Goal: Information Seeking & Learning: Learn about a topic

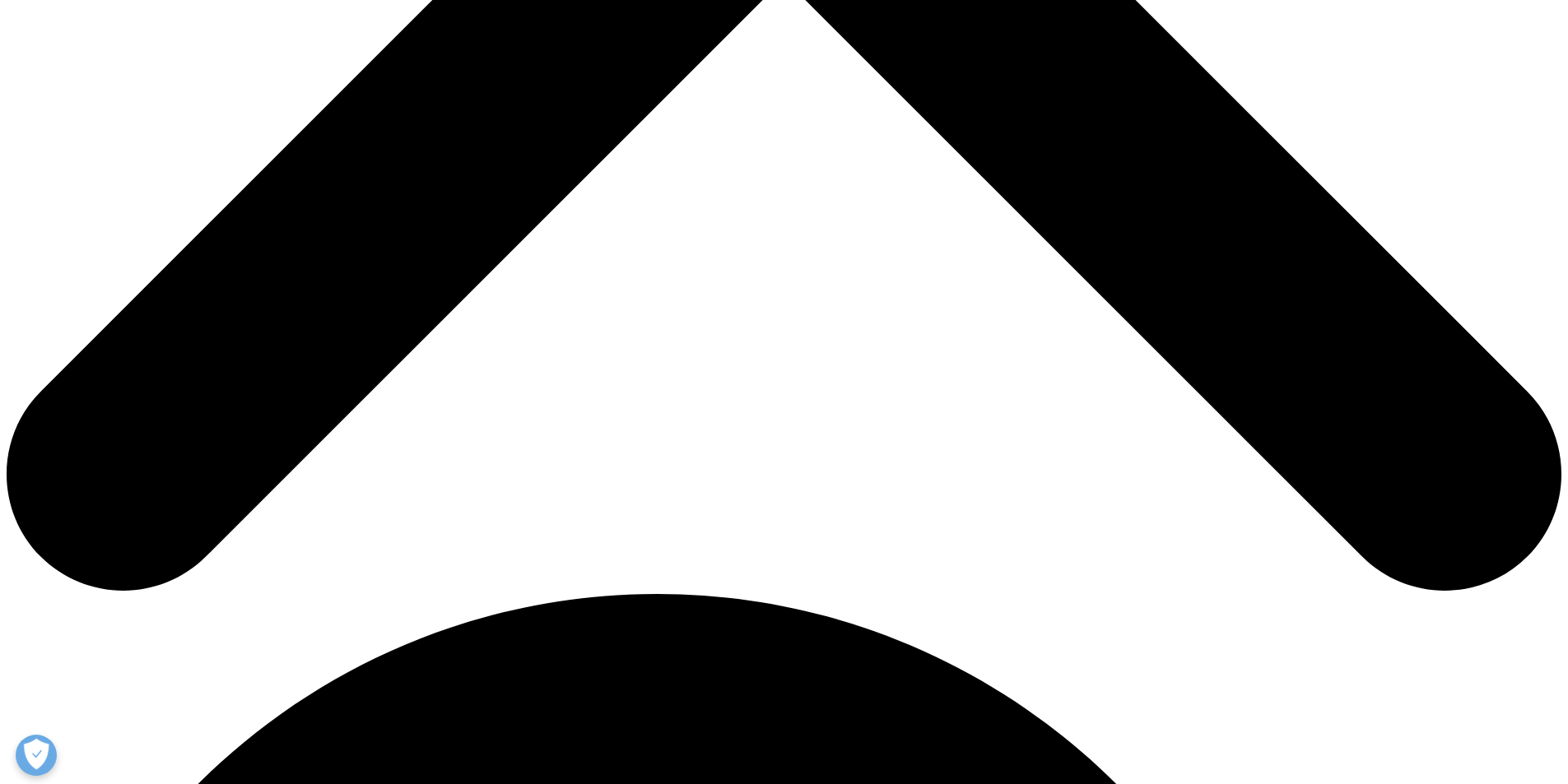
scroll to position [740, 0]
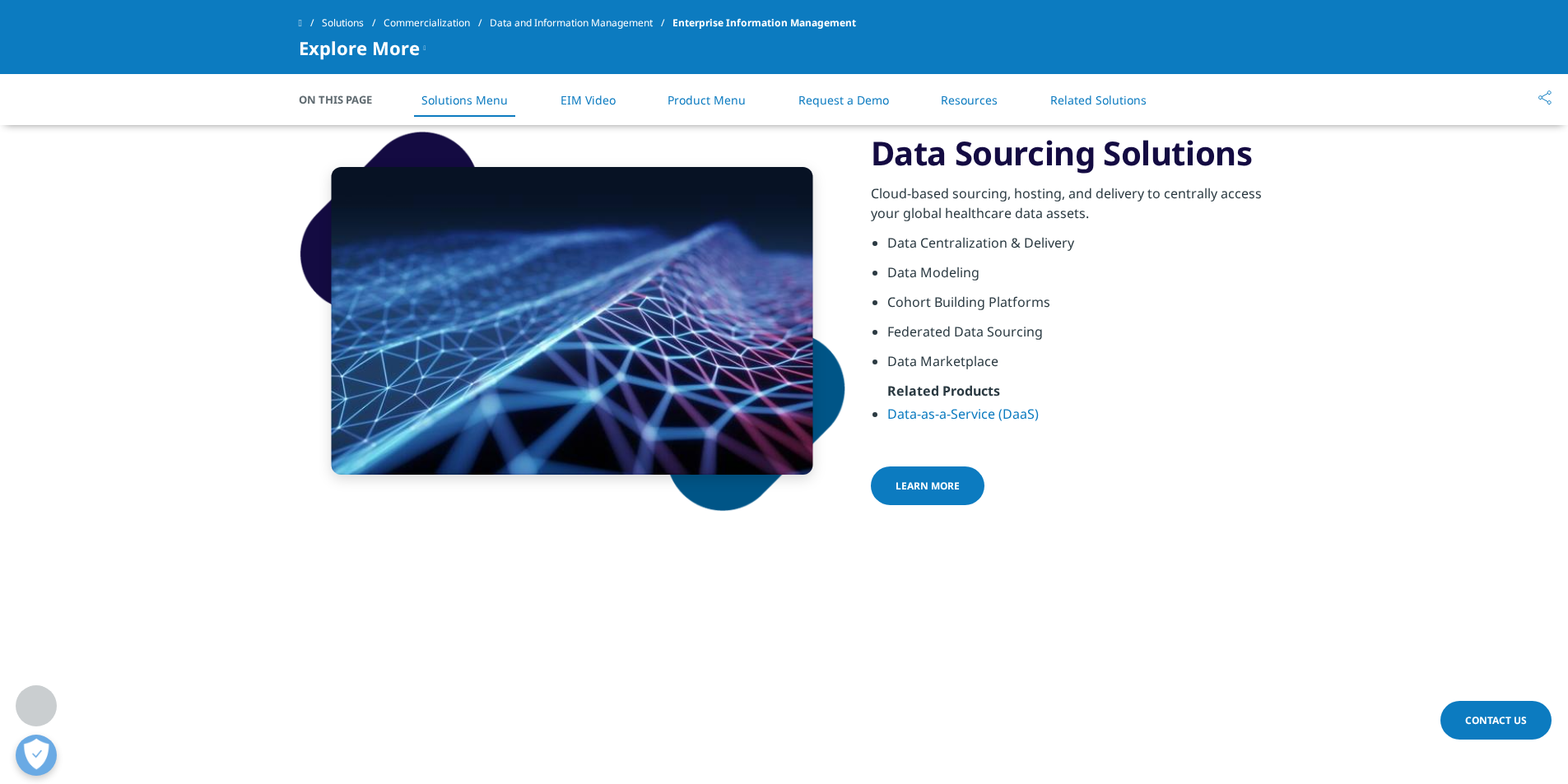
click at [972, 485] on link "Learn More" at bounding box center [928, 485] width 114 height 39
click at [959, 485] on link "Learn More" at bounding box center [928, 485] width 114 height 39
click at [959, 484] on link "Learn More" at bounding box center [928, 485] width 114 height 39
click at [921, 485] on span "Learn More" at bounding box center [927, 485] width 64 height 14
click at [974, 413] on link "Data-as-a-Service (DaaS)" at bounding box center [962, 413] width 151 height 18
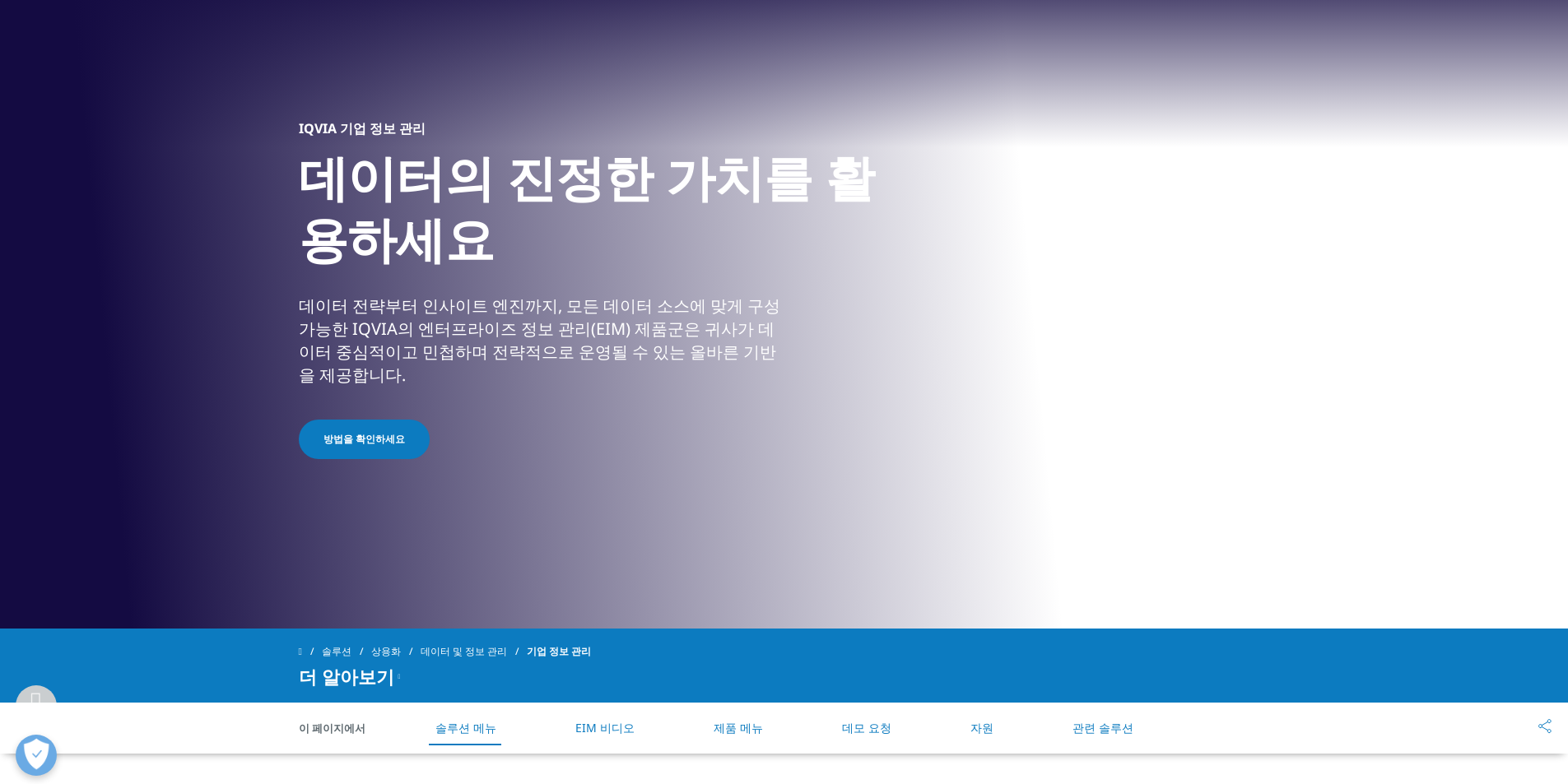
scroll to position [0, 0]
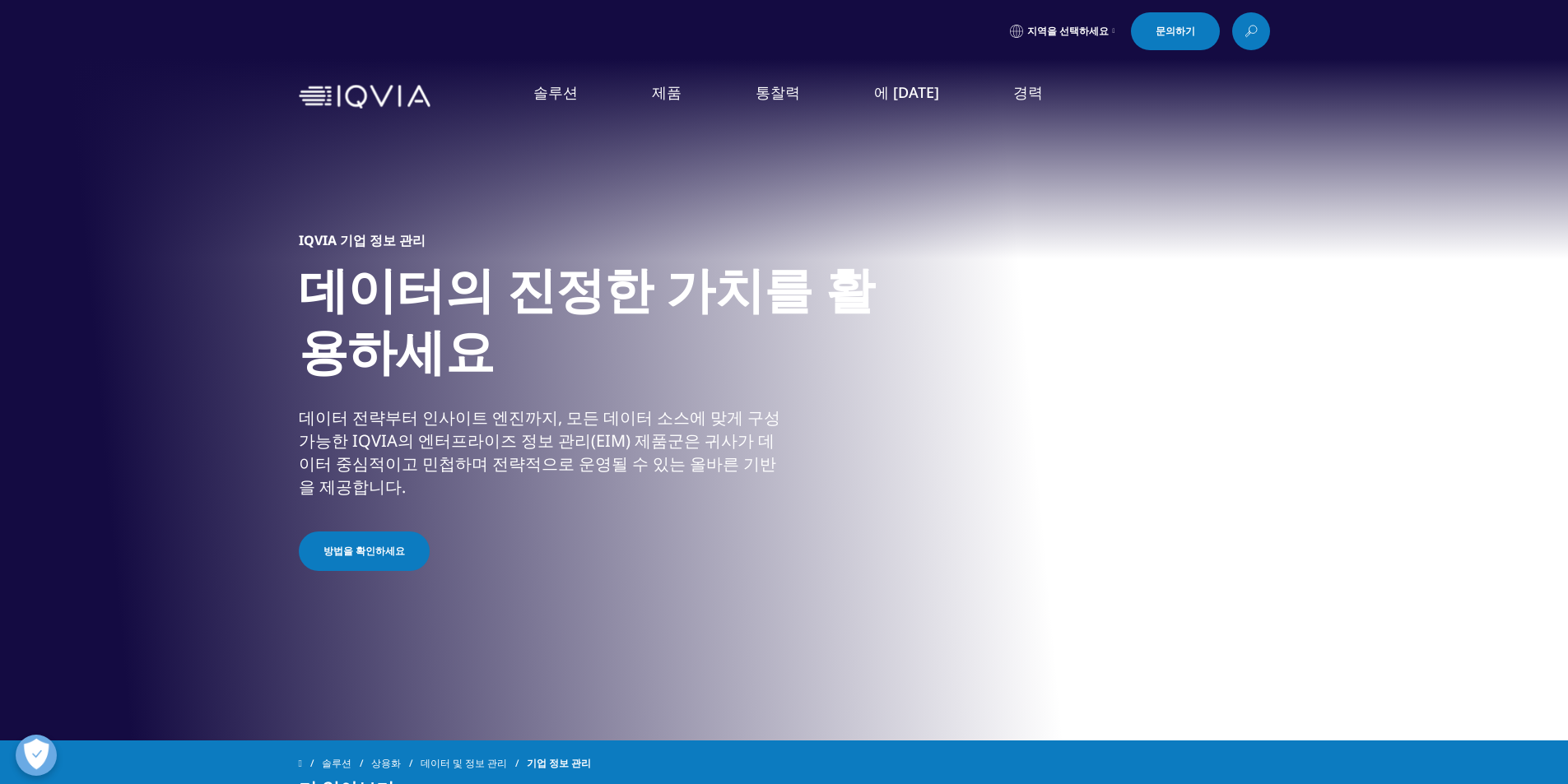
click at [415, 408] on font "제약 제조업체" at bounding box center [411, 399] width 83 height 18
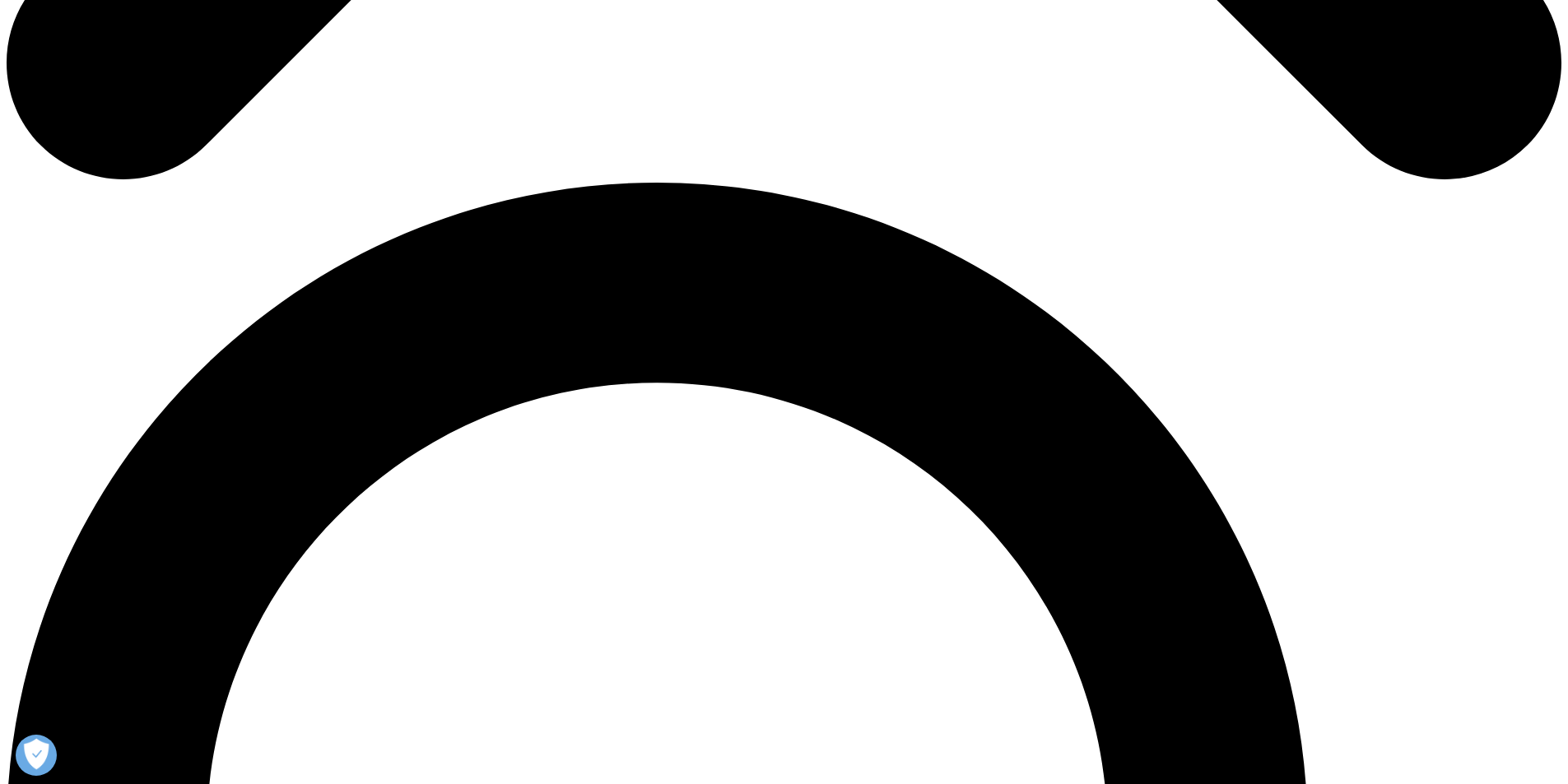
scroll to position [1645, 0]
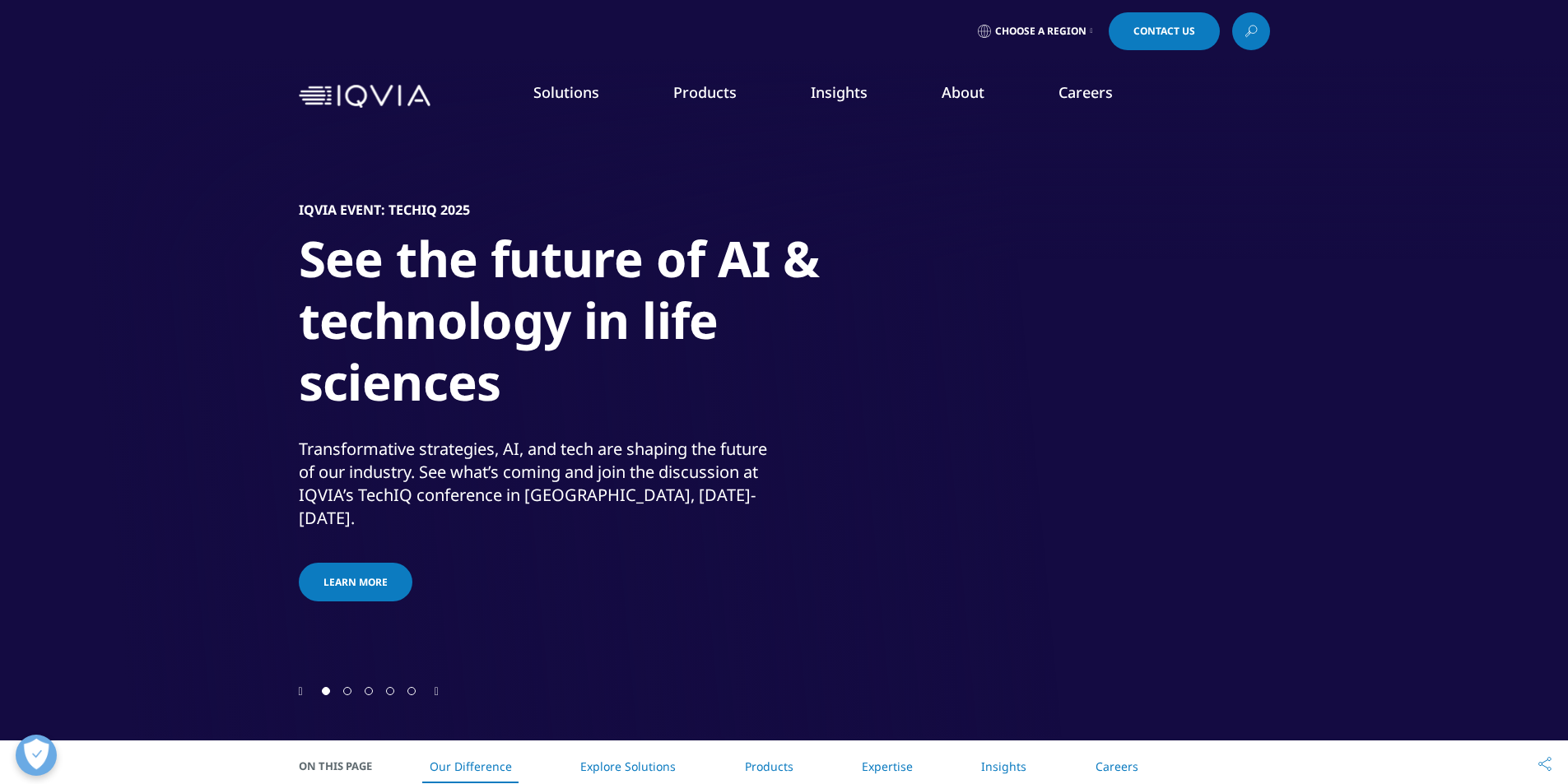
click at [438, 686] on icon "Next slide" at bounding box center [436, 692] width 4 height 12
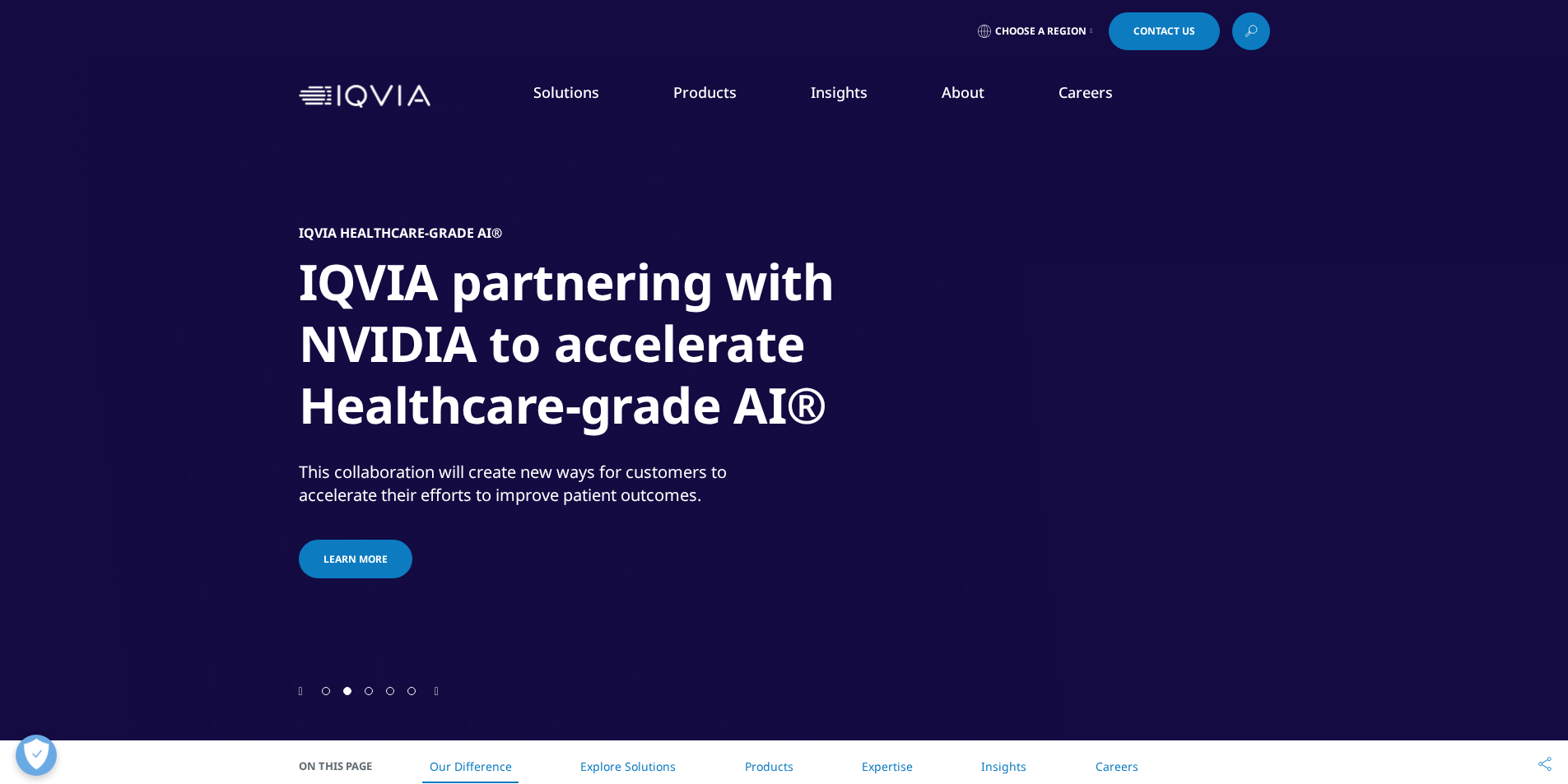
click at [437, 692] on icon "Next slide" at bounding box center [436, 692] width 4 height 12
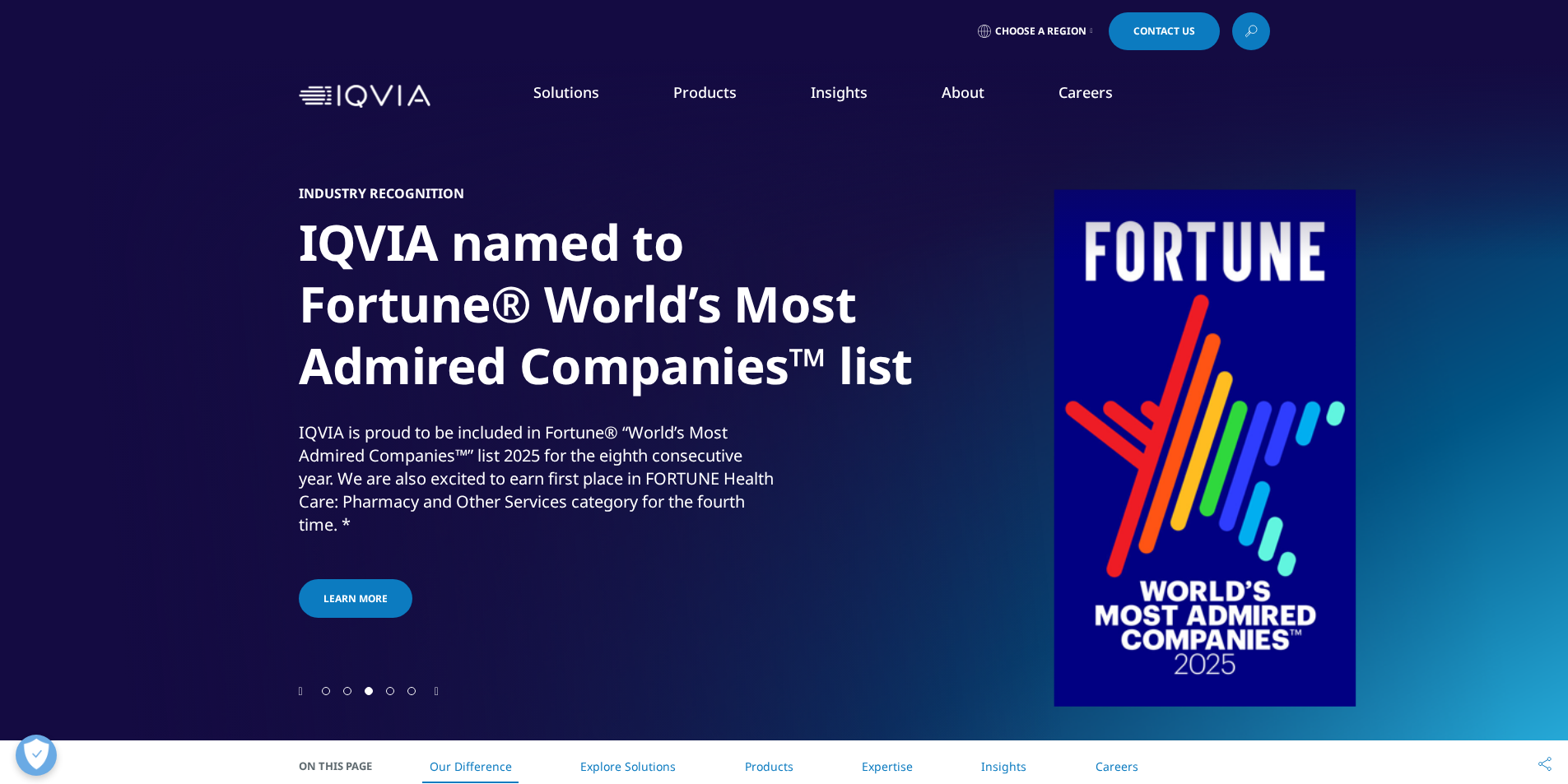
click at [567, 86] on link "Solutions" at bounding box center [566, 92] width 66 height 20
click at [102, 227] on h5 "SOLUTIONS" at bounding box center [212, 234] width 285 height 34
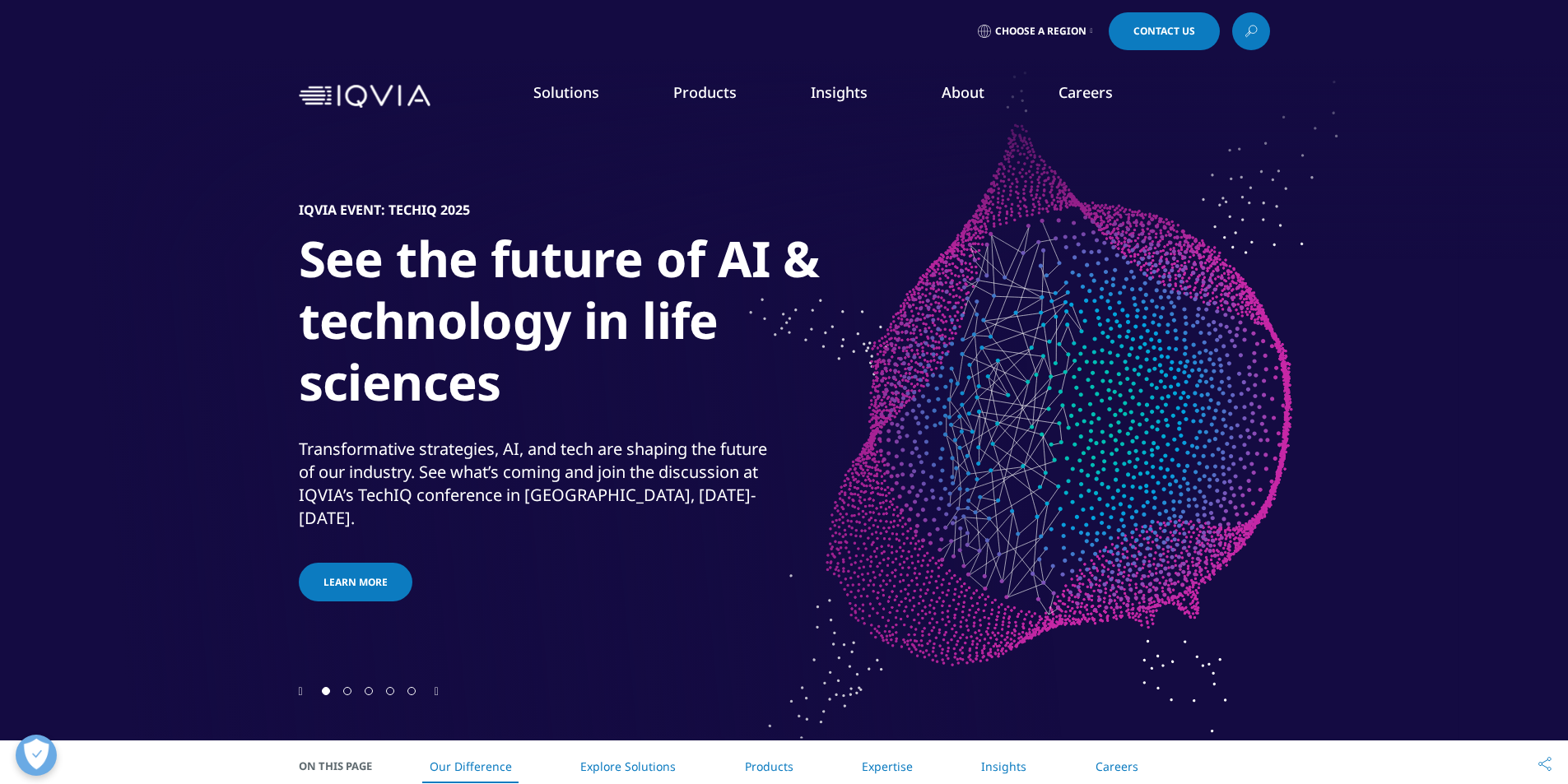
scroll to position [164, 0]
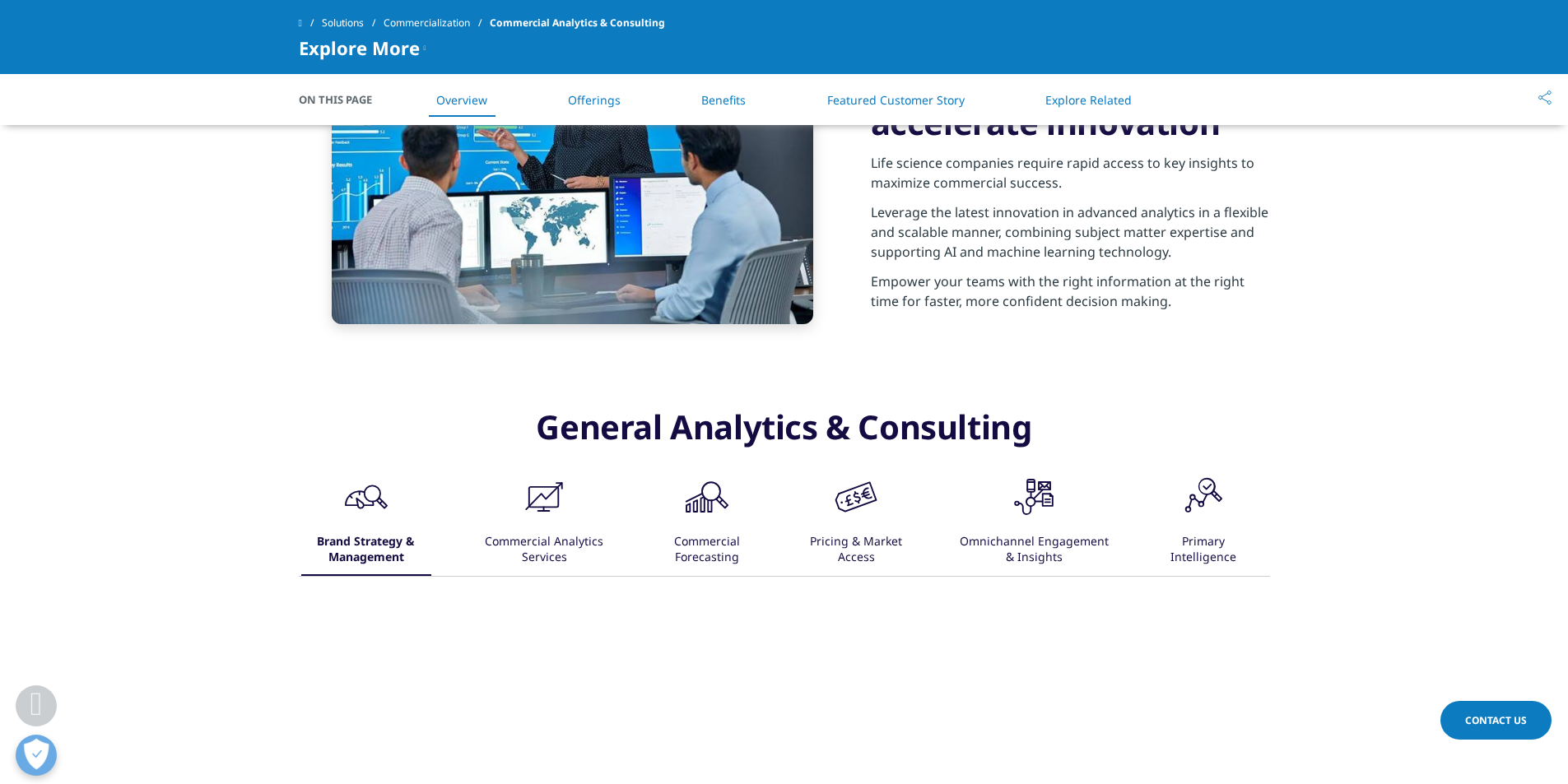
scroll to position [823, 0]
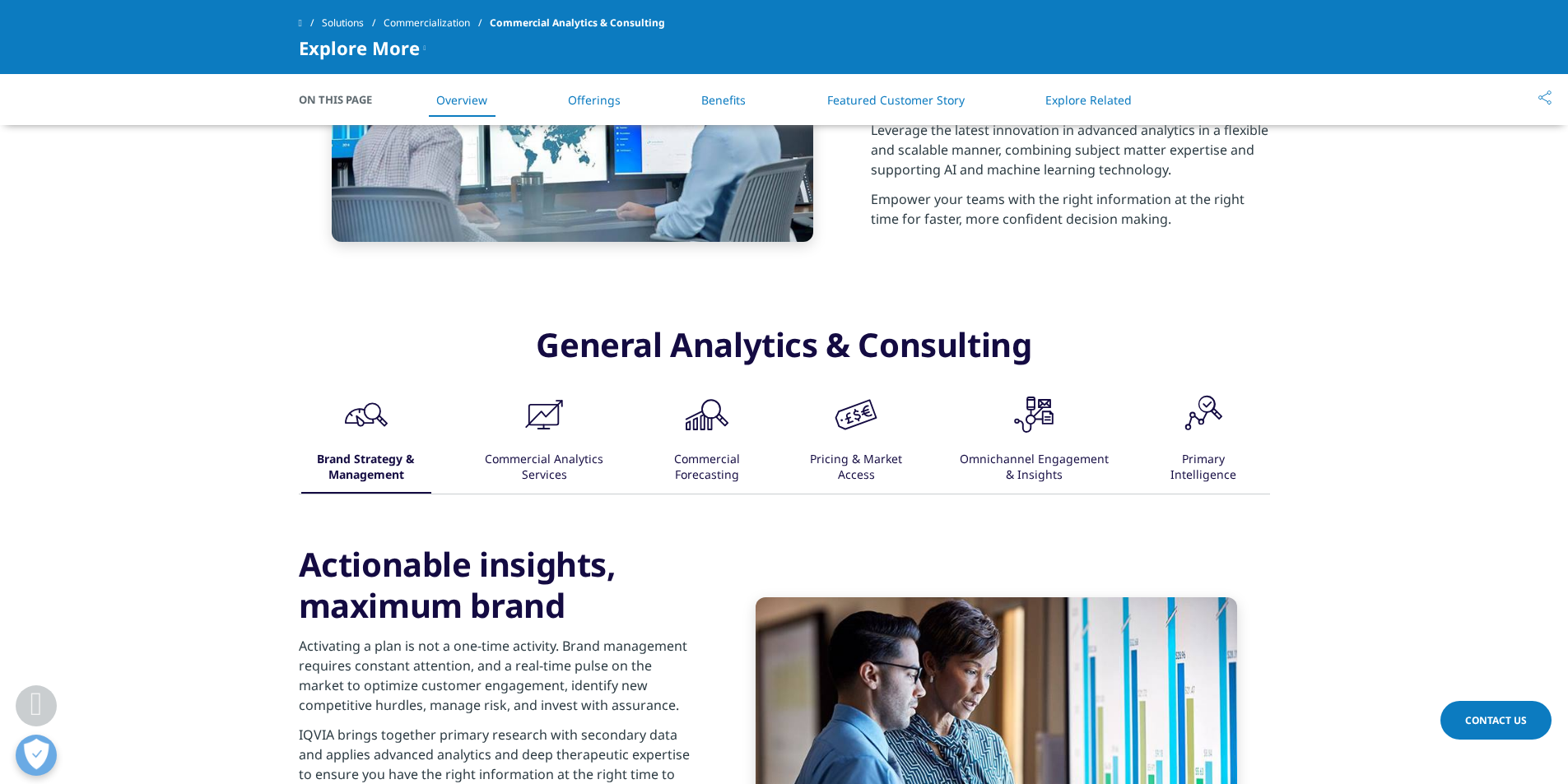
click at [391, 431] on icon ".cls-1{fill:#231f20;}" at bounding box center [367, 414] width 50 height 50
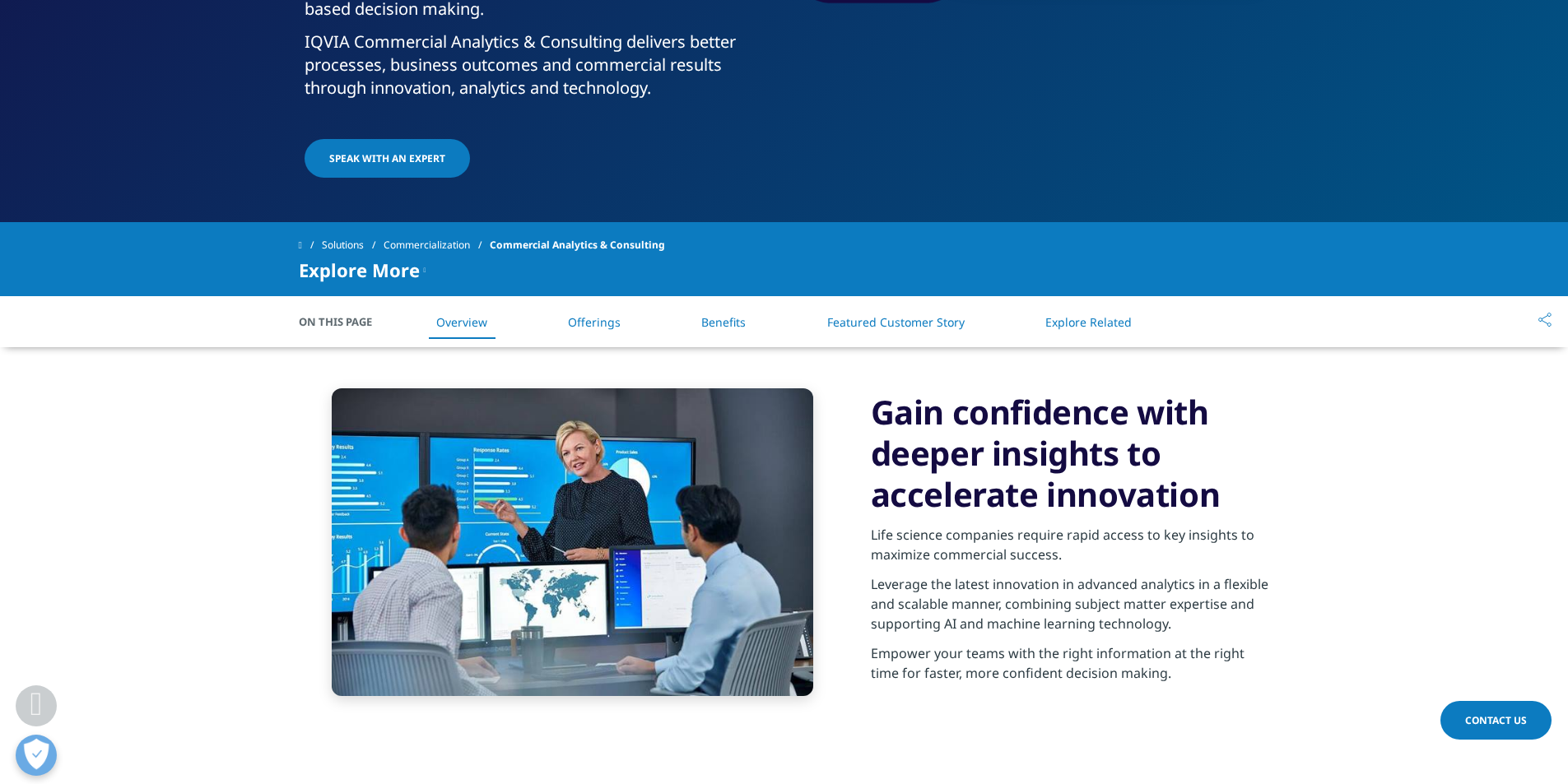
scroll to position [0, 0]
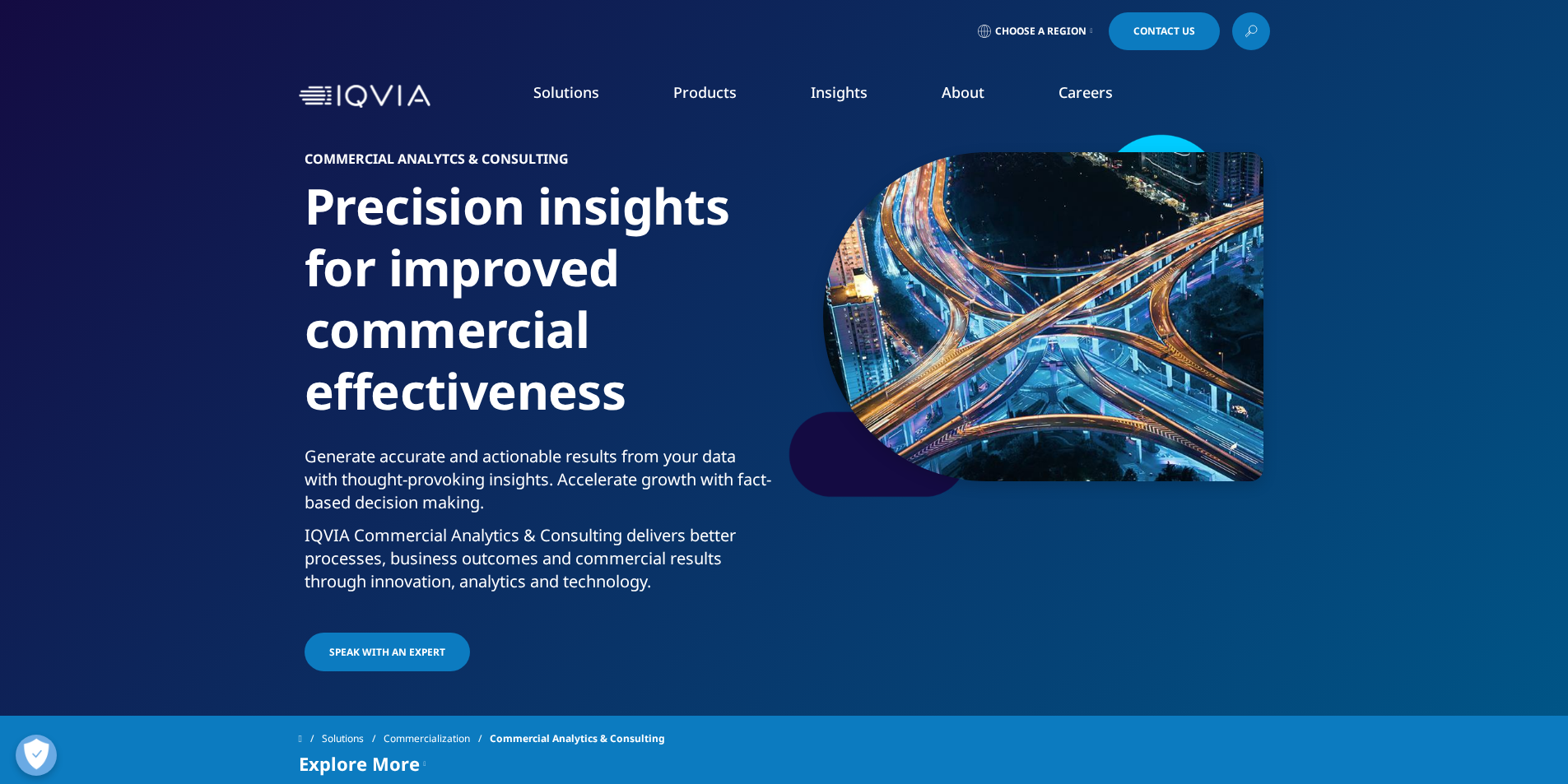
click at [846, 94] on link "Insights" at bounding box center [839, 92] width 57 height 20
drag, startPoint x: 223, startPoint y: 183, endPoint x: 283, endPoint y: 187, distance: 60.1
click at [262, 186] on h5 "BLOGS, WHITE PAPERS & CASE STUDIES" at bounding box center [225, 188] width 310 height 34
click at [337, 190] on h5 "BLOGS, WHITE PAPERS & CASE STUDIES" at bounding box center [225, 188] width 310 height 34
drag, startPoint x: 395, startPoint y: 184, endPoint x: 544, endPoint y: 195, distance: 149.4
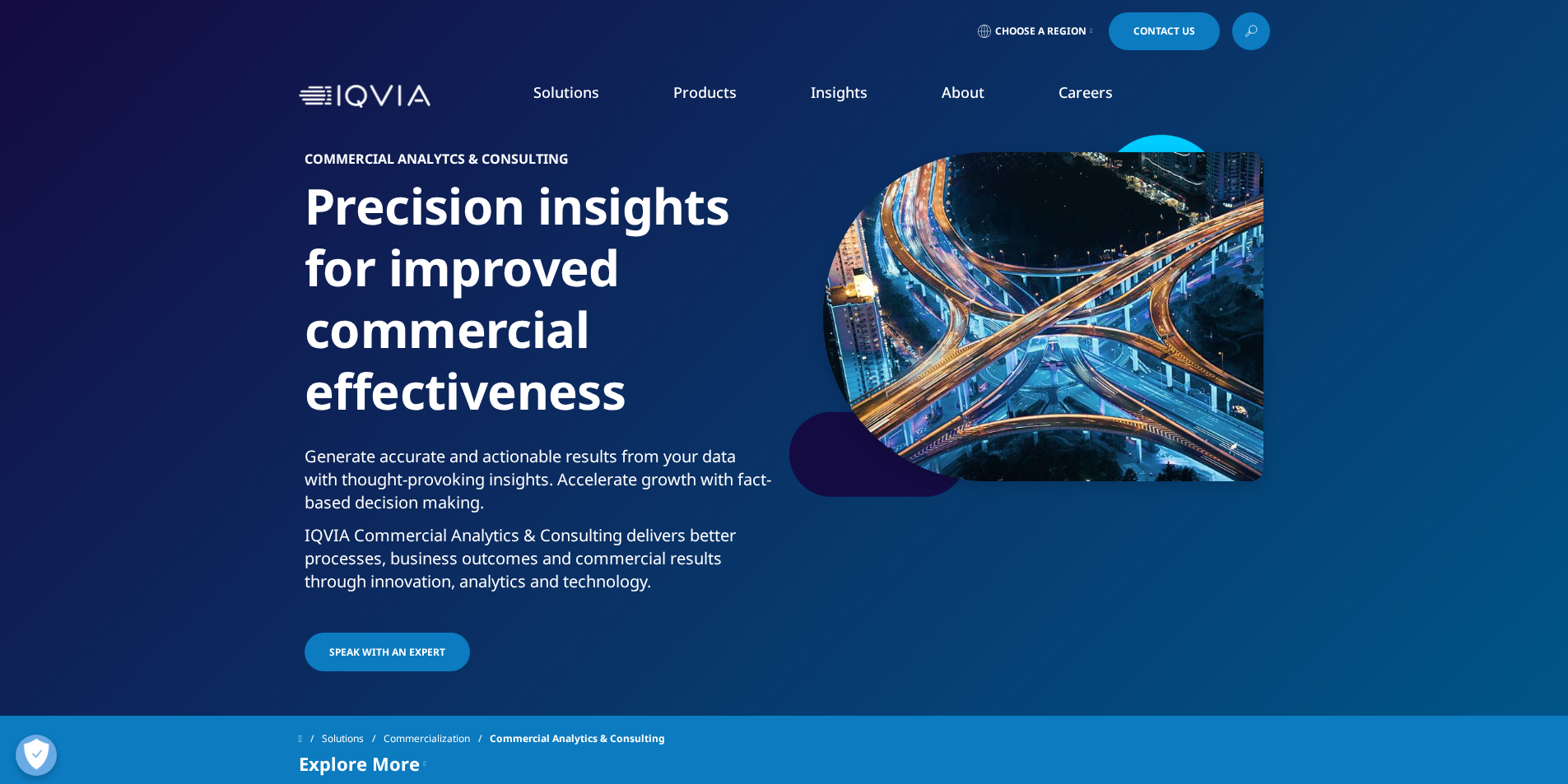
click at [544, 195] on h5 "THE IQVIA INSTITUTE" at bounding box center [550, 188] width 310 height 34
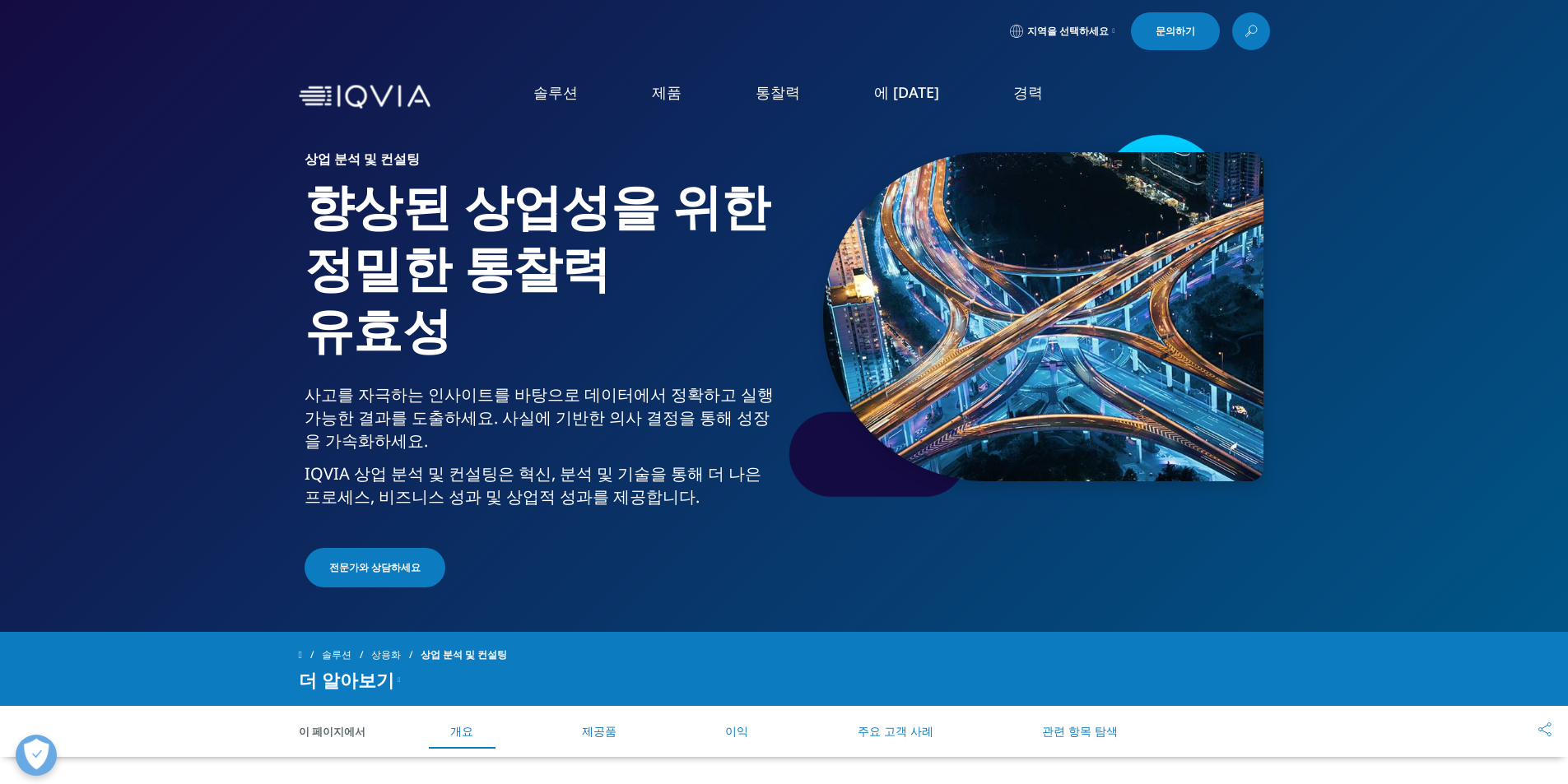
click at [131, 287] on font "통찰력을 발견하세요" at bounding box center [116, 285] width 92 height 14
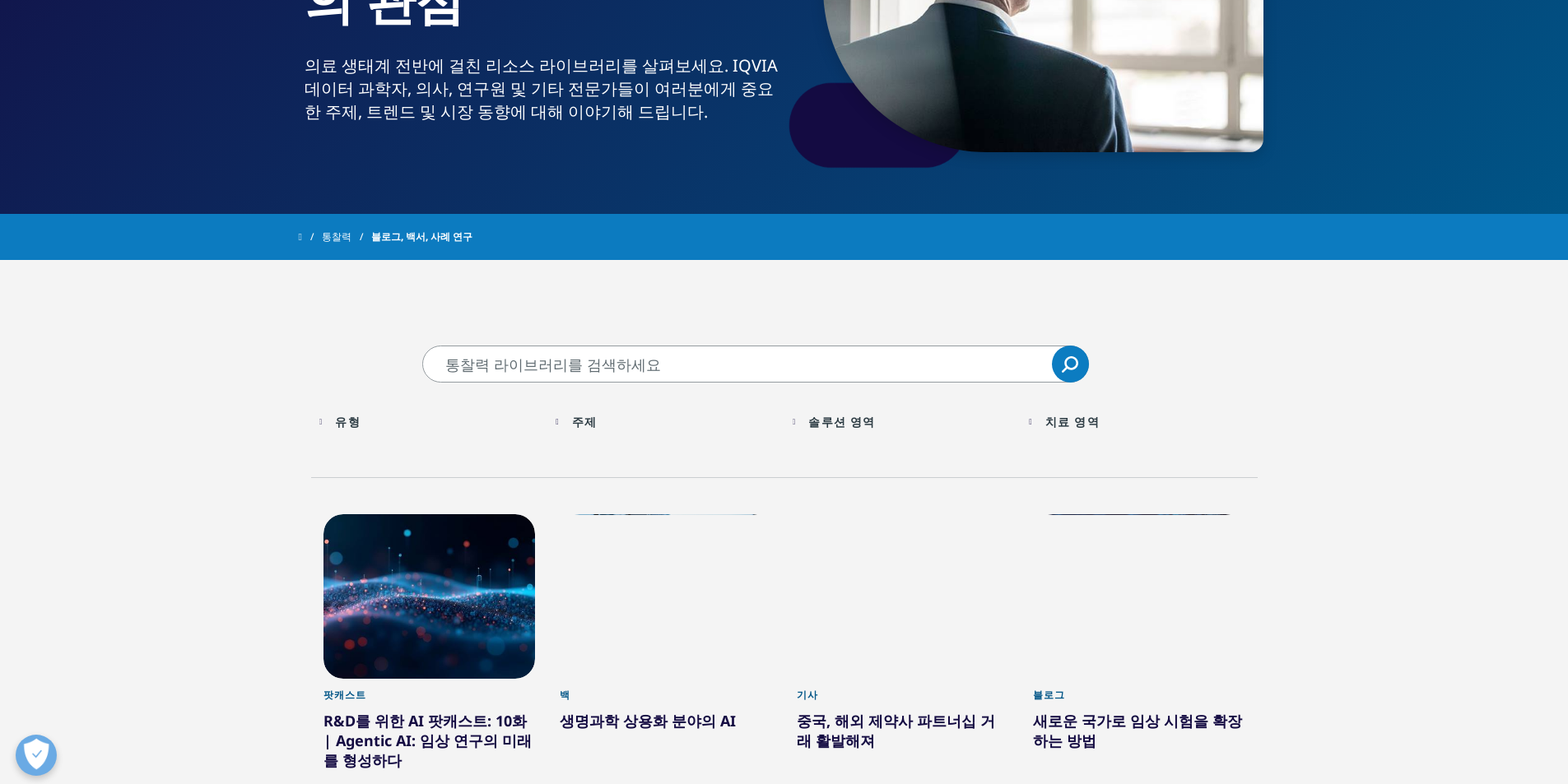
scroll to position [494, 0]
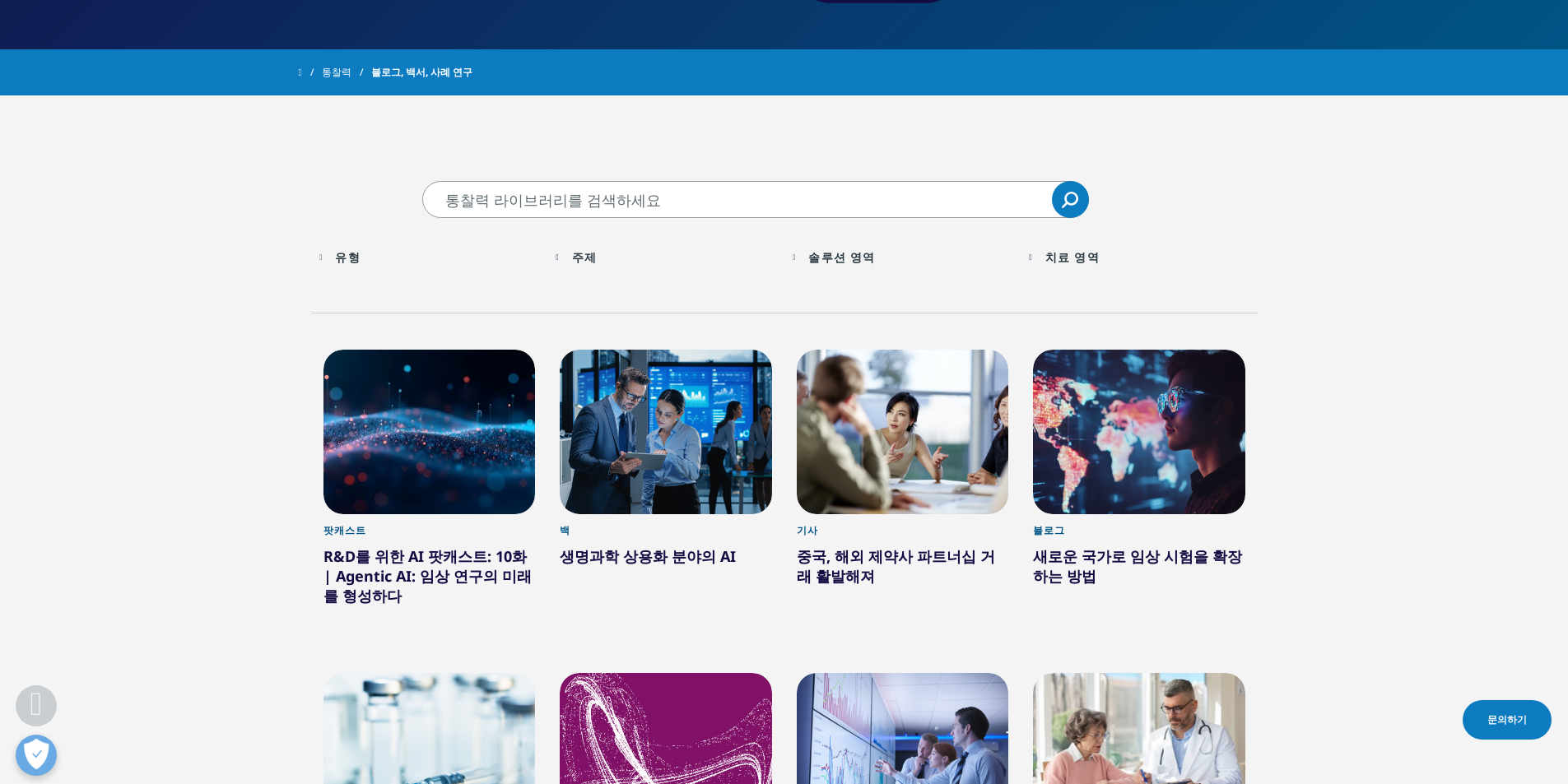
click at [326, 256] on div "유형 Loading Clear Or/And Operator" at bounding box center [429, 257] width 220 height 39
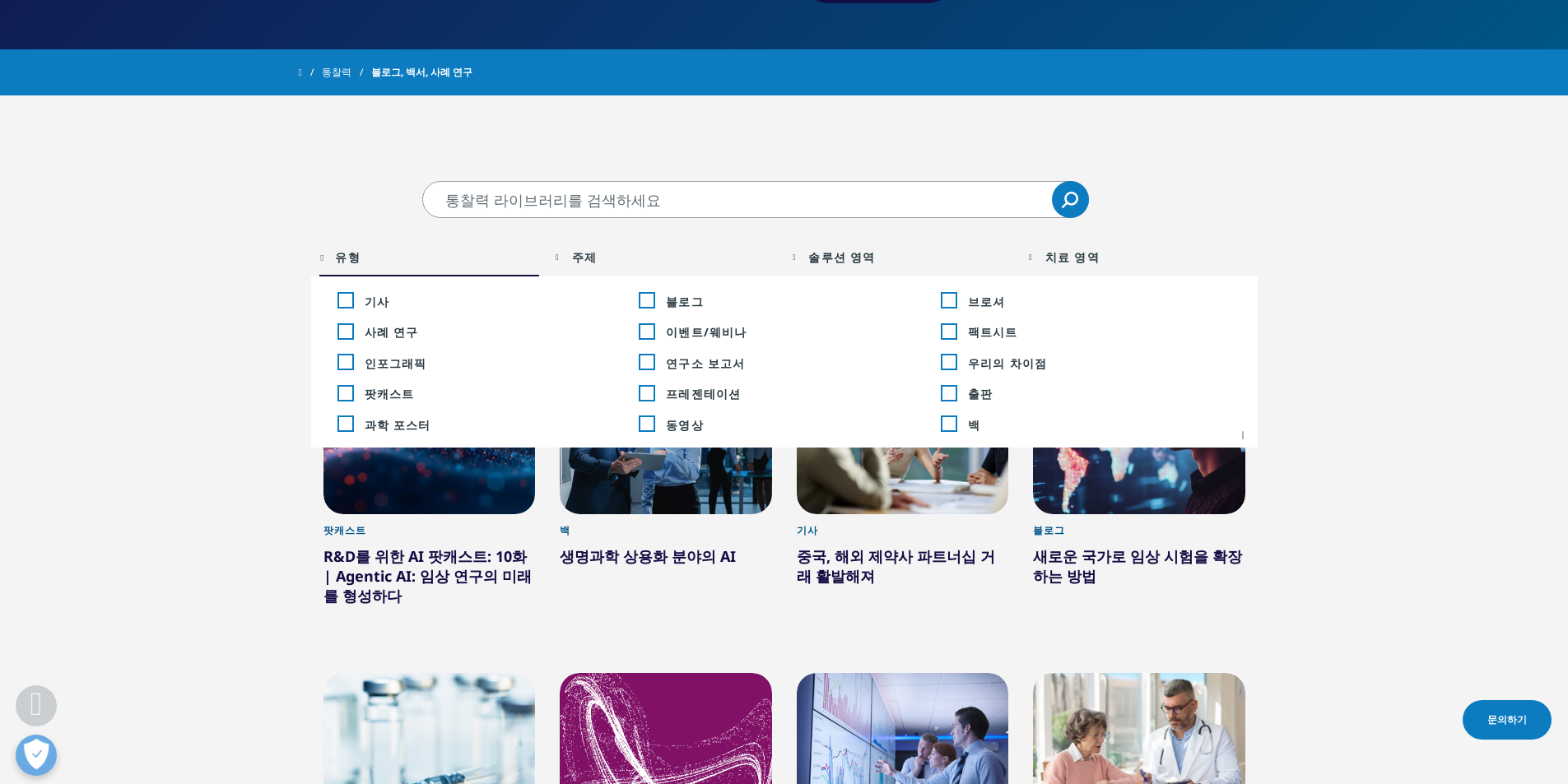
click at [595, 249] on font "주제" at bounding box center [585, 257] width 25 height 16
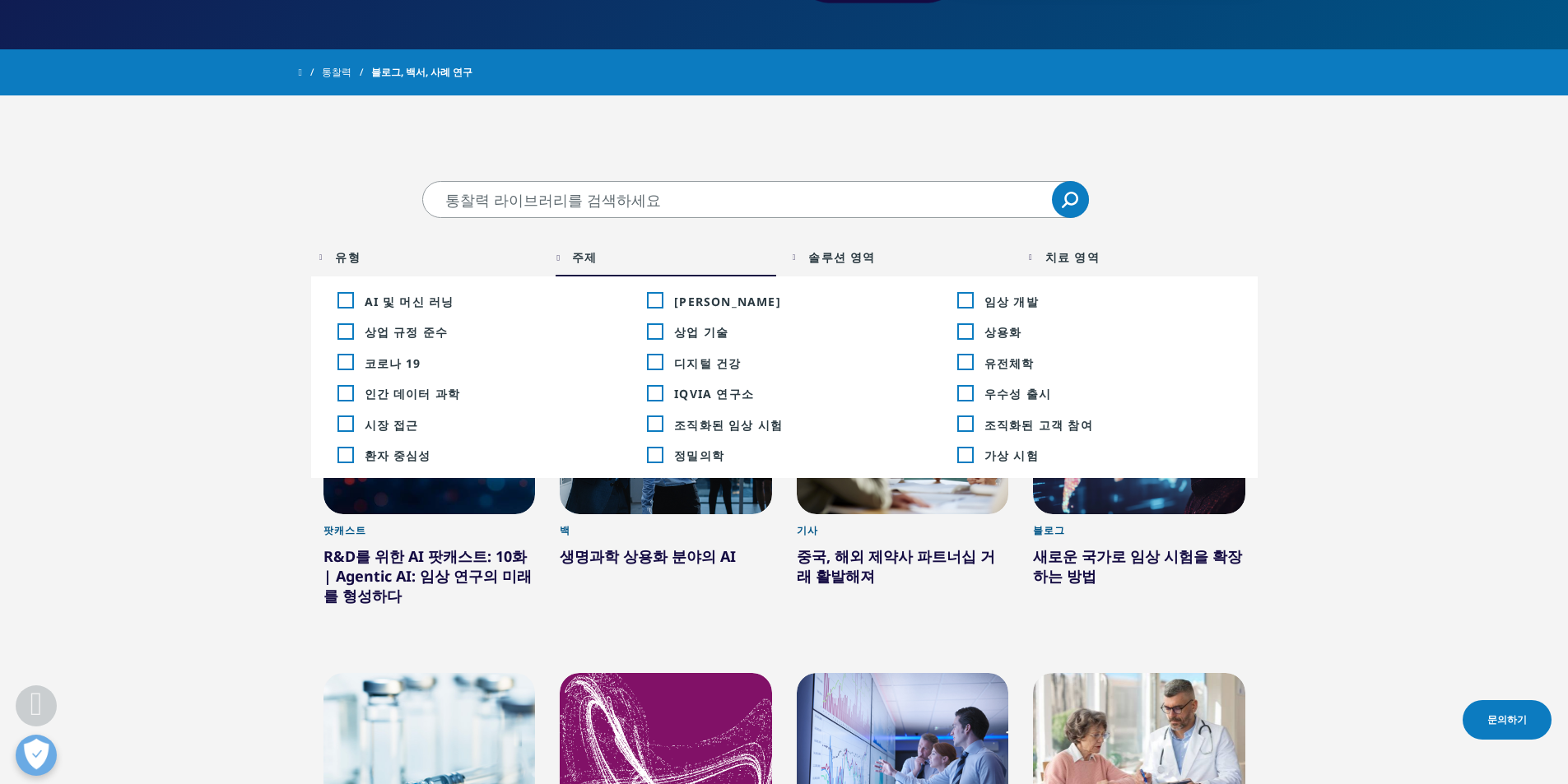
click at [795, 257] on div "솔루션 영역 Loading Clear Or/And Operator" at bounding box center [902, 257] width 220 height 39
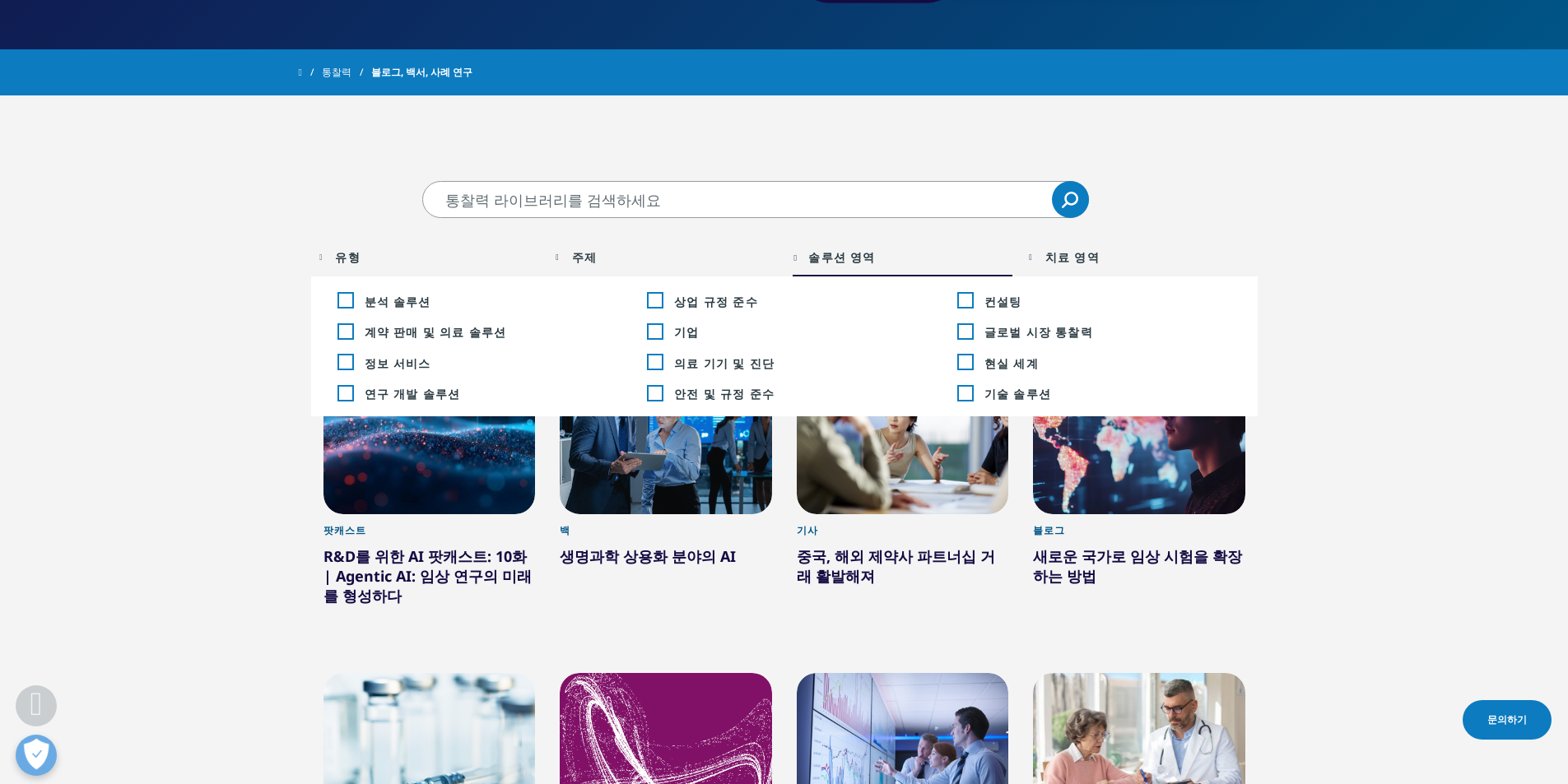
click at [1041, 254] on div "치료 영역 Loading Clear Or/And Operator" at bounding box center [1139, 257] width 220 height 39
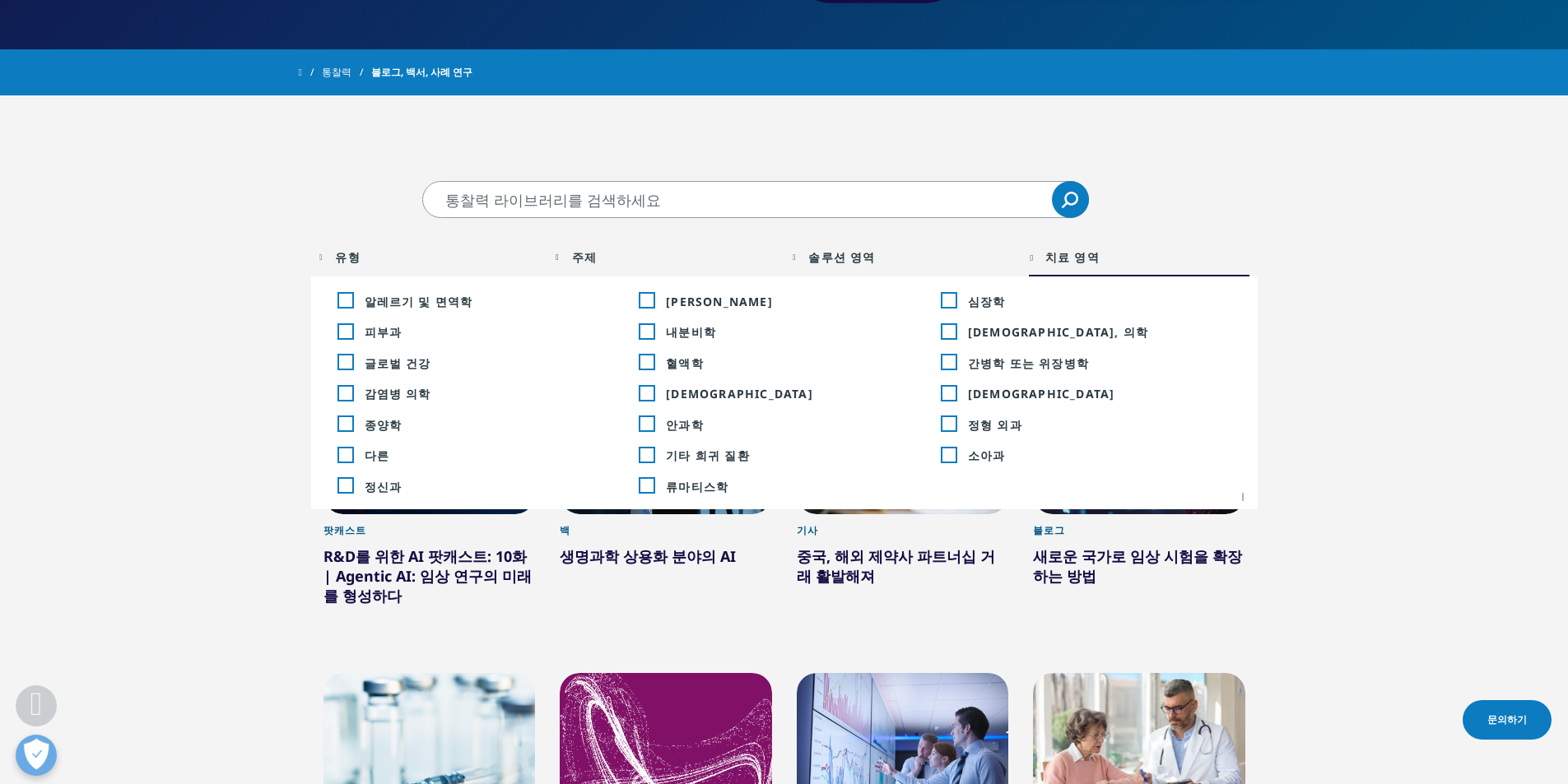
click at [1041, 254] on div "치료 영역 Loading Clear Or/And Operator" at bounding box center [1139, 257] width 220 height 39
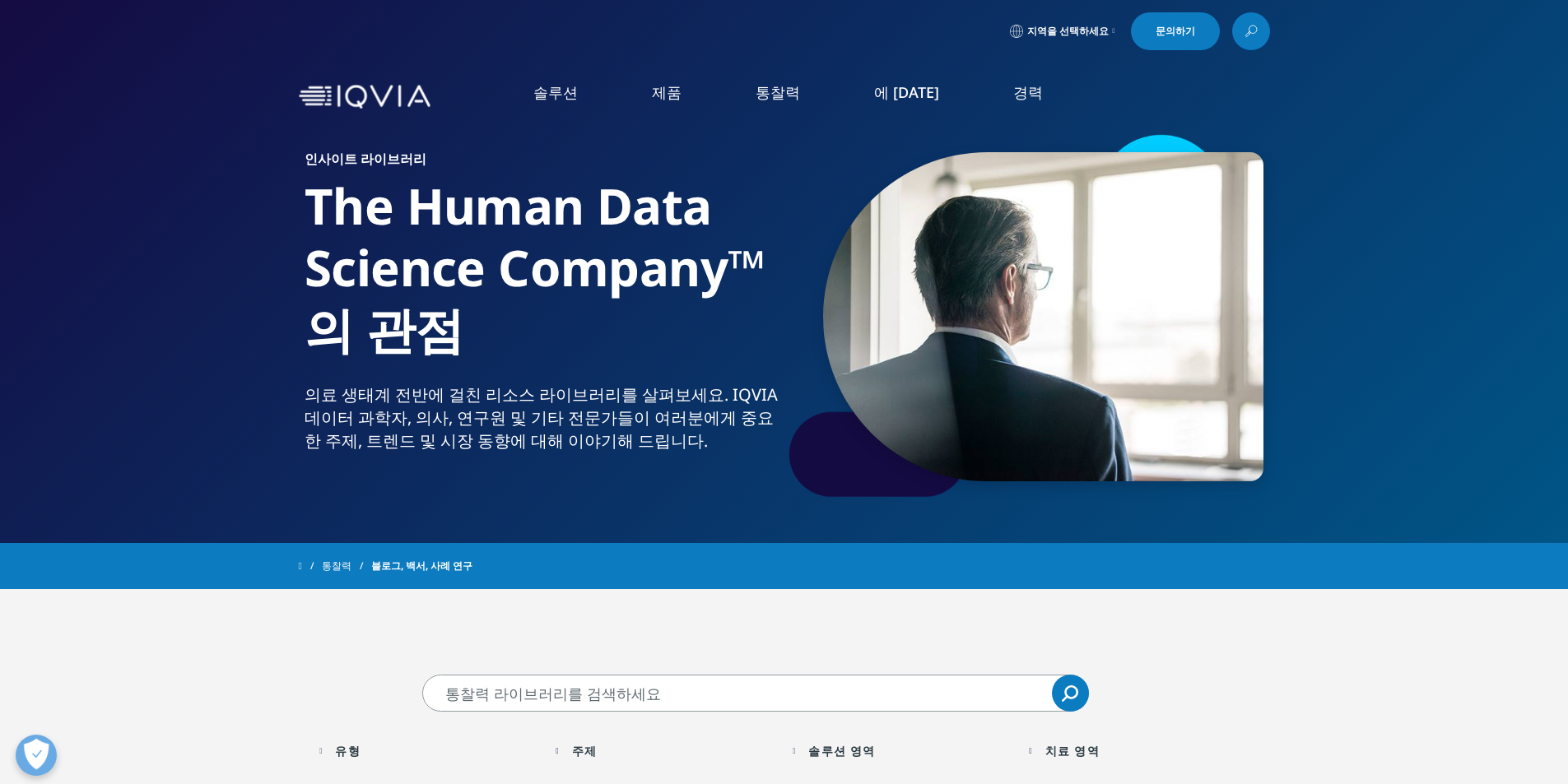
scroll to position [164, 0]
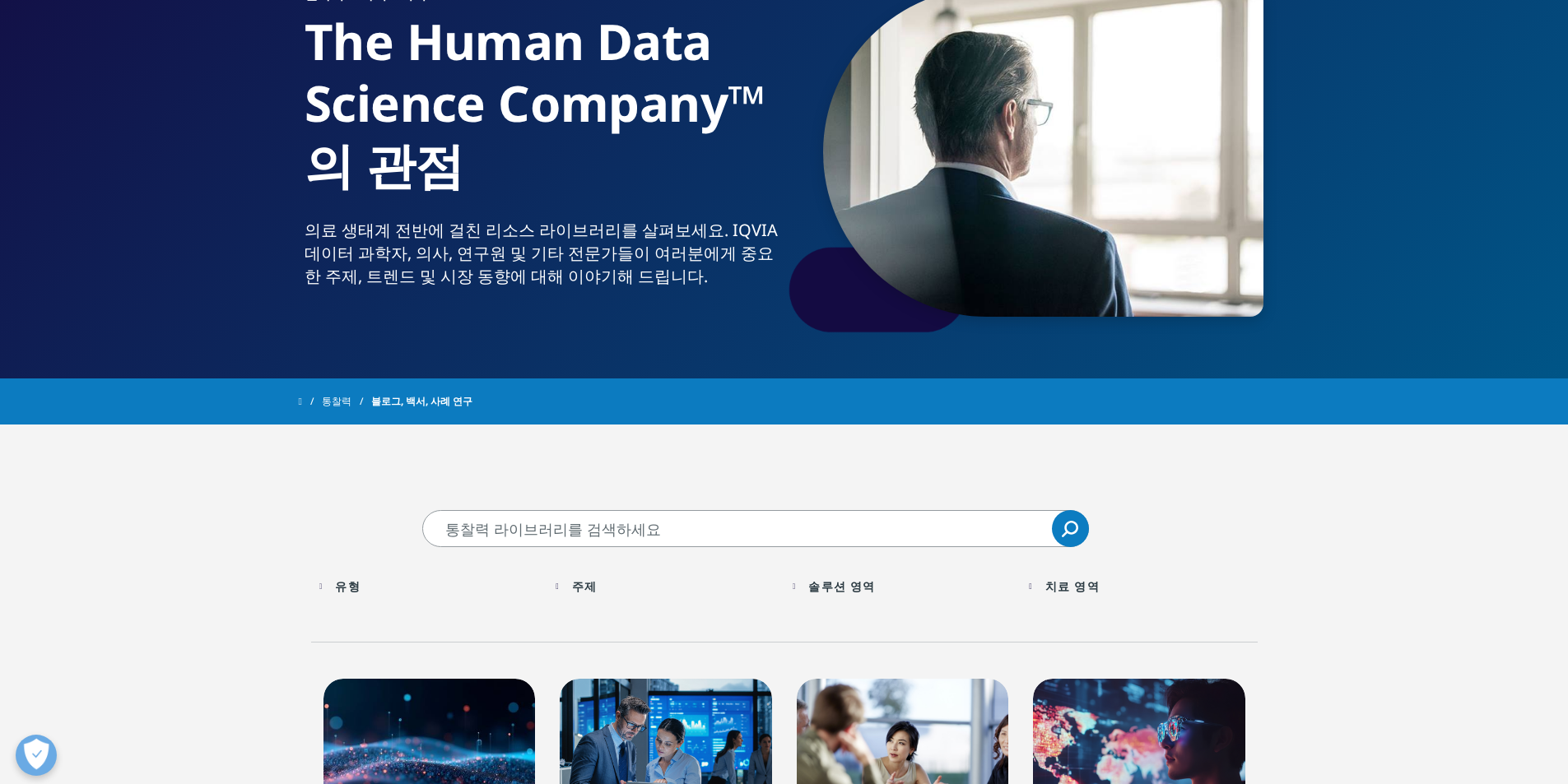
click at [656, 527] on input "찾다" at bounding box center [755, 528] width 666 height 37
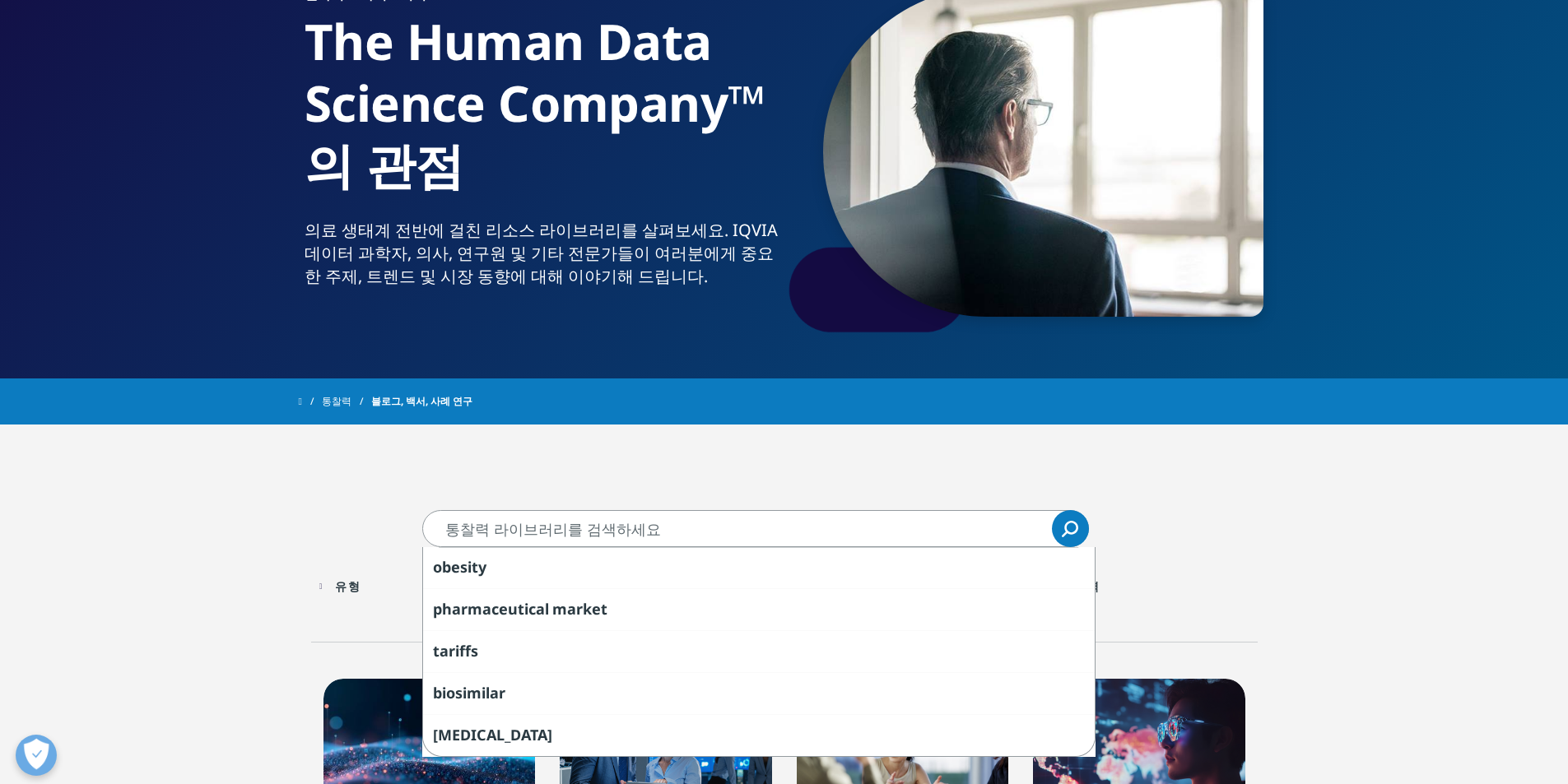
type input "t"
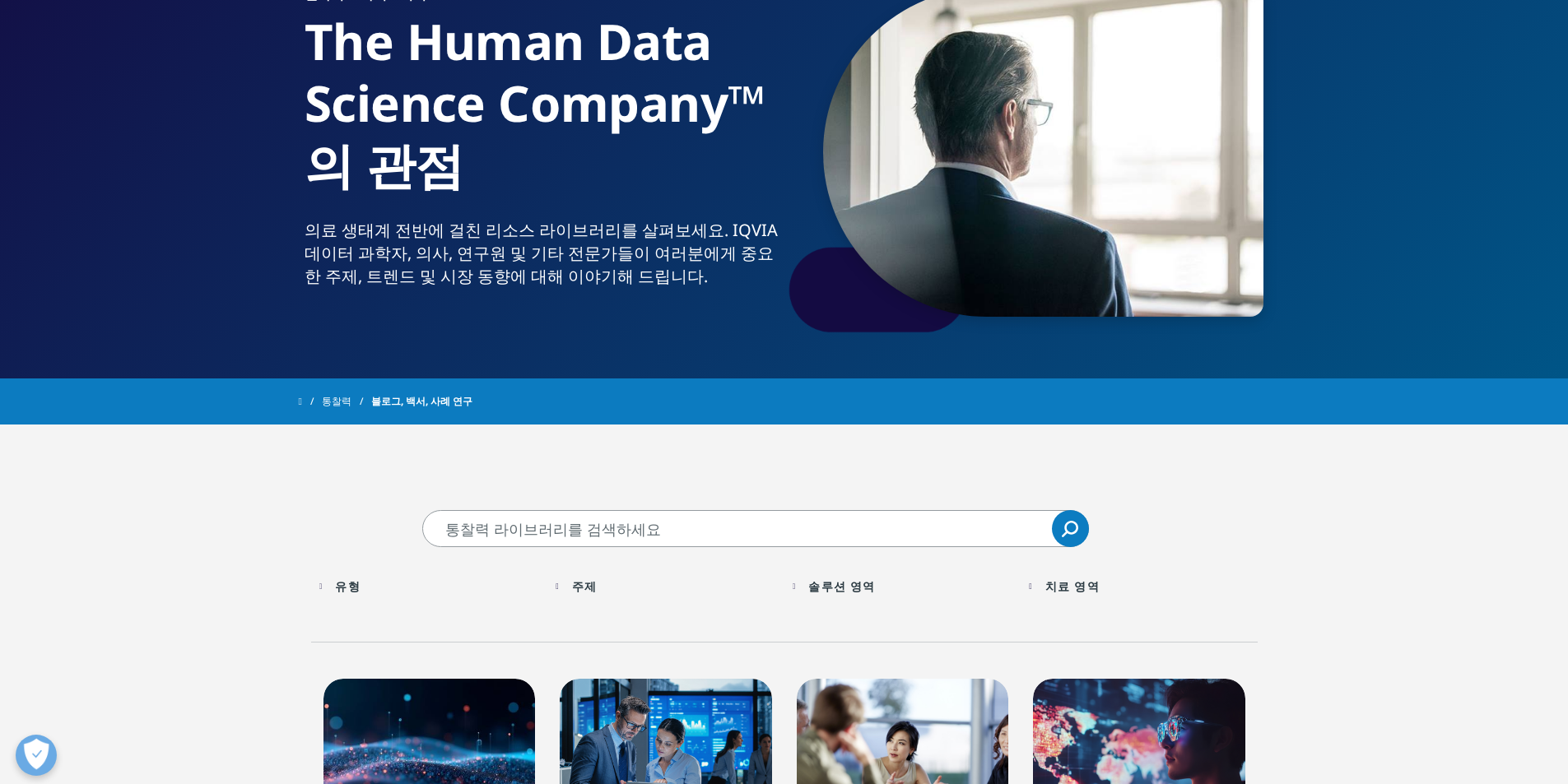
scroll to position [0, 0]
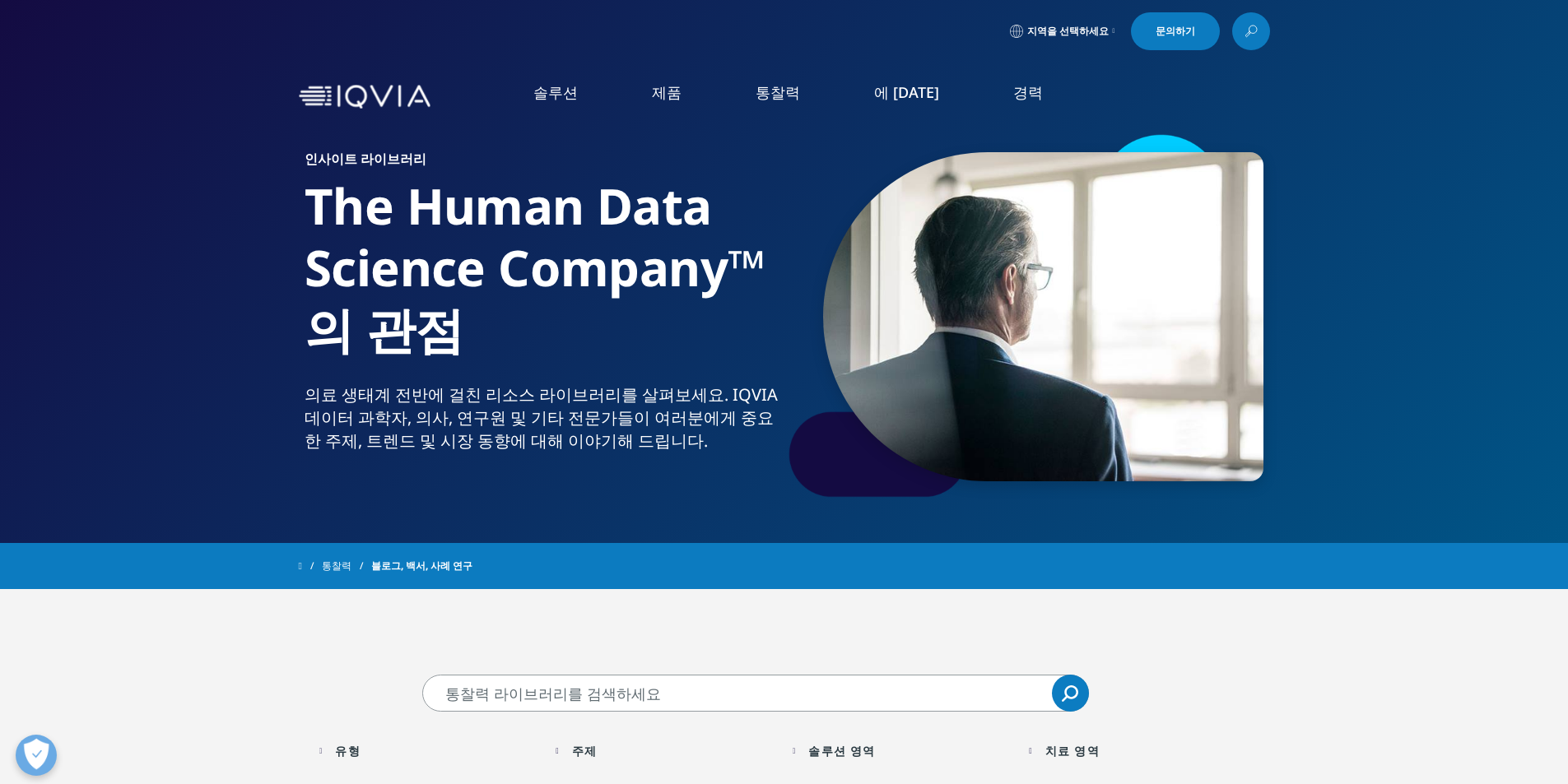
click at [391, 104] on img at bounding box center [364, 97] width 131 height 24
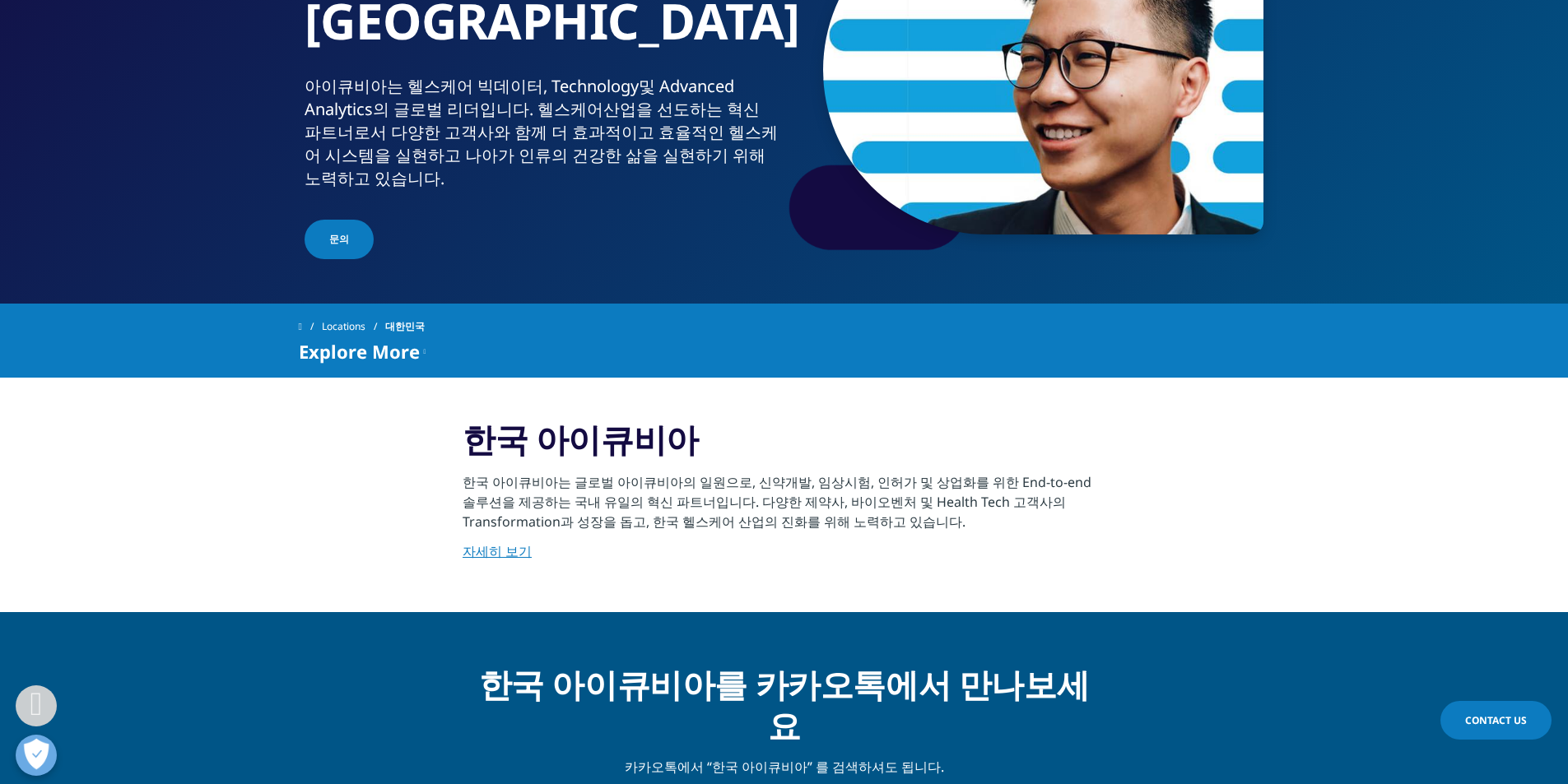
scroll to position [329, 0]
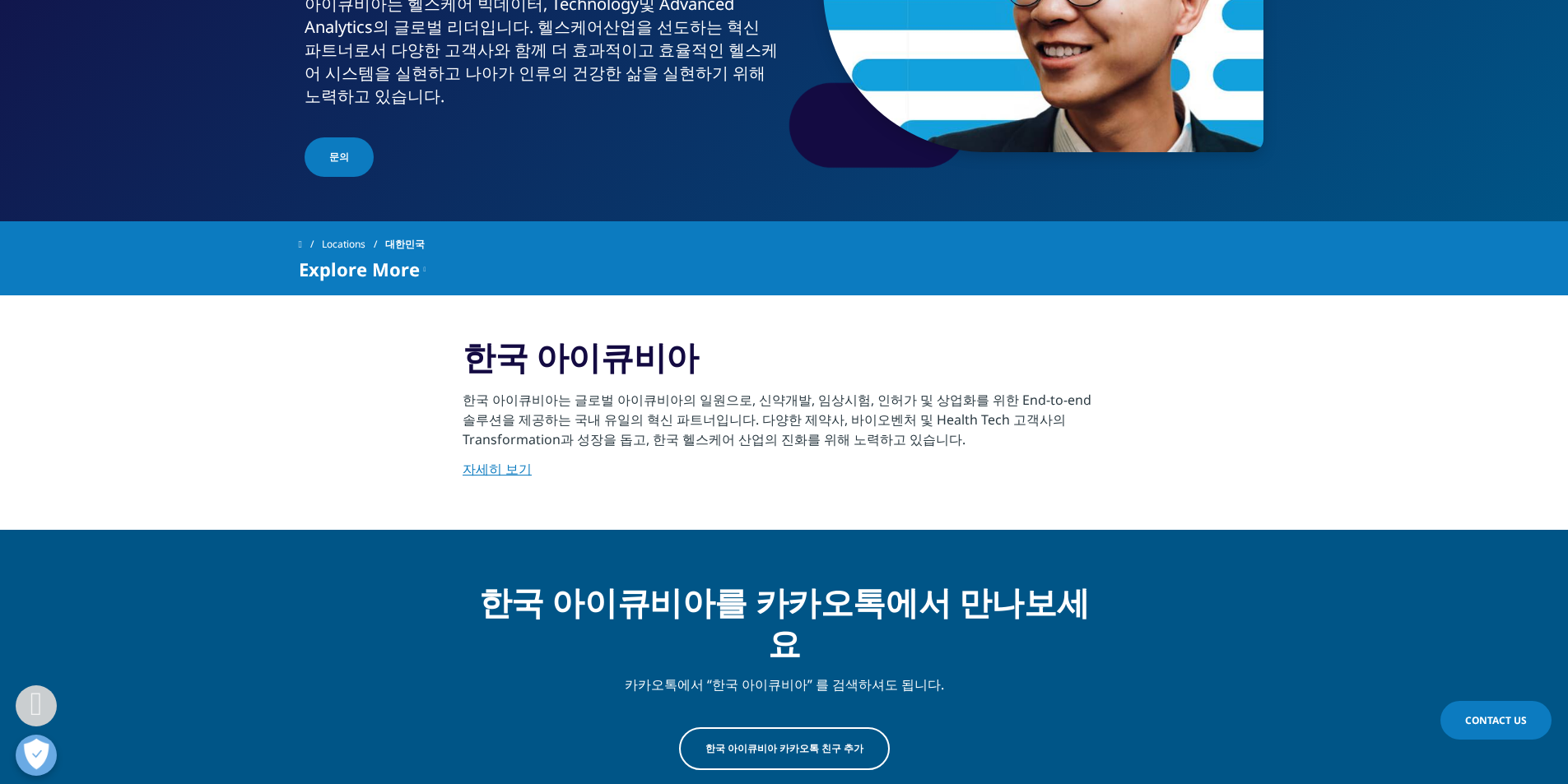
click at [508, 460] on link "자세히 보기" at bounding box center [497, 469] width 69 height 18
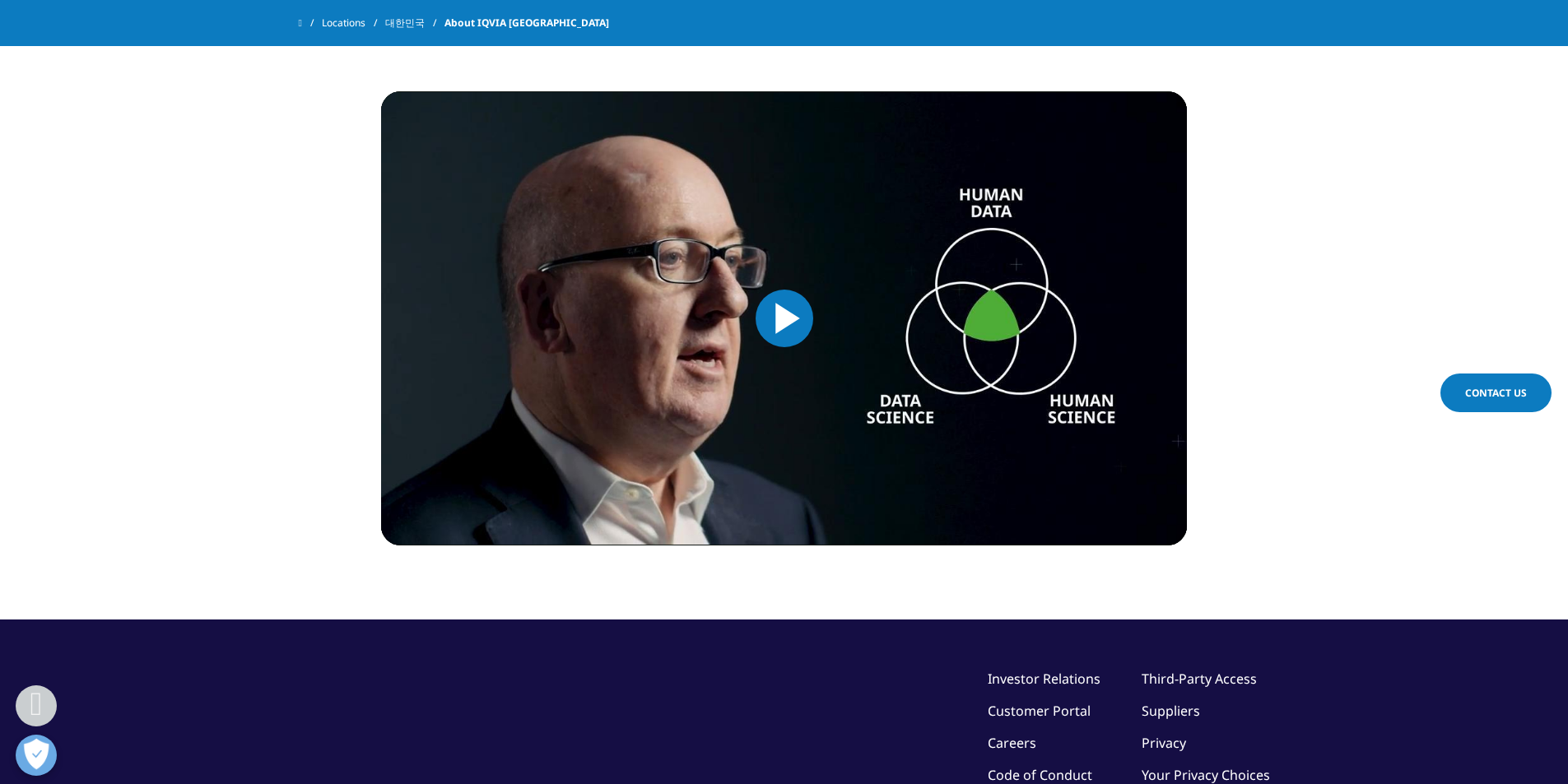
scroll to position [1370, 0]
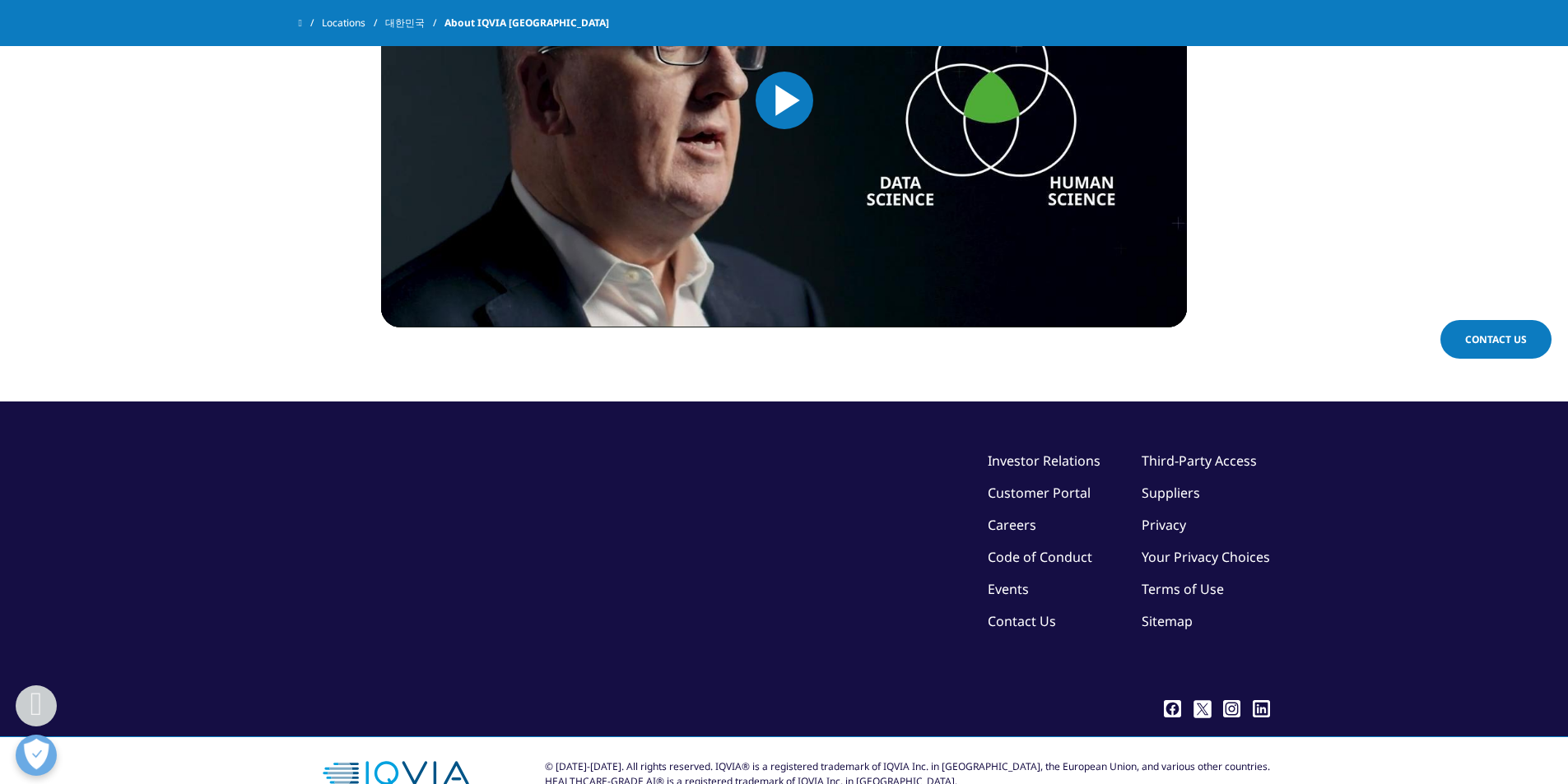
click at [1485, 333] on span "Contact Us" at bounding box center [1495, 339] width 62 height 14
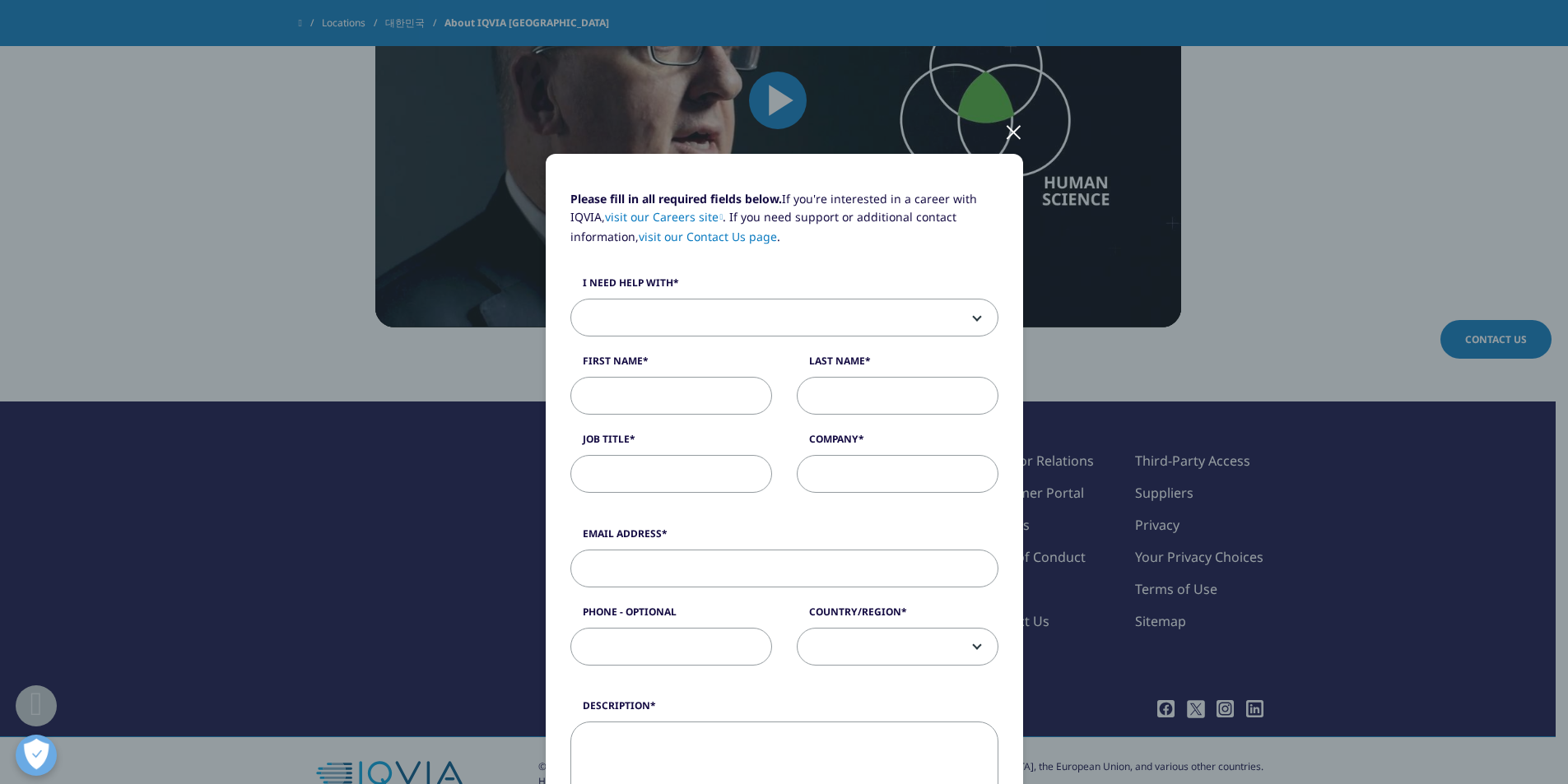
click at [1229, 276] on div "Please fill in all required fields below. If you're interested in a career with…" at bounding box center [784, 684] width 971 height 1368
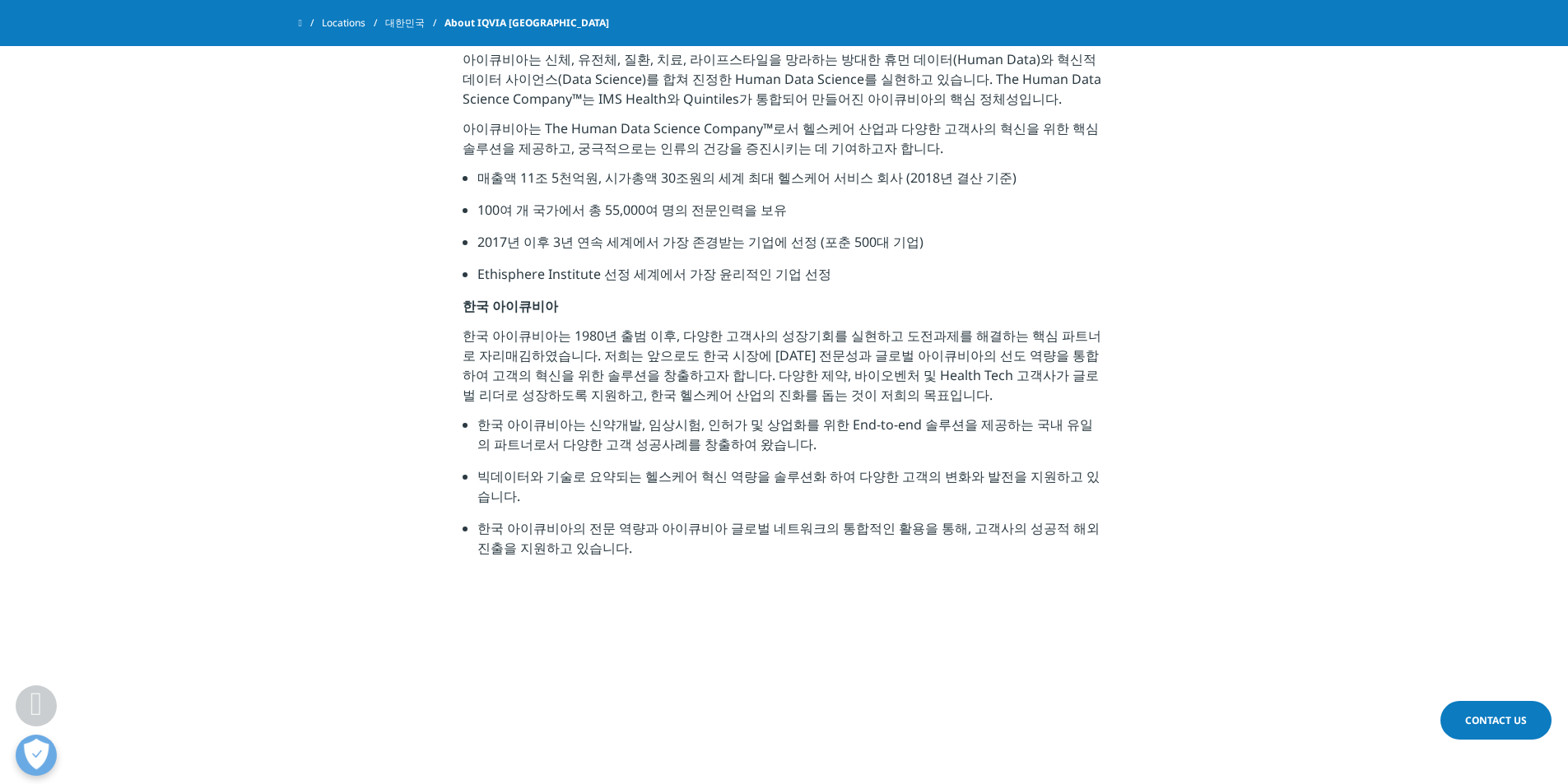
scroll to position [135, 0]
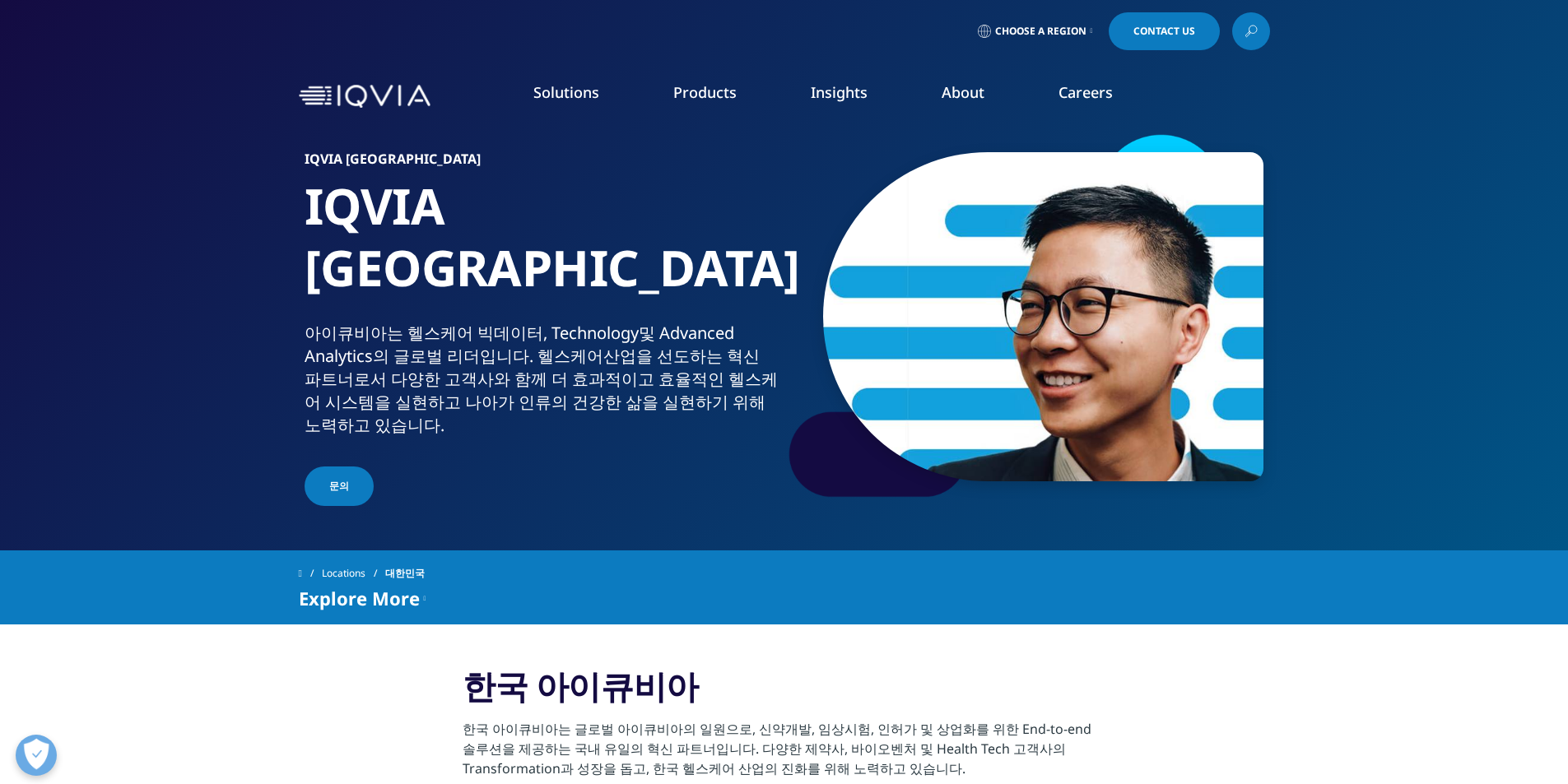
click at [130, 328] on link "Commercialization" at bounding box center [145, 329] width 117 height 18
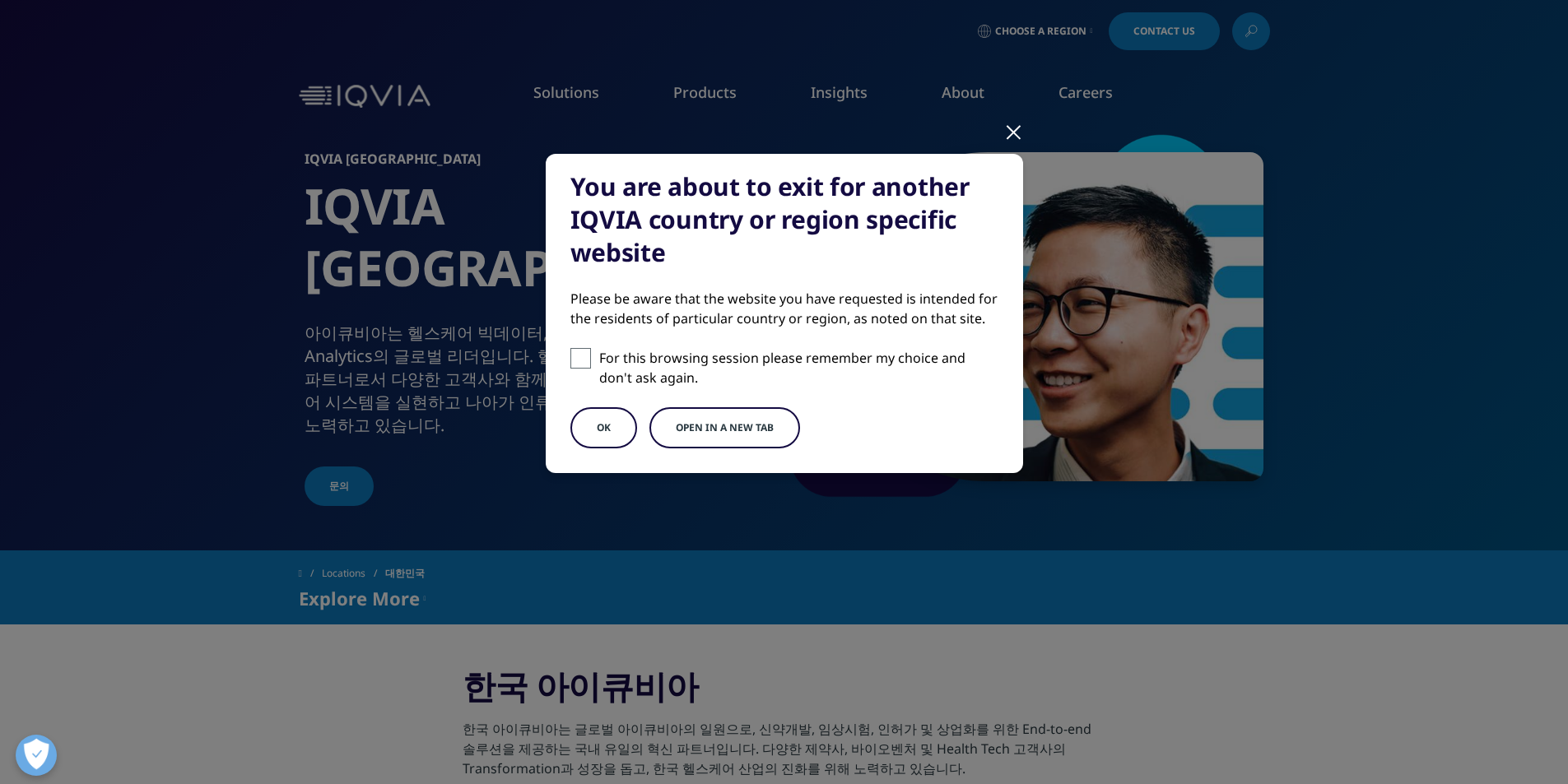
click at [591, 423] on button "OK" at bounding box center [604, 427] width 67 height 41
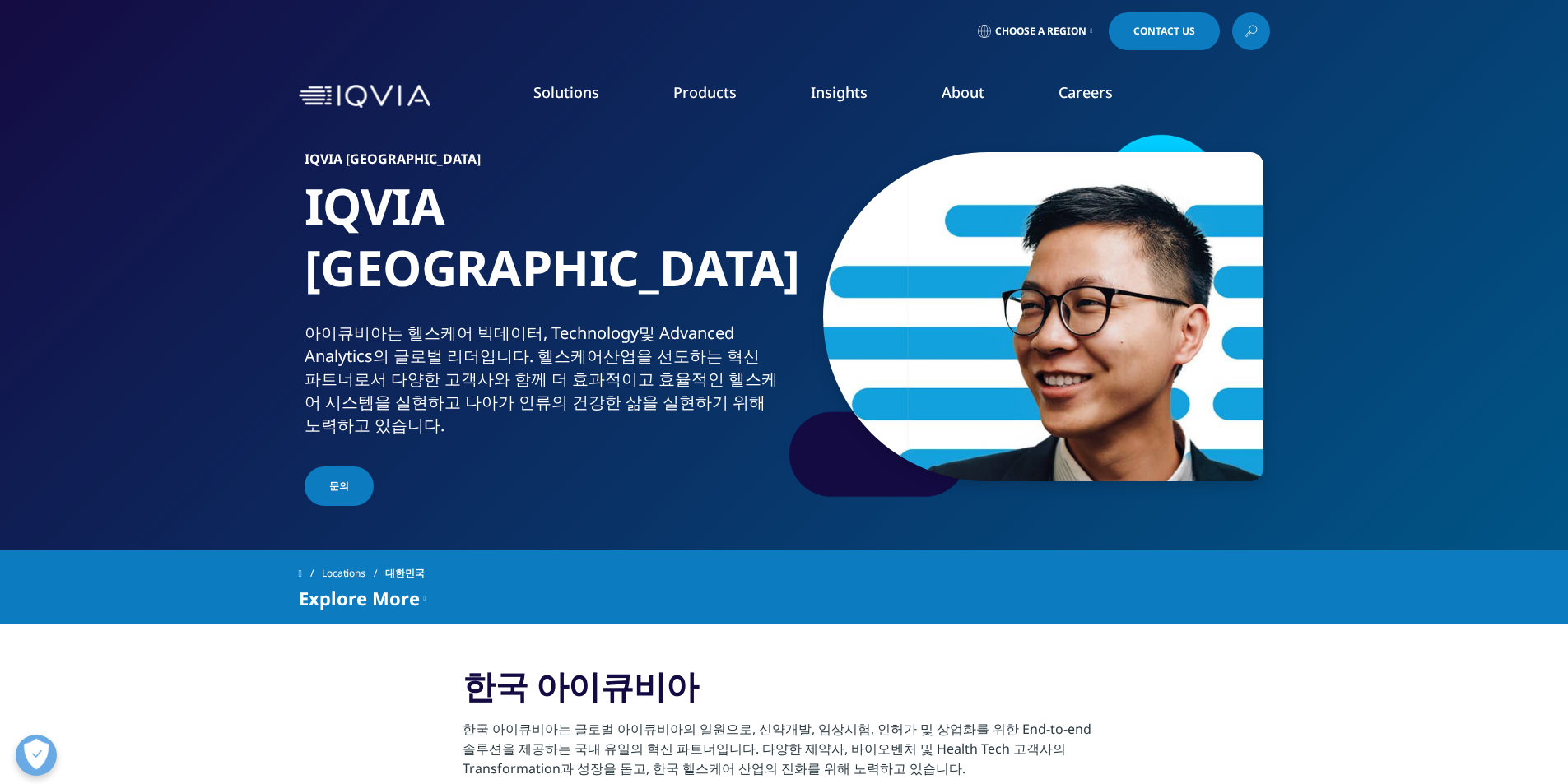
click at [163, 173] on span "quick find a capability" at bounding box center [178, 177] width 129 height 14
click at [561, 93] on link "Solutions" at bounding box center [566, 92] width 66 height 20
click at [561, 94] on link "Solutions" at bounding box center [566, 92] width 66 height 20
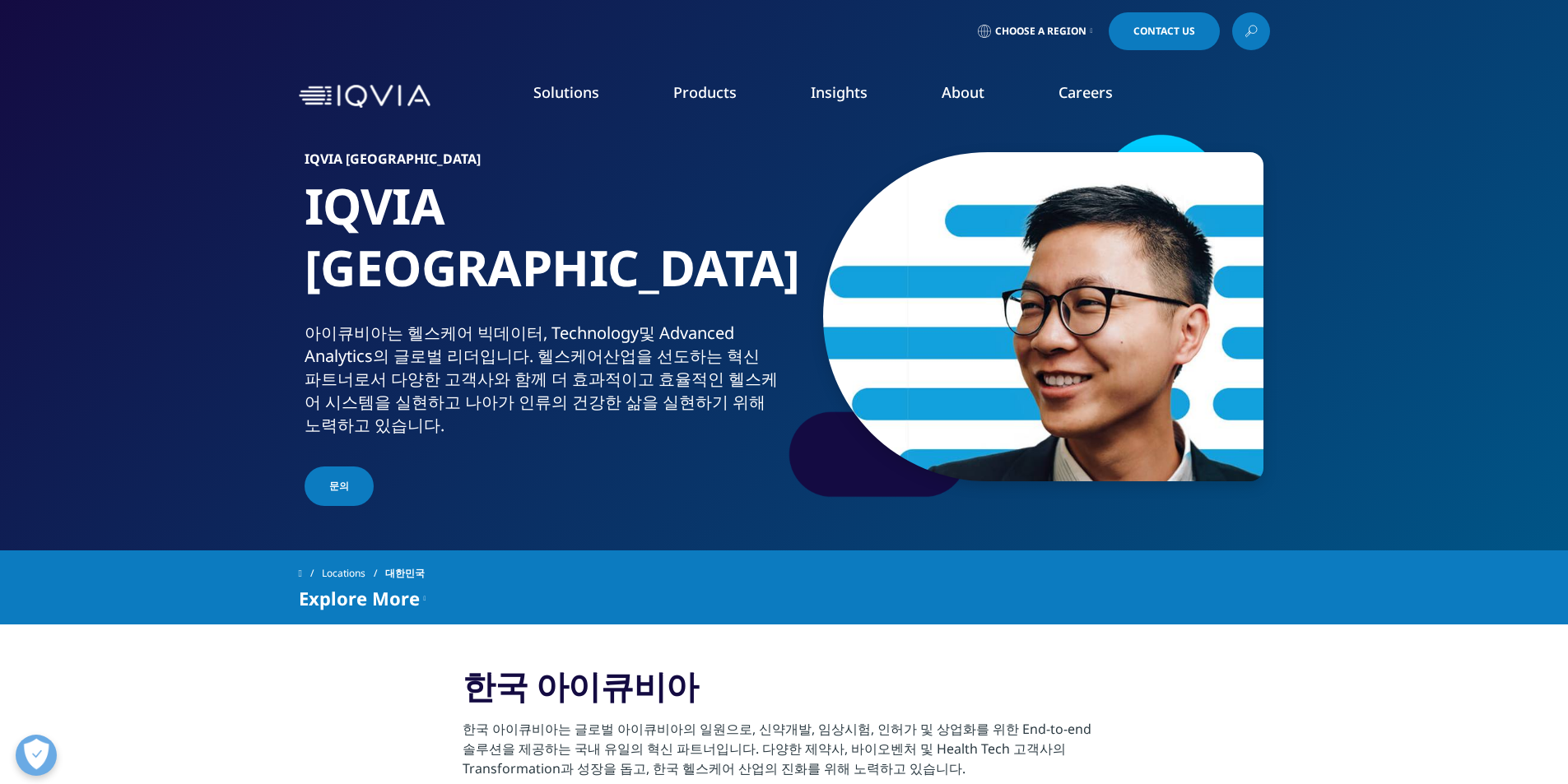
click at [561, 94] on link "Solutions" at bounding box center [566, 92] width 66 height 20
click at [1087, 29] on link "Choose a Region" at bounding box center [1035, 31] width 122 height 38
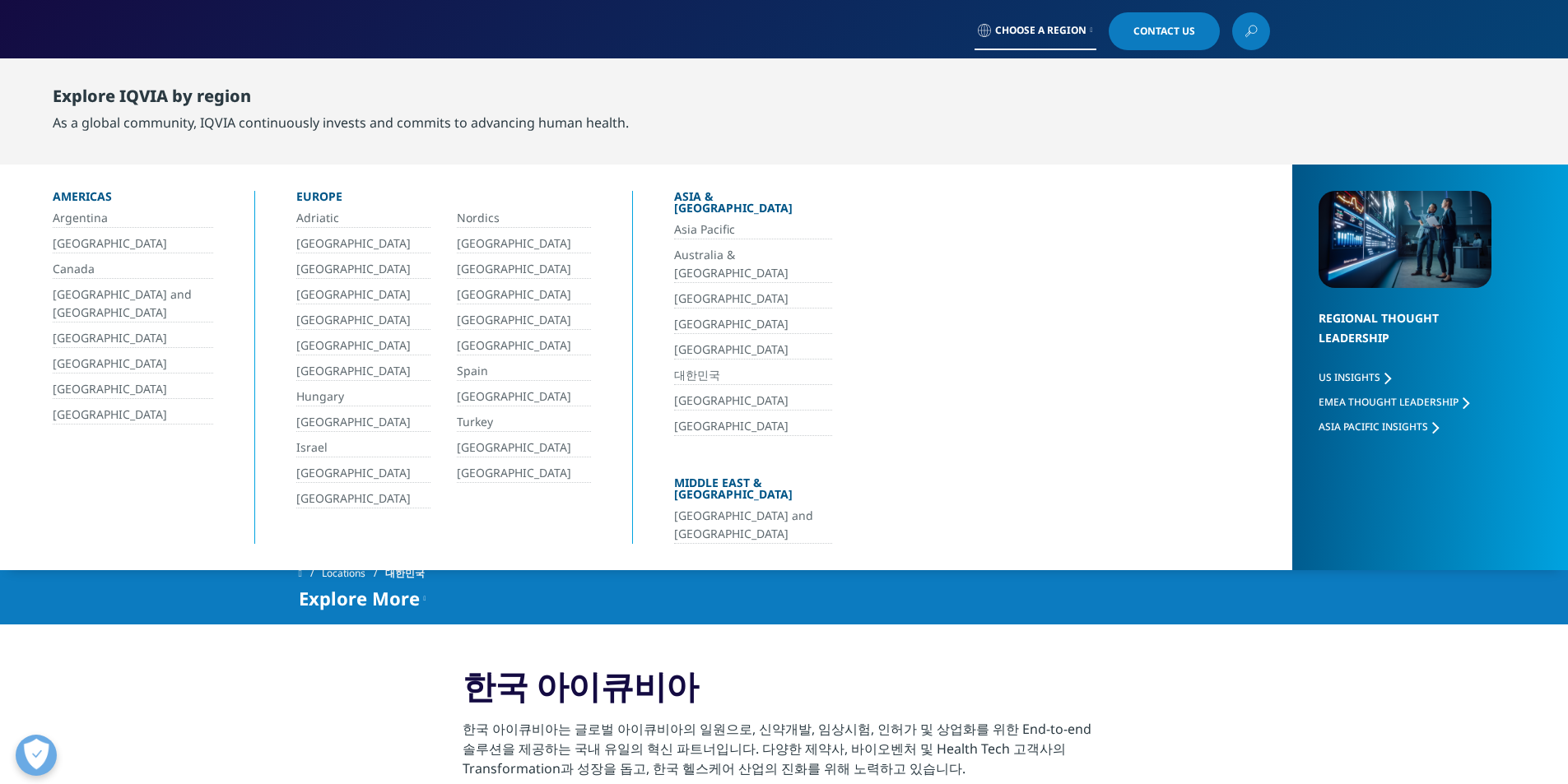
click at [705, 366] on link "대한민국" at bounding box center [752, 375] width 158 height 19
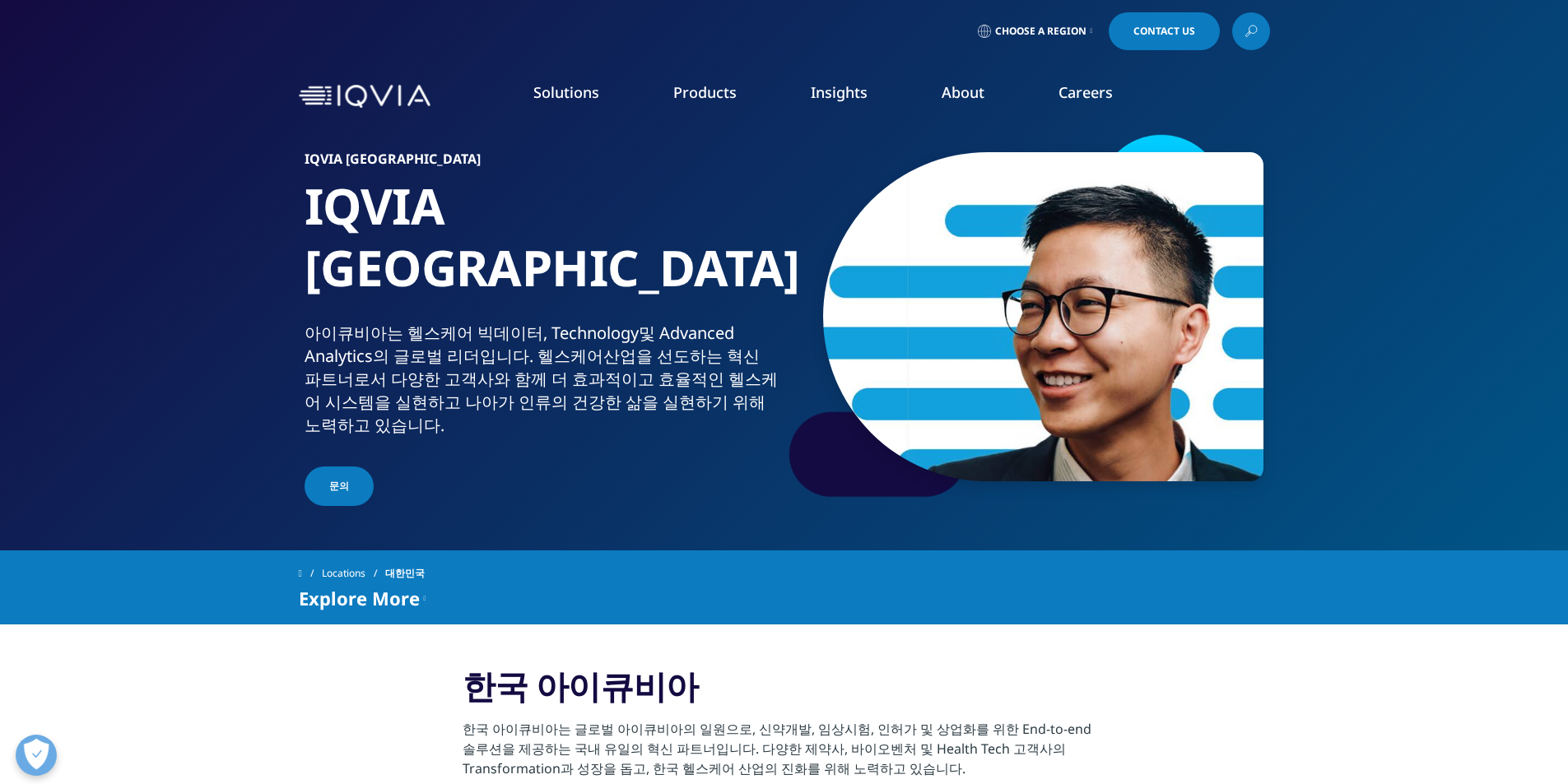
click at [1271, 24] on div "Choose a Region Contact Us" at bounding box center [784, 31] width 1568 height 63
click at [1257, 31] on icon at bounding box center [1251, 31] width 13 height 21
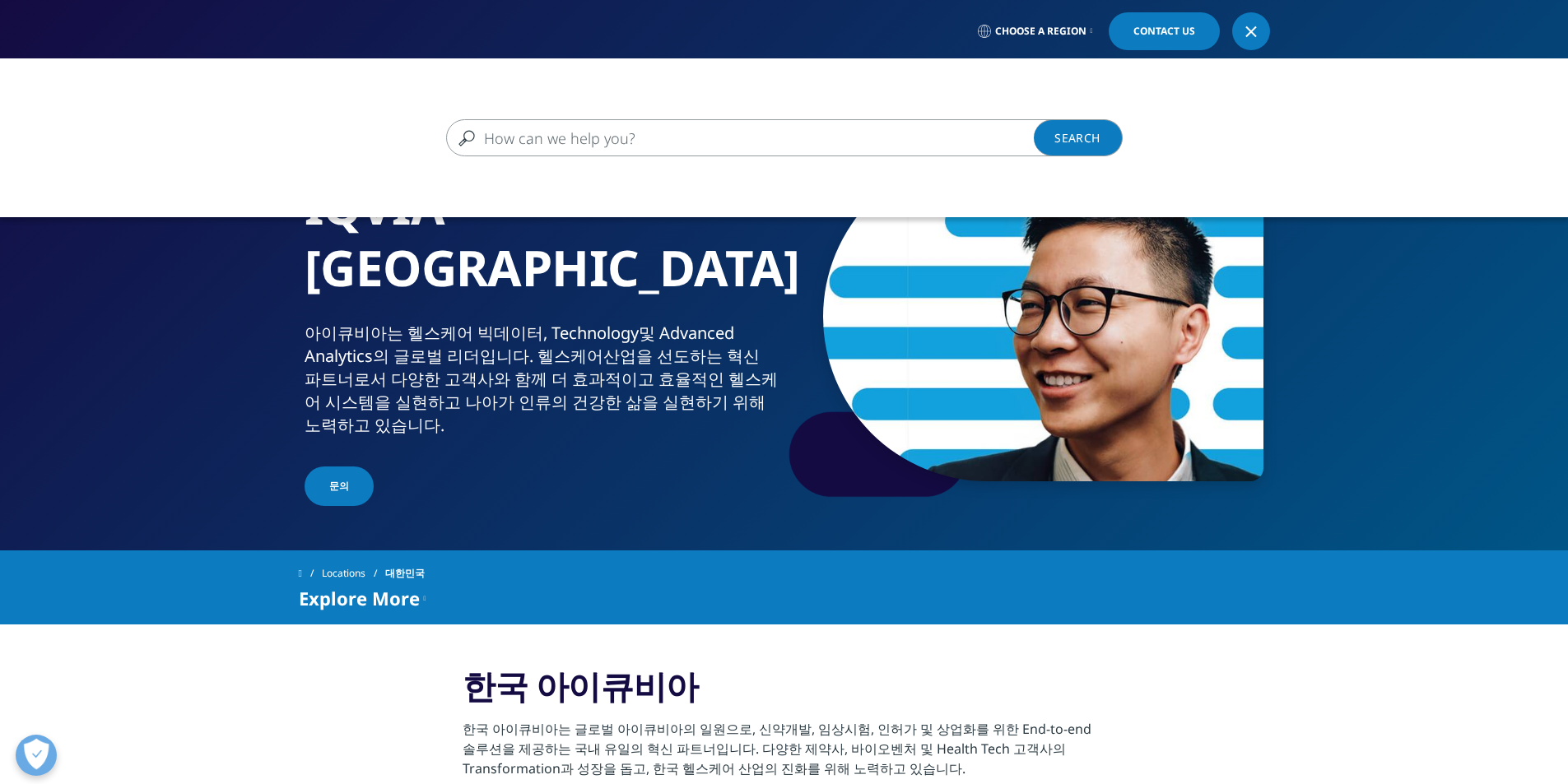
click at [748, 140] on input "검색" at bounding box center [760, 138] width 628 height 37
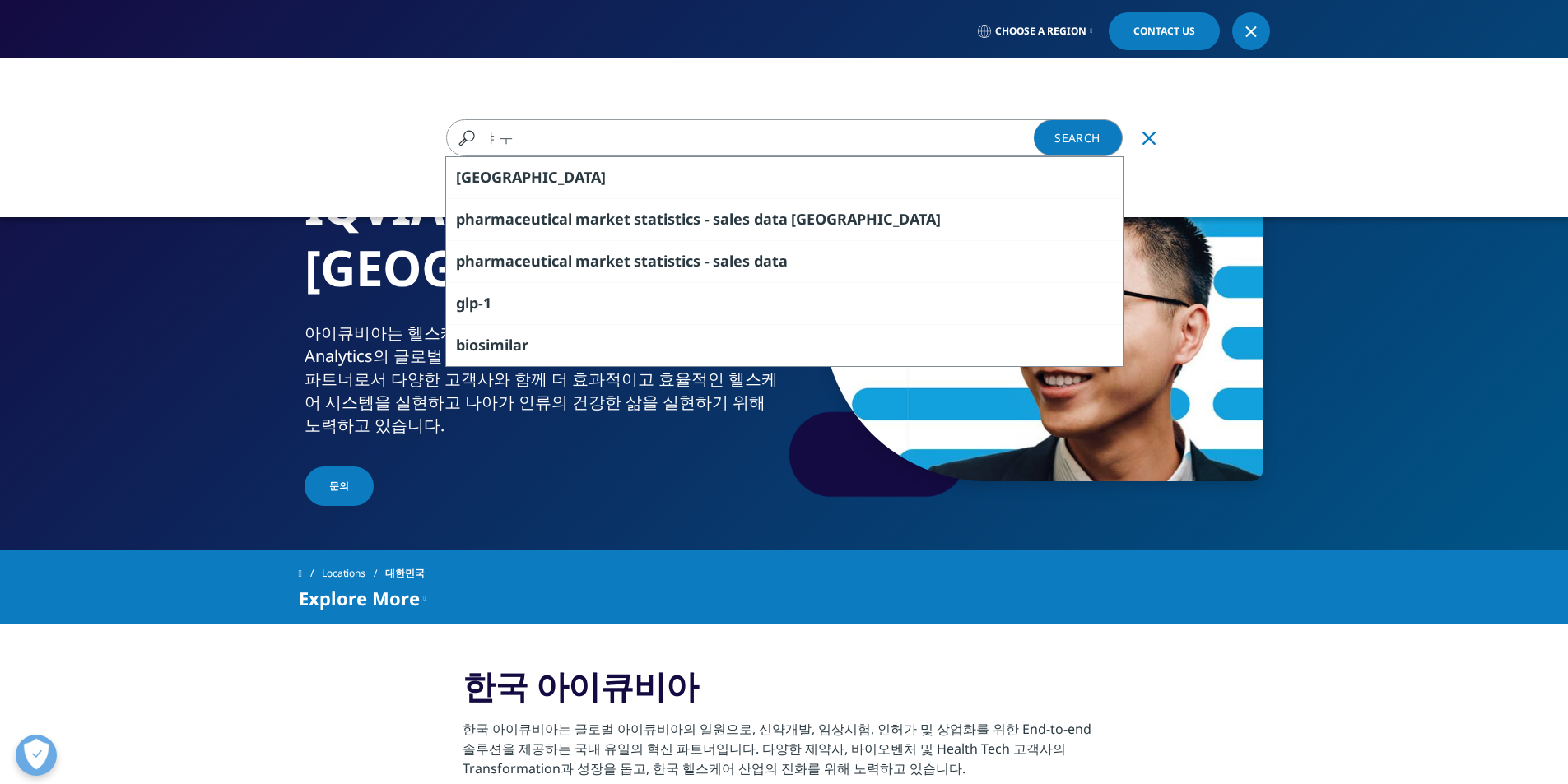
type input "ㅑ"
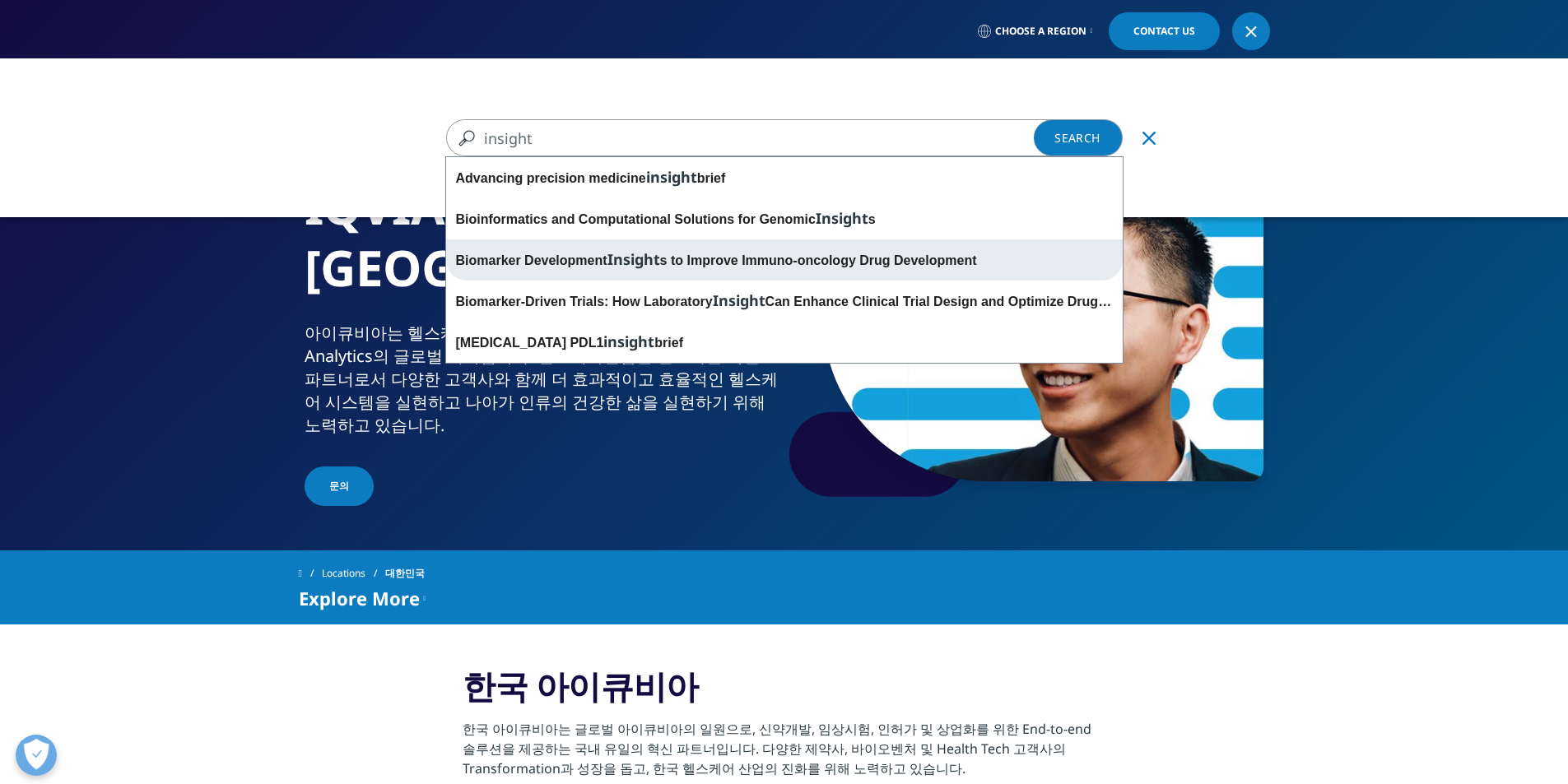
scroll to position [329, 0]
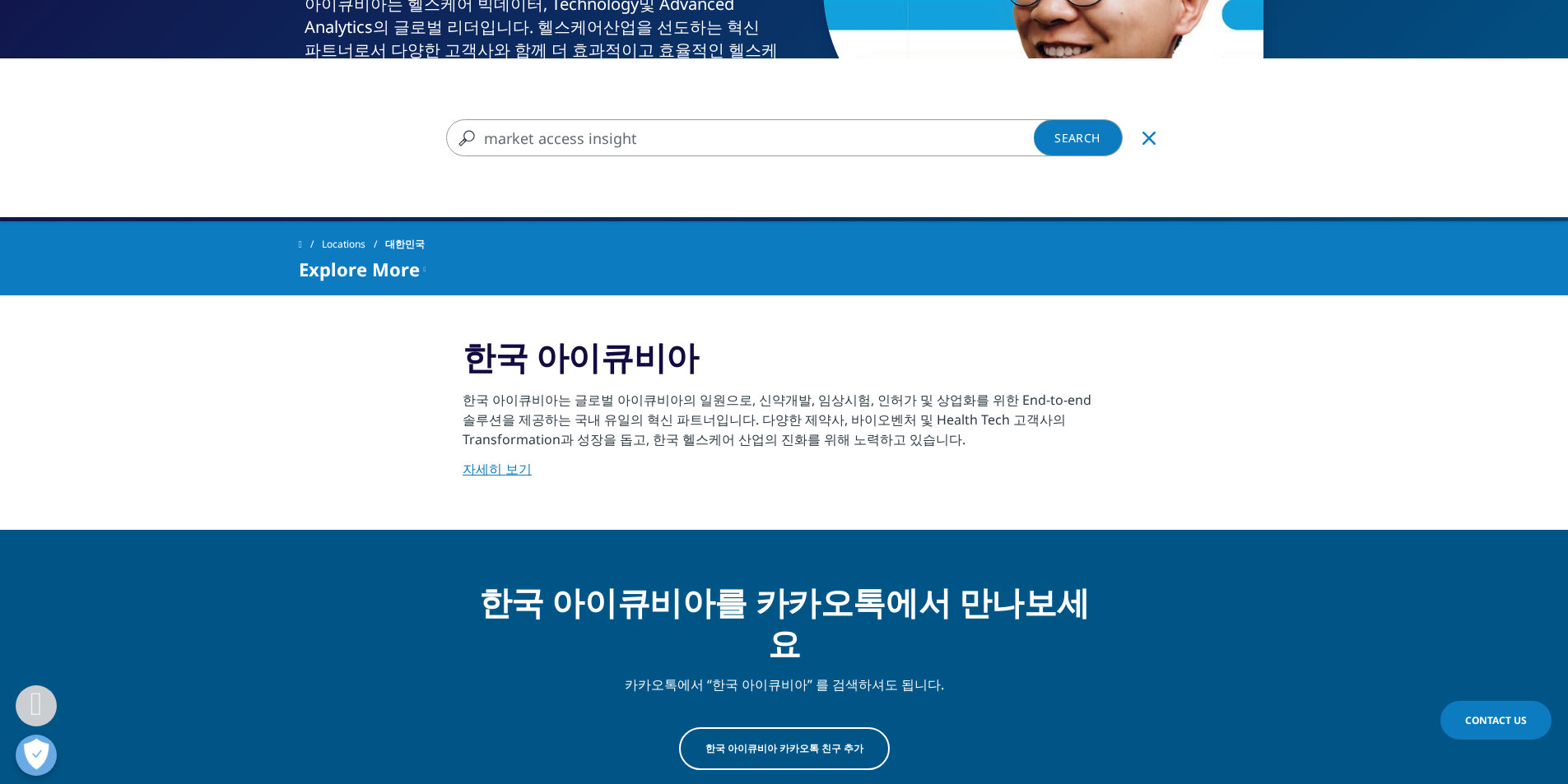
type input "market access insight"
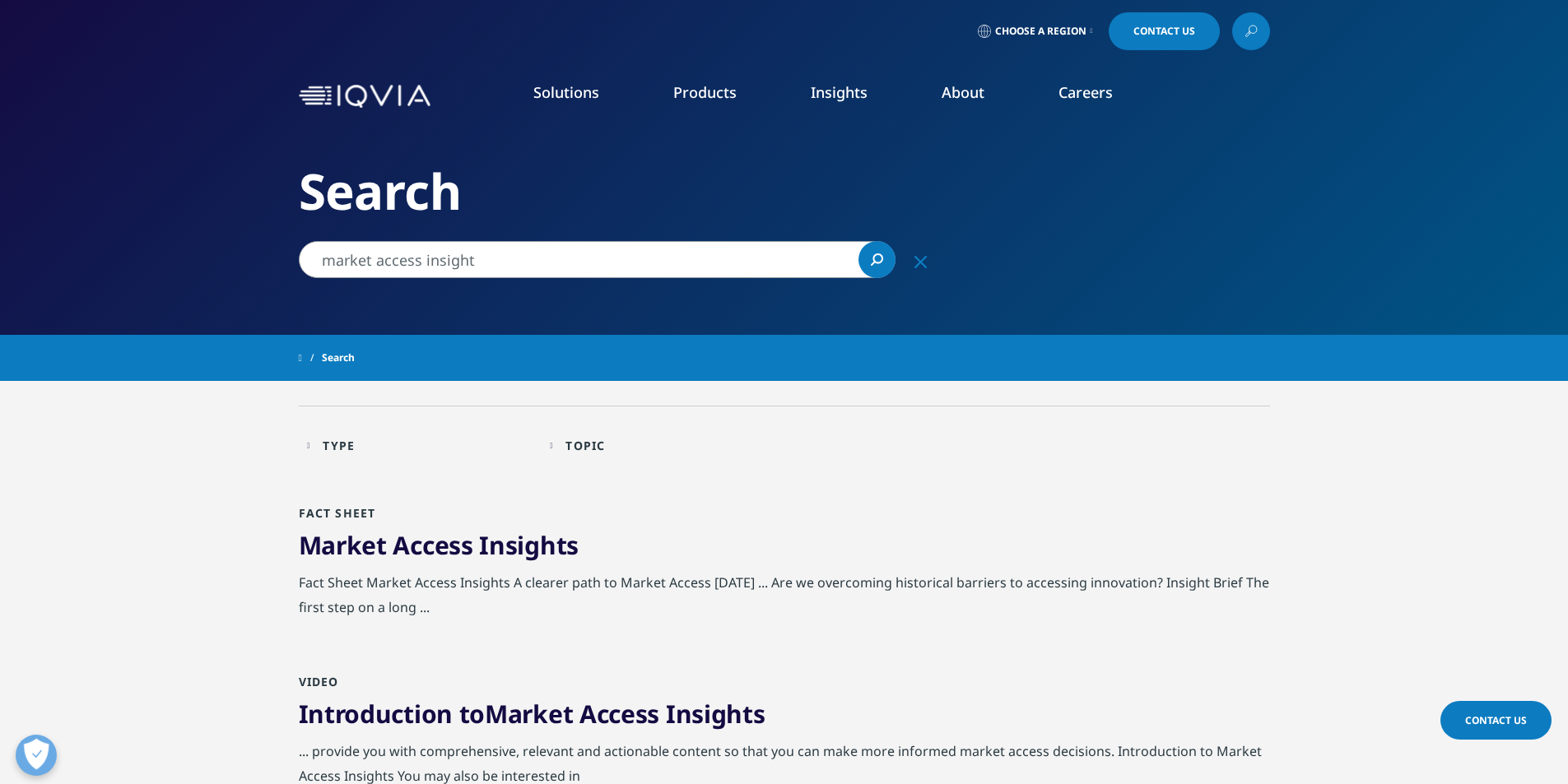
click at [473, 541] on link "Market Access Insights" at bounding box center [438, 545] width 280 height 34
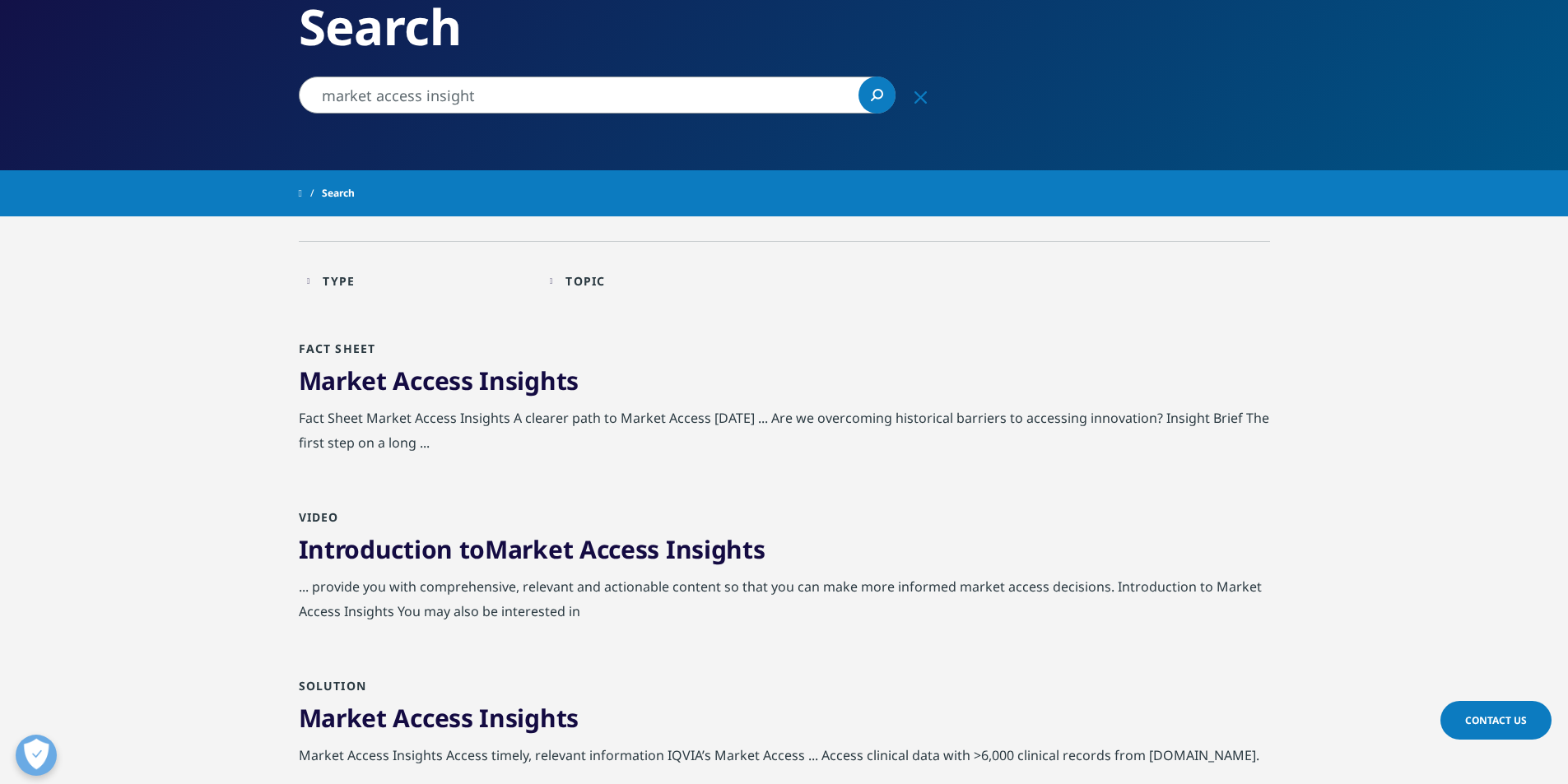
scroll to position [247, 0]
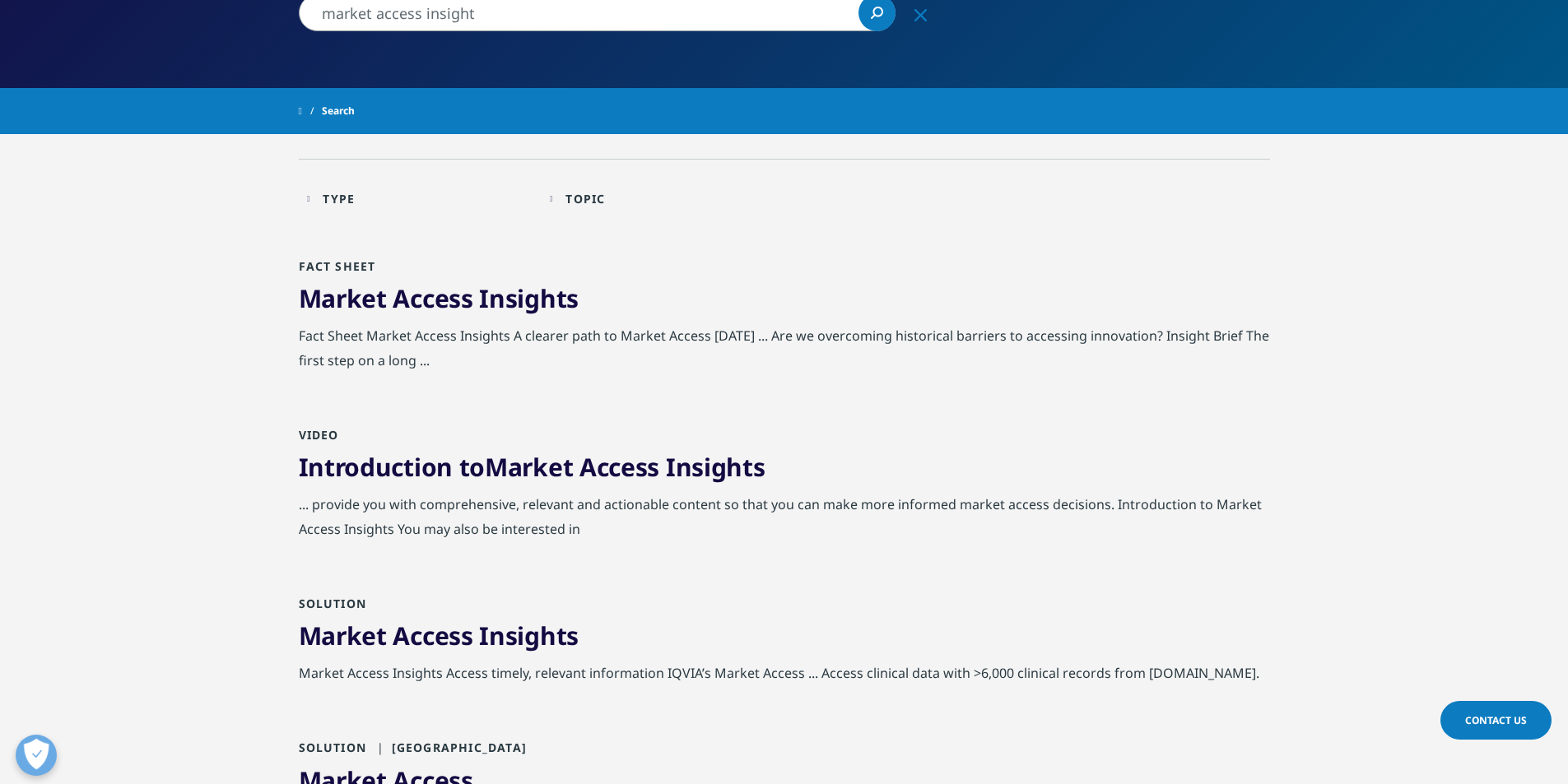
click at [463, 644] on span "Access" at bounding box center [432, 635] width 80 height 34
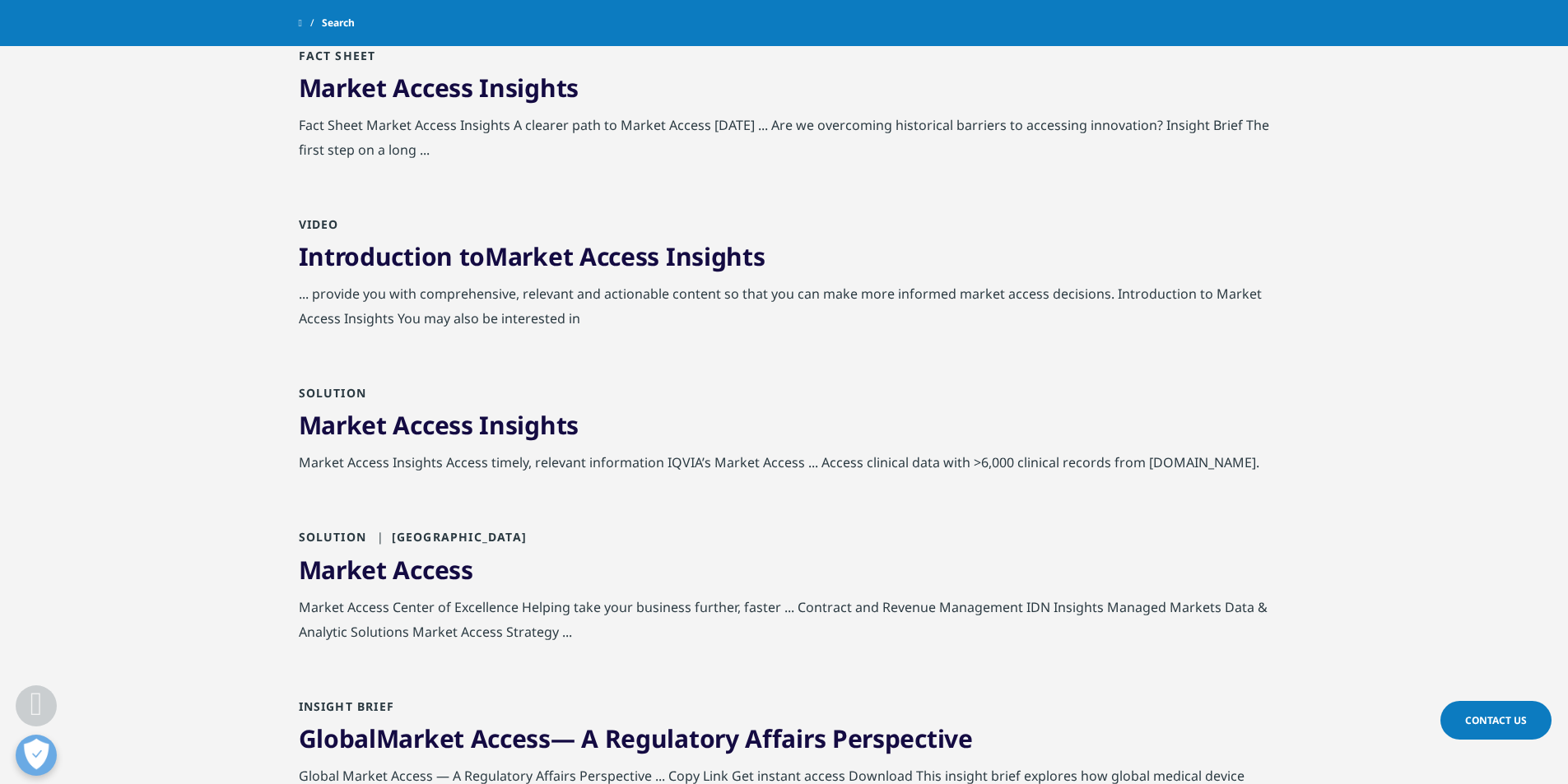
click at [477, 430] on link "Market Access Insights" at bounding box center [438, 424] width 280 height 34
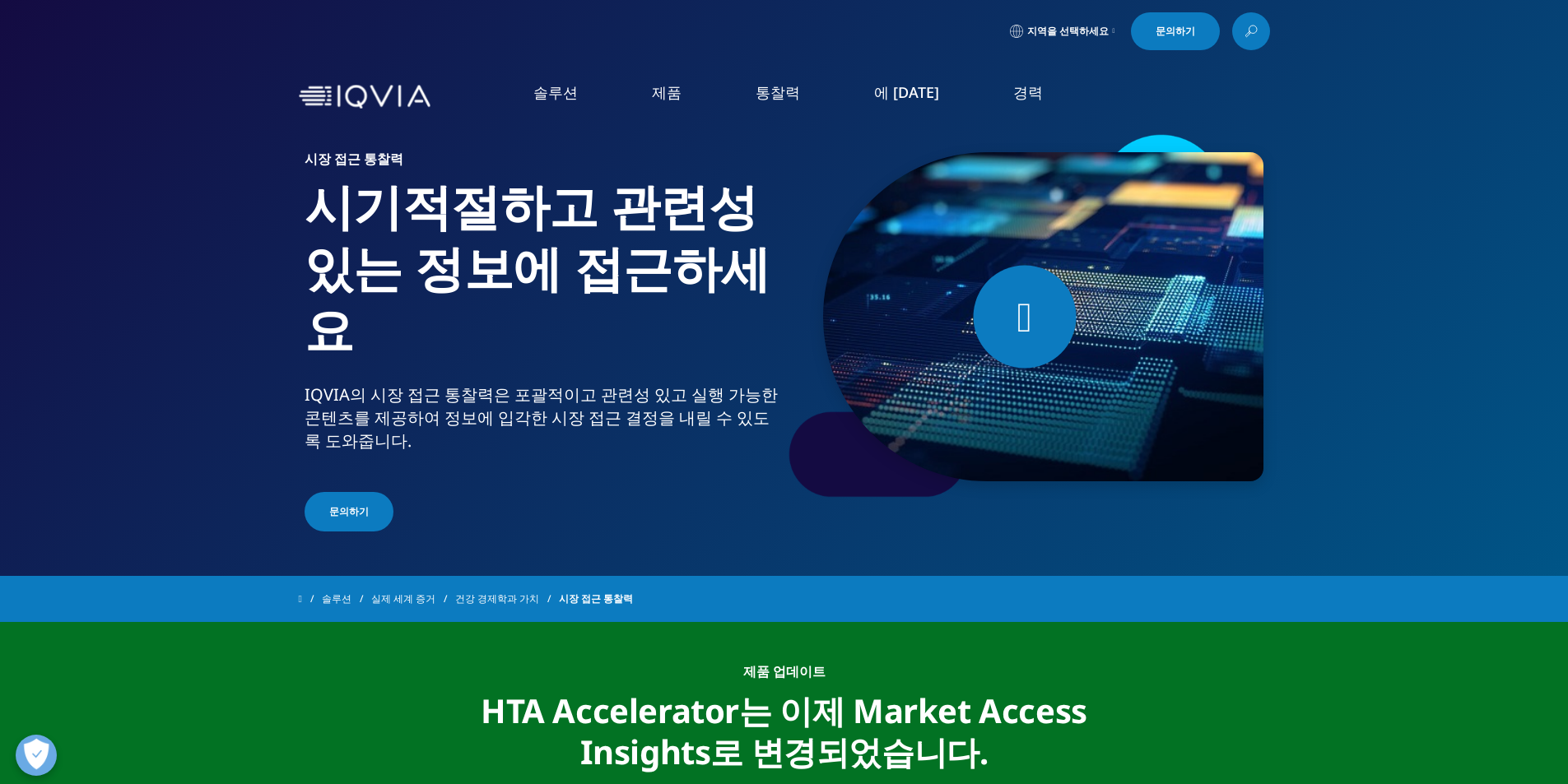
scroll to position [329, 0]
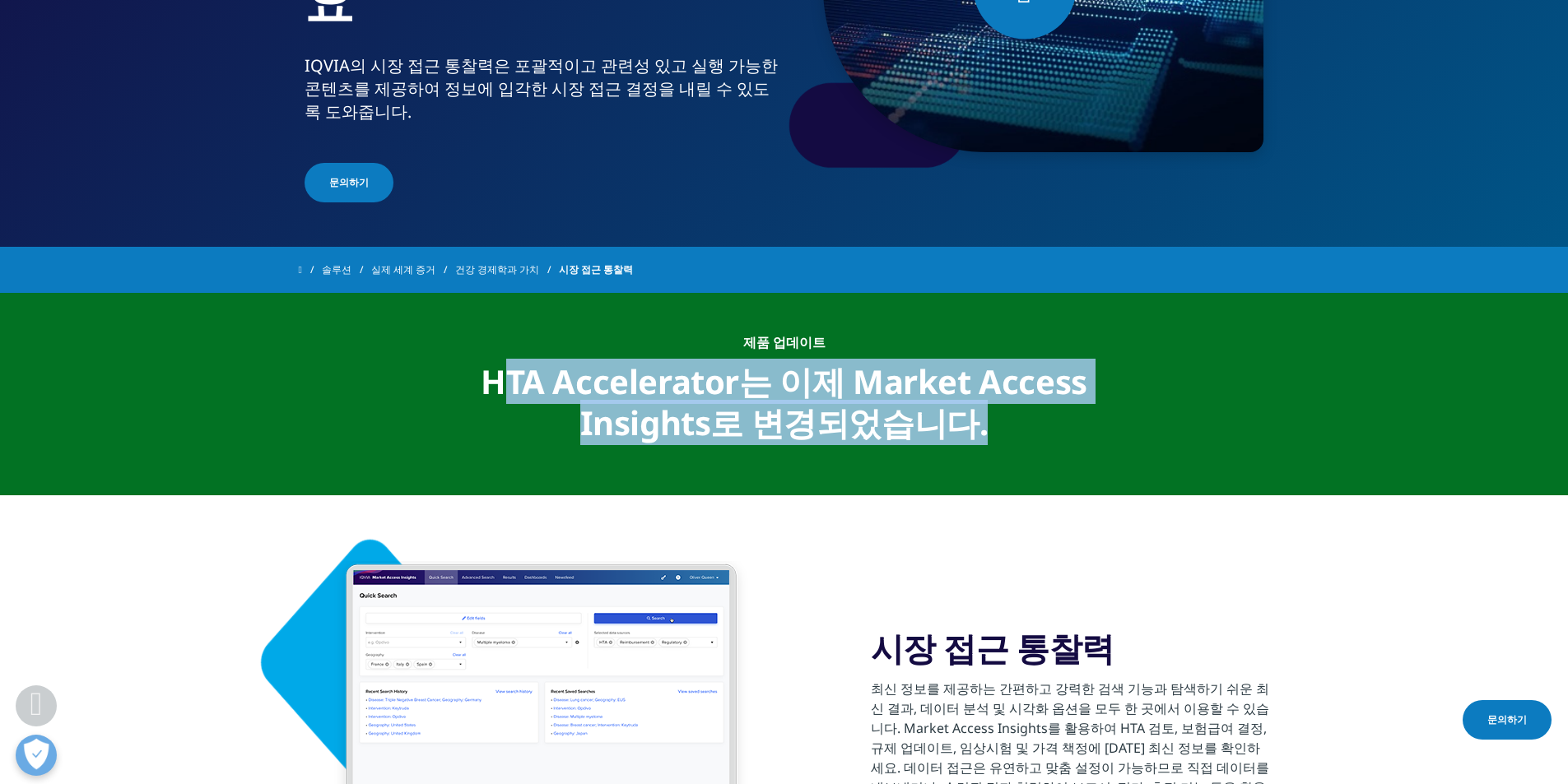
drag, startPoint x: 512, startPoint y: 389, endPoint x: 1015, endPoint y: 413, distance: 503.6
click at [1015, 413] on div "HTA Accelerator는 이제 Market Access Insights로 변경되었습니다." at bounding box center [784, 397] width 635 height 93
click at [983, 428] on div "HTA Accelerator는 이제 Market Access Insights로 변경되었습니다." at bounding box center [784, 397] width 635 height 93
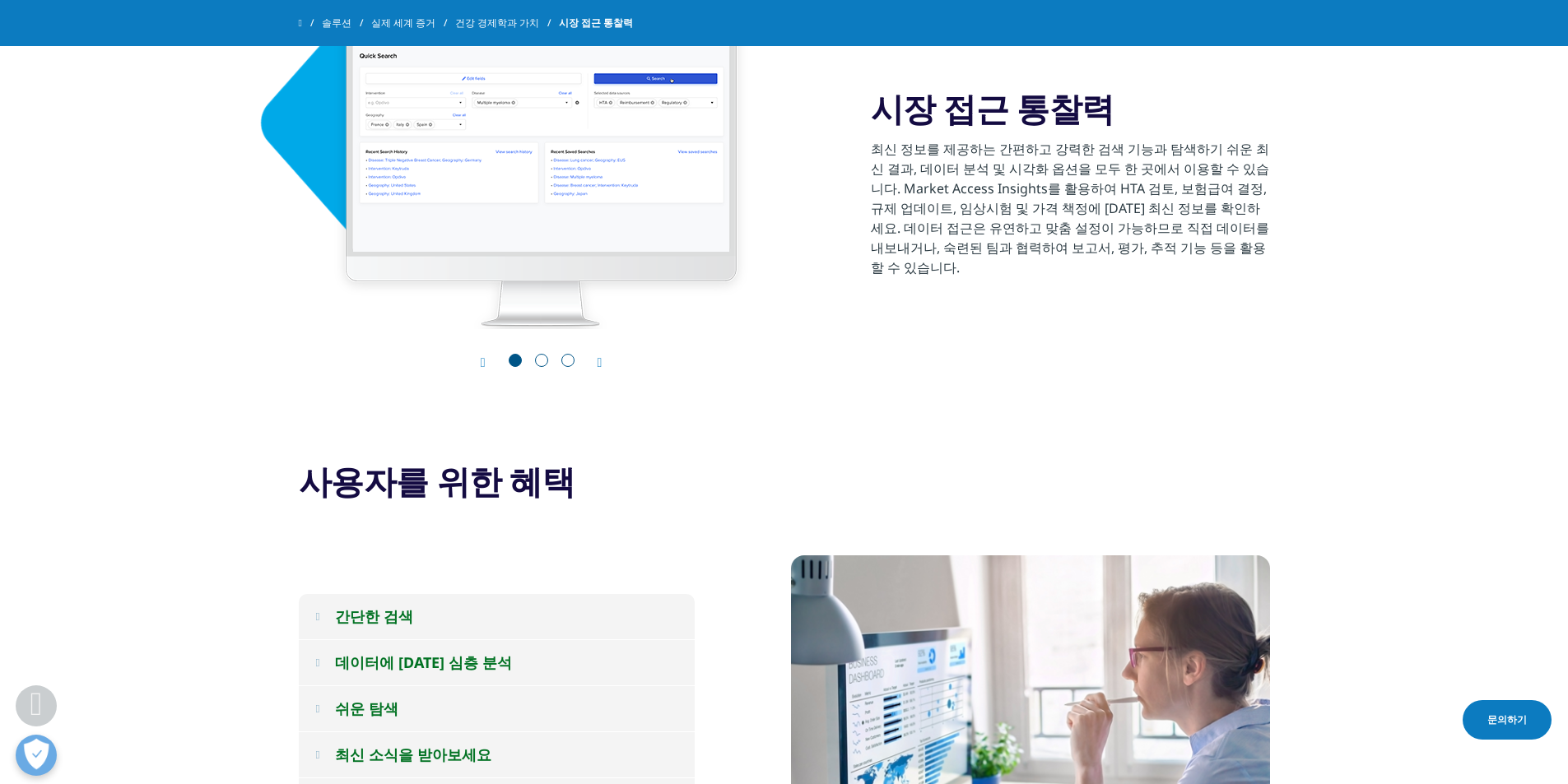
scroll to position [1151, 0]
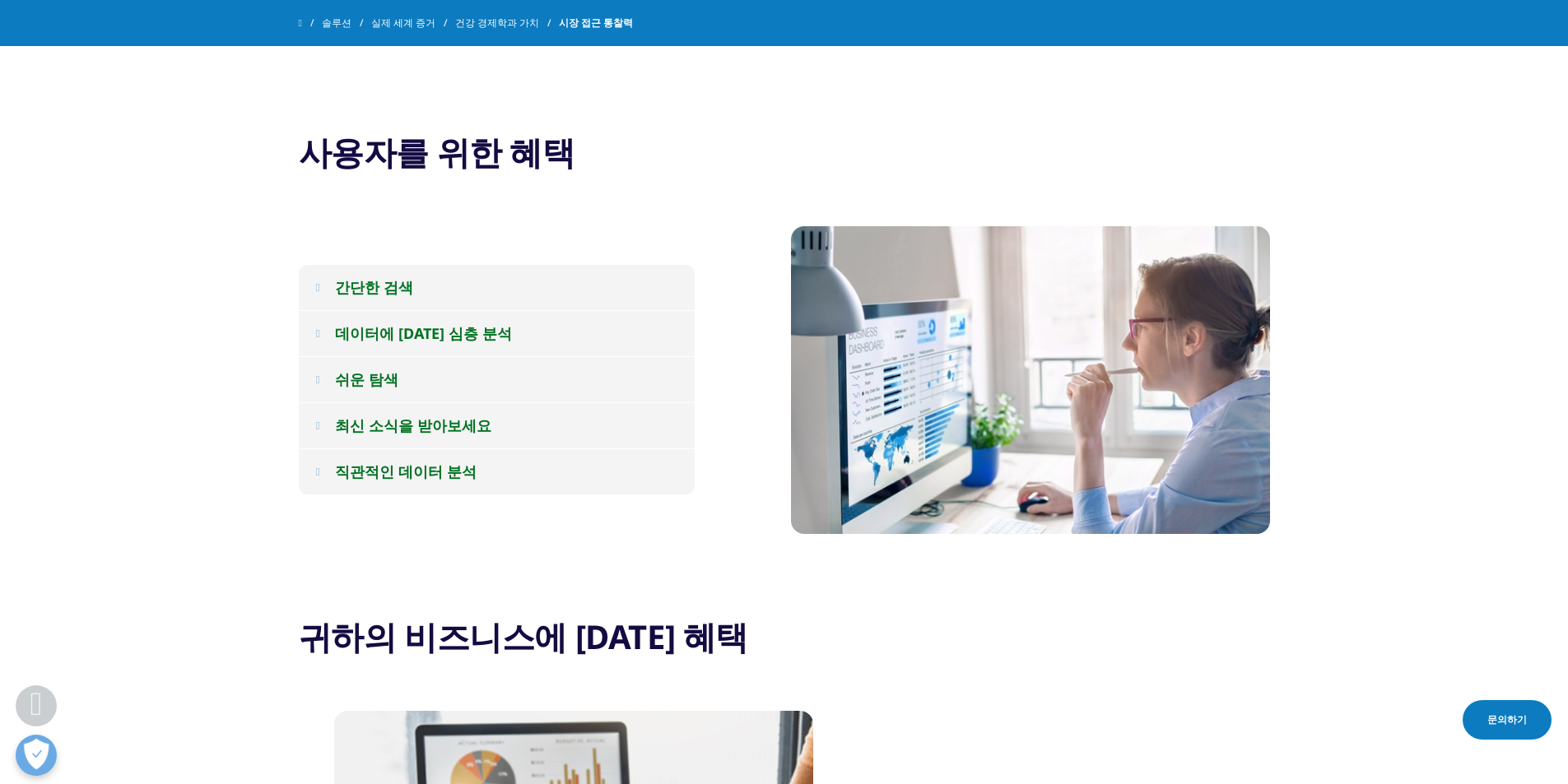
click at [521, 329] on button "데이터에 대한 심층 분석" at bounding box center [496, 333] width 396 height 45
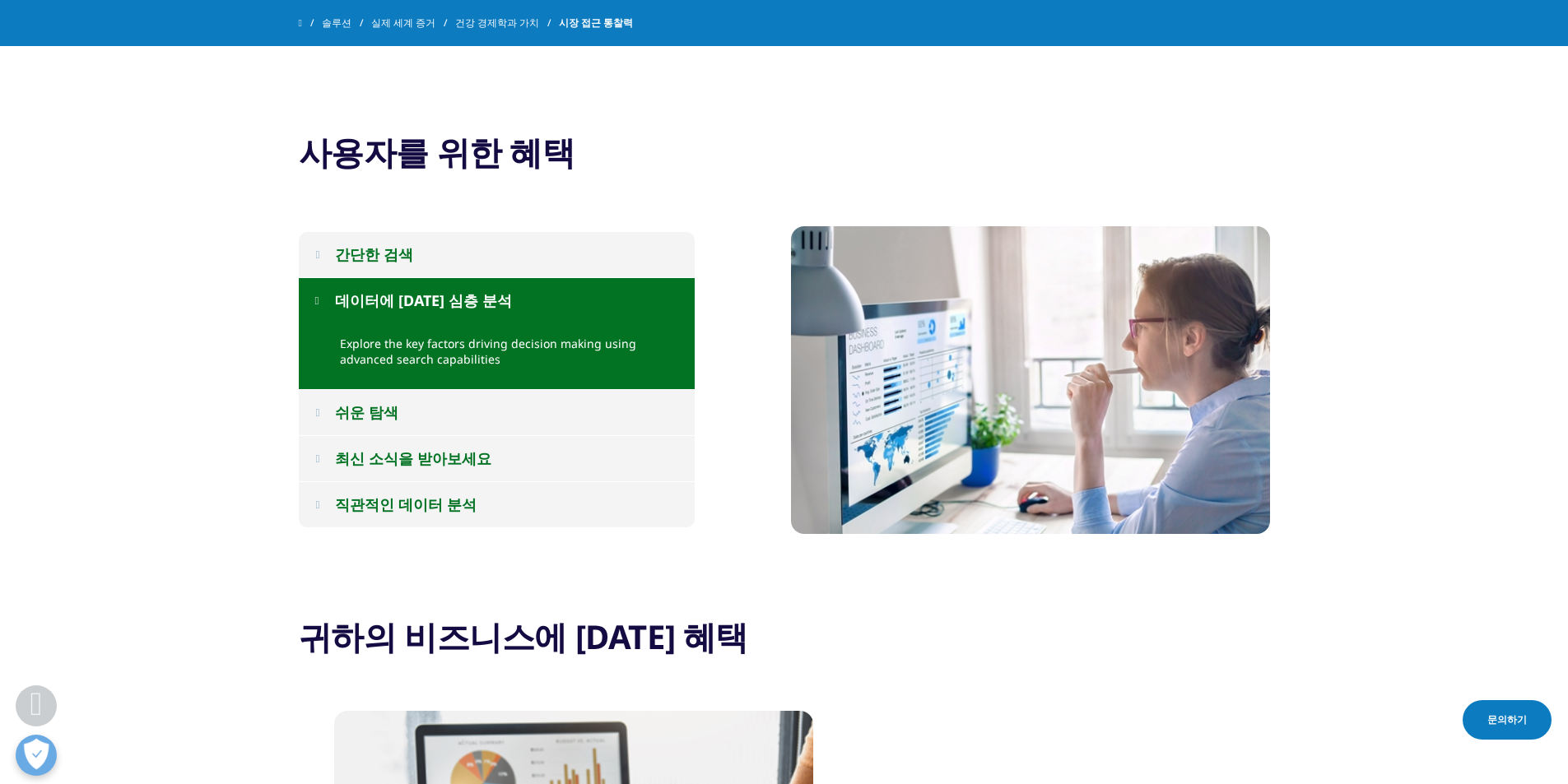
click at [334, 303] on button "데이터에 대한 심층 분석" at bounding box center [496, 300] width 396 height 45
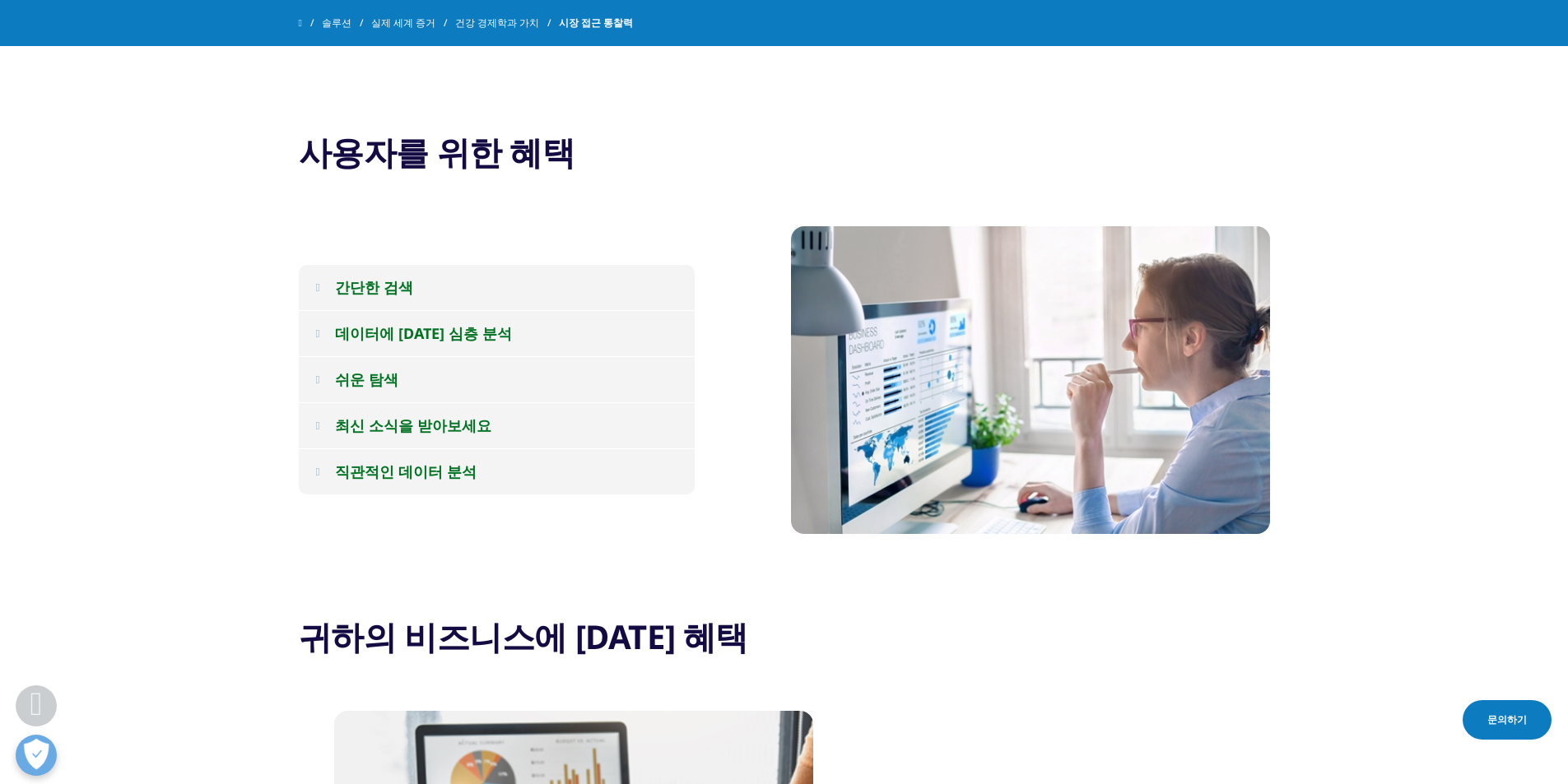
scroll to position [1070, 0]
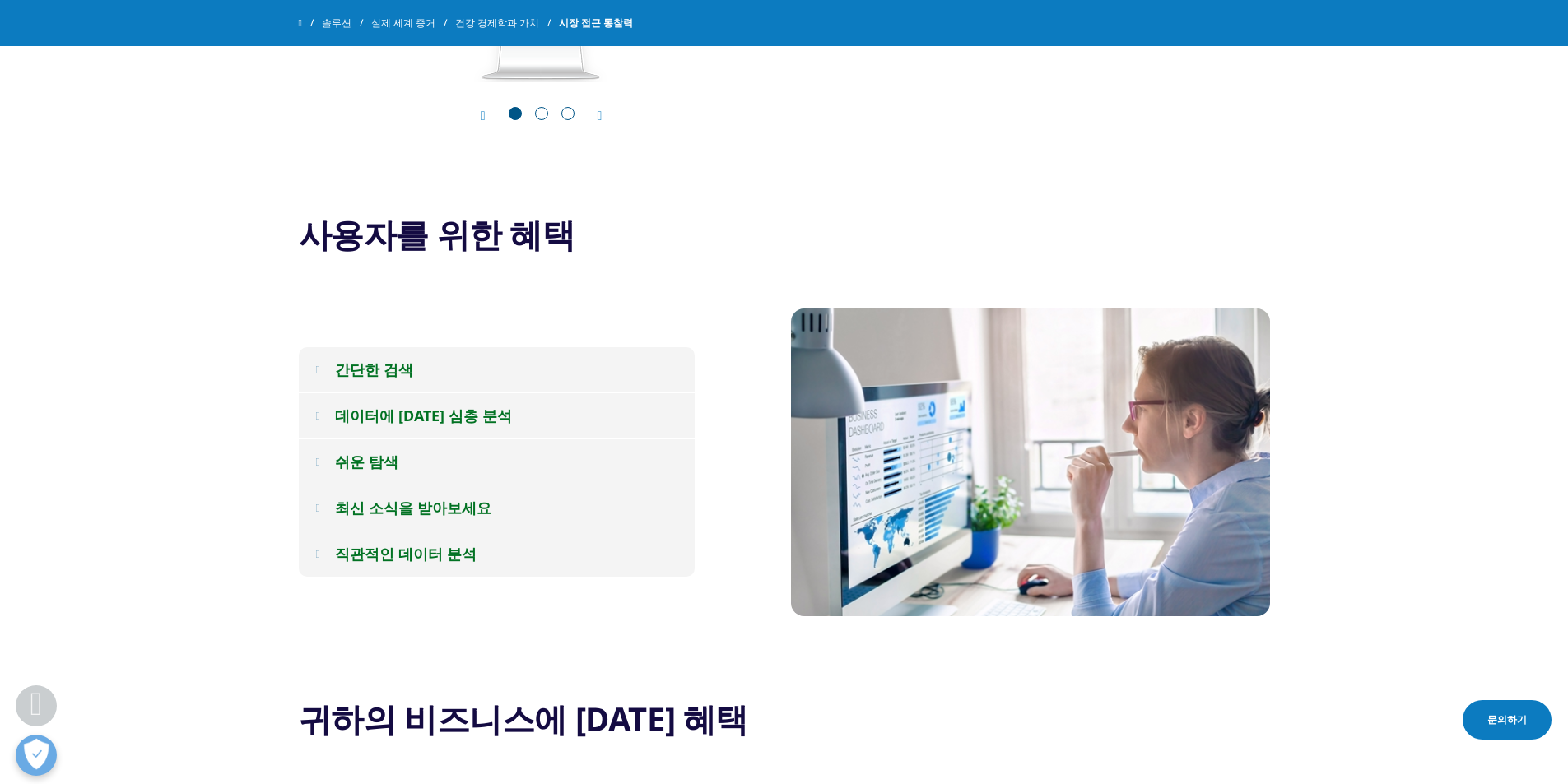
click at [367, 410] on font "데이터에 대한 심층 분석" at bounding box center [424, 415] width 177 height 20
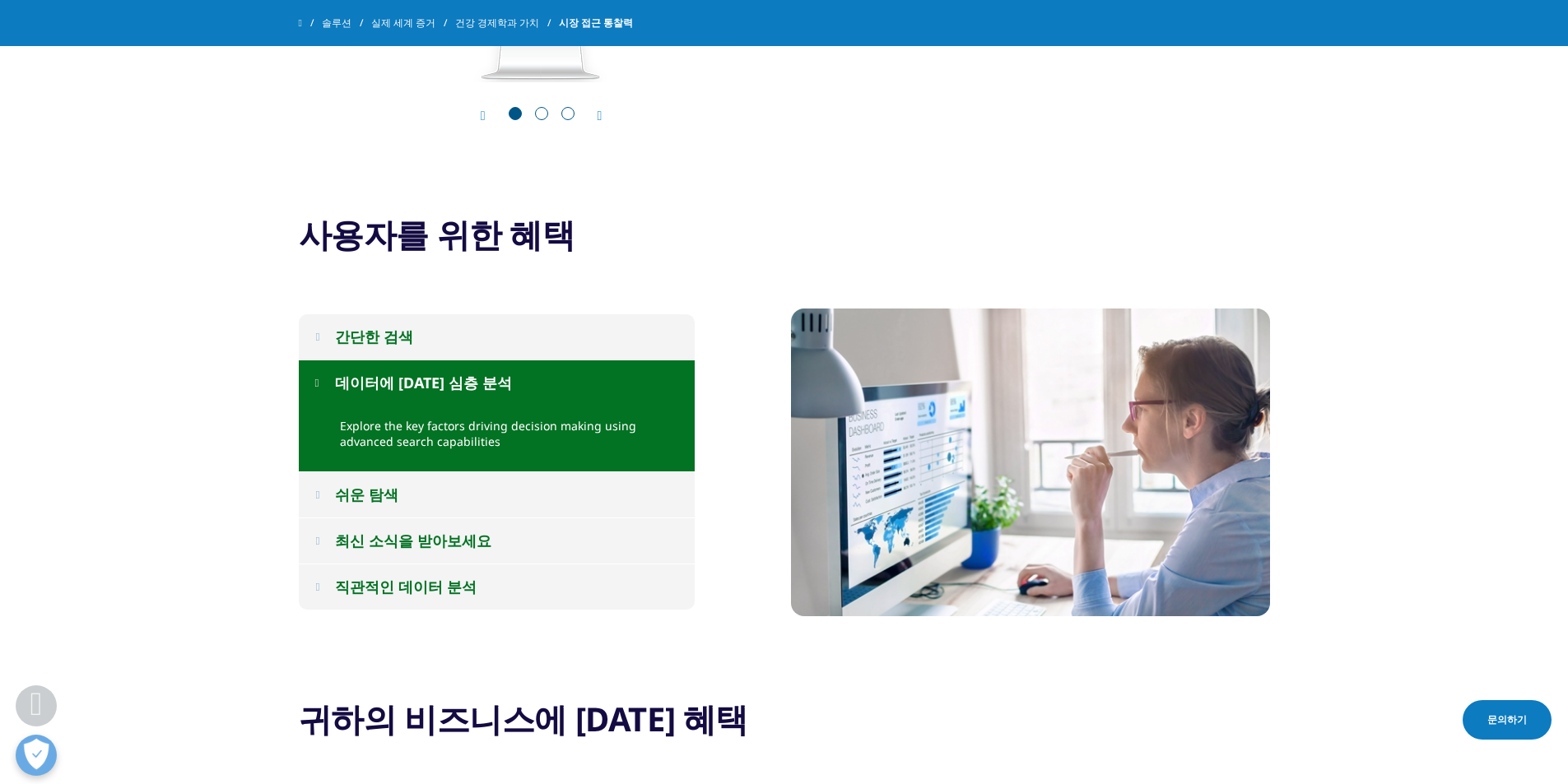
click at [906, 410] on img at bounding box center [1030, 462] width 479 height 308
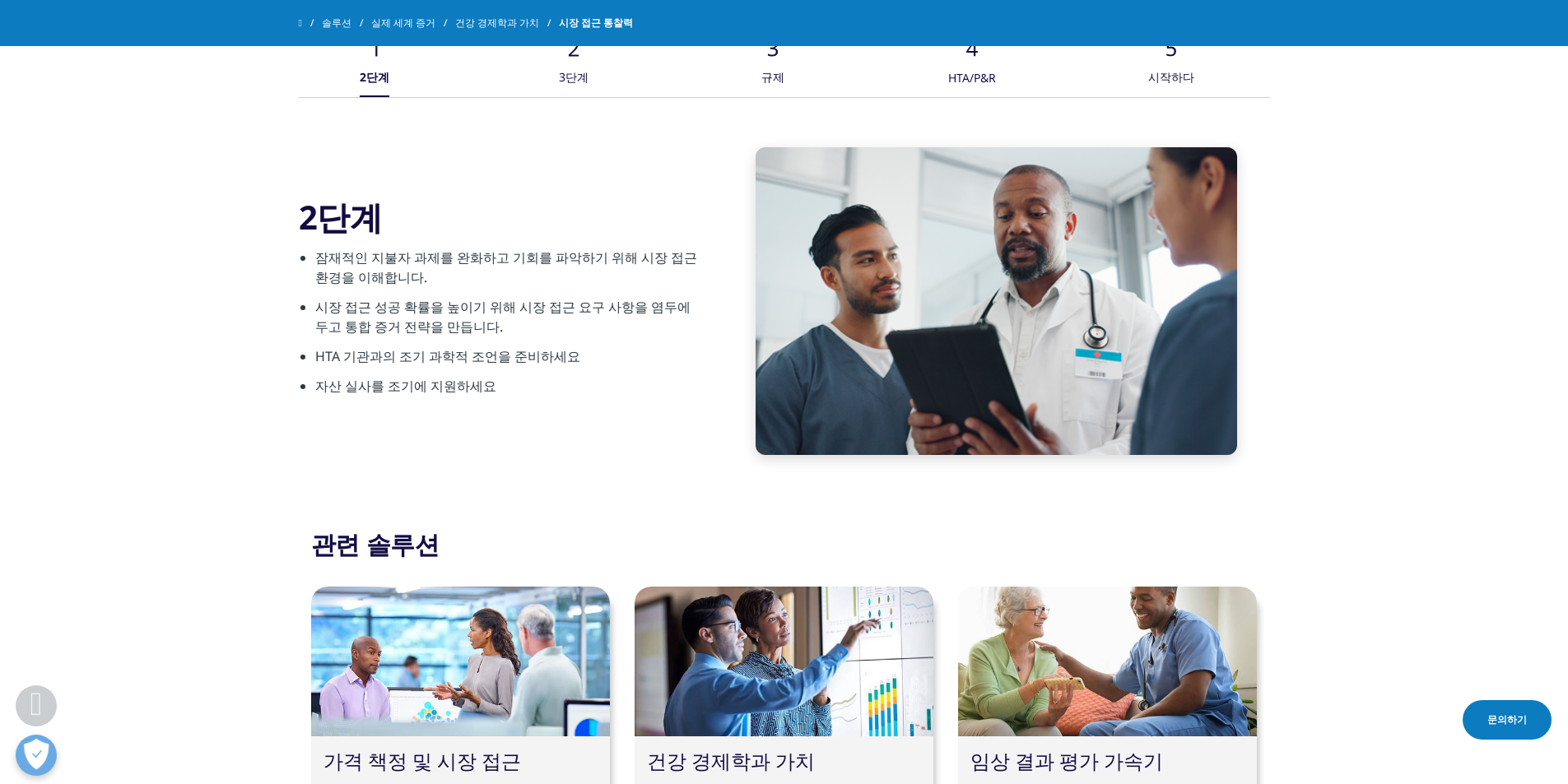
scroll to position [2714, 0]
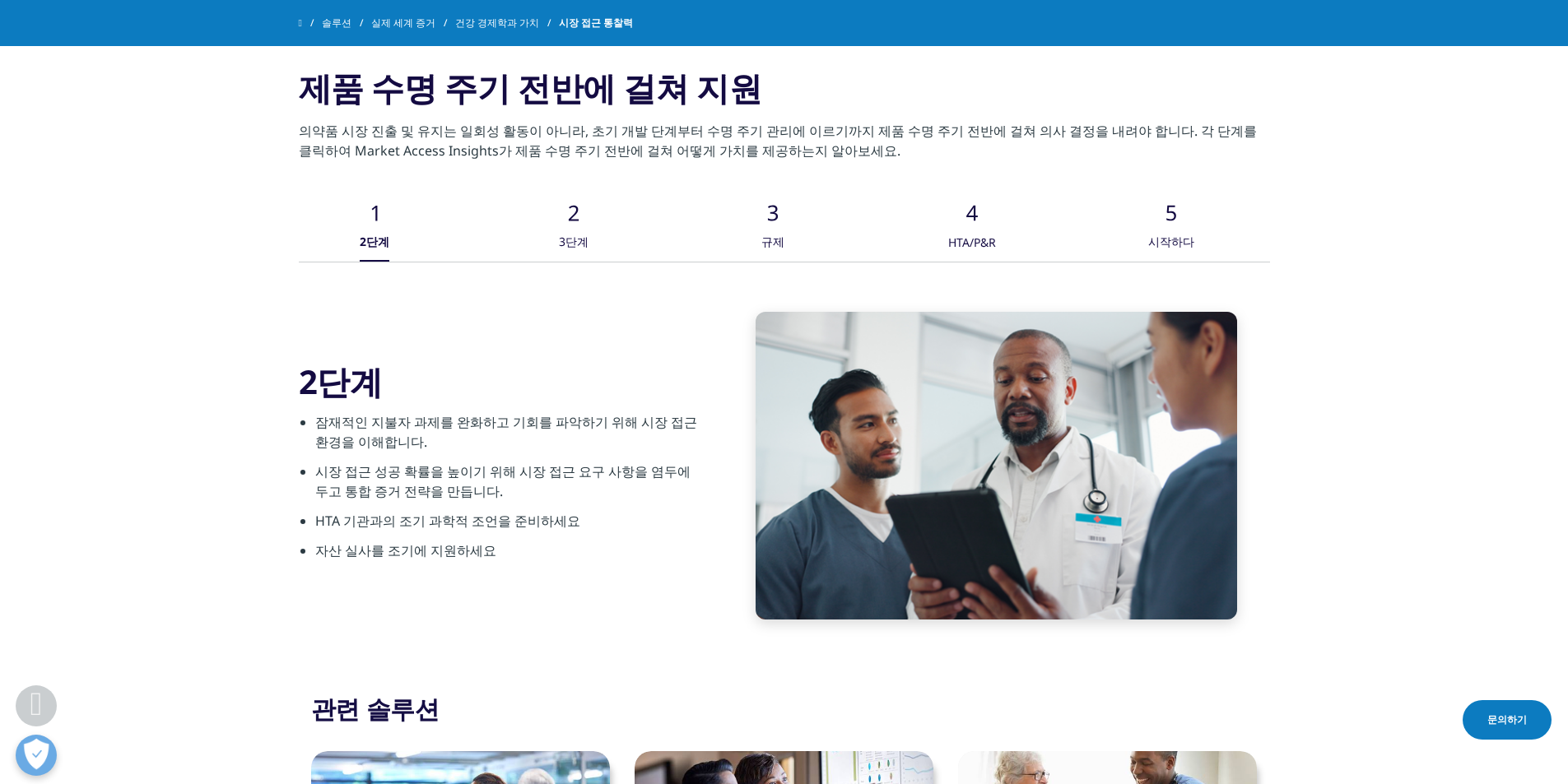
click at [1162, 229] on div "시작하다" at bounding box center [1171, 243] width 46 height 36
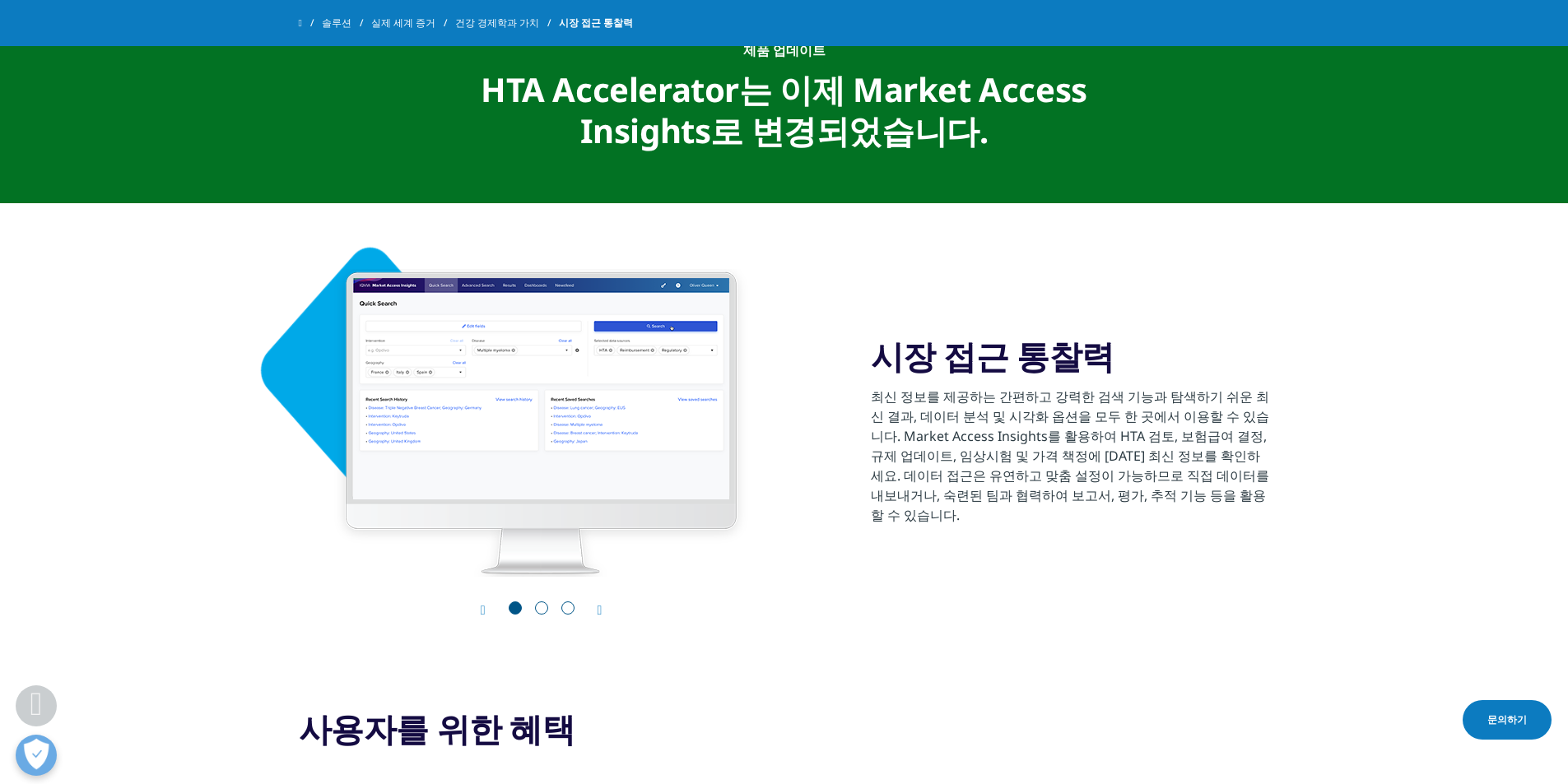
scroll to position [493, 0]
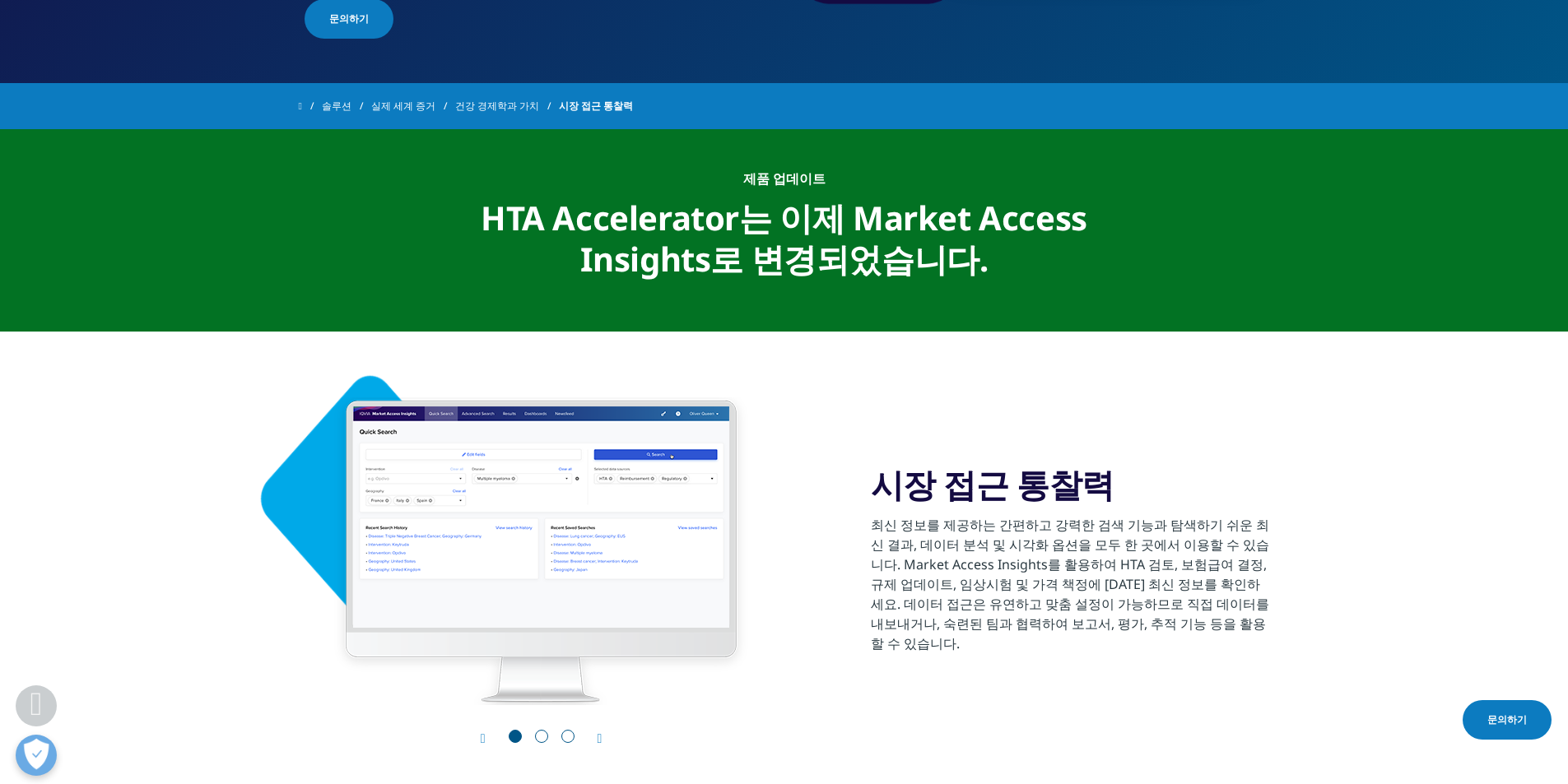
click at [608, 736] on div "이전 다음" at bounding box center [541, 738] width 481 height 17
click at [603, 738] on icon "다음 슬라이드" at bounding box center [600, 739] width 5 height 13
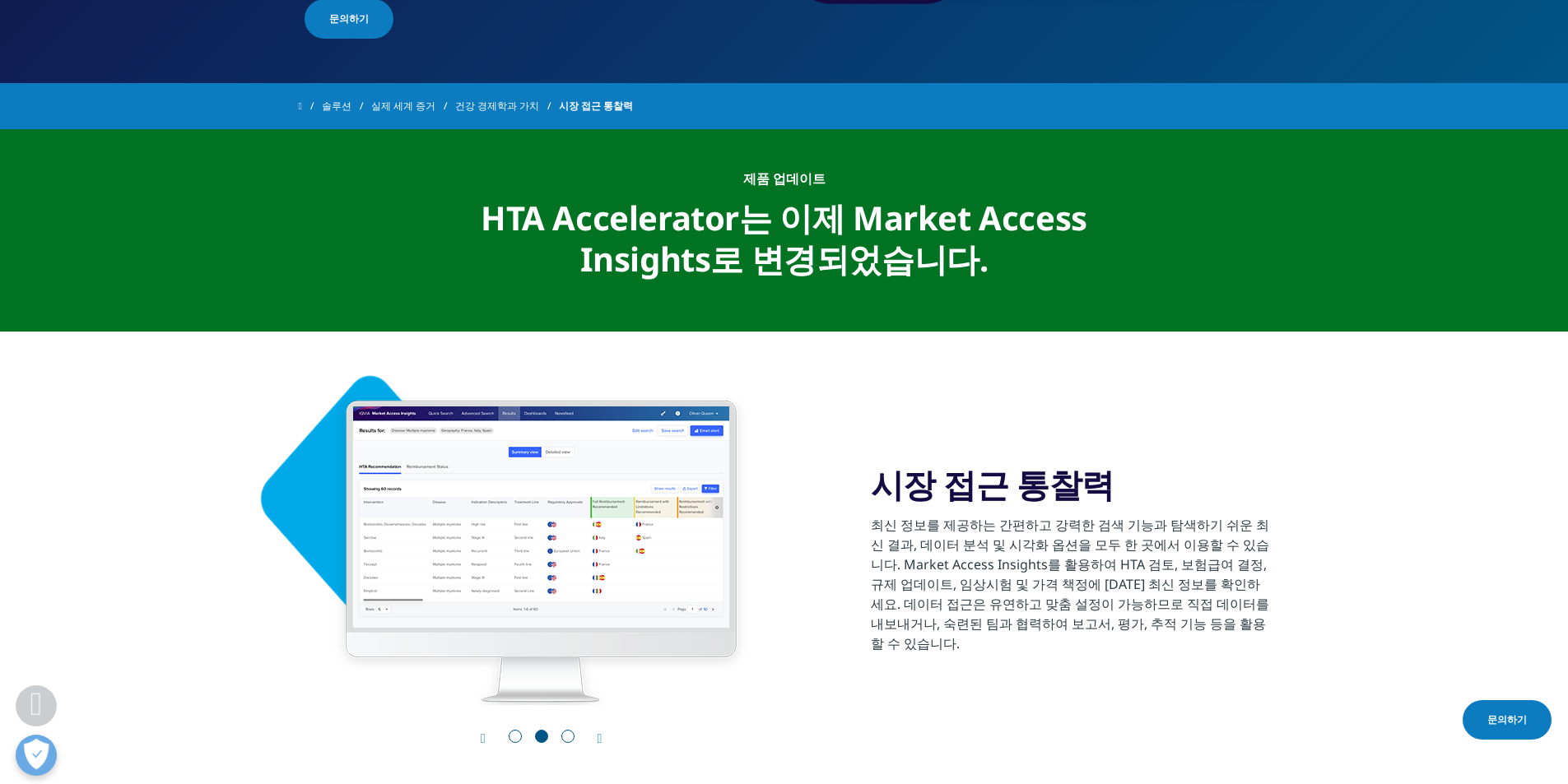
click at [603, 738] on icon "다음 슬라이드" at bounding box center [600, 739] width 5 height 13
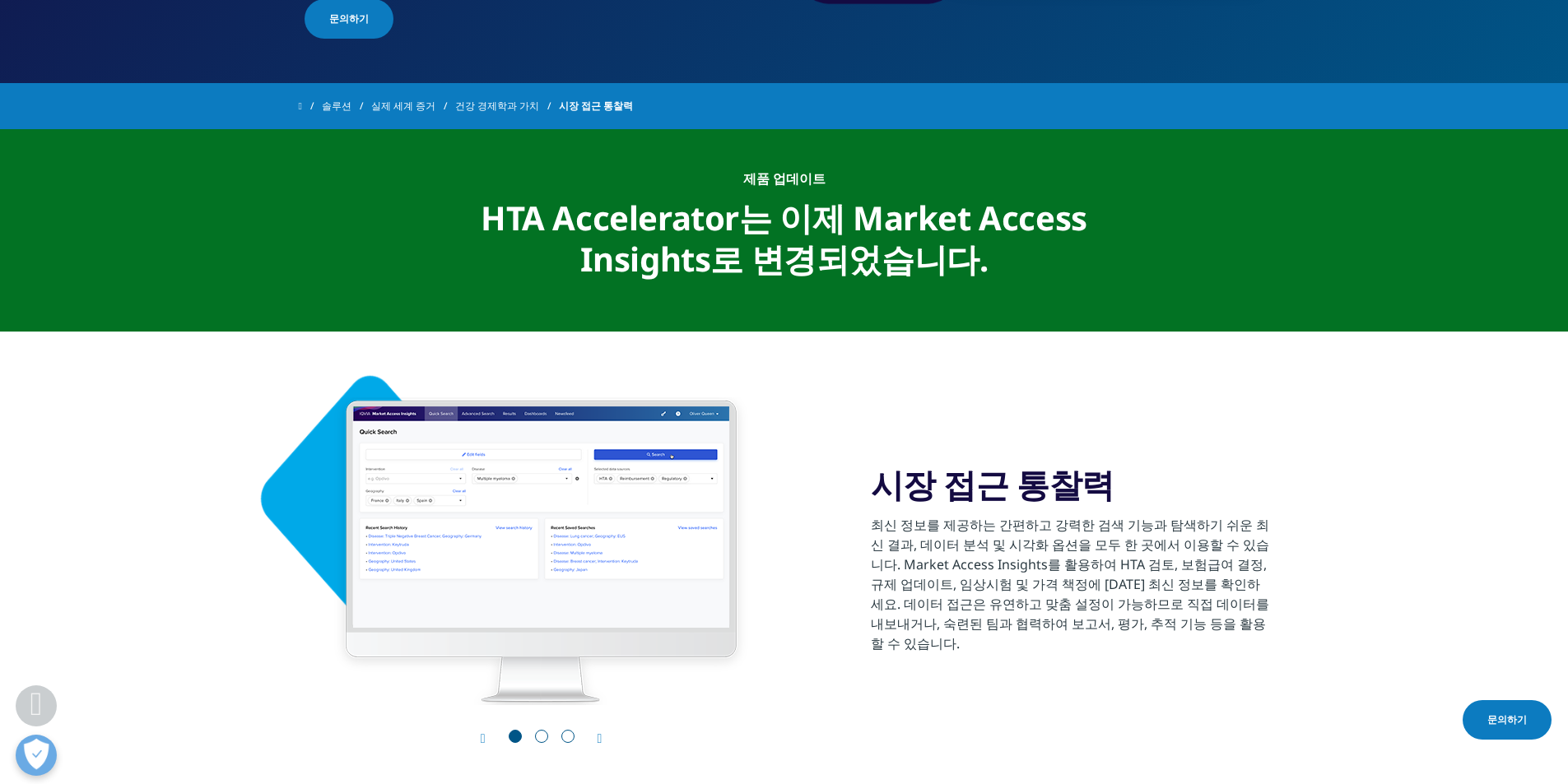
click at [484, 482] on div "1 / 3" at bounding box center [541, 550] width 481 height 308
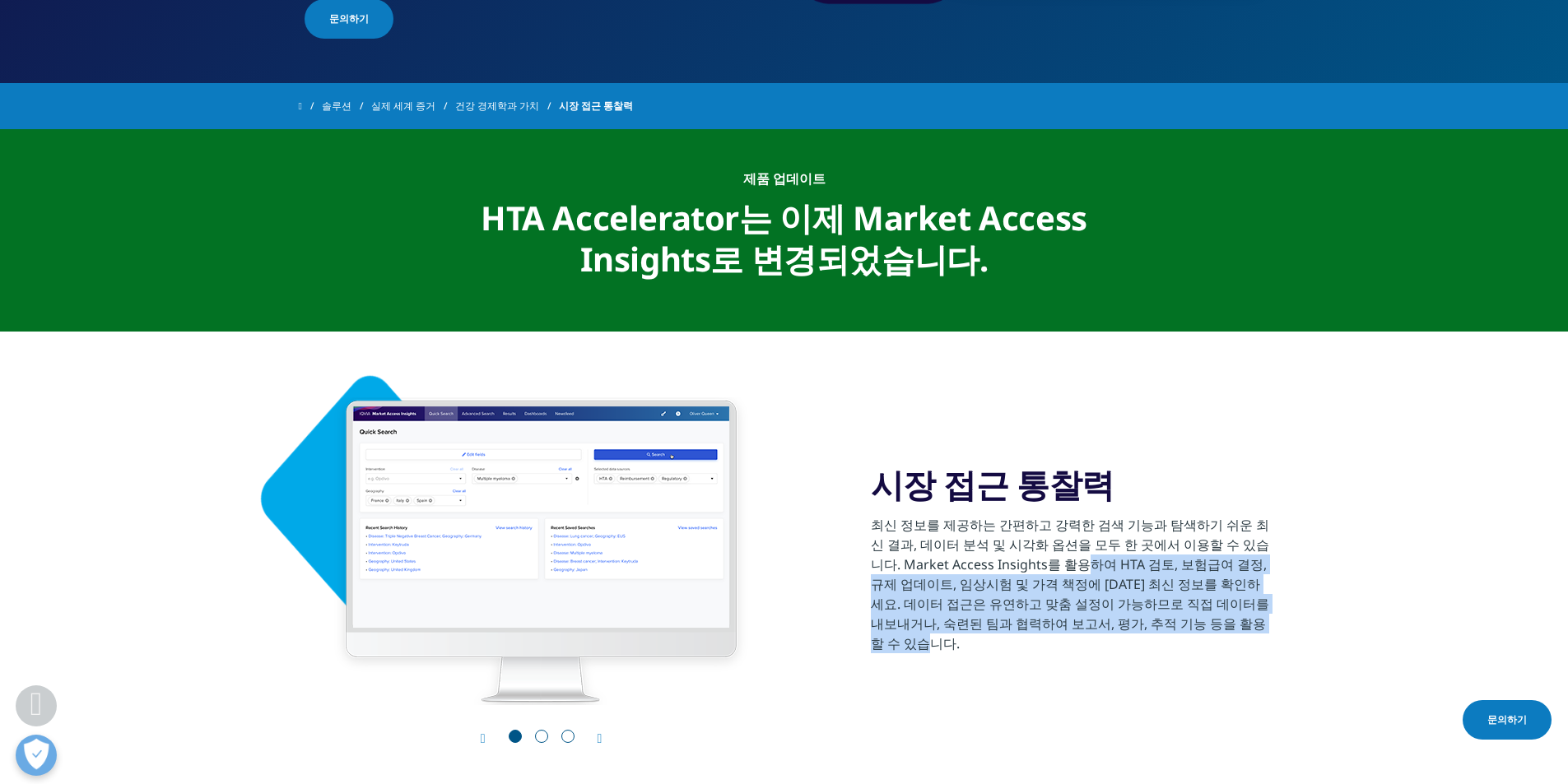
drag, startPoint x: 1039, startPoint y: 572, endPoint x: 1250, endPoint y: 636, distance: 220.5
click at [1250, 636] on p "최신 정보를 제공하는 간편하고 강력한 검색 기능과 탐색하기 쉬운 최신 결과, 데이터 분석 및 시각화 옵션을 모두 한 곳에서 이용할 수 있습니다…" at bounding box center [1070, 588] width 399 height 148
click at [1250, 635] on p "최신 정보를 제공하는 간편하고 강력한 검색 기능과 탐색하기 쉬운 최신 결과, 데이터 분석 및 시각화 옵션을 모두 한 곳에서 이용할 수 있습니다…" at bounding box center [1070, 588] width 399 height 148
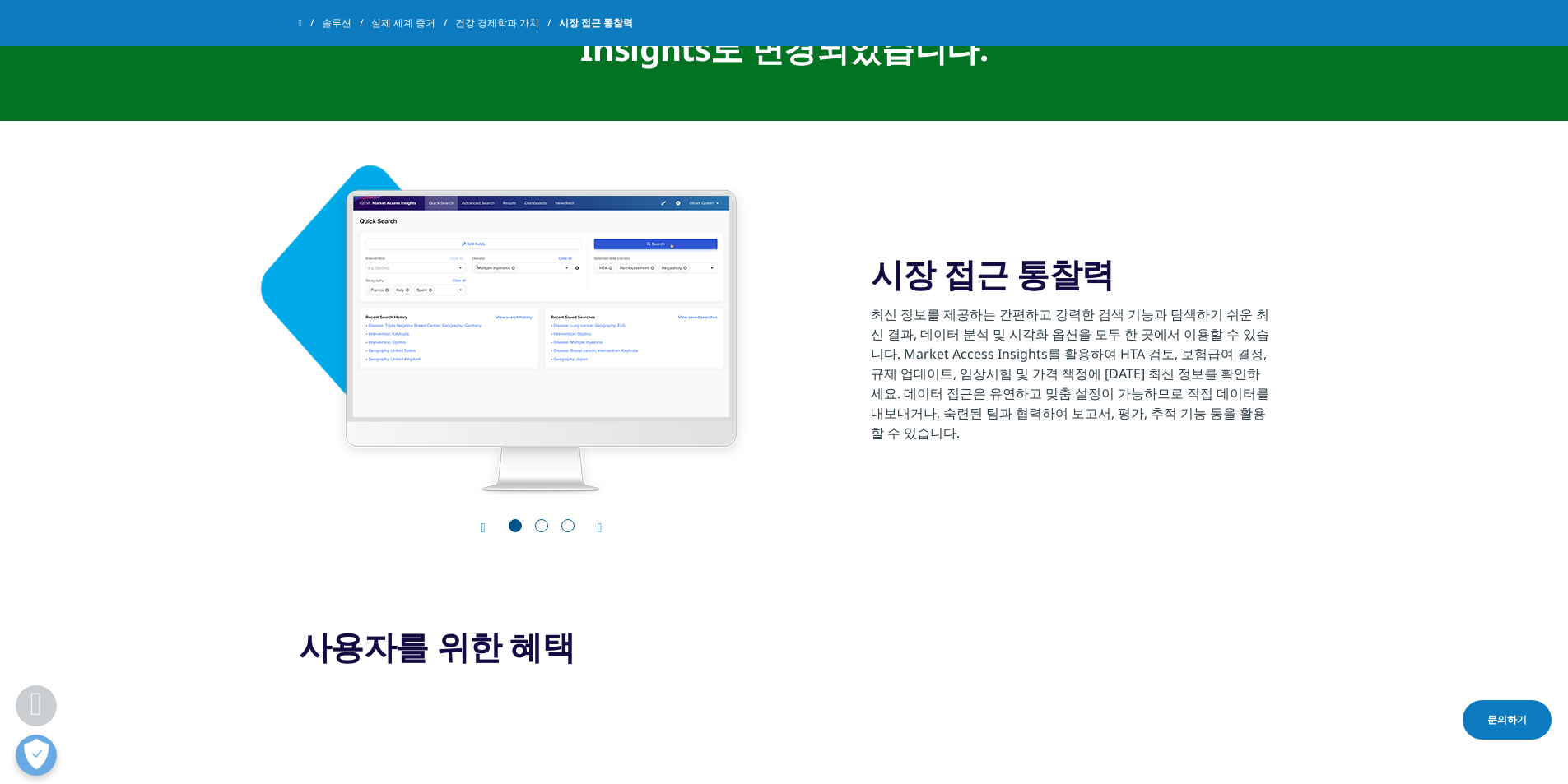
scroll to position [575, 0]
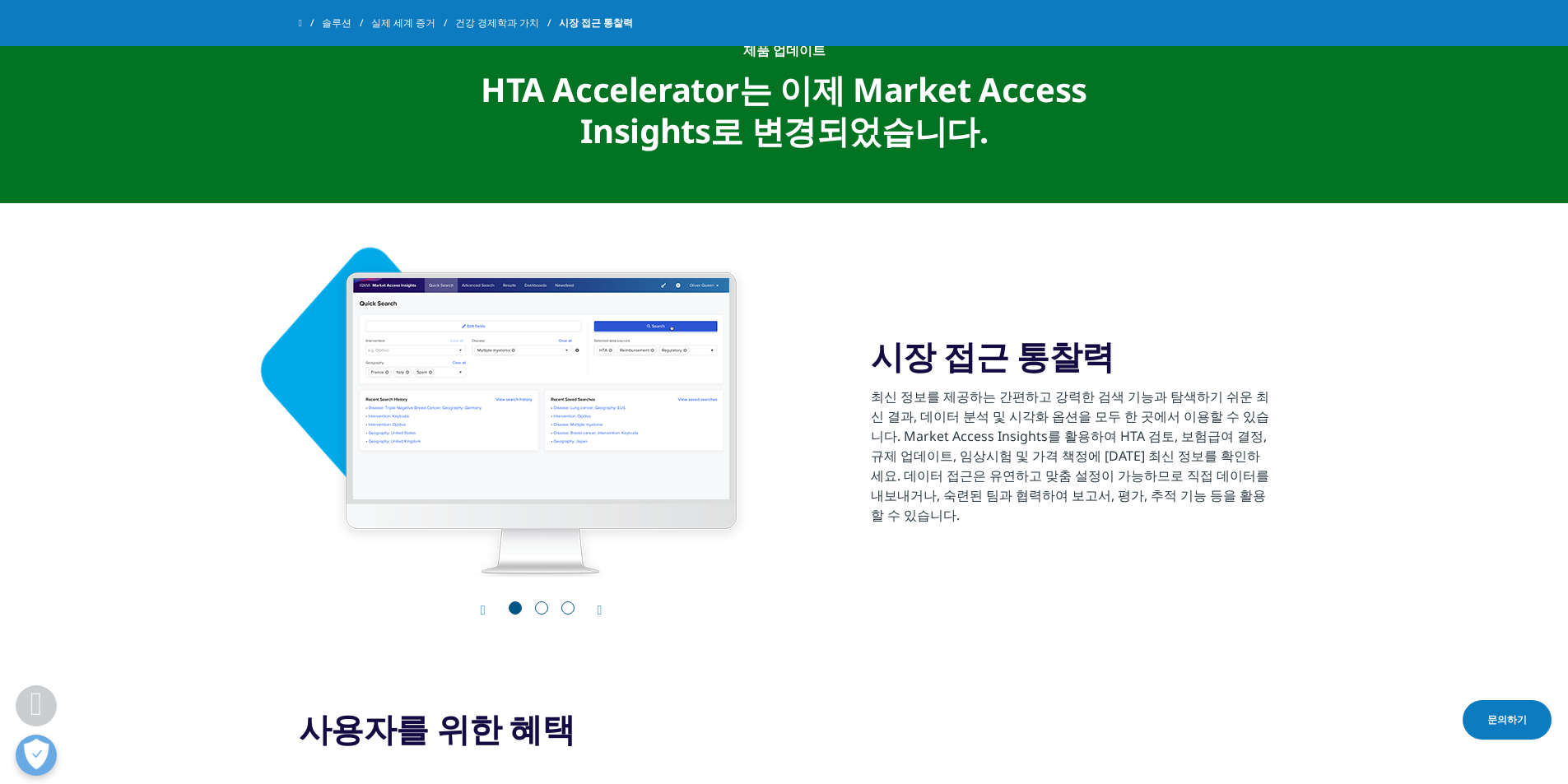
click at [539, 607] on span "Go to slide 2" at bounding box center [542, 608] width 13 height 13
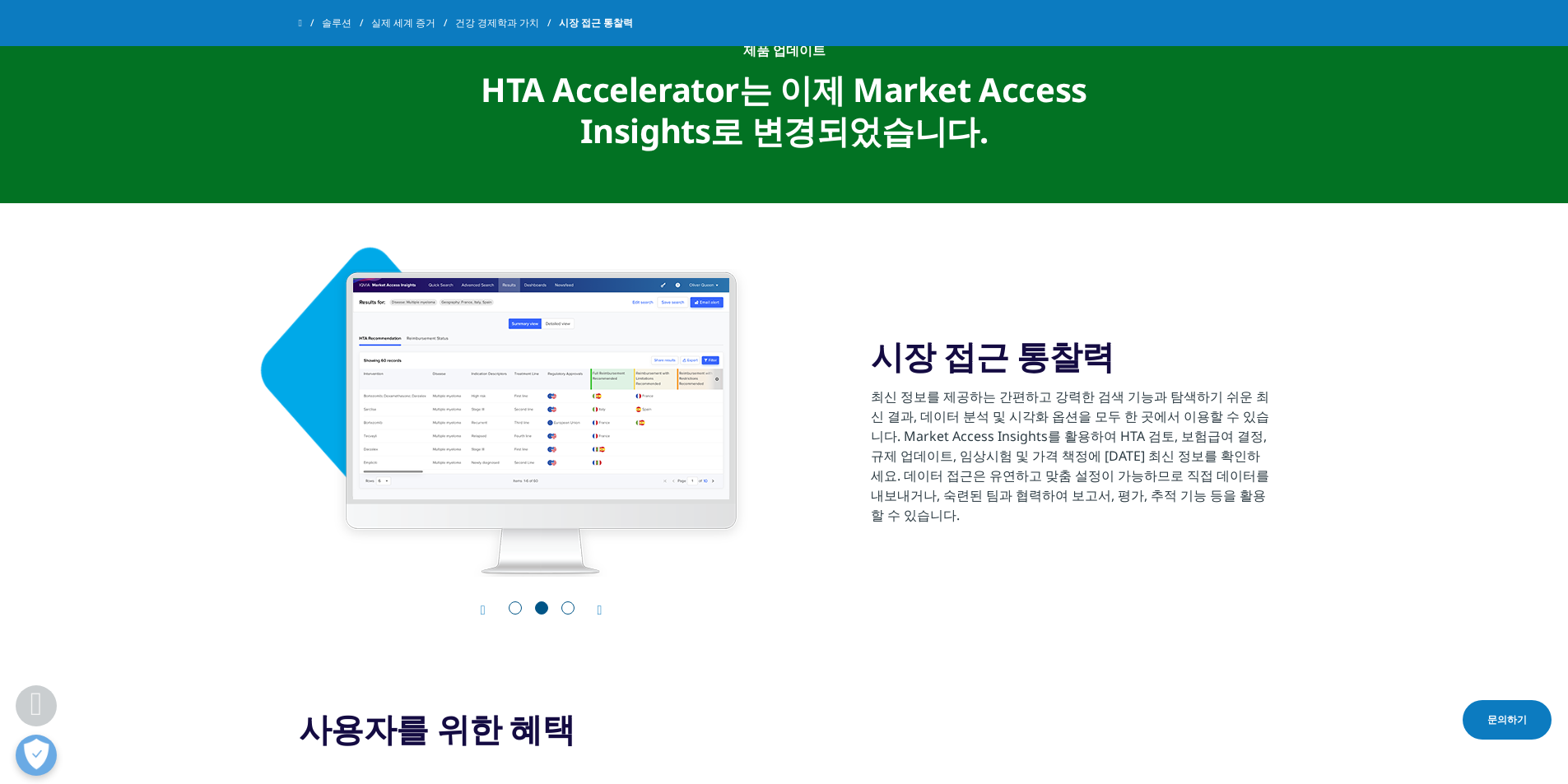
click at [566, 609] on span "Go to slide 3" at bounding box center [568, 608] width 13 height 13
click at [501, 333] on div "3 / 3" at bounding box center [541, 423] width 481 height 308
click at [517, 602] on span "Go to slide 1" at bounding box center [515, 608] width 13 height 13
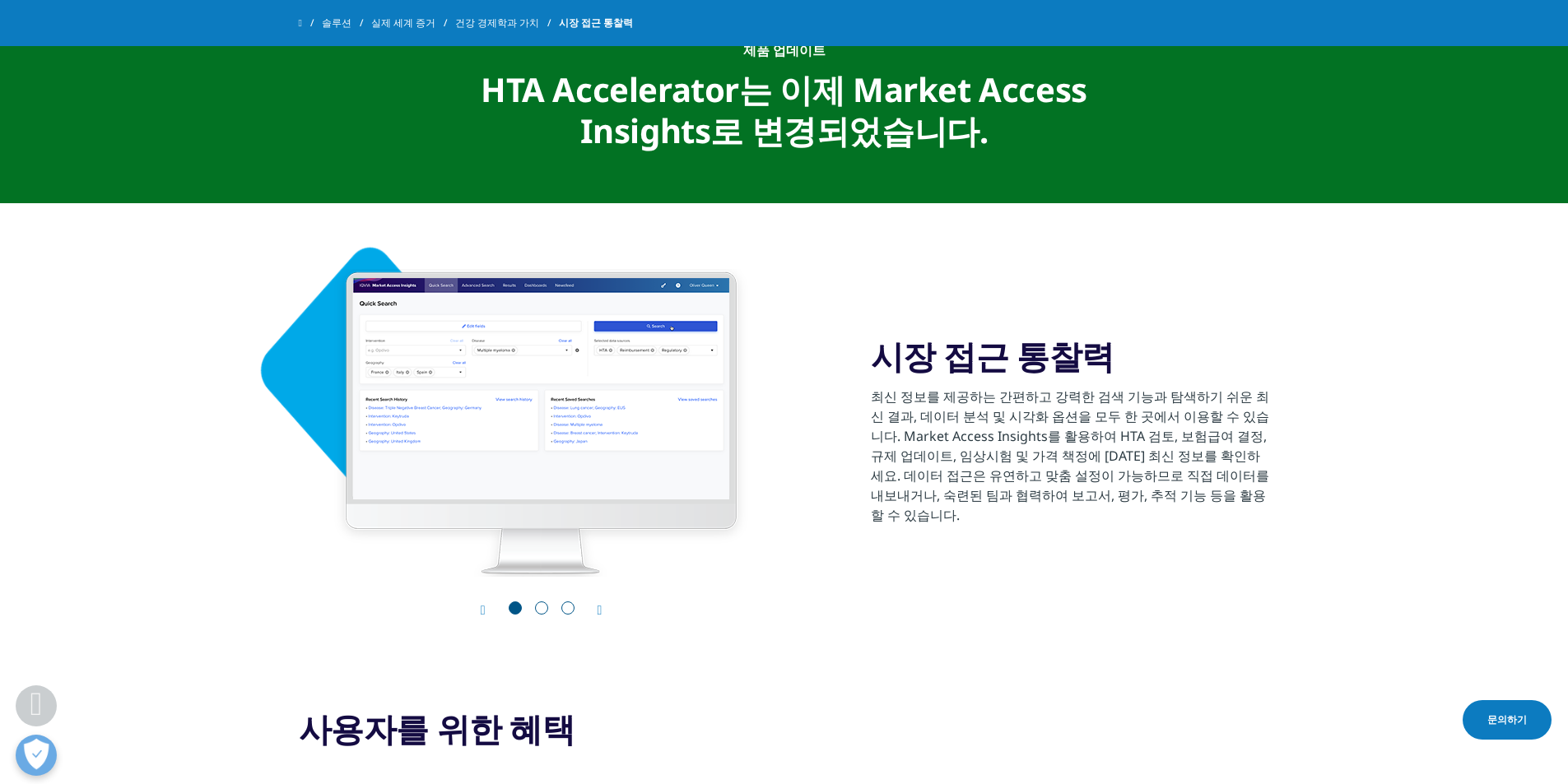
click at [978, 355] on font "시장 접근 통찰력" at bounding box center [992, 356] width 244 height 45
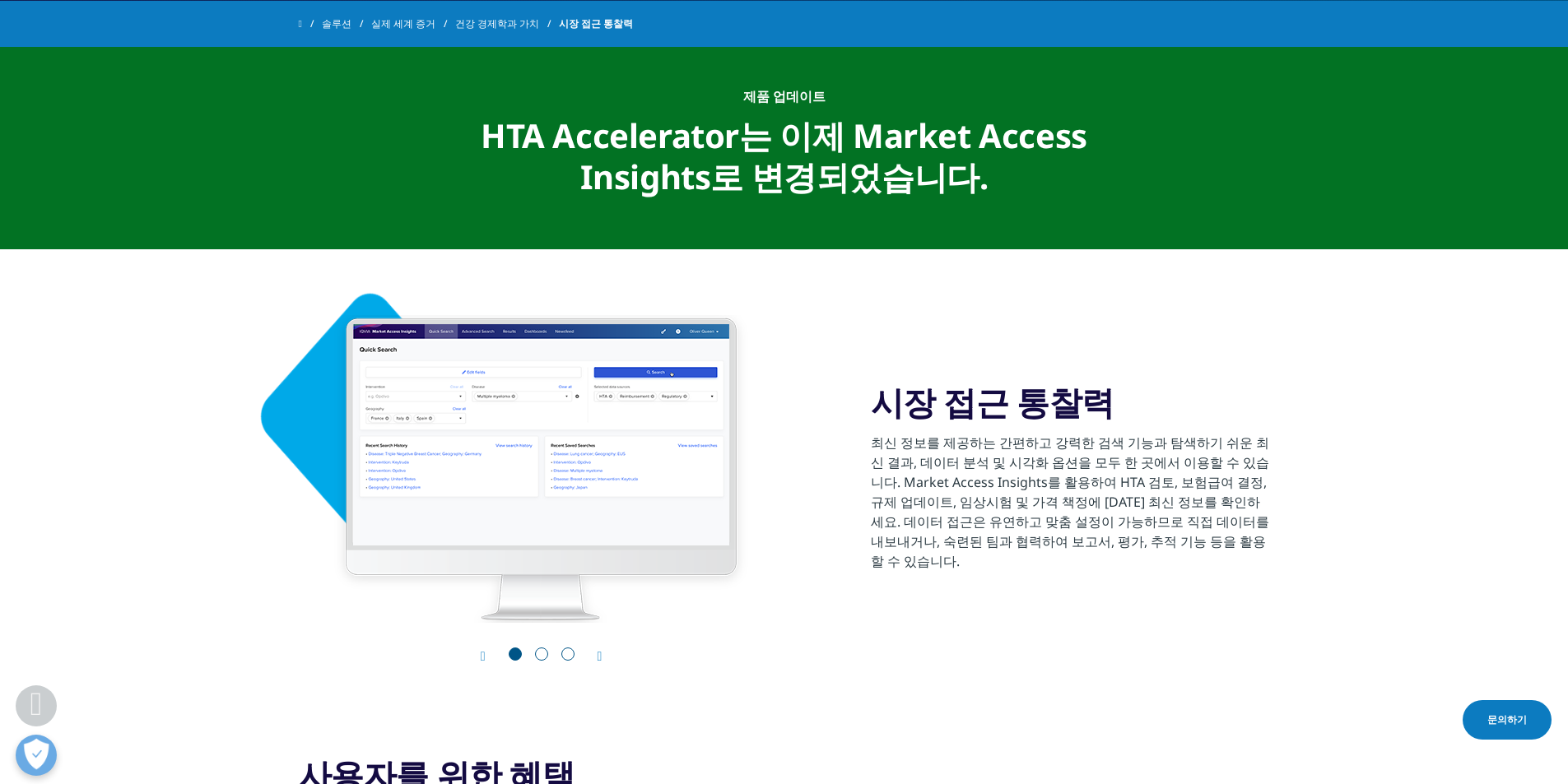
scroll to position [246, 0]
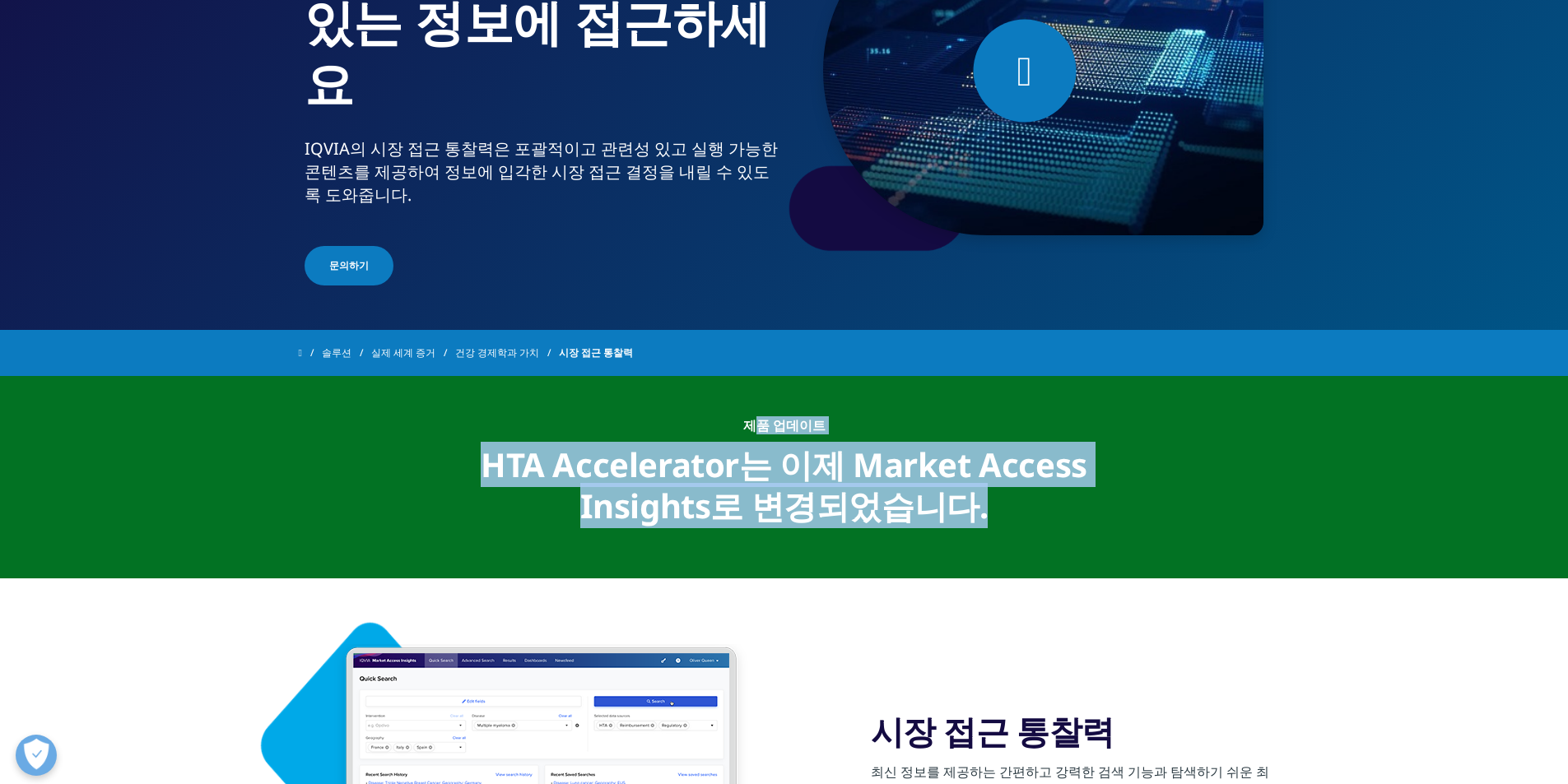
drag, startPoint x: 759, startPoint y: 427, endPoint x: 1024, endPoint y: 517, distance: 279.9
click at [1024, 517] on div "제품 업데이트 HTA Accelerator는 이제 Market Access Insights로 변경되었습니다." at bounding box center [784, 477] width 635 height 120
click at [1029, 513] on div "HTA Accelerator는 이제 Market Access Insights로 변경되었습니다." at bounding box center [784, 479] width 635 height 93
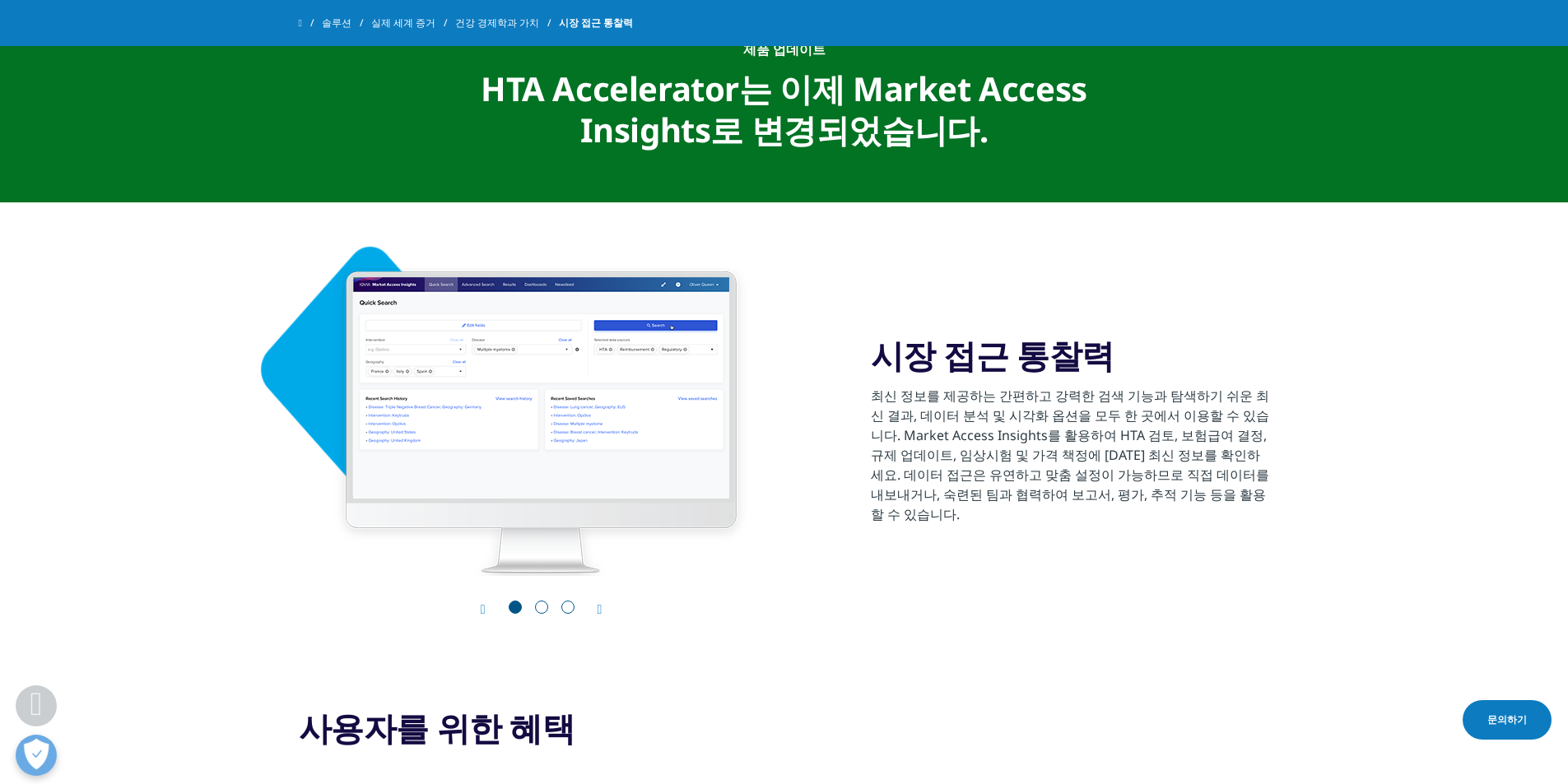
scroll to position [904, 0]
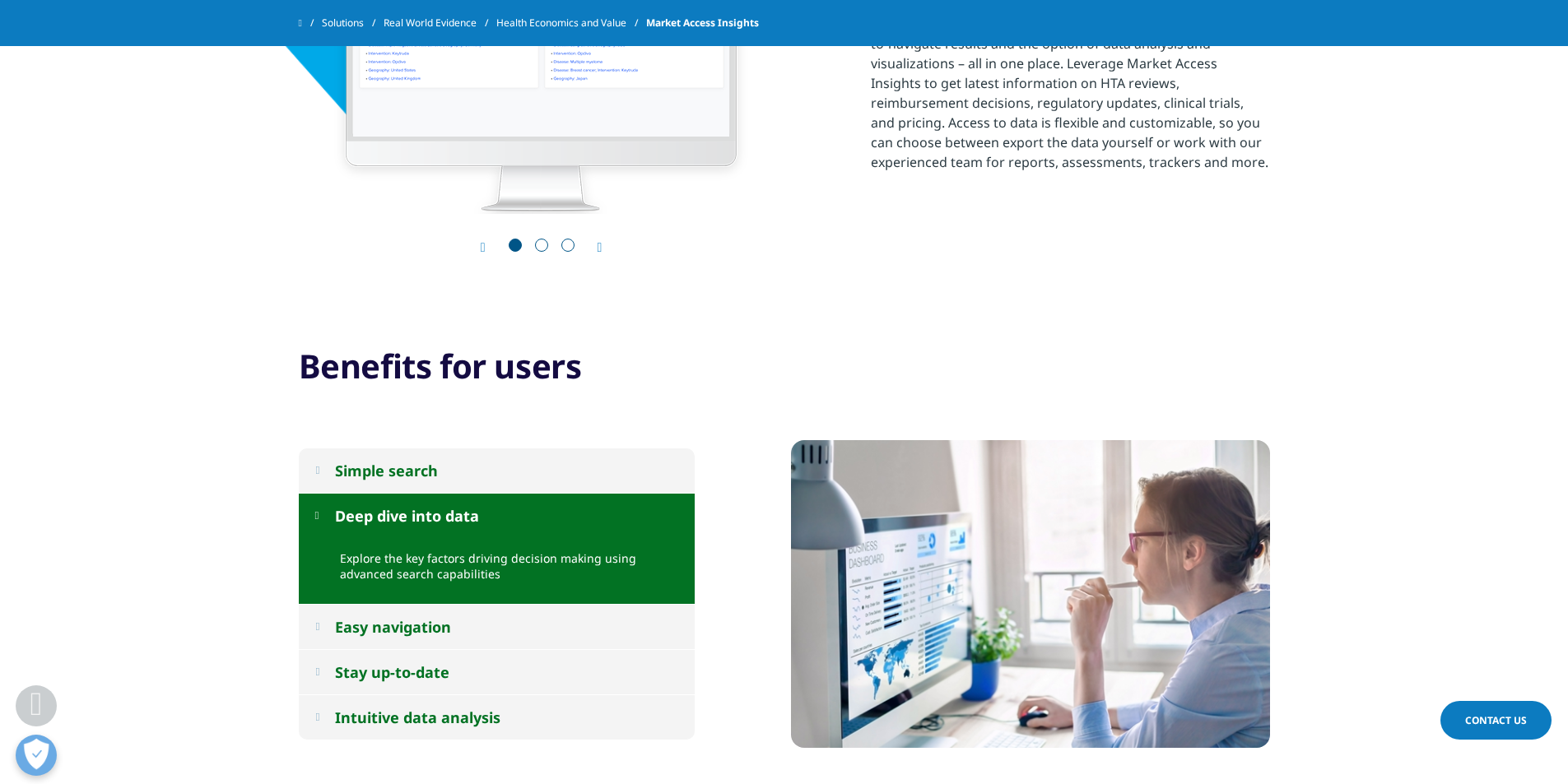
click at [1107, 243] on div "Prev Next Market Access Insights" at bounding box center [784, 73] width 971 height 464
click at [348, 536] on button "Deep dive into data" at bounding box center [496, 516] width 396 height 45
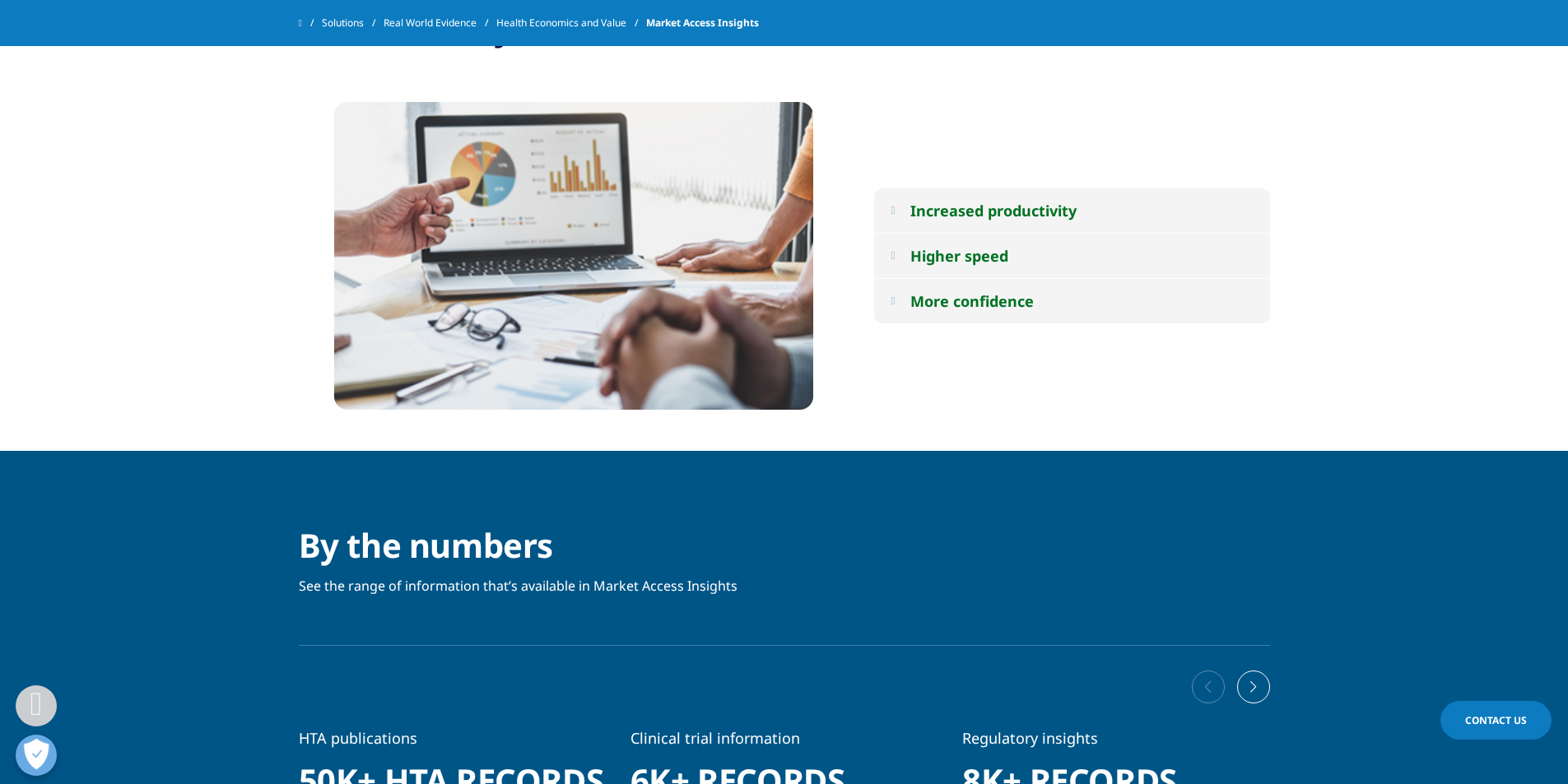
scroll to position [1810, 0]
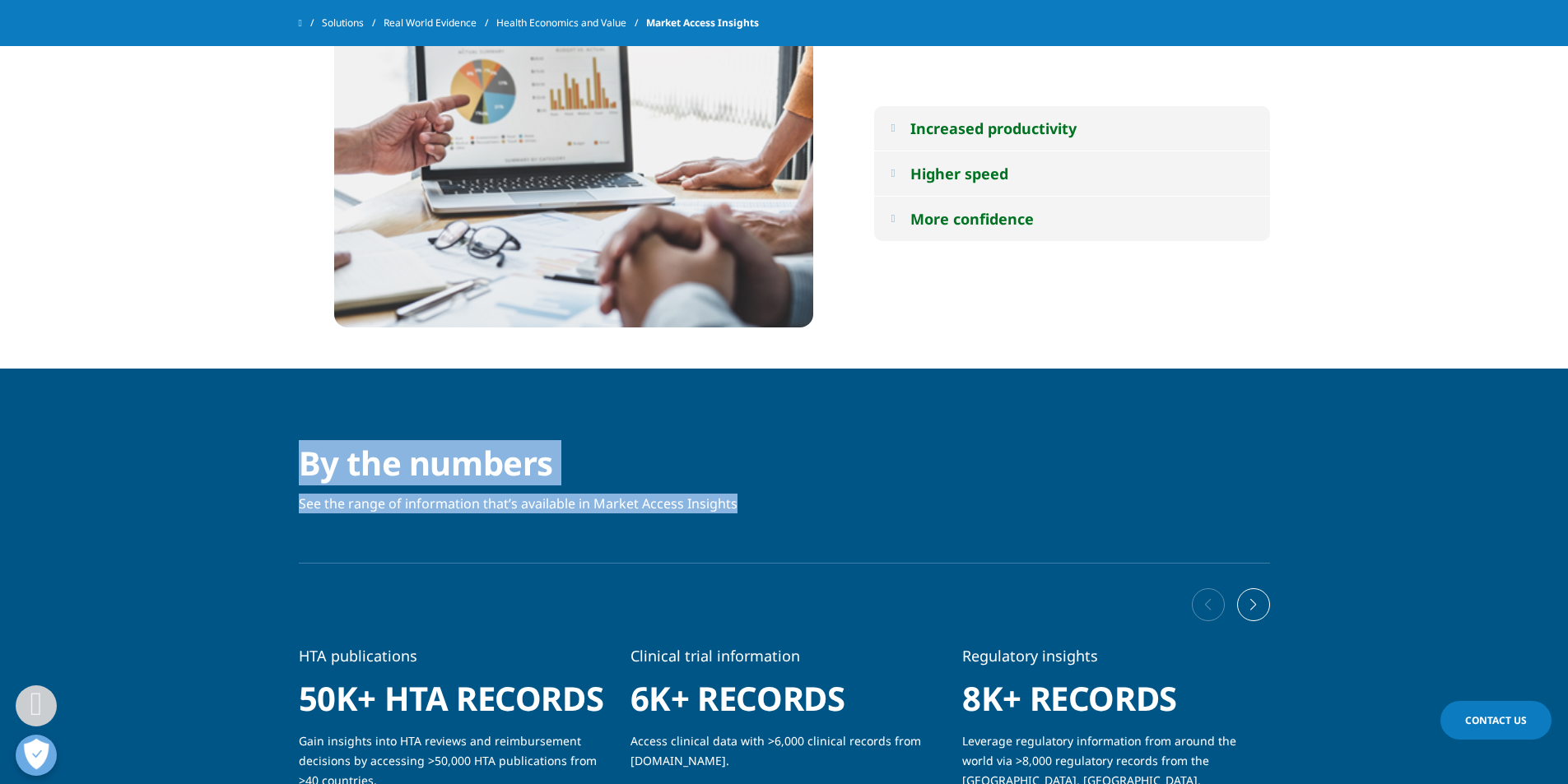
drag, startPoint x: 305, startPoint y: 473, endPoint x: 874, endPoint y: 525, distance: 571.4
click at [872, 527] on div "By the numbers See the range of information that’s available in Market Access I…" at bounding box center [784, 503] width 971 height 120
click at [313, 506] on p "See the range of information that’s available in Market Access Insights" at bounding box center [518, 503] width 438 height 20
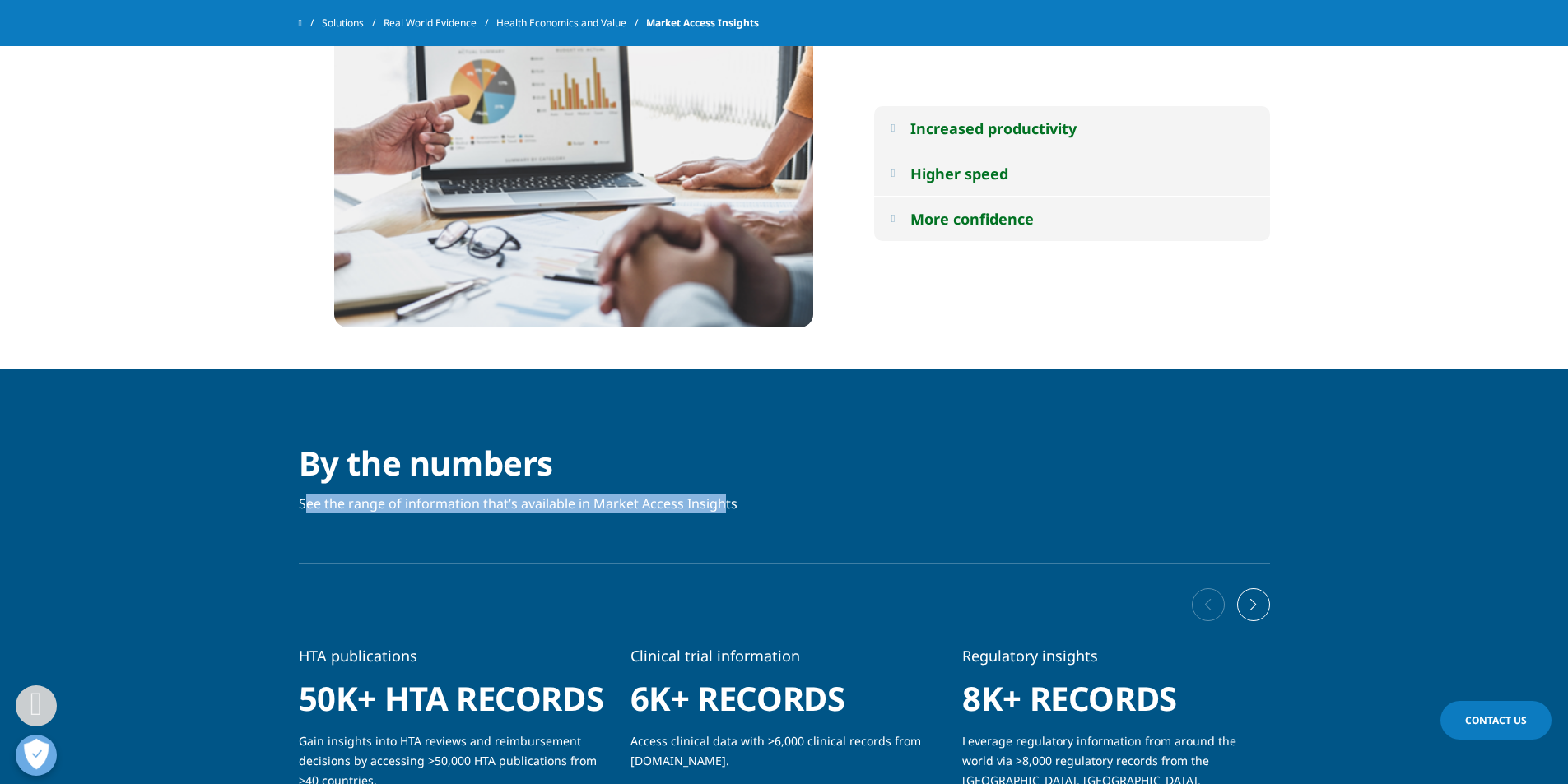
drag, startPoint x: 303, startPoint y: 505, endPoint x: 732, endPoint y: 508, distance: 429.0
click at [732, 508] on div "By the numbers See the range of information that’s available in Market Access I…" at bounding box center [784, 503] width 971 height 120
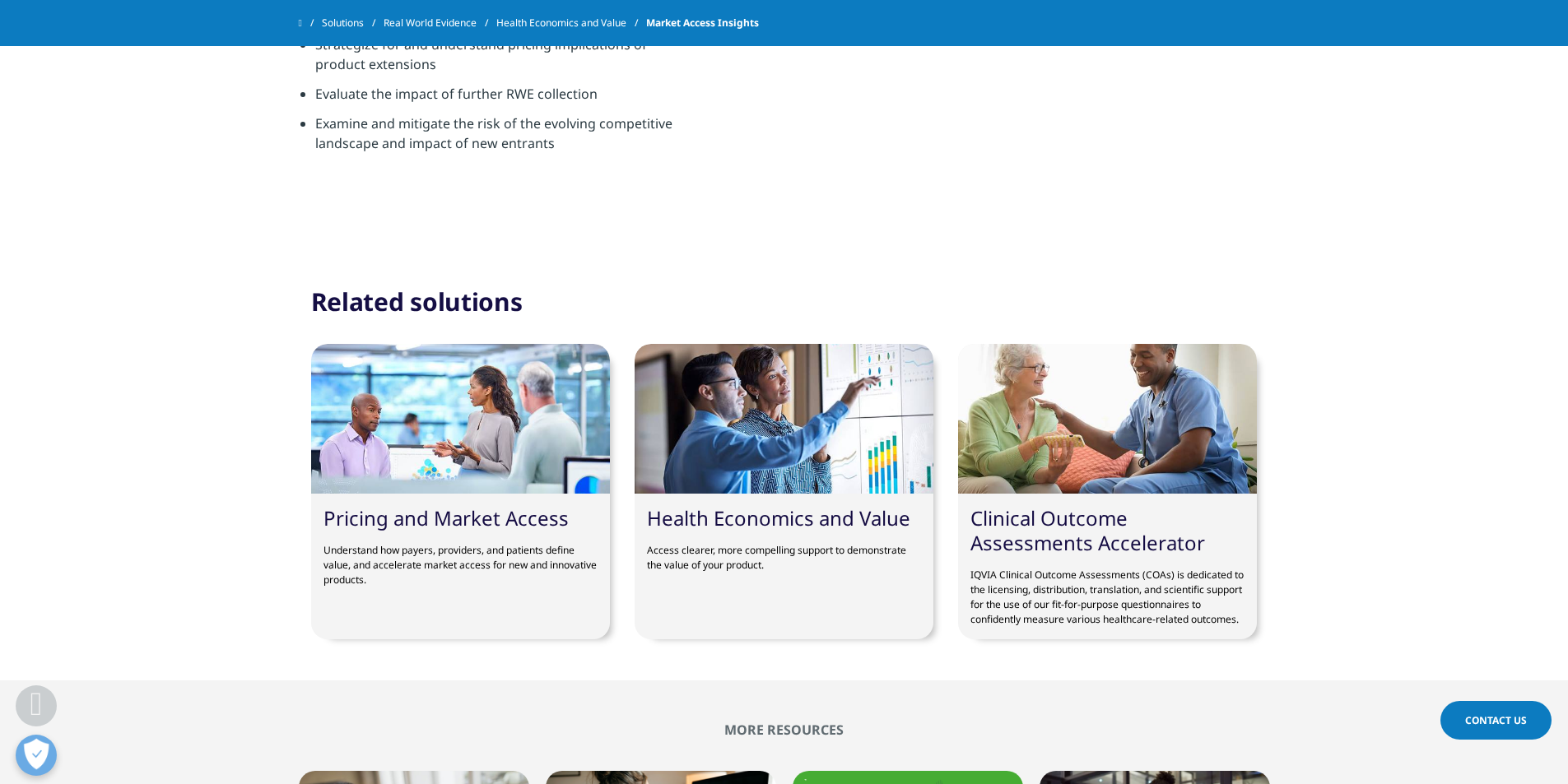
scroll to position [2961, 0]
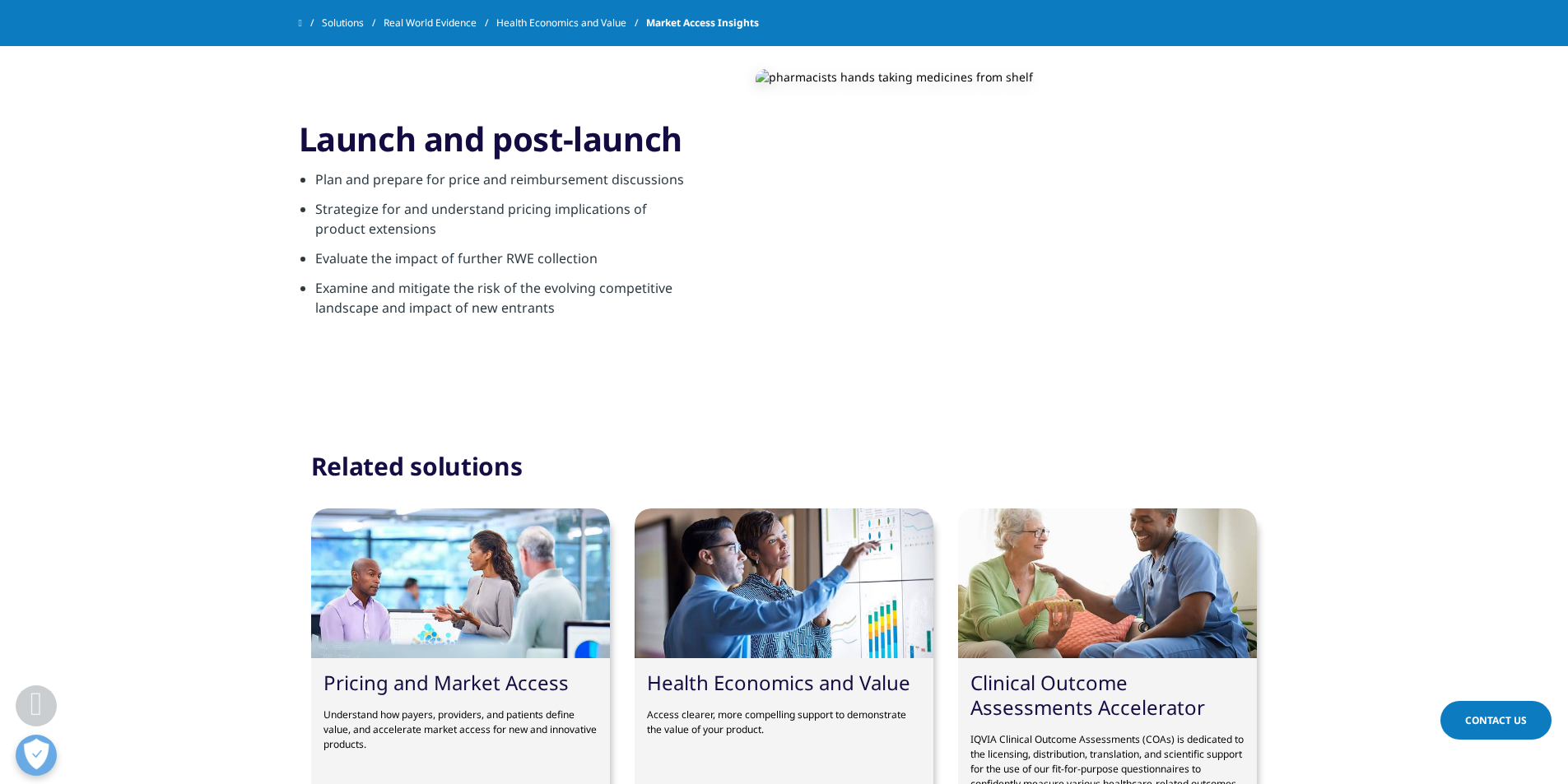
drag, startPoint x: 291, startPoint y: 121, endPoint x: 599, endPoint y: 236, distance: 328.8
click at [643, 229] on div ".cls-1{fill:#caced0;} Phase II .cls-1{fill:#caced0;} Phase III .cls-1{fill:#cac…" at bounding box center [784, 174] width 1568 height 487
click at [439, 280] on li "Examine and mitigate the risk of the evolving competitive landscape and impact …" at bounding box center [506, 303] width 382 height 50
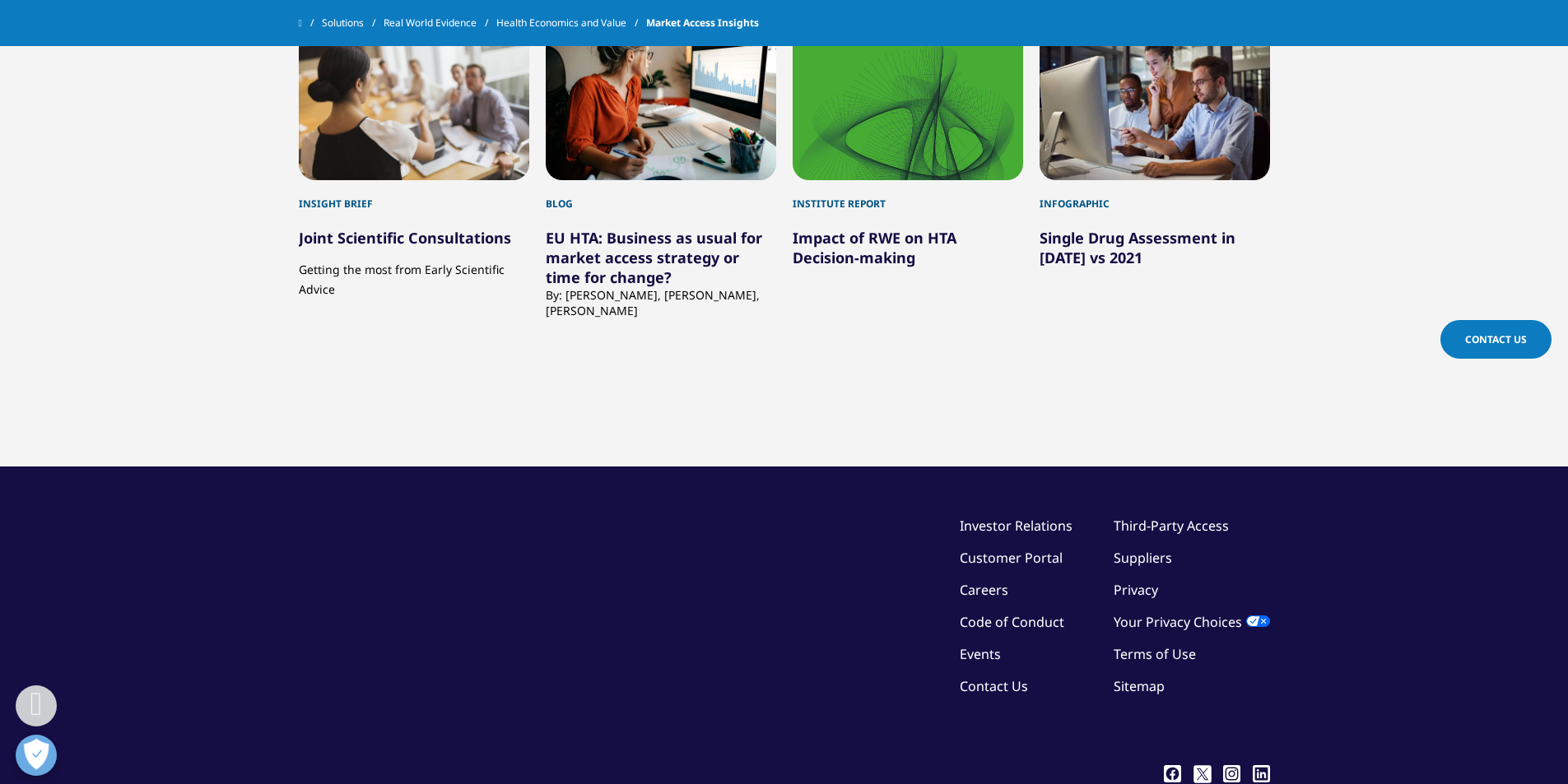
scroll to position [3952, 0]
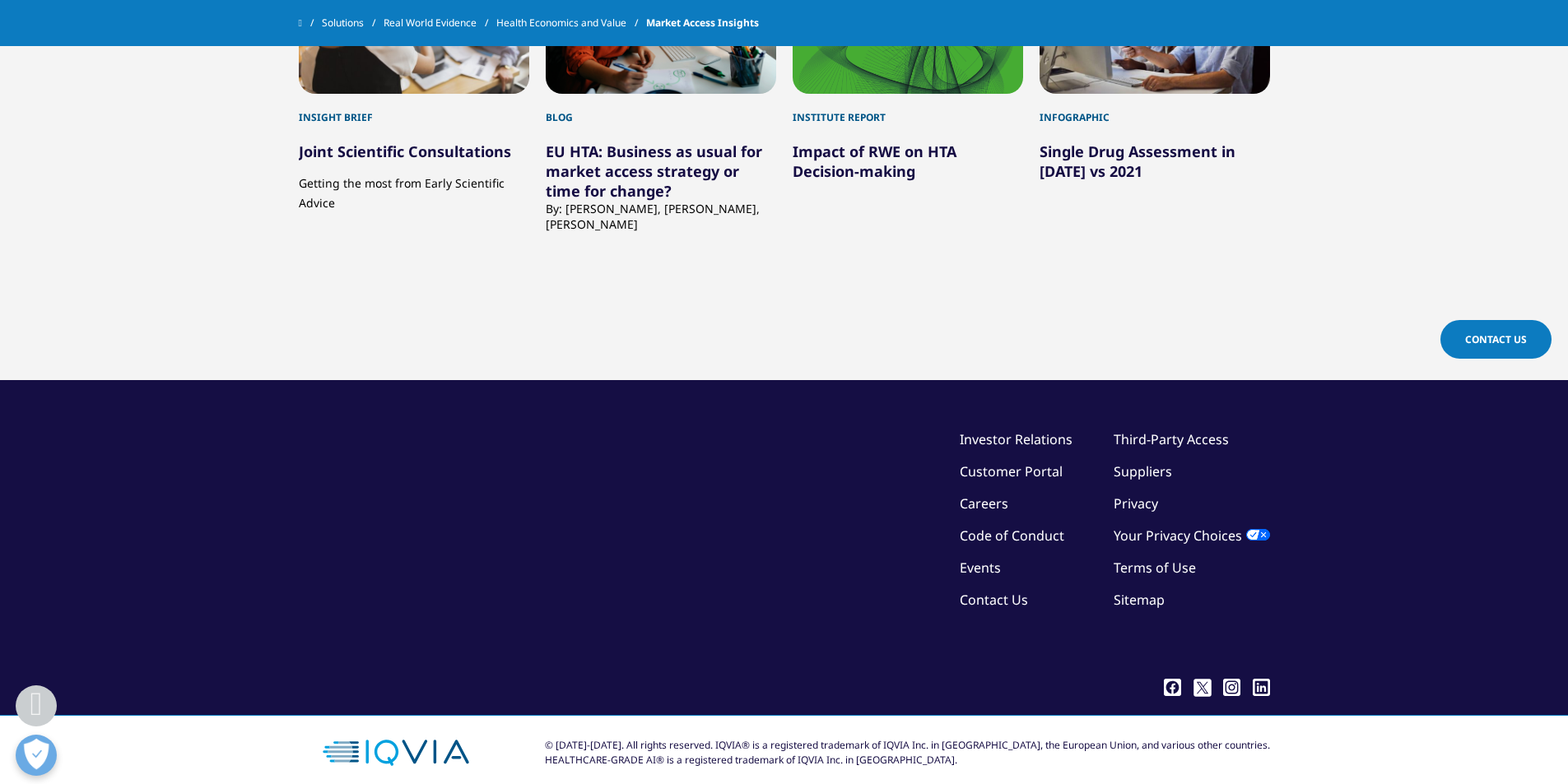
click at [1469, 340] on span "Contact Us" at bounding box center [1495, 339] width 62 height 14
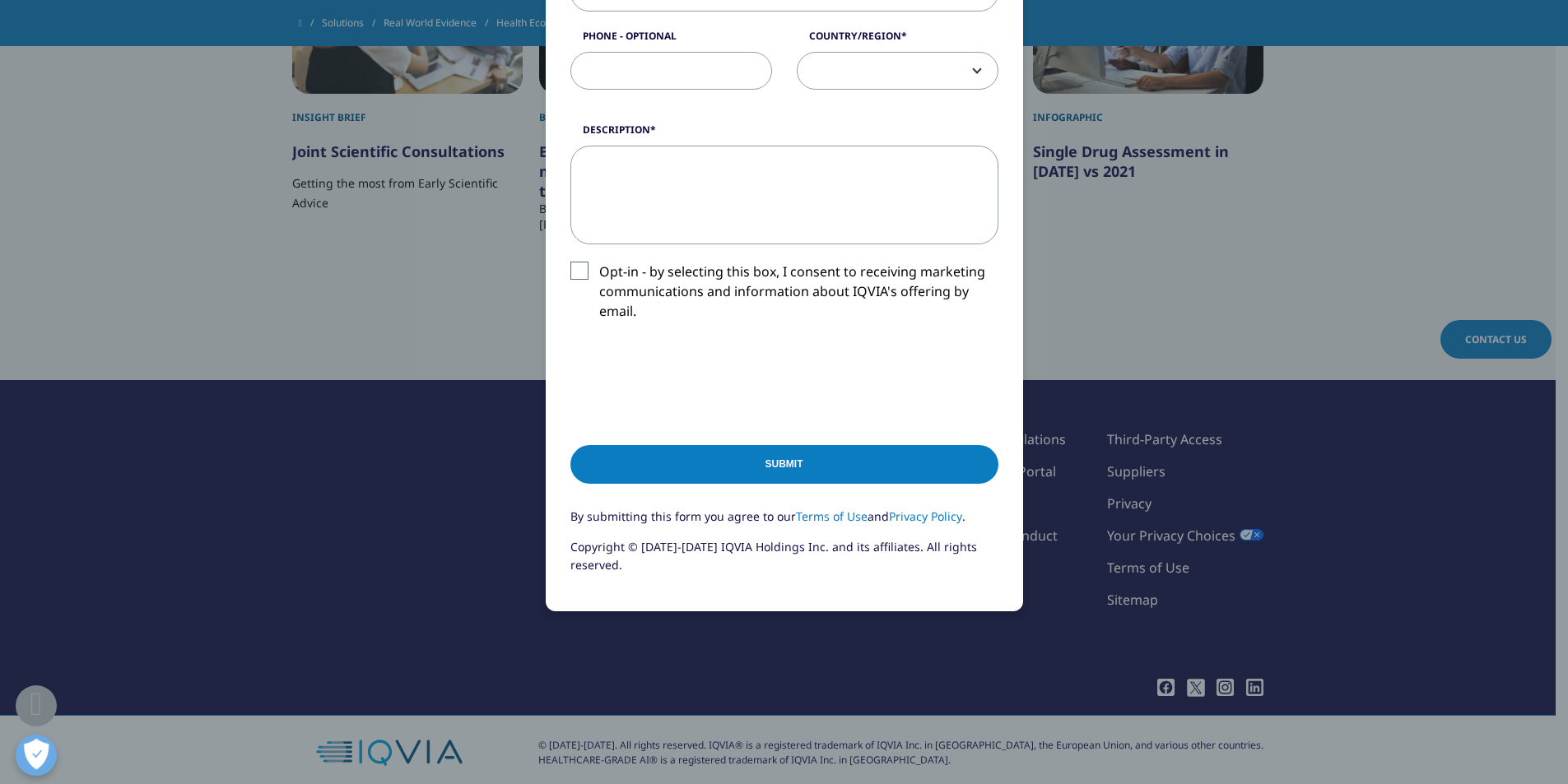
scroll to position [83, 0]
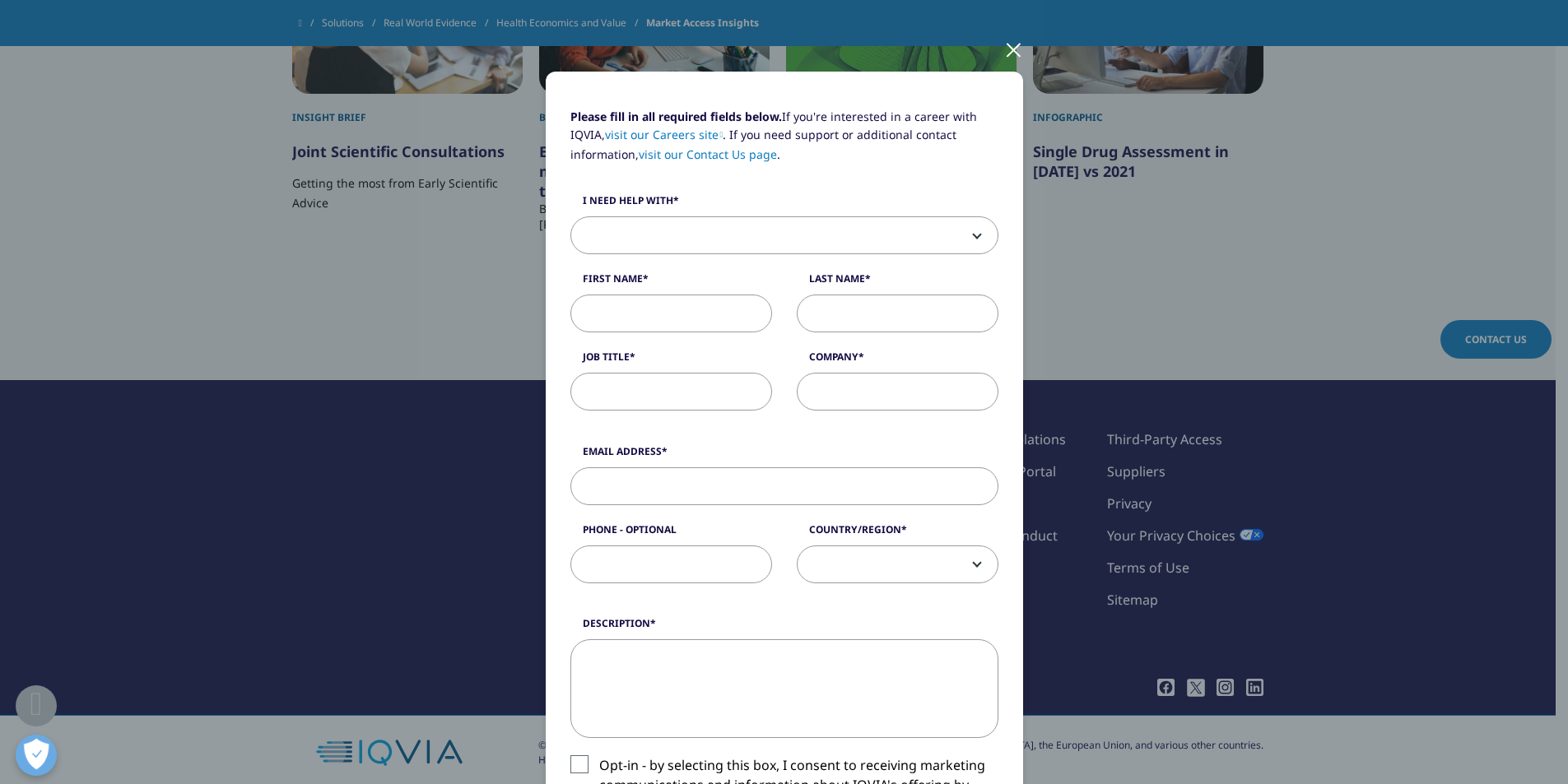
click at [1005, 54] on div at bounding box center [1013, 49] width 19 height 45
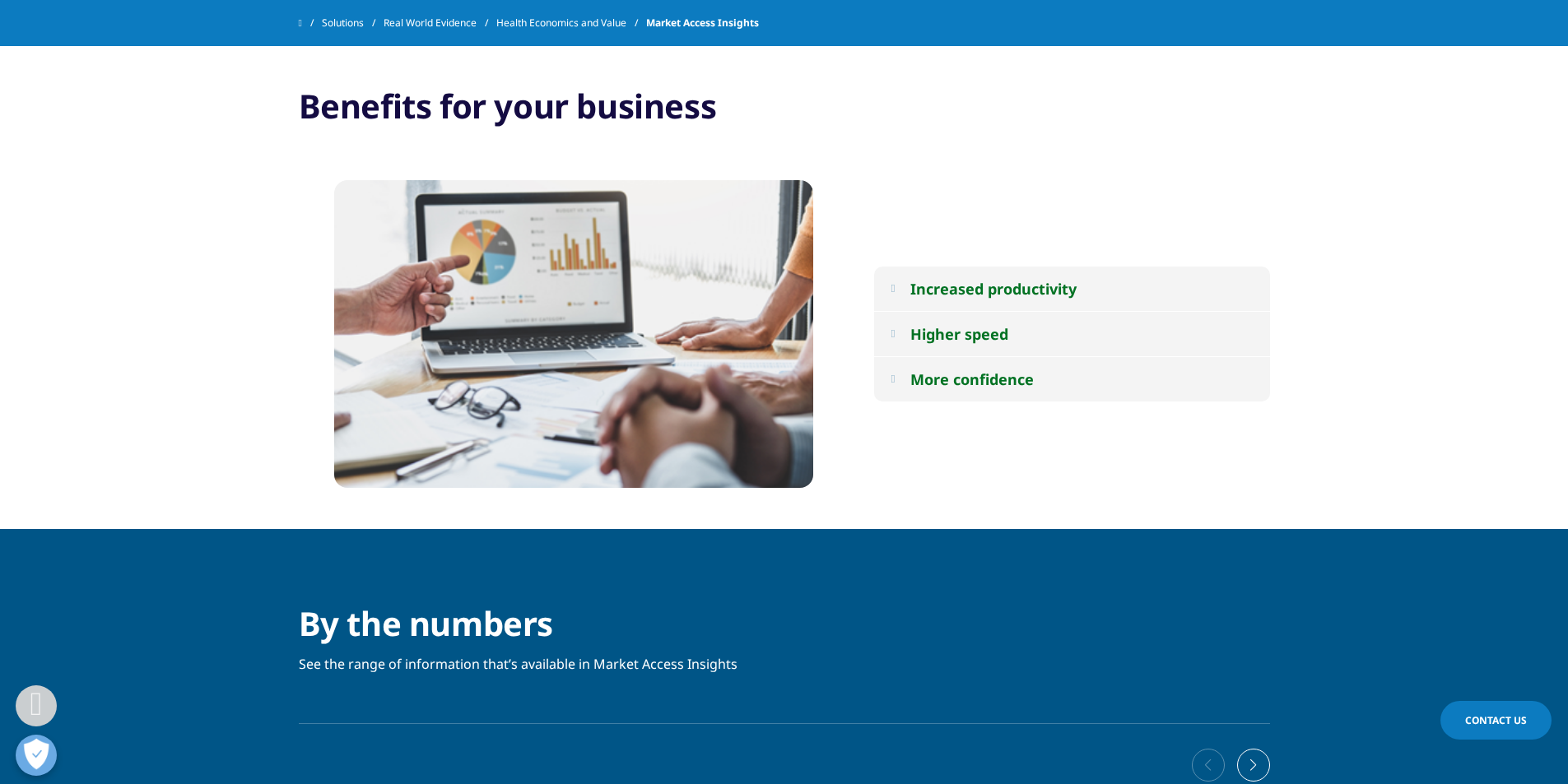
scroll to position [1402, 0]
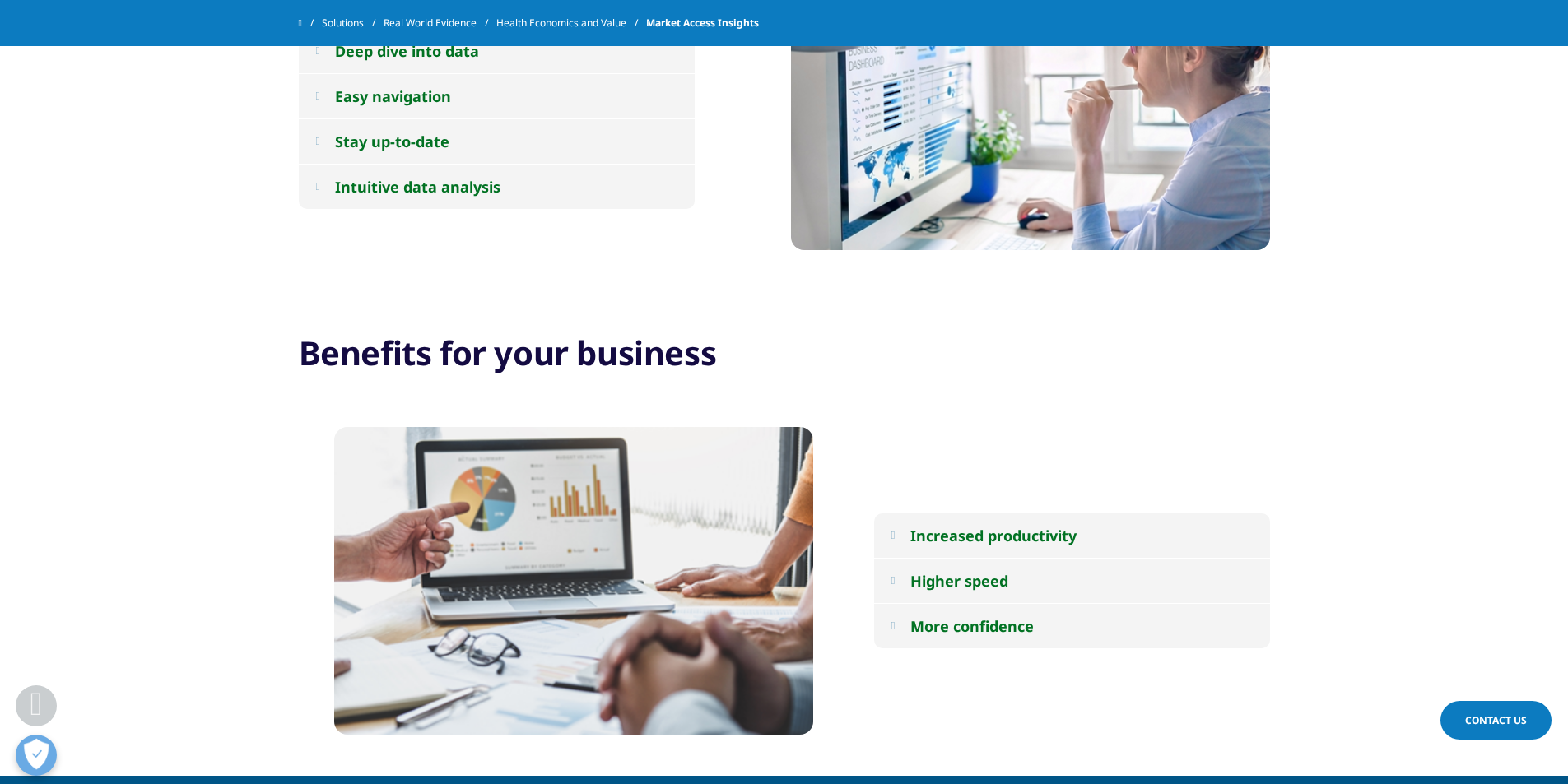
click at [1030, 586] on button "Higher speed" at bounding box center [1072, 581] width 396 height 45
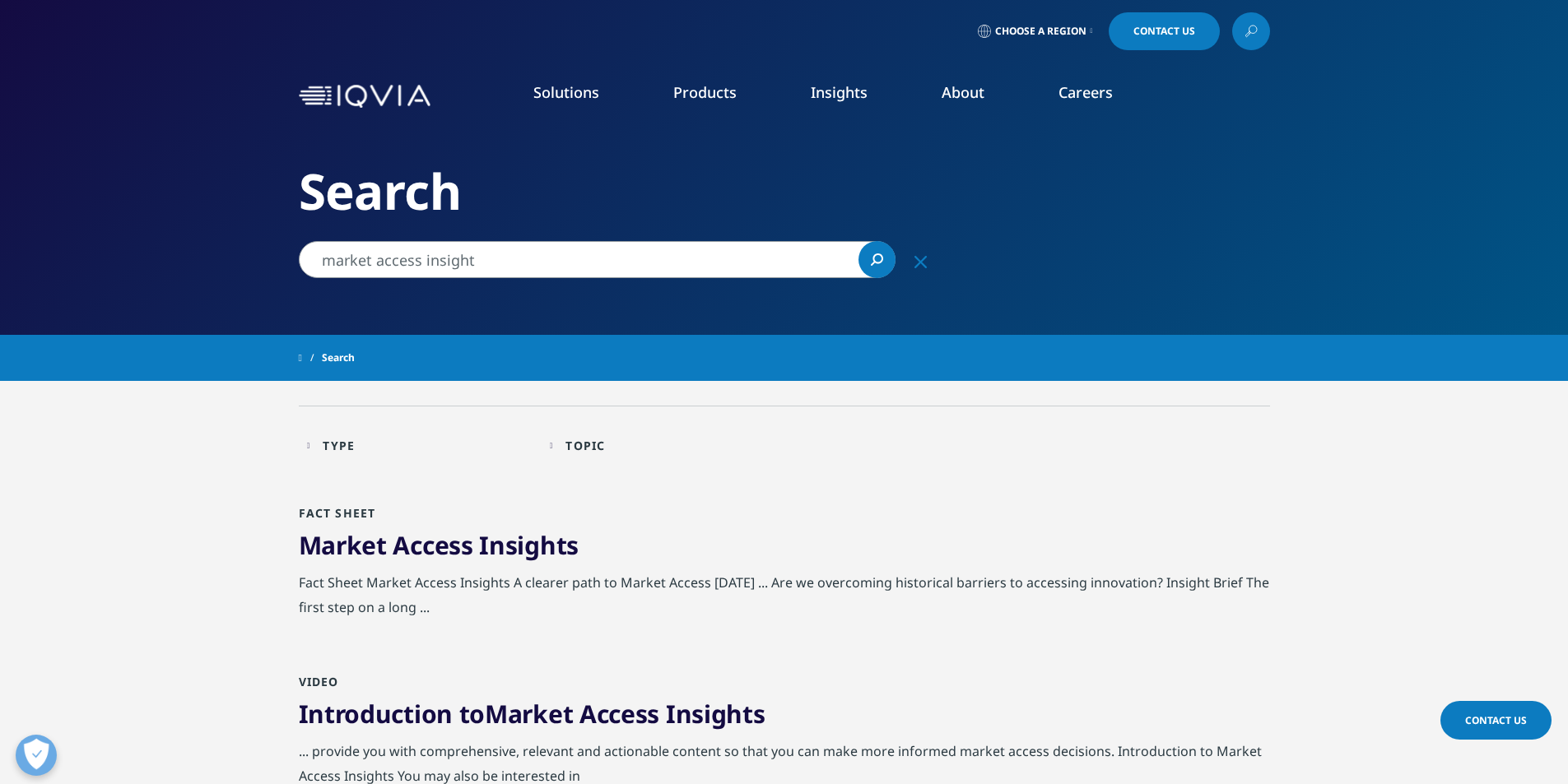
click at [572, 255] on input "market access insight" at bounding box center [597, 259] width 597 height 37
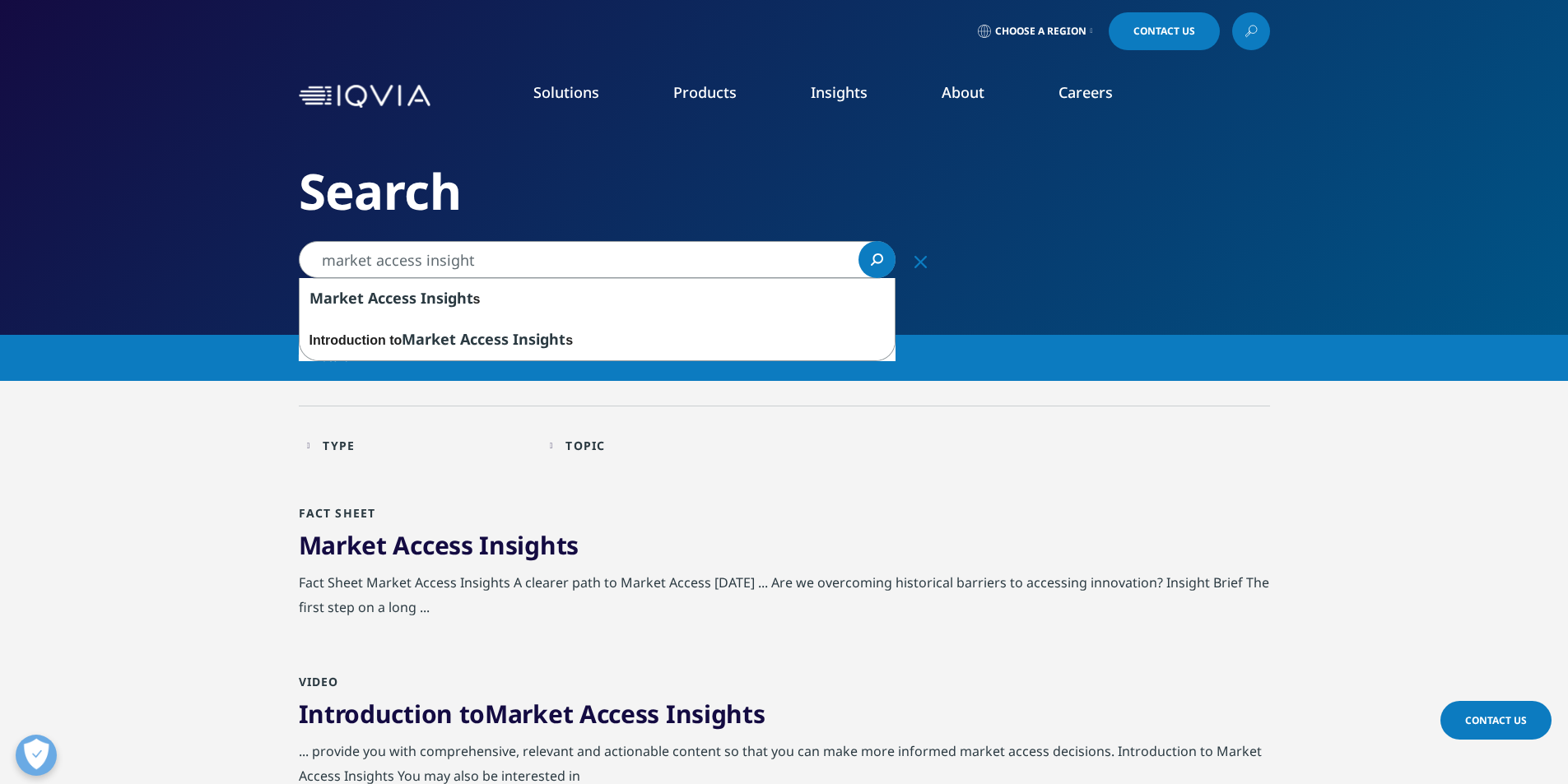
drag, startPoint x: 123, startPoint y: 257, endPoint x: 0, endPoint y: 252, distance: 123.1
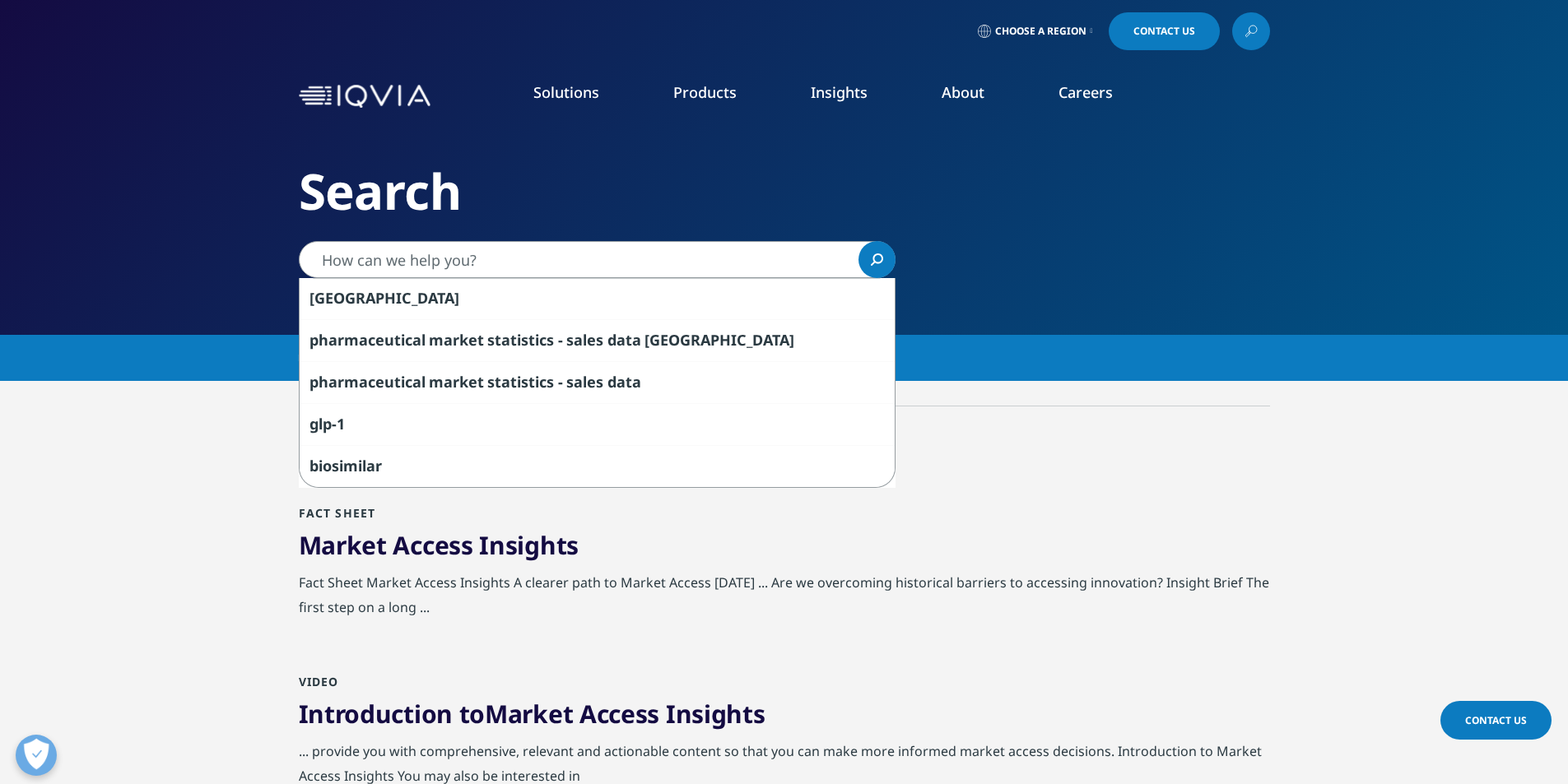
type input "ㅊ"
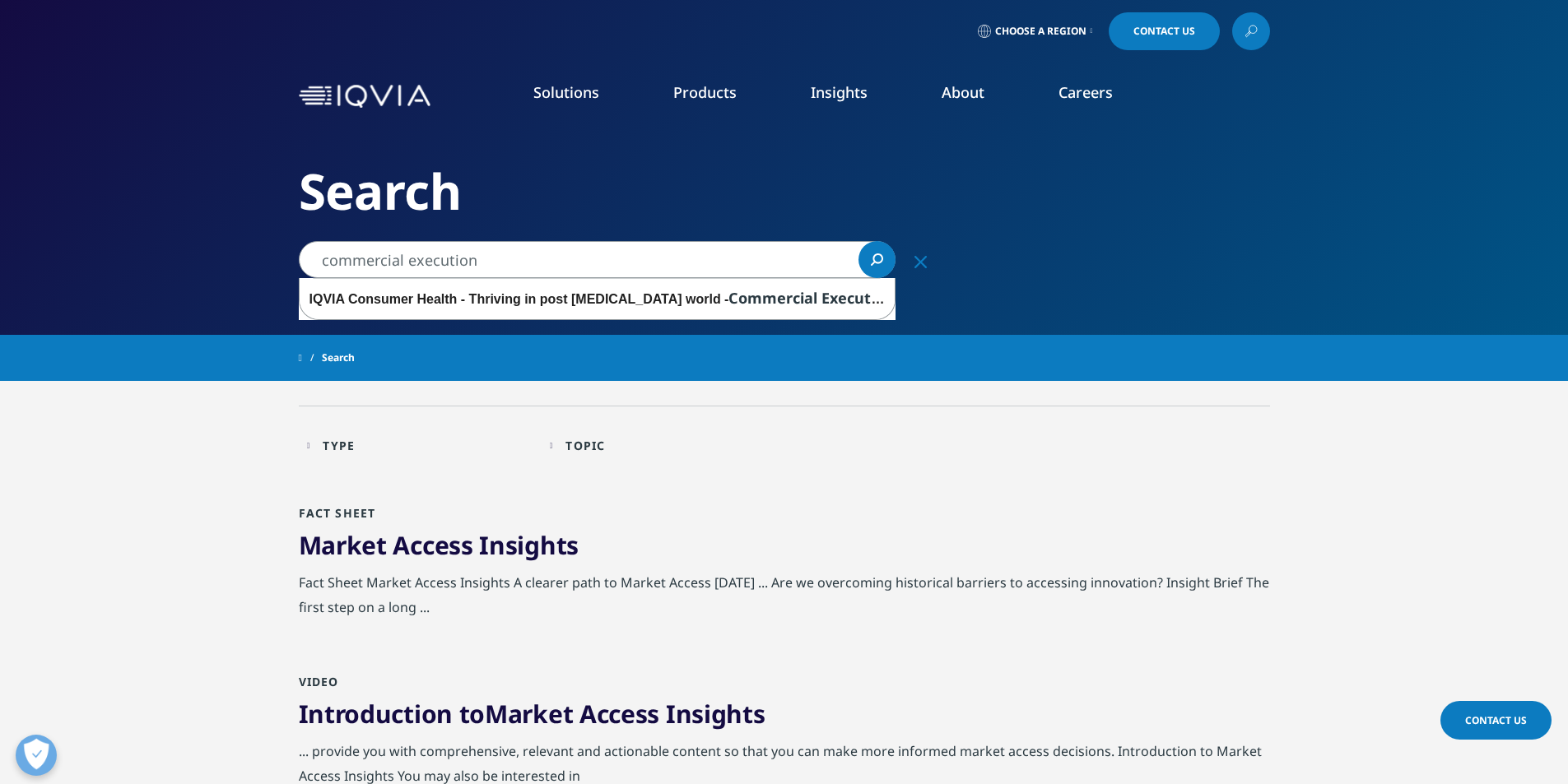
type input "commercial execution"
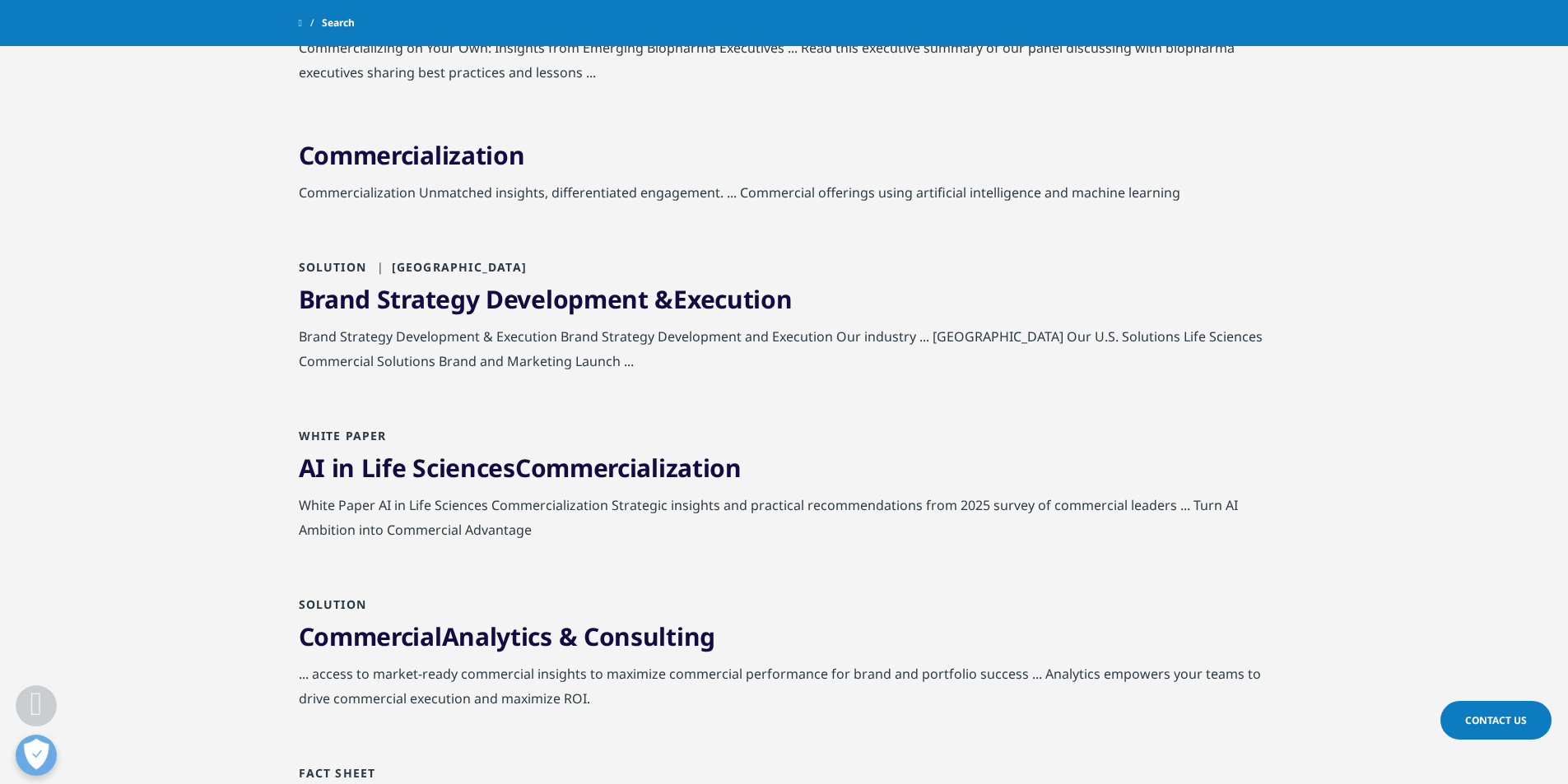
scroll to position [1151, 0]
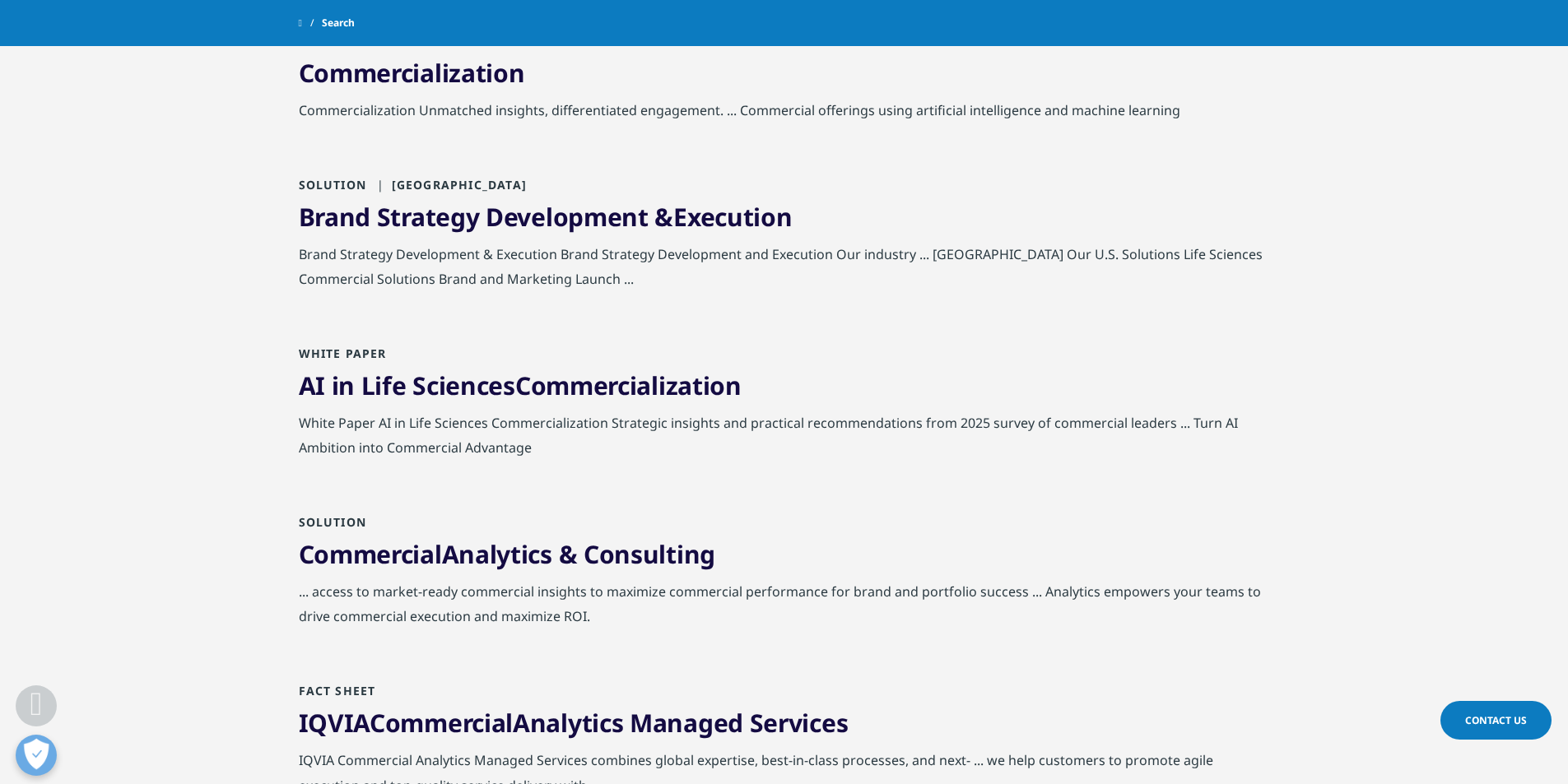
click at [548, 557] on link "Commercial Analytics & Consulting" at bounding box center [507, 554] width 416 height 34
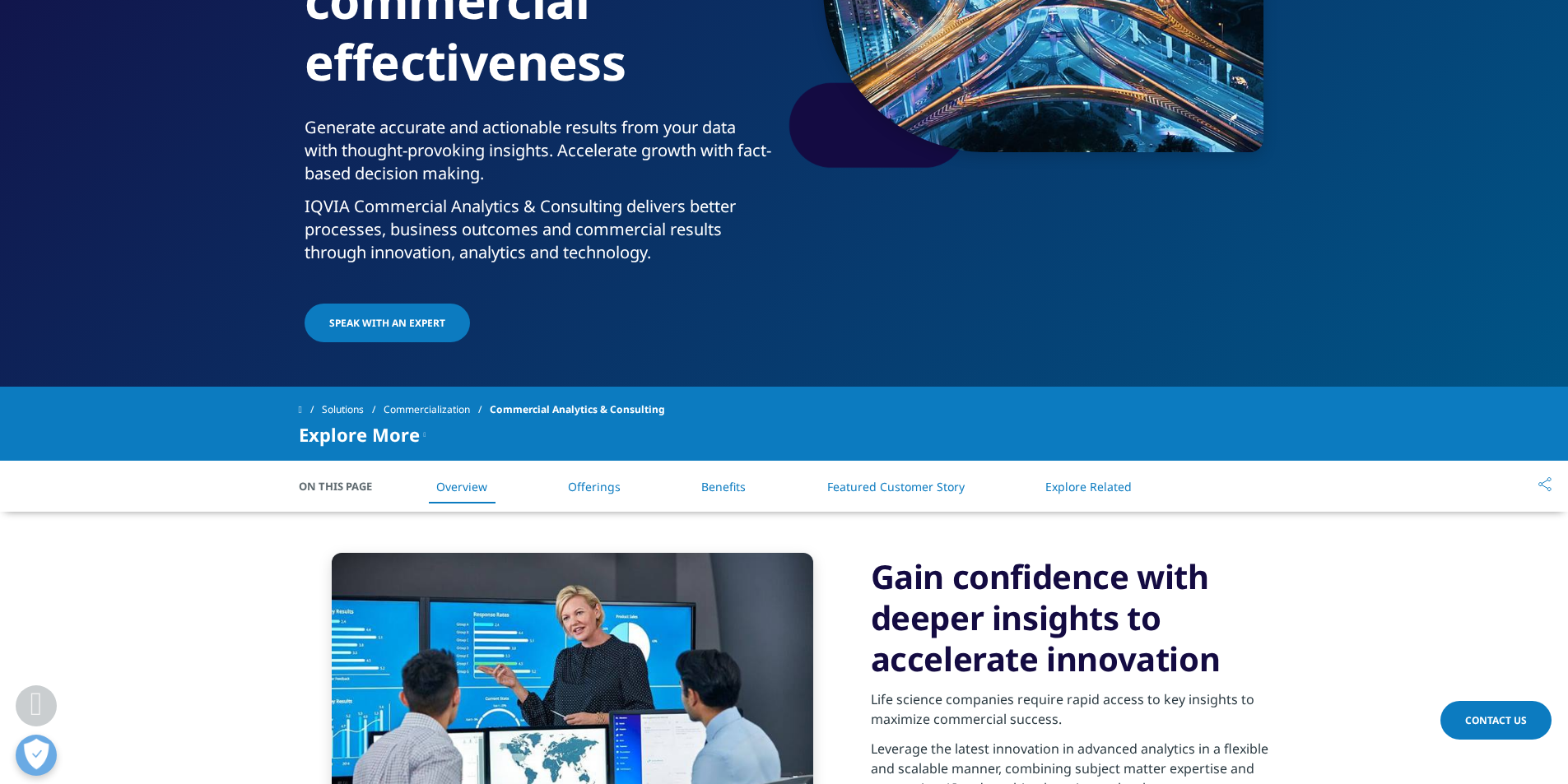
scroll to position [411, 0]
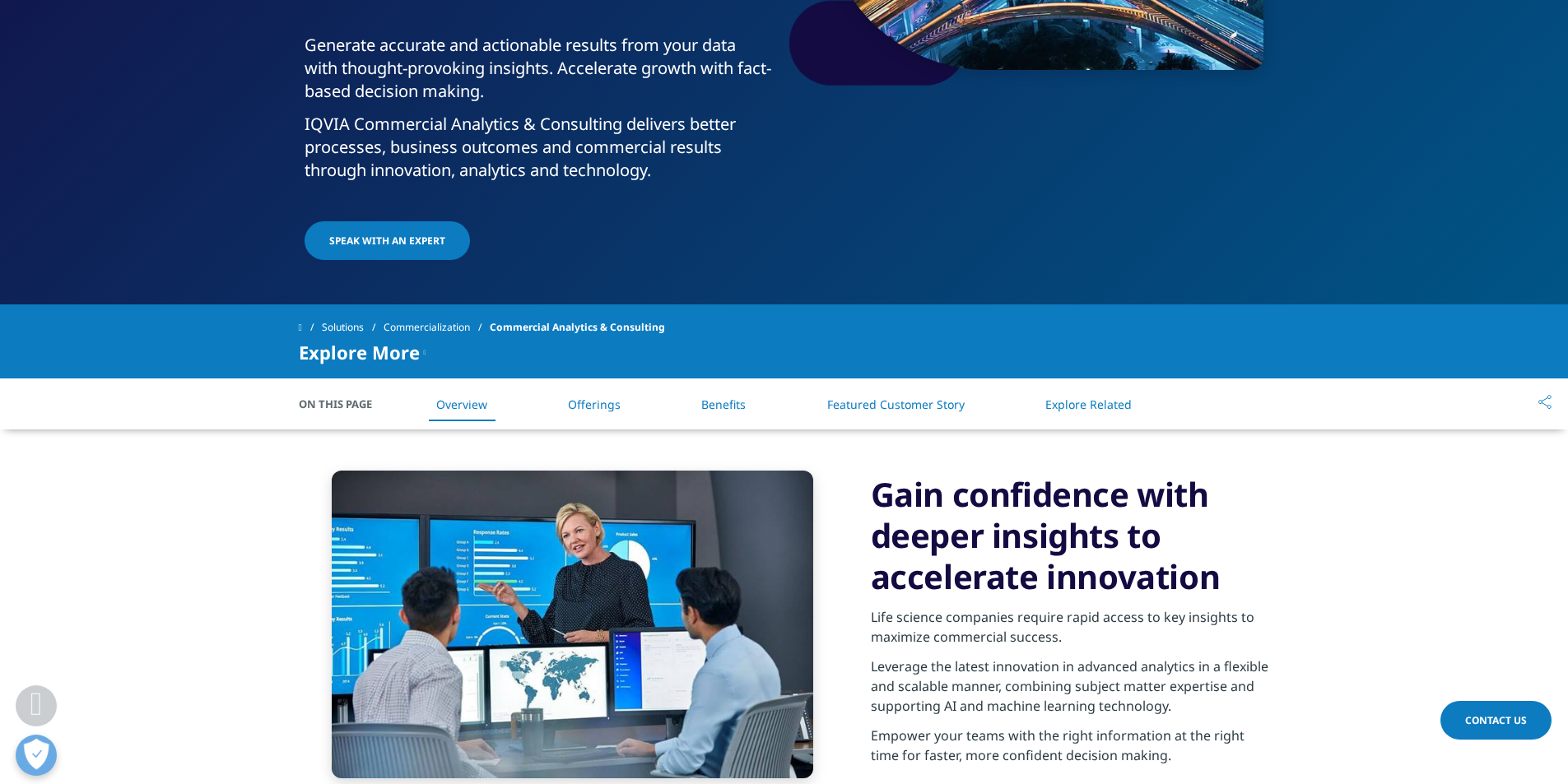
click at [1076, 397] on link "Explore Related" at bounding box center [1088, 404] width 87 height 16
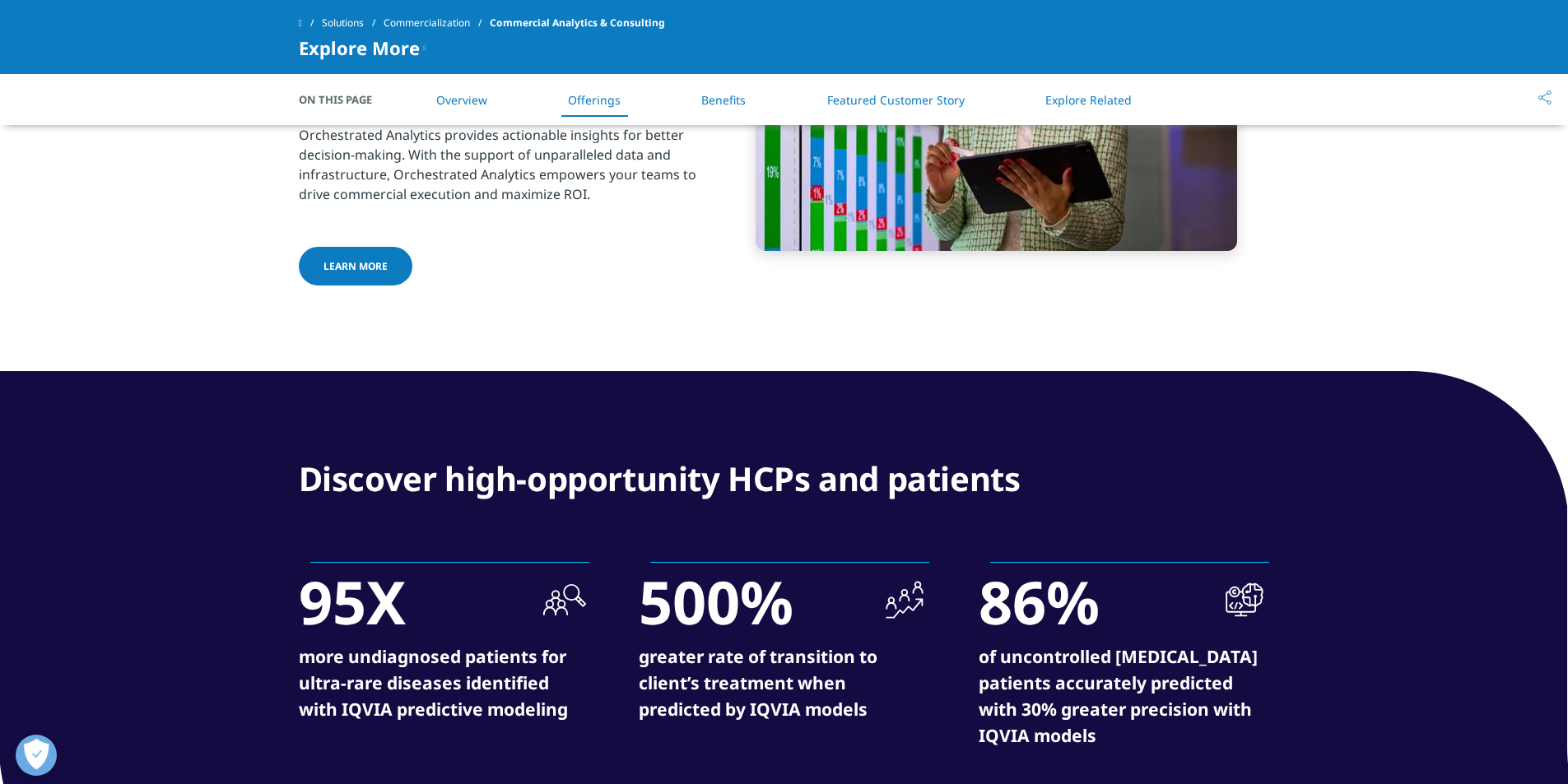
scroll to position [2544, 0]
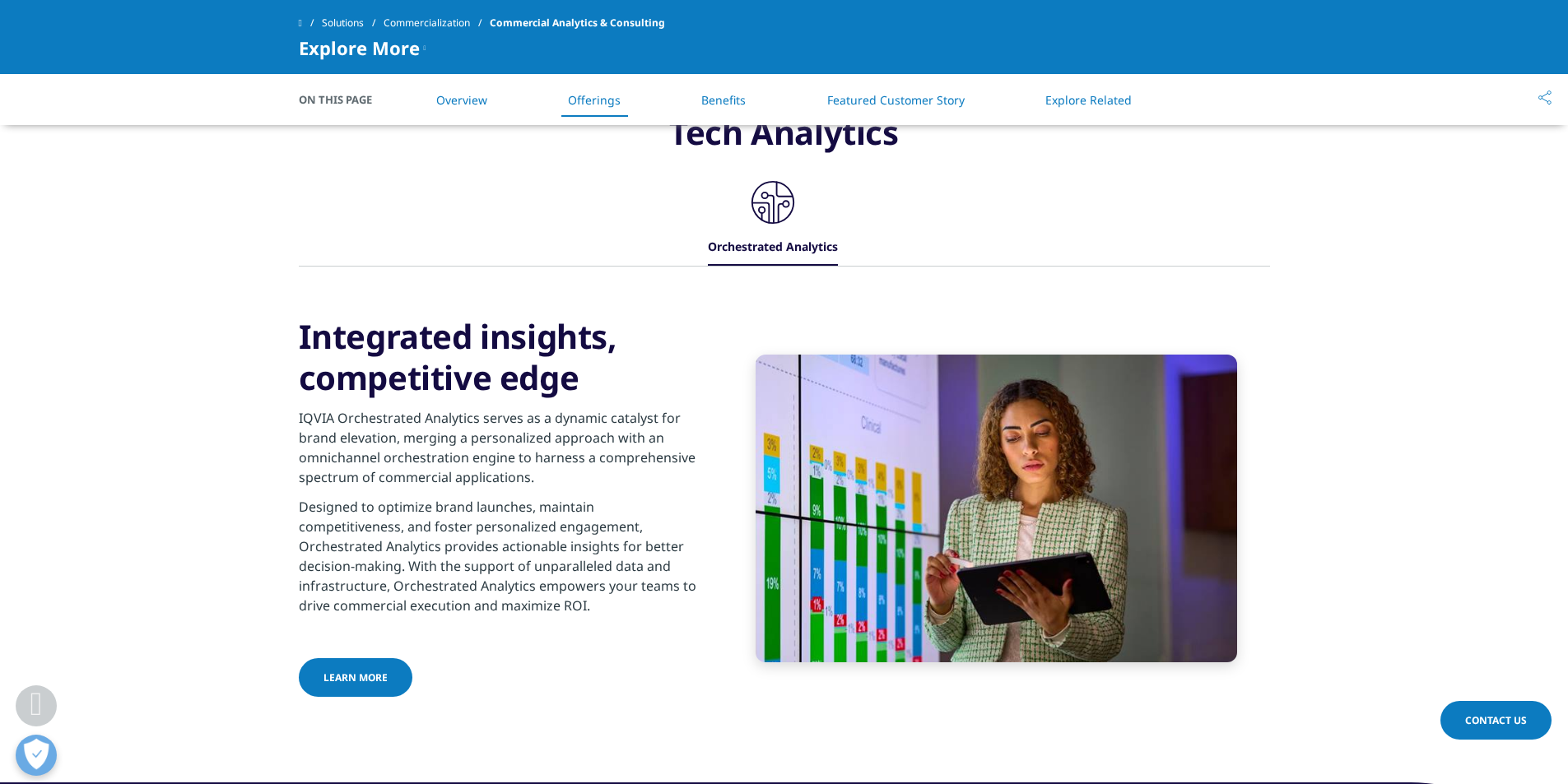
click at [361, 682] on span "LEARN MORE" at bounding box center [356, 677] width 64 height 14
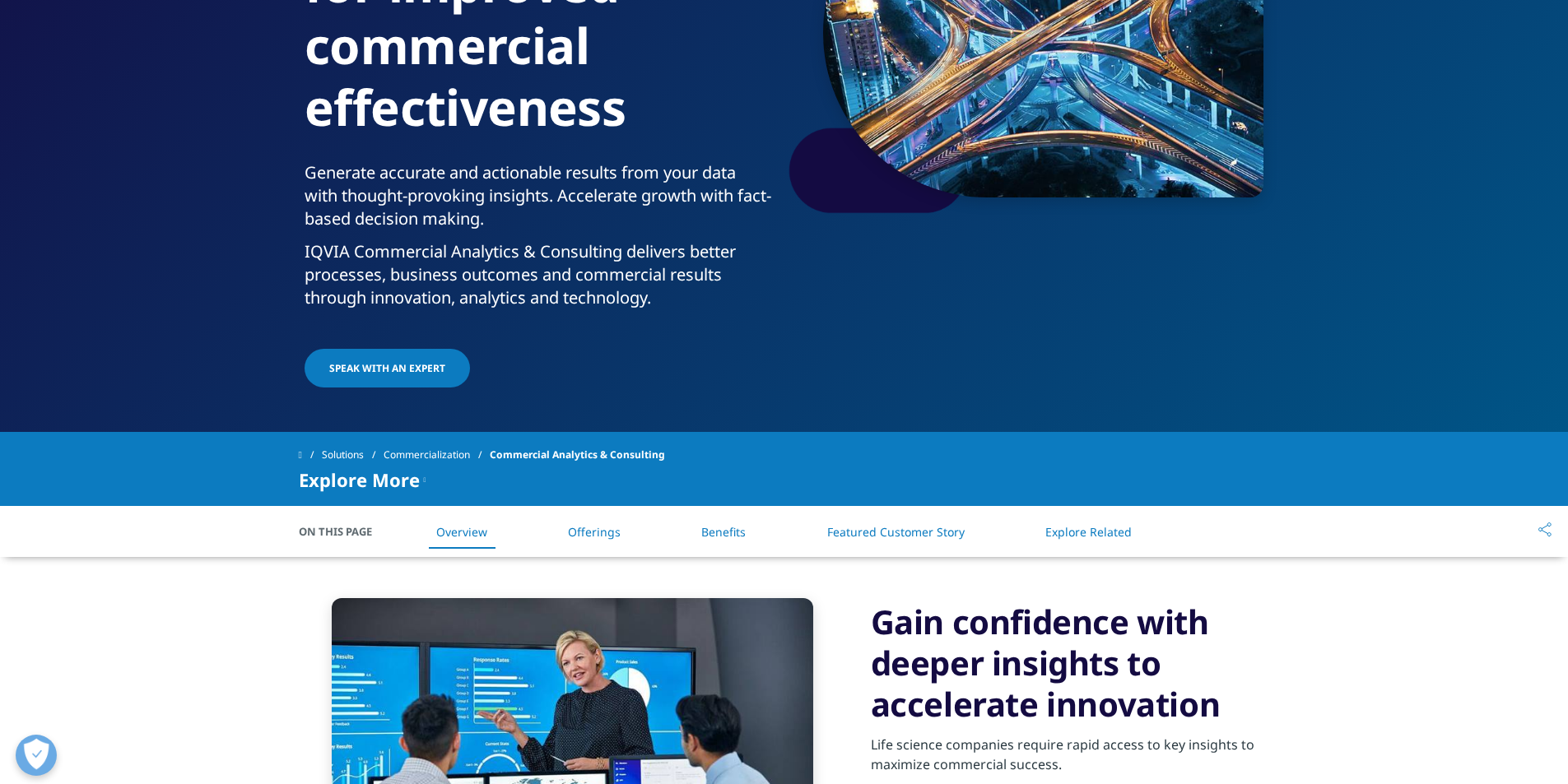
scroll to position [201, 0]
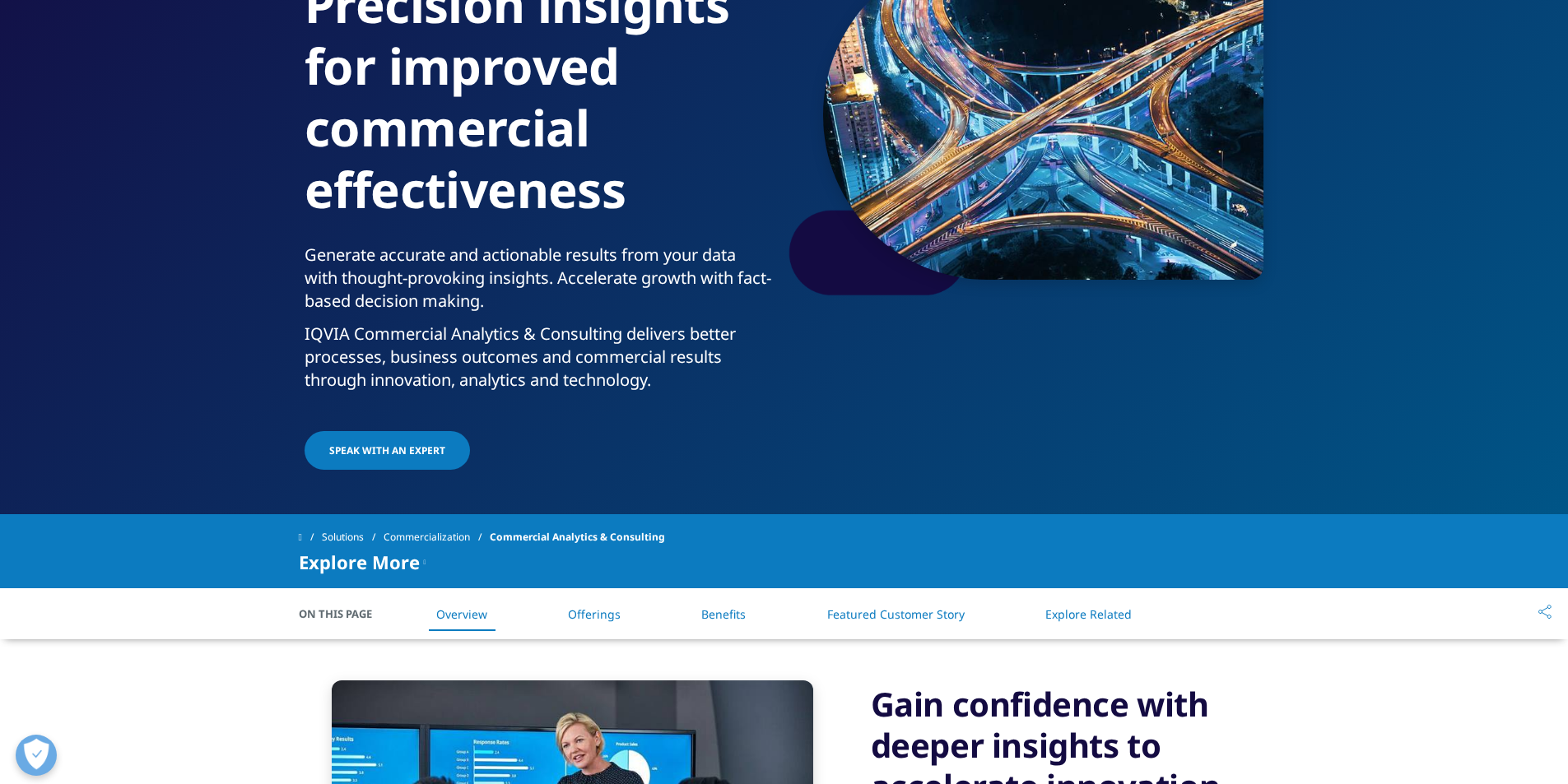
click at [413, 451] on span "SPEAK WITH AN EXPERT" at bounding box center [387, 450] width 116 height 14
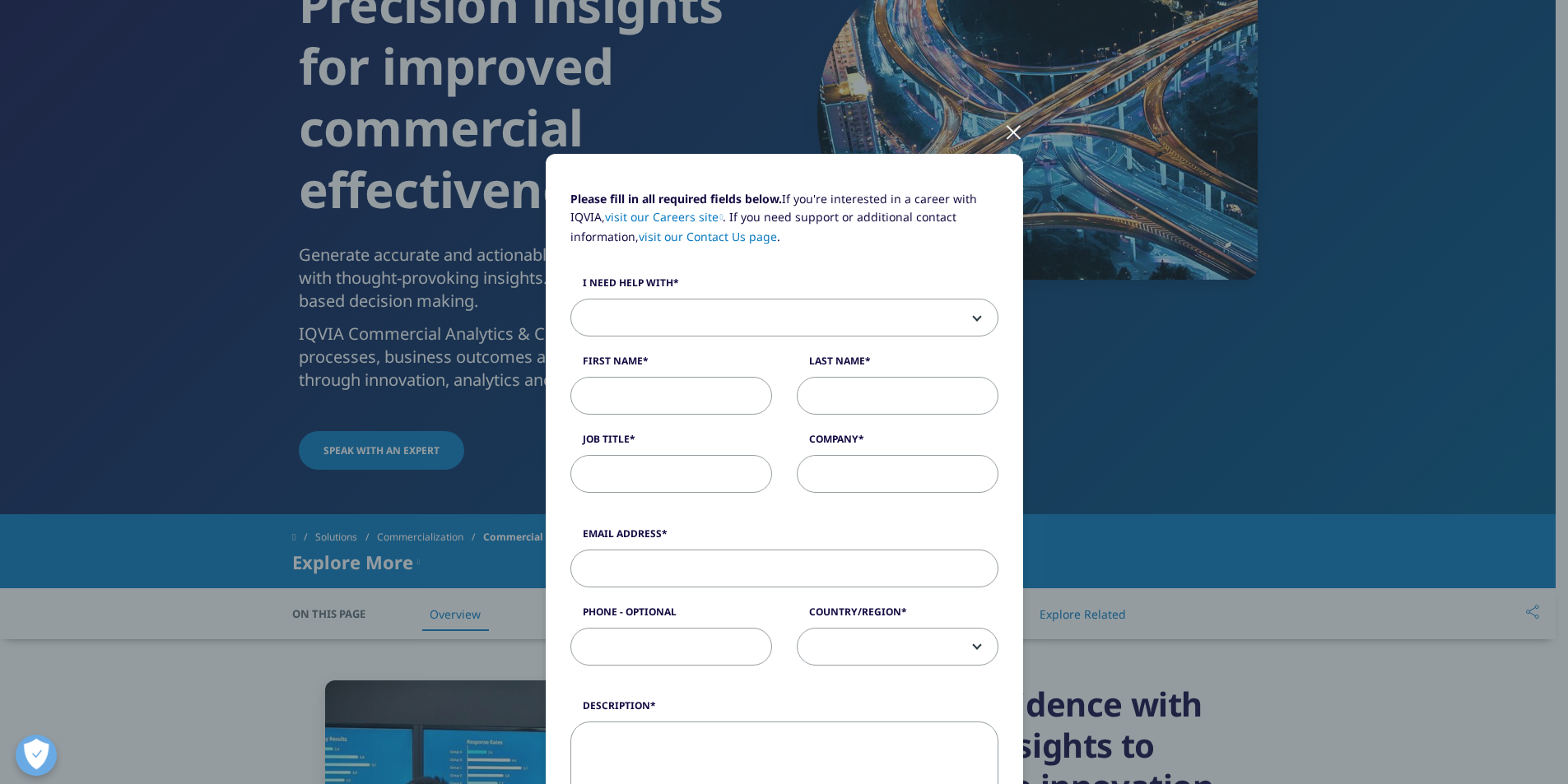
click at [1090, 224] on div "Please fill in all required fields below. If you're interested in a career with…" at bounding box center [784, 684] width 971 height 1368
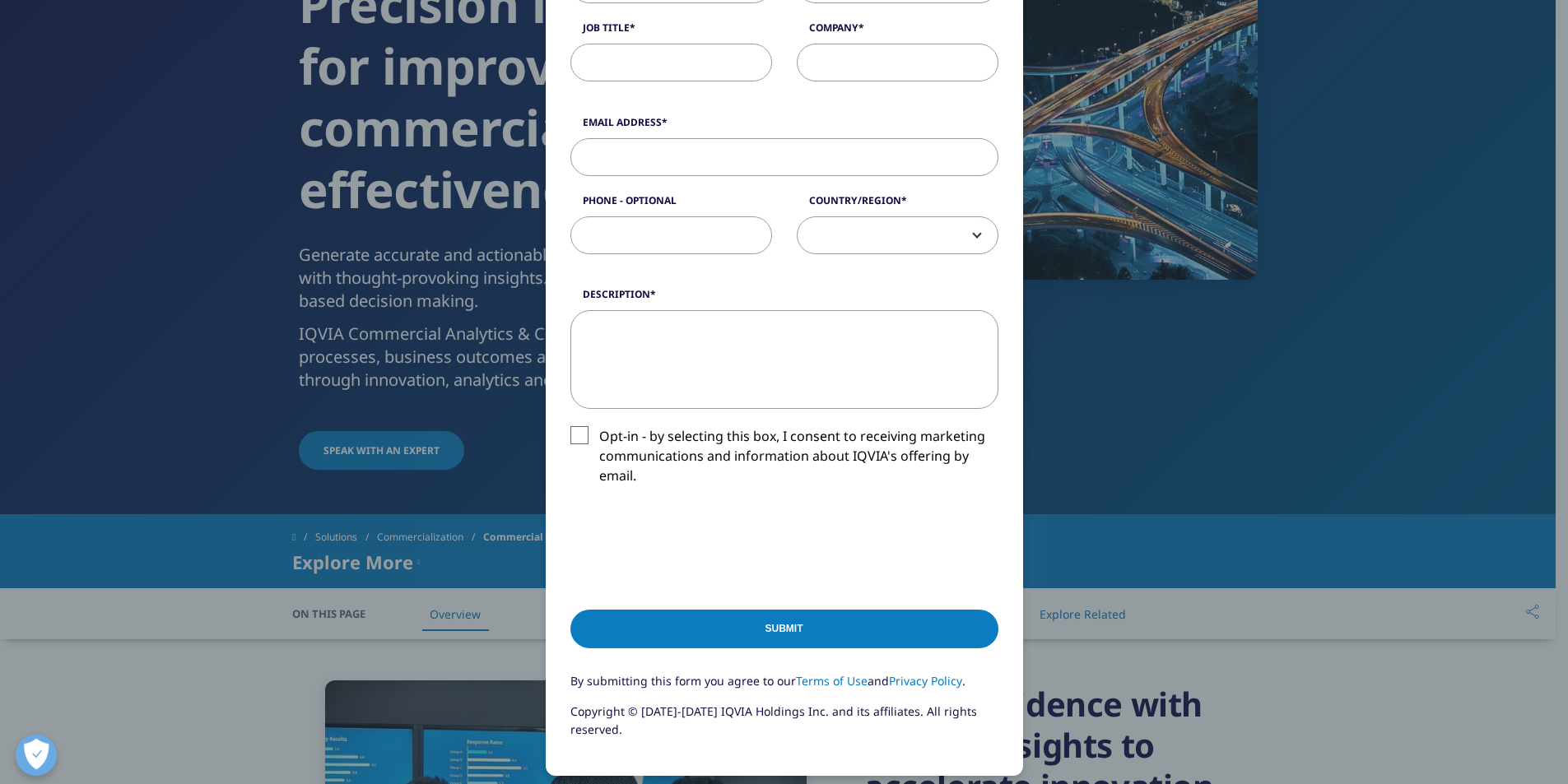
scroll to position [583, 0]
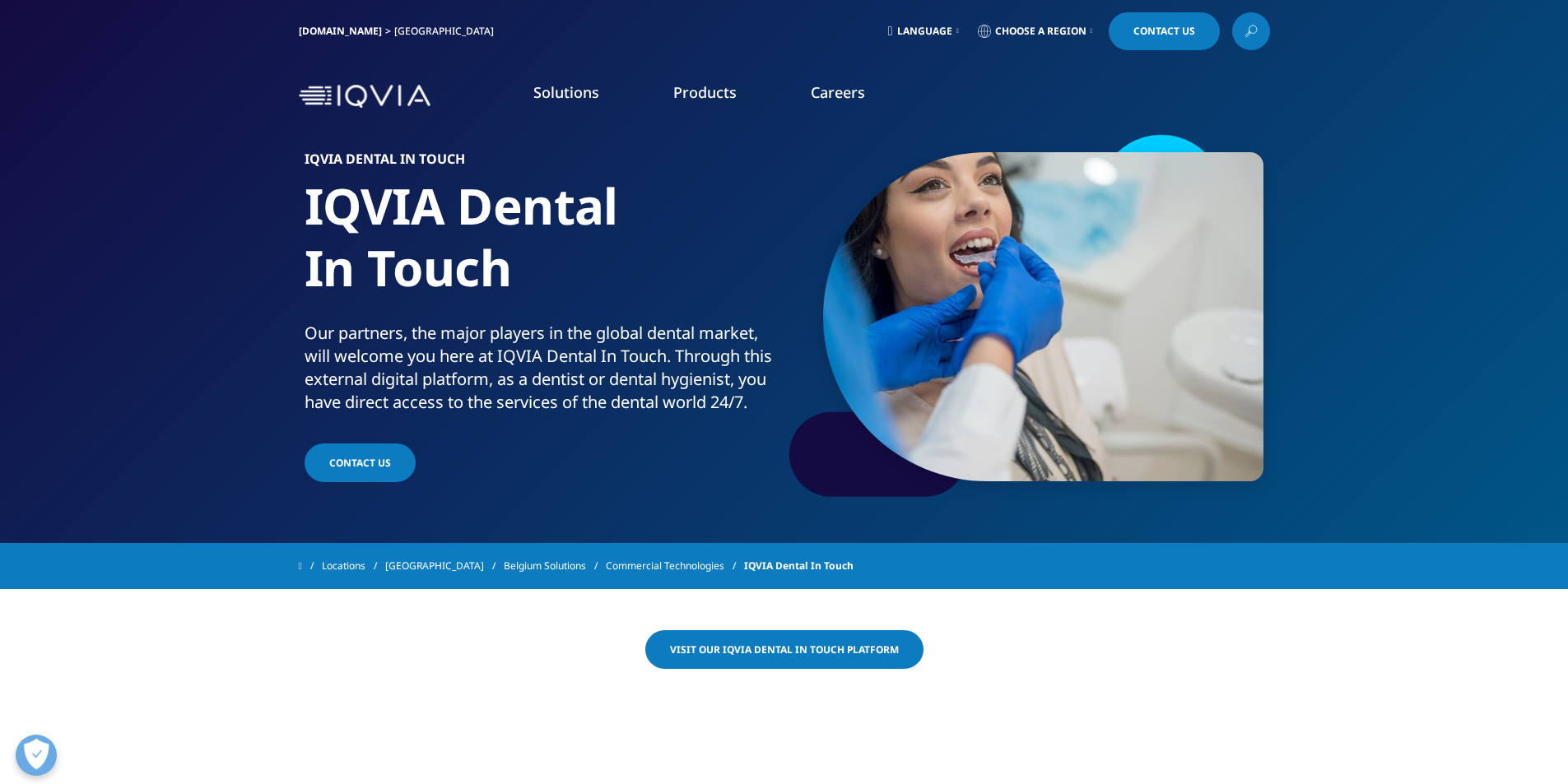
click at [917, 28] on span "Language" at bounding box center [924, 31] width 55 height 13
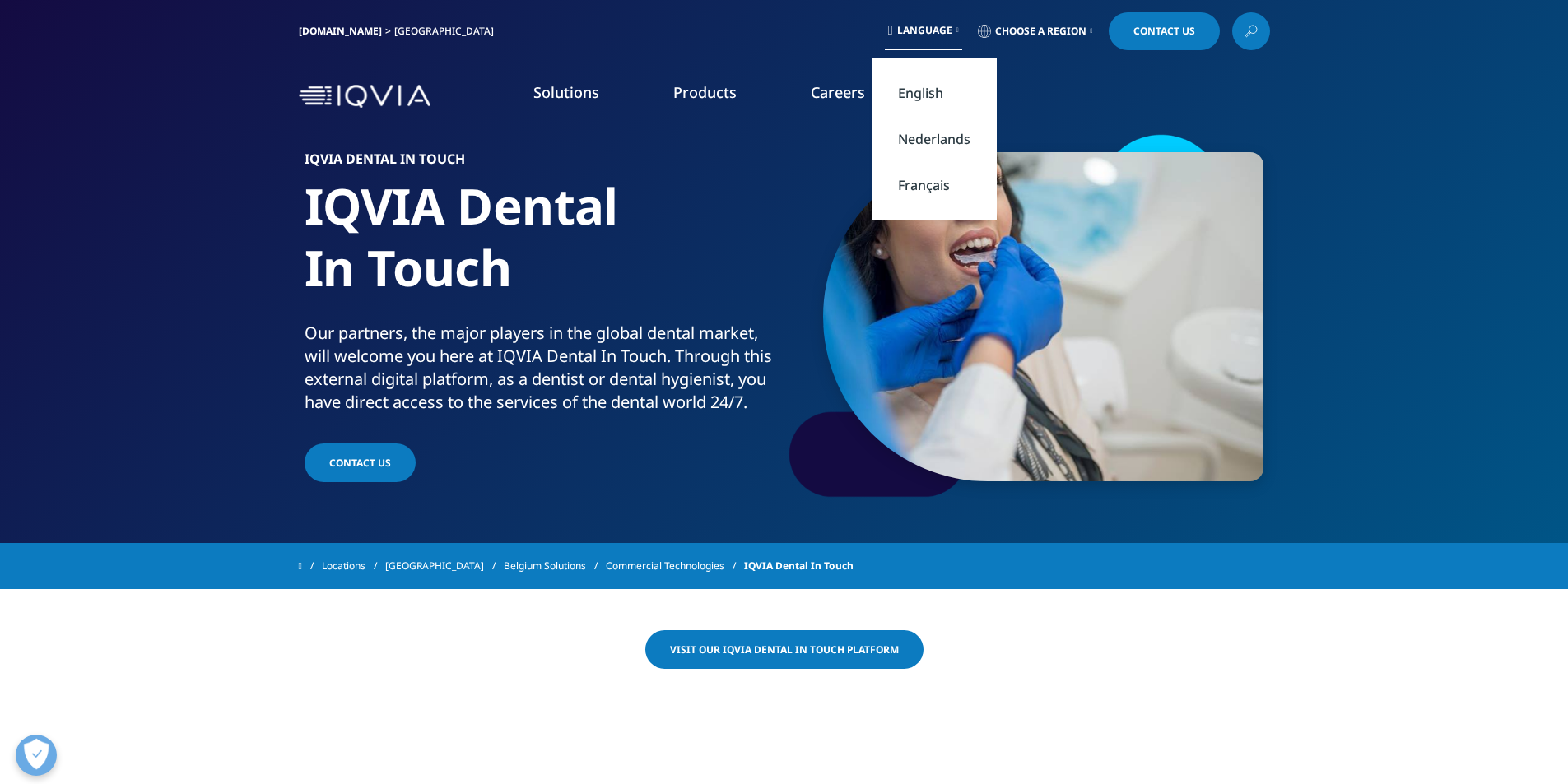
click at [917, 28] on span "Language" at bounding box center [924, 31] width 55 height 13
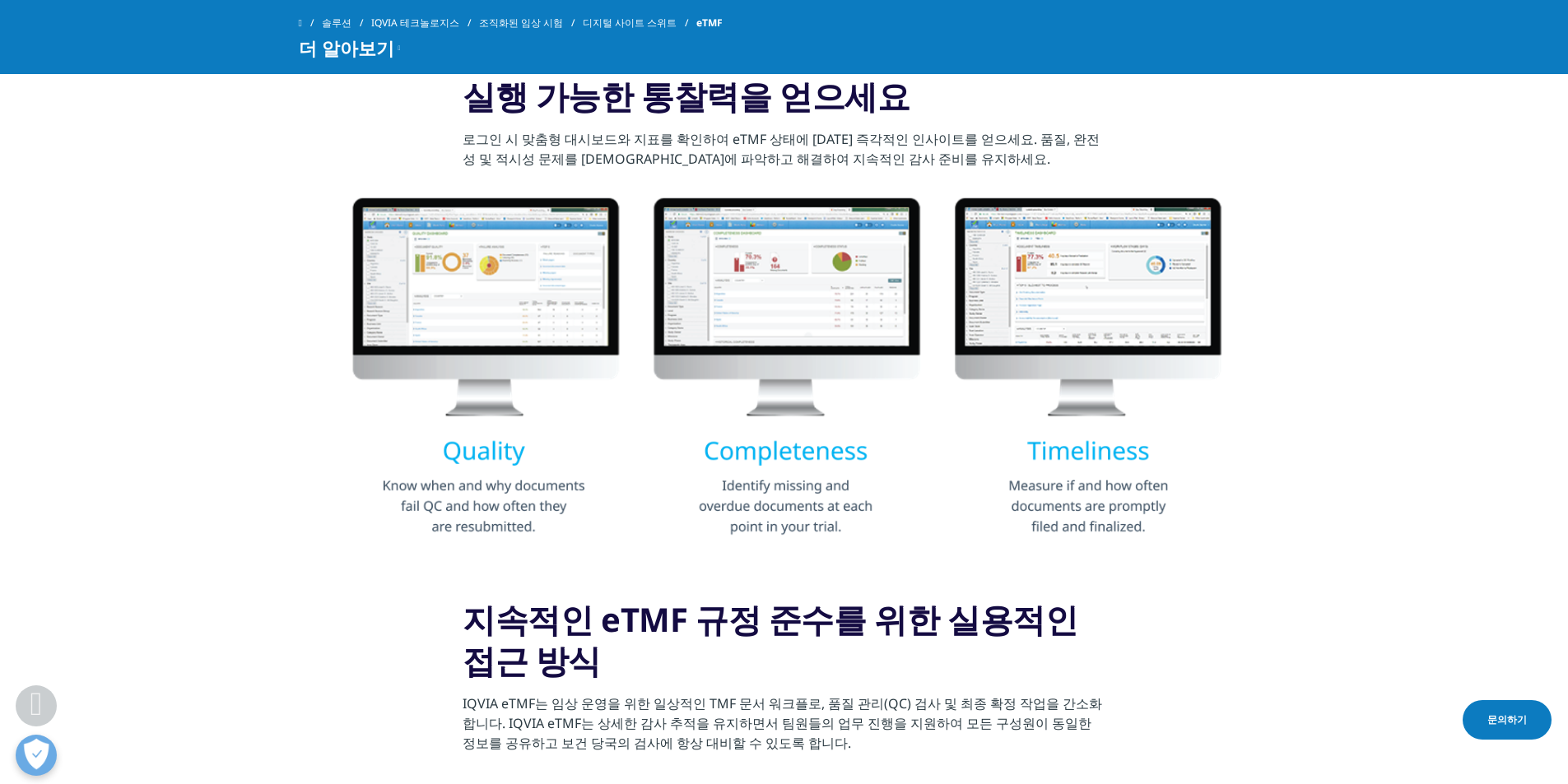
scroll to position [1150, 0]
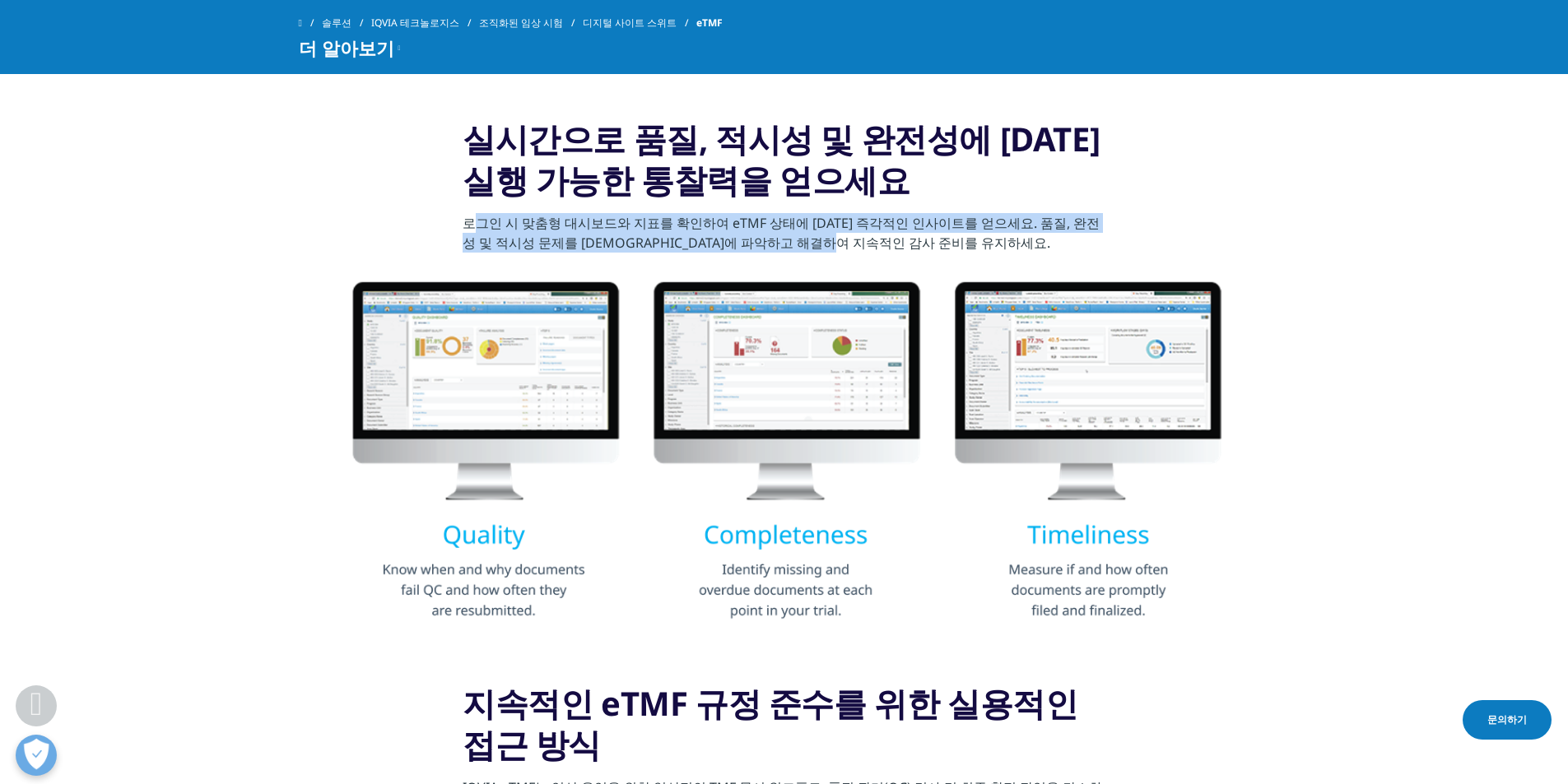
drag, startPoint x: 479, startPoint y: 222, endPoint x: 915, endPoint y: 242, distance: 436.5
click at [915, 242] on p "로그인 시 맞춤형 대시보드와 지표를 확인하여 eTMF 상태에 [DATE] 즉각적인 인사이트를 얻으세요. 품질, 완전성 및 적시성 문제를 [DE…" at bounding box center [784, 238] width 642 height 50
click at [849, 220] on font "로그인 시 맞춤형 대시보드와 지표를 확인하여 eTMF 상태에 [DATE] 즉각적인 인사이트를 얻으세요. 품질, 완전성 및 적시성 문제를 [DE…" at bounding box center [780, 233] width 637 height 38
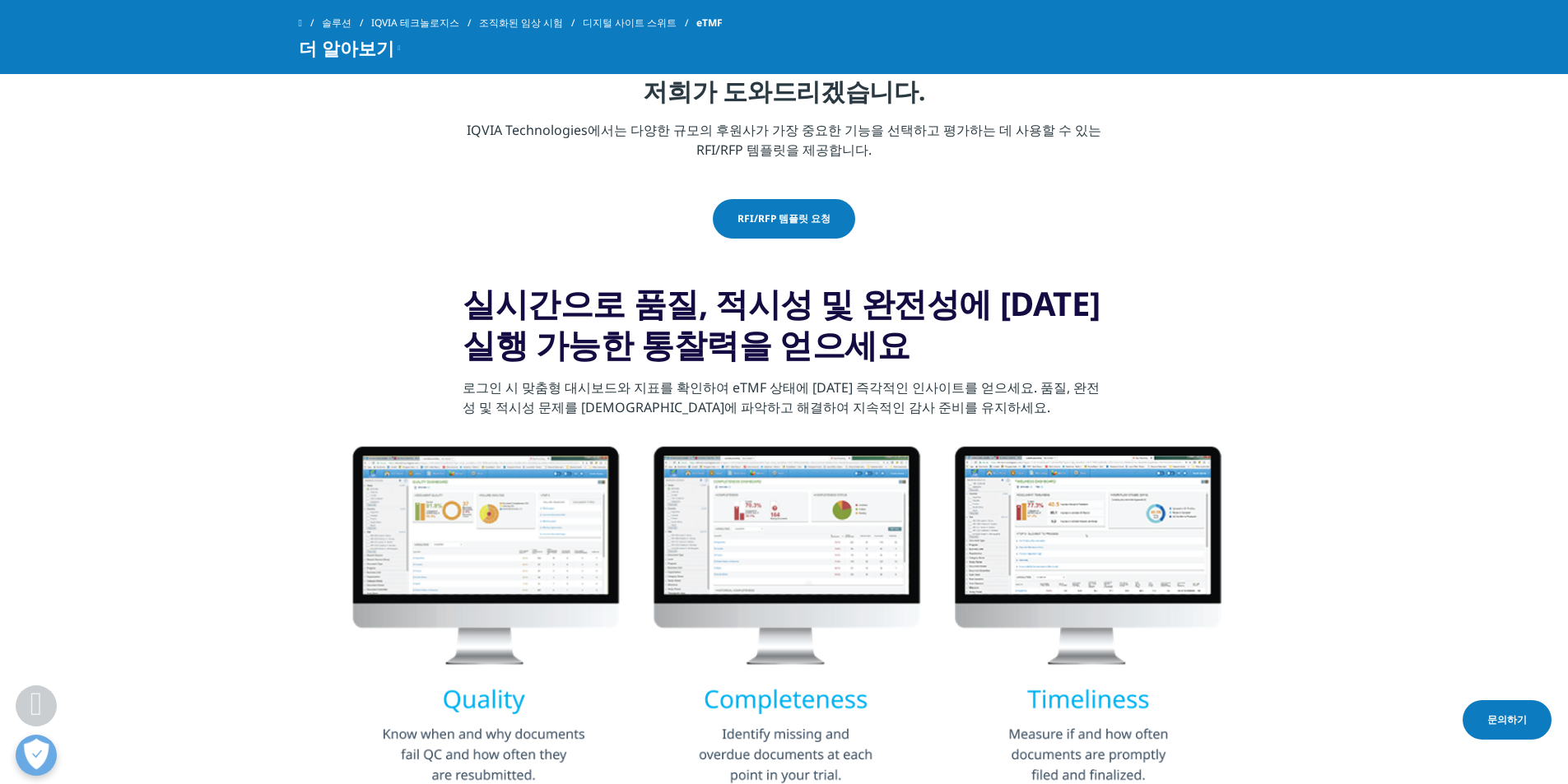
scroll to position [821, 0]
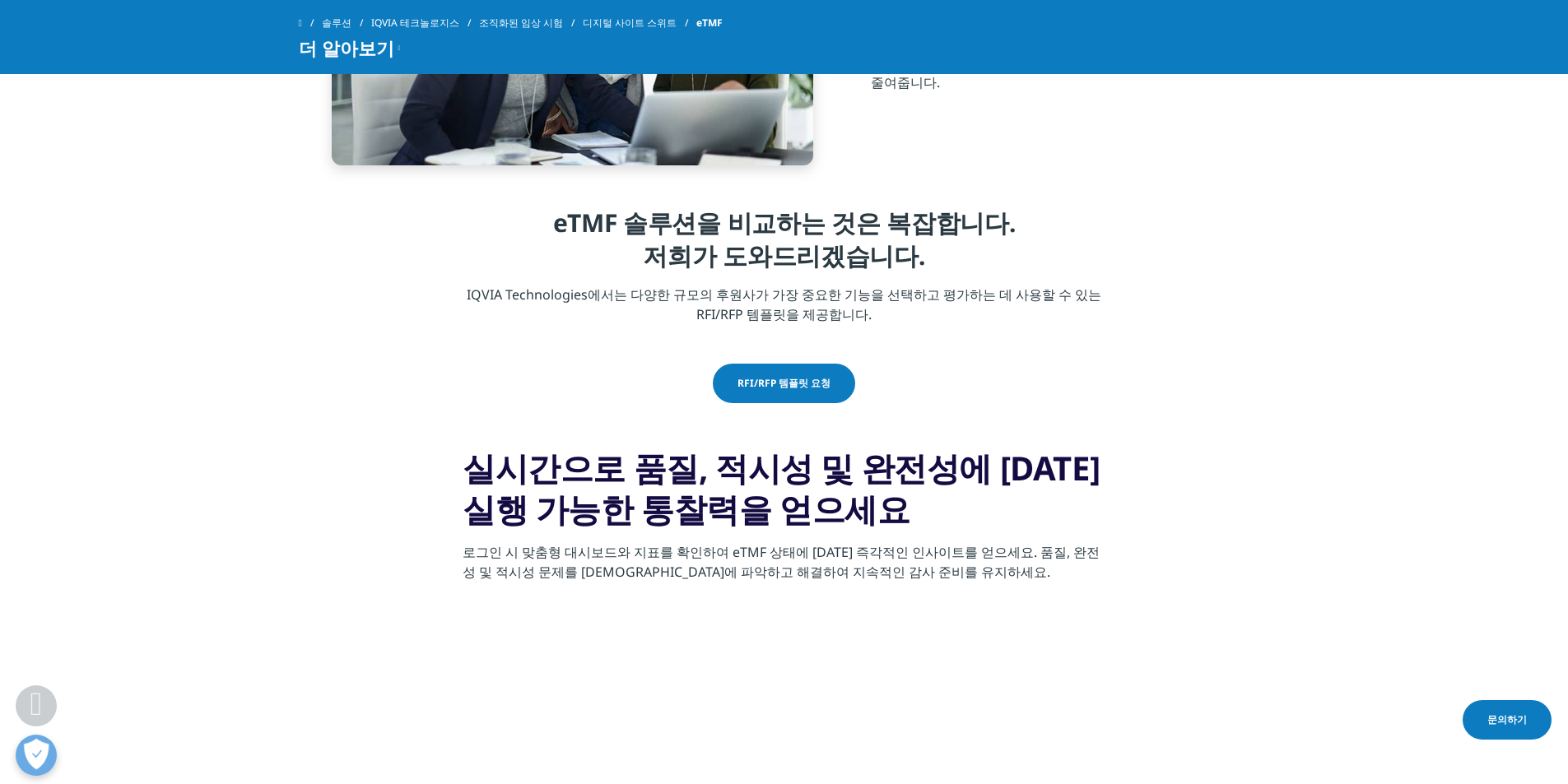
click at [793, 391] on link "RFI/RFP 템플릿 요청" at bounding box center [784, 384] width 142 height 40
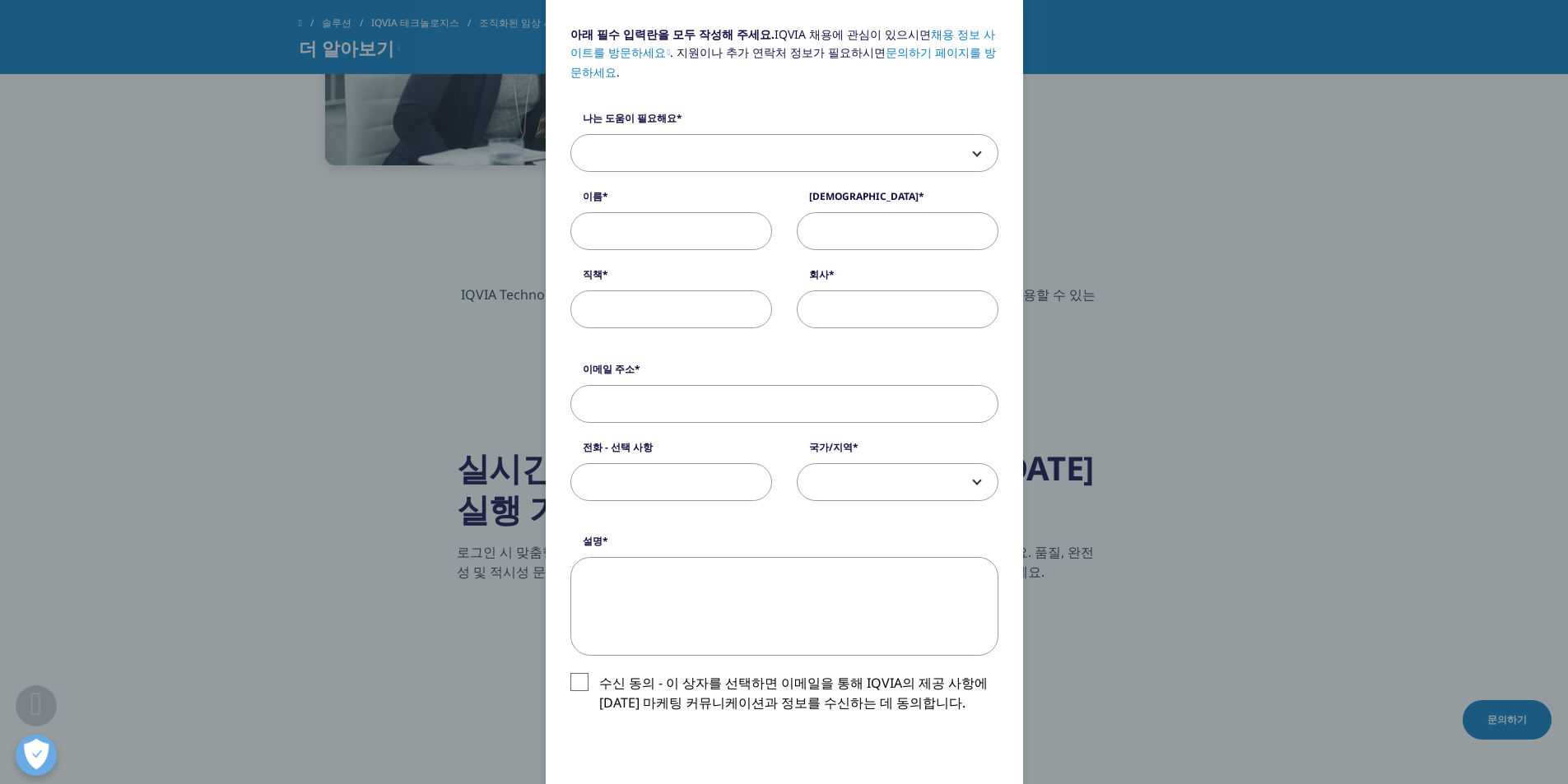
scroll to position [0, 0]
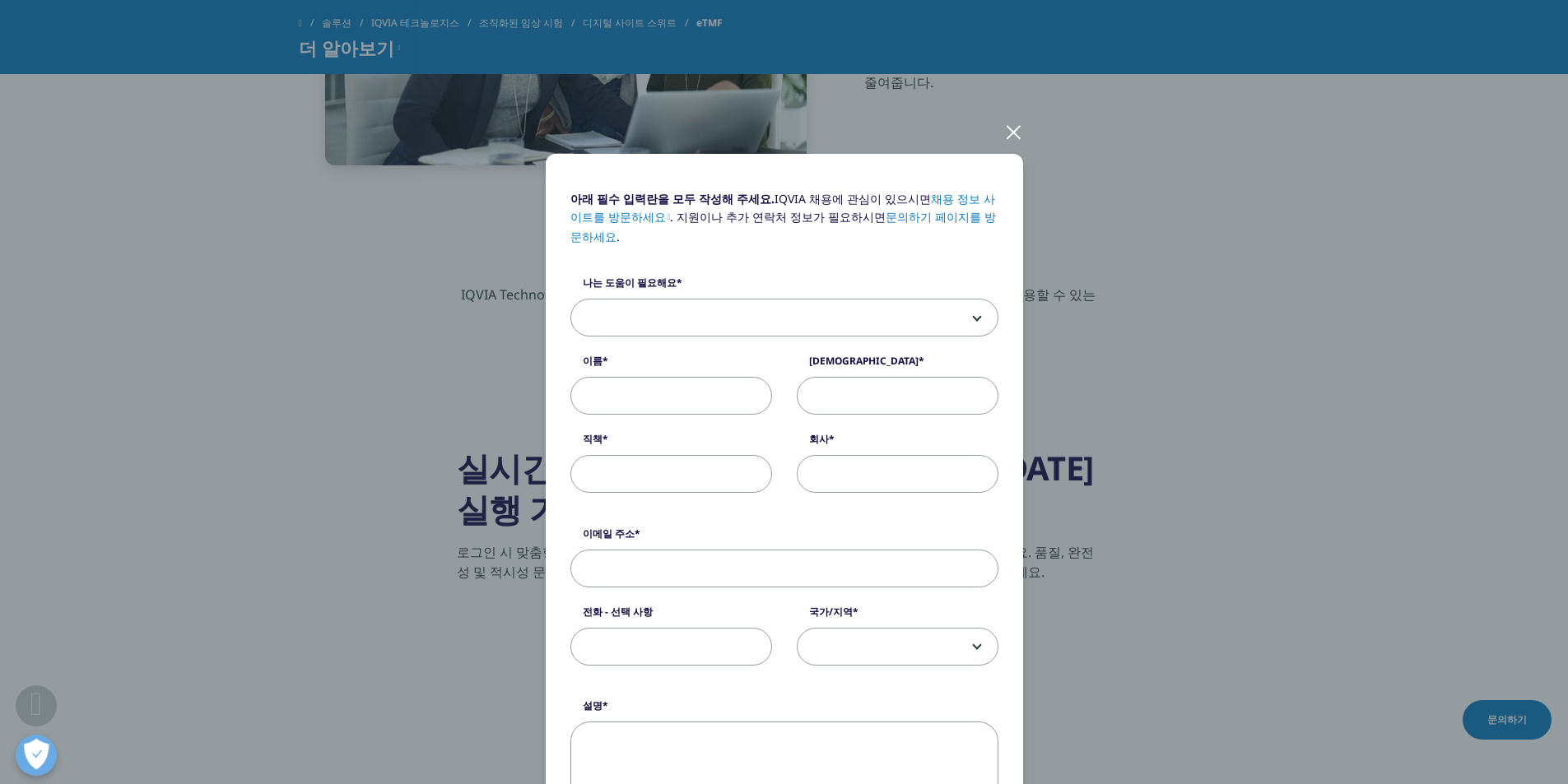
click at [1004, 130] on div at bounding box center [1013, 131] width 19 height 45
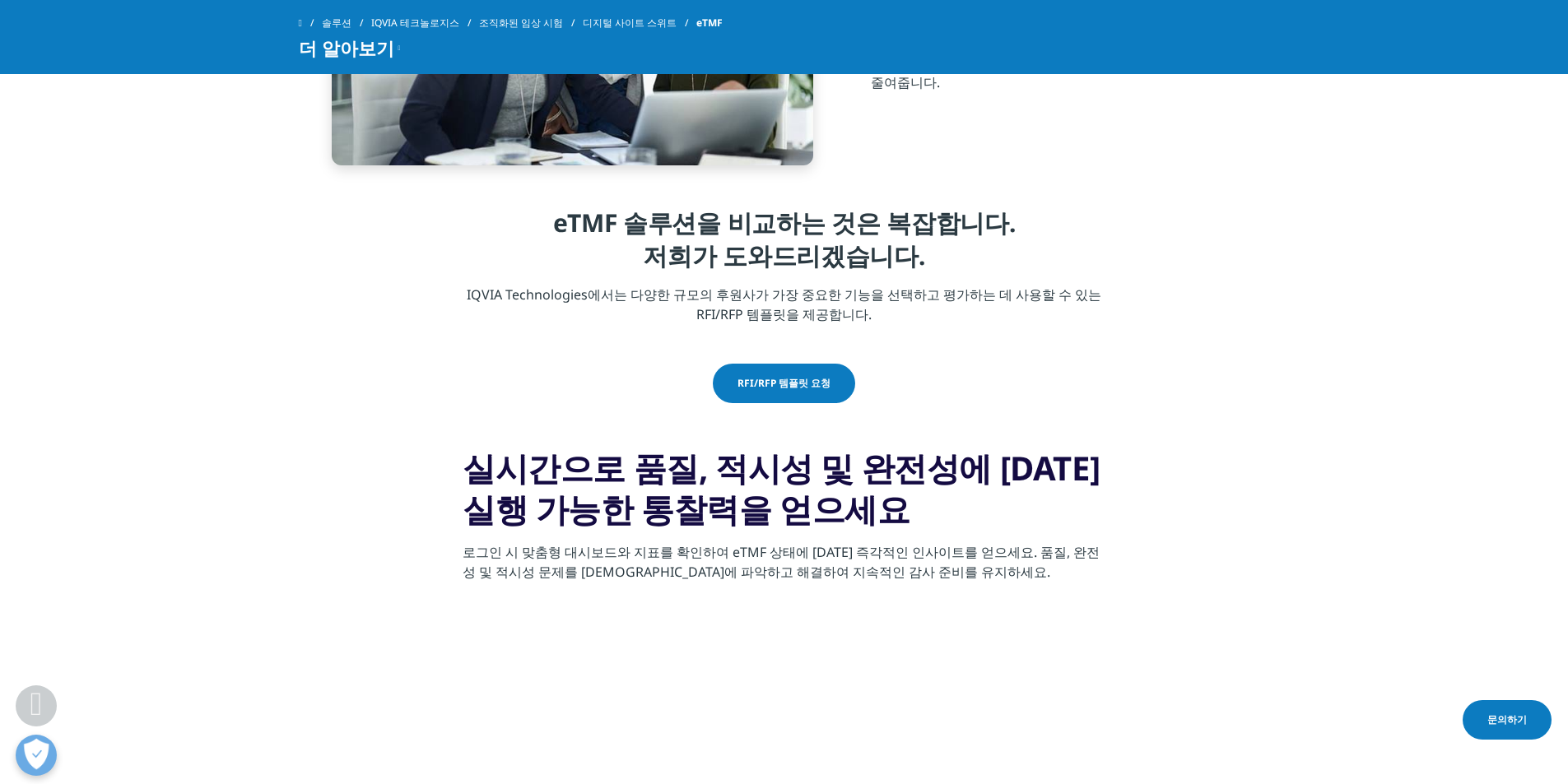
click at [1142, 285] on section "eTMF 솔루션을 비교하는 것은 복잡합니다. 저희가 도와드리겠습니다. IQVIA Technologies에서는 다양한 규모의 후원사가 가장 중요…" at bounding box center [784, 285] width 1568 height 157
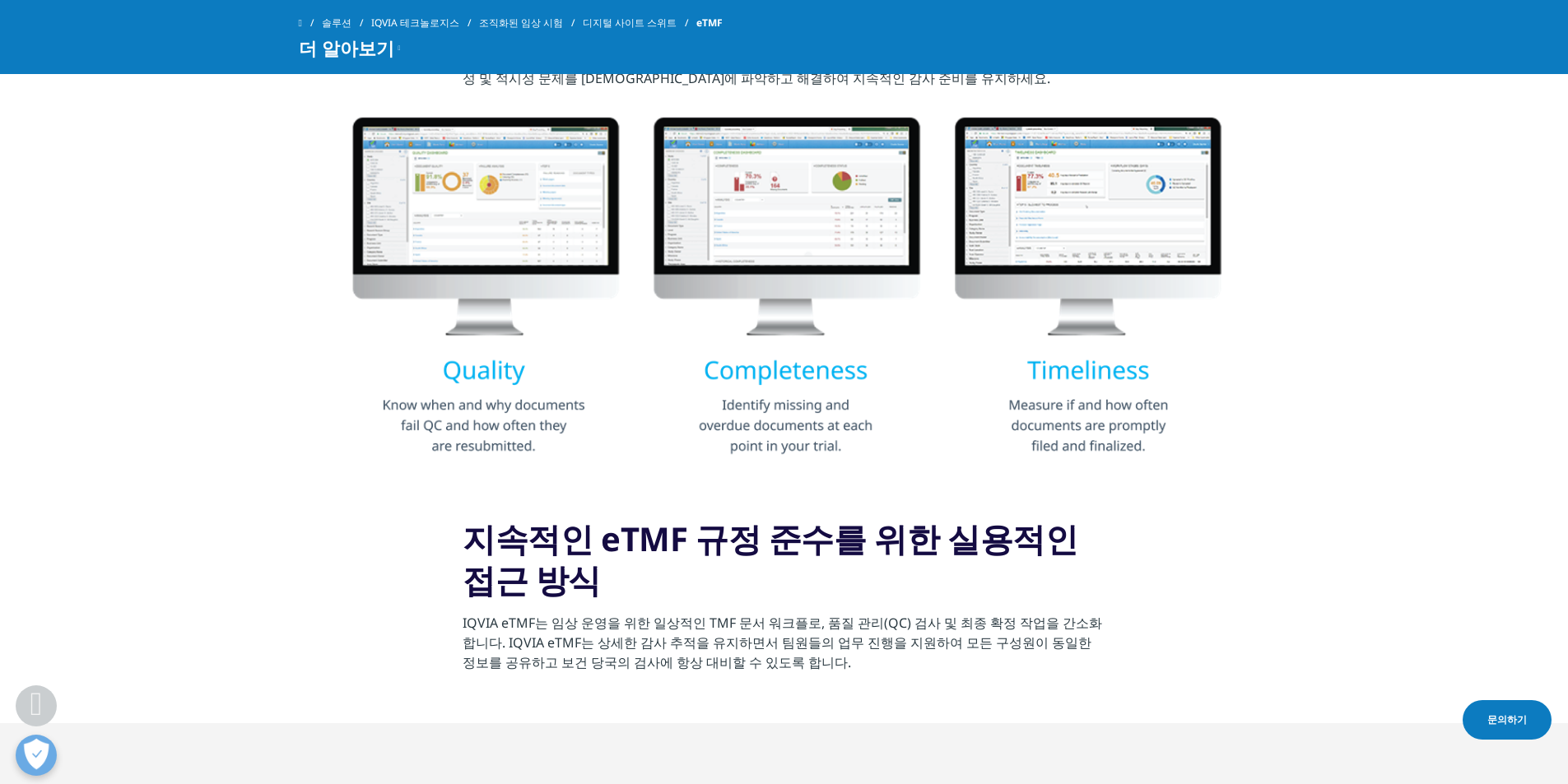
scroll to position [1396, 0]
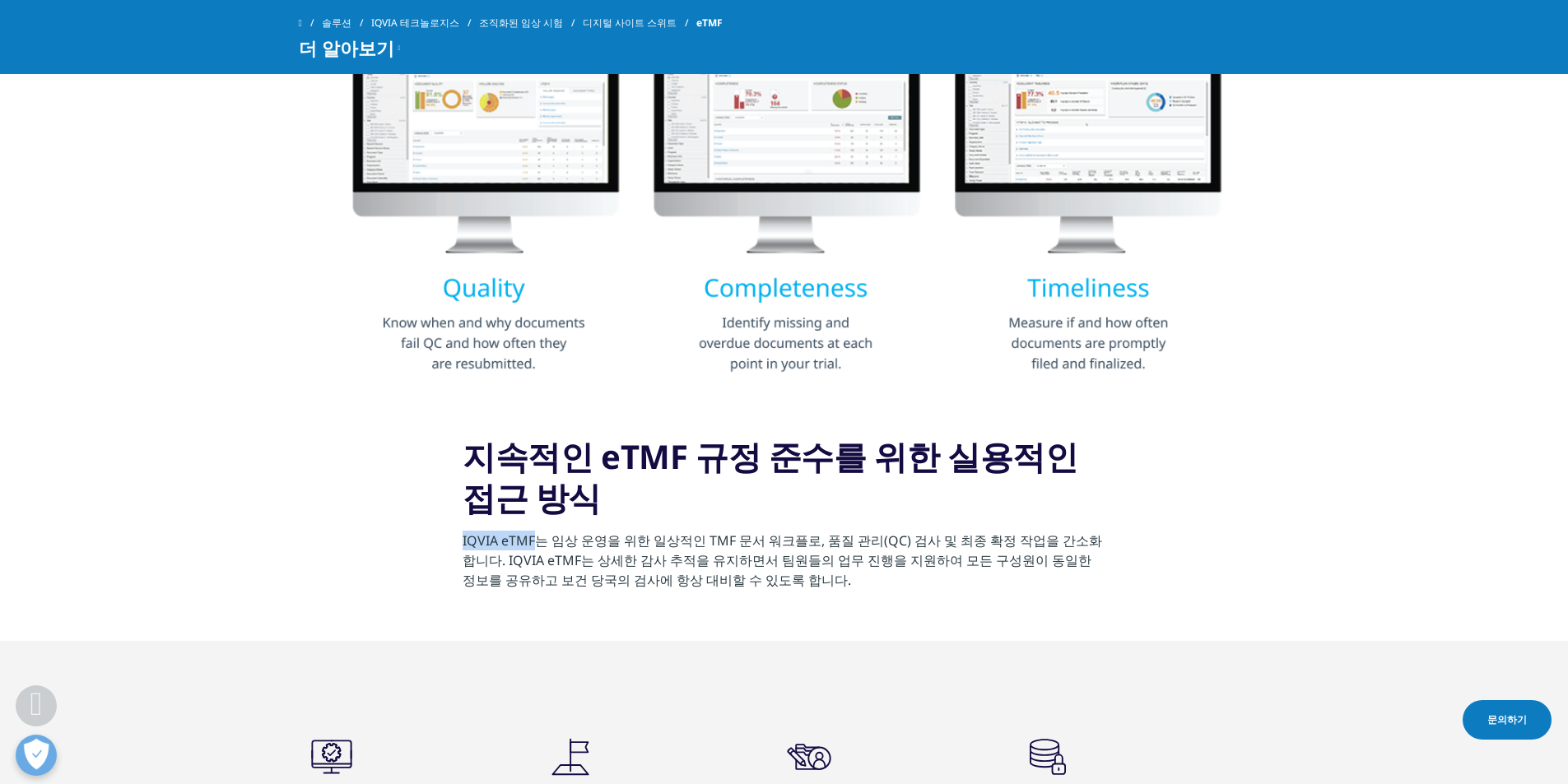
drag, startPoint x: 462, startPoint y: 545, endPoint x: 534, endPoint y: 537, distance: 72.4
click at [534, 537] on font "IQVIA eTMF는 임상 운영을 위한 일상적인 TMF 문서 워크플로, 품질 관리(QC) 검사 및 최종 확정 작업을 간소화합니다. IQVIA …" at bounding box center [782, 560] width 639 height 58
copy font "IQVIA eTMF"
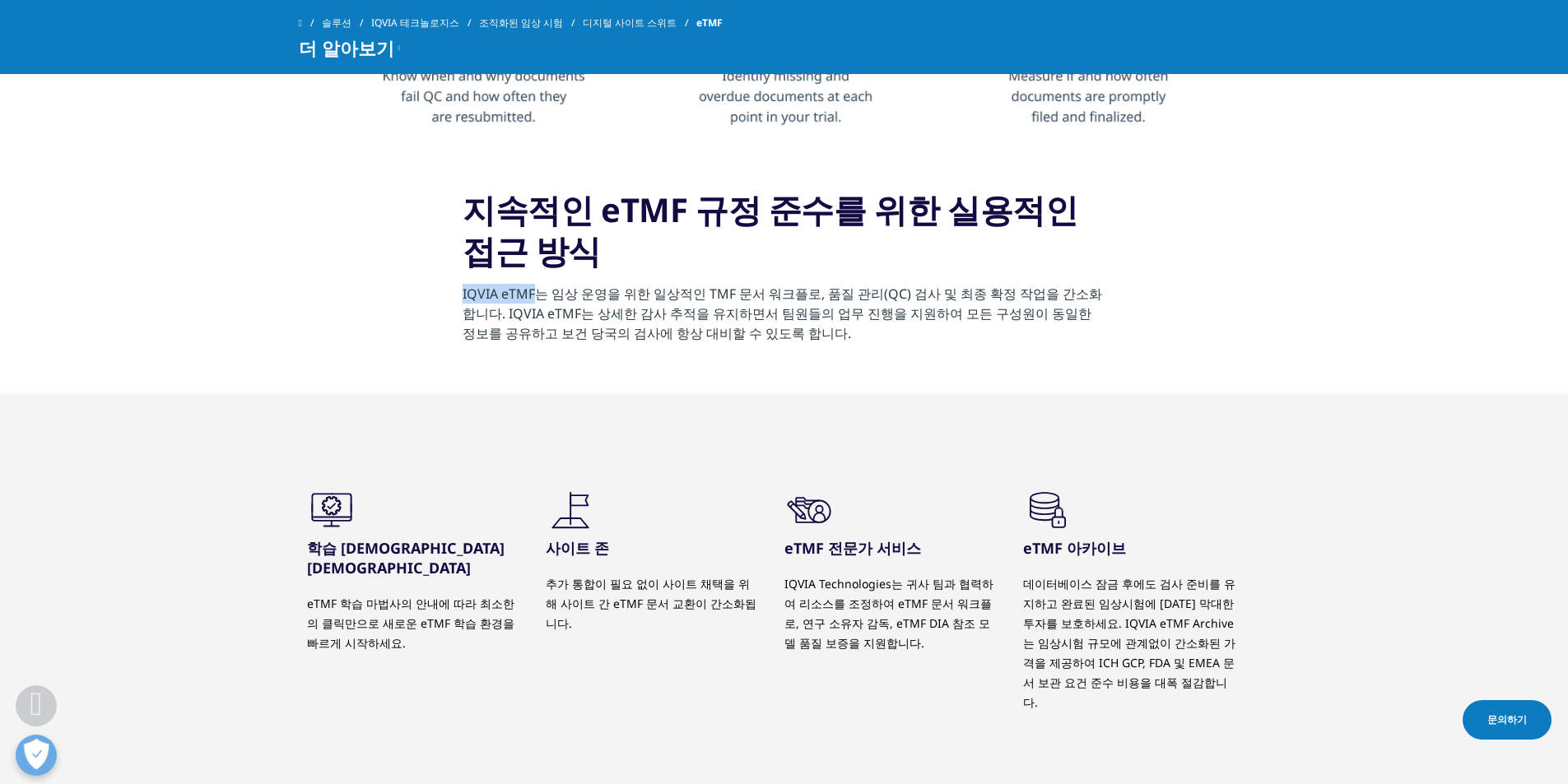
click at [335, 516] on icon ".cls-1{fill:#222929;}" at bounding box center [332, 510] width 50 height 50
click at [329, 494] on icon at bounding box center [322, 503] width 21 height 19
click at [342, 550] on font "학습 설정 마법사" at bounding box center [405, 558] width 197 height 40
click at [381, 541] on font "학습 설정 마법사" at bounding box center [405, 558] width 197 height 40
click at [344, 610] on font "eTMF 학습 마법사의 안내에 따라 최소한의 클릭만으로 새로운 eTMF 학습 환경을 빠르게 시작하세요." at bounding box center [410, 623] width 207 height 55
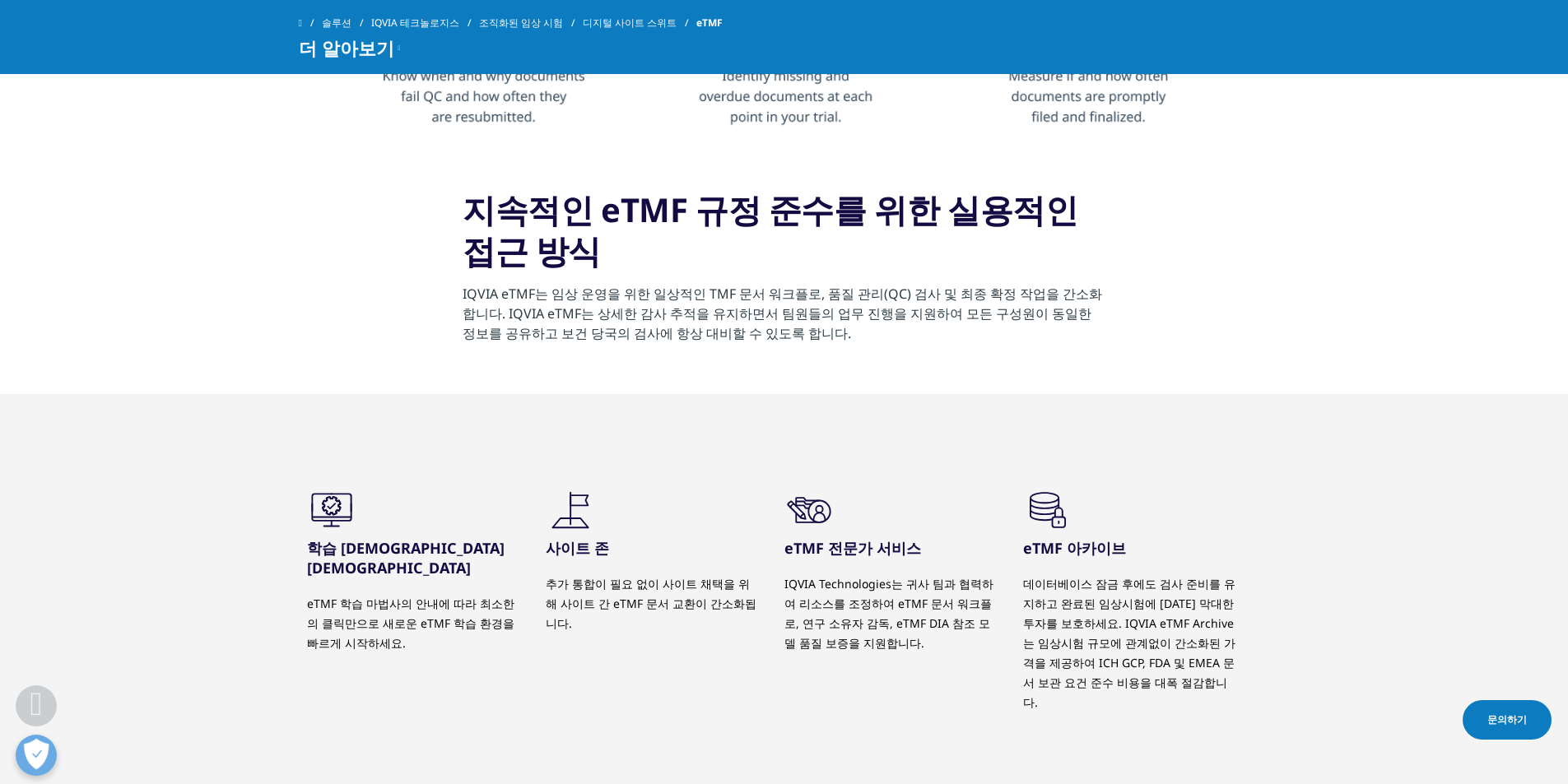
drag, startPoint x: 326, startPoint y: 625, endPoint x: 317, endPoint y: 609, distance: 18.4
click at [322, 626] on font "eTMF 학습 마법사의 안내에 따라 최소한의 클릭만으로 새로운 eTMF 학습 환경을 빠르게 시작하세요." at bounding box center [410, 623] width 207 height 55
drag, startPoint x: 317, startPoint y: 587, endPoint x: 385, endPoint y: 506, distance: 105.8
click at [381, 512] on div ".cls-1{fill:#222929;} 학습 설정 마법사 eTMF 학습 마법사의 안내에 따라 최소한의 클릭만으로 새로운 eTMF 학습 환경을 …" at bounding box center [414, 569] width 214 height 168
click at [518, 545] on h3 "학습 설정 마법사" at bounding box center [414, 558] width 214 height 40
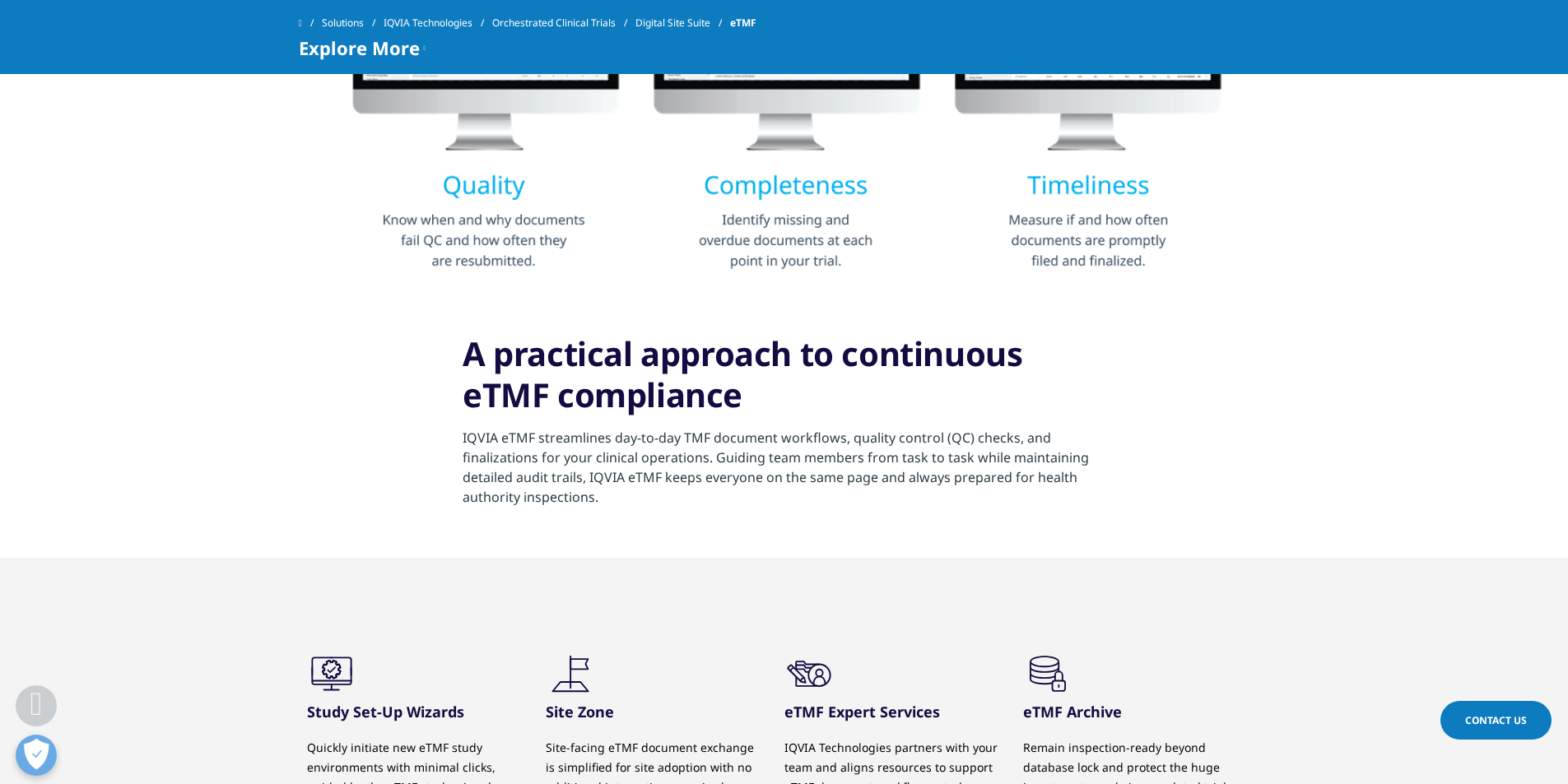
click at [819, 527] on section "A practical approach to continuous eTMF compliance IQVIA eTMF streamlines day-t…" at bounding box center [784, 425] width 1568 height 266
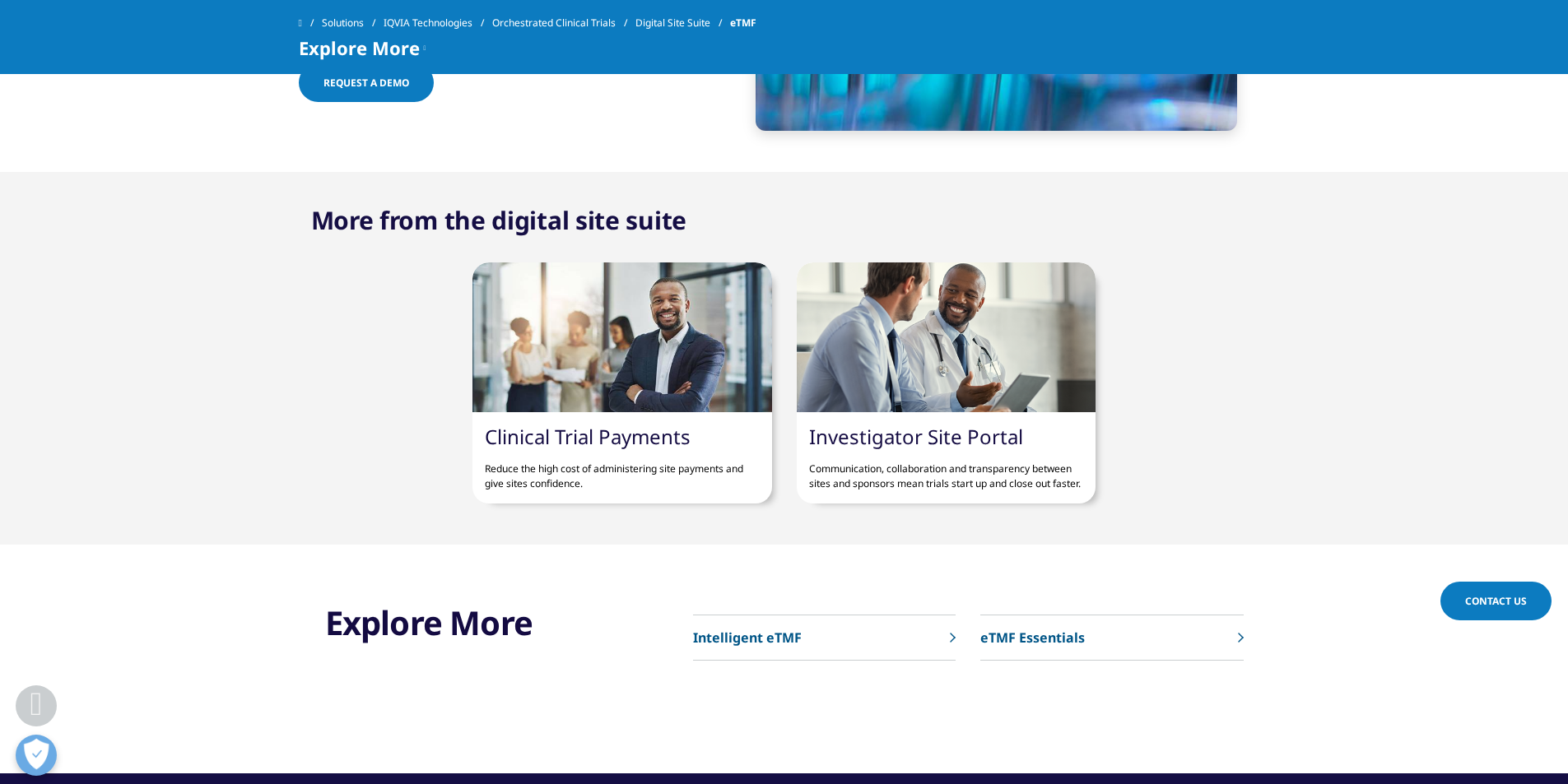
scroll to position [4522, 0]
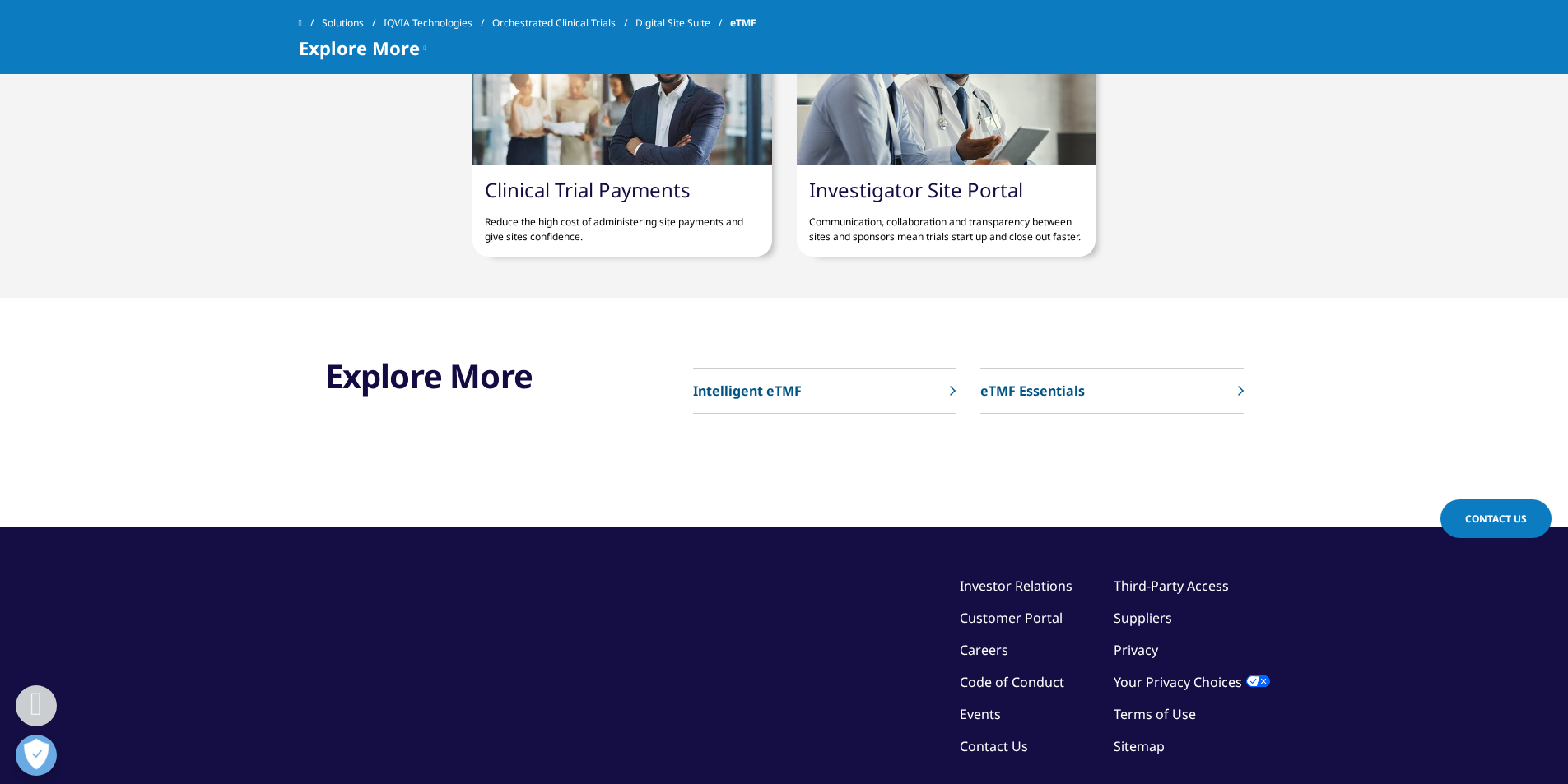
click at [769, 400] on p "Intelligent eTMF" at bounding box center [747, 390] width 109 height 20
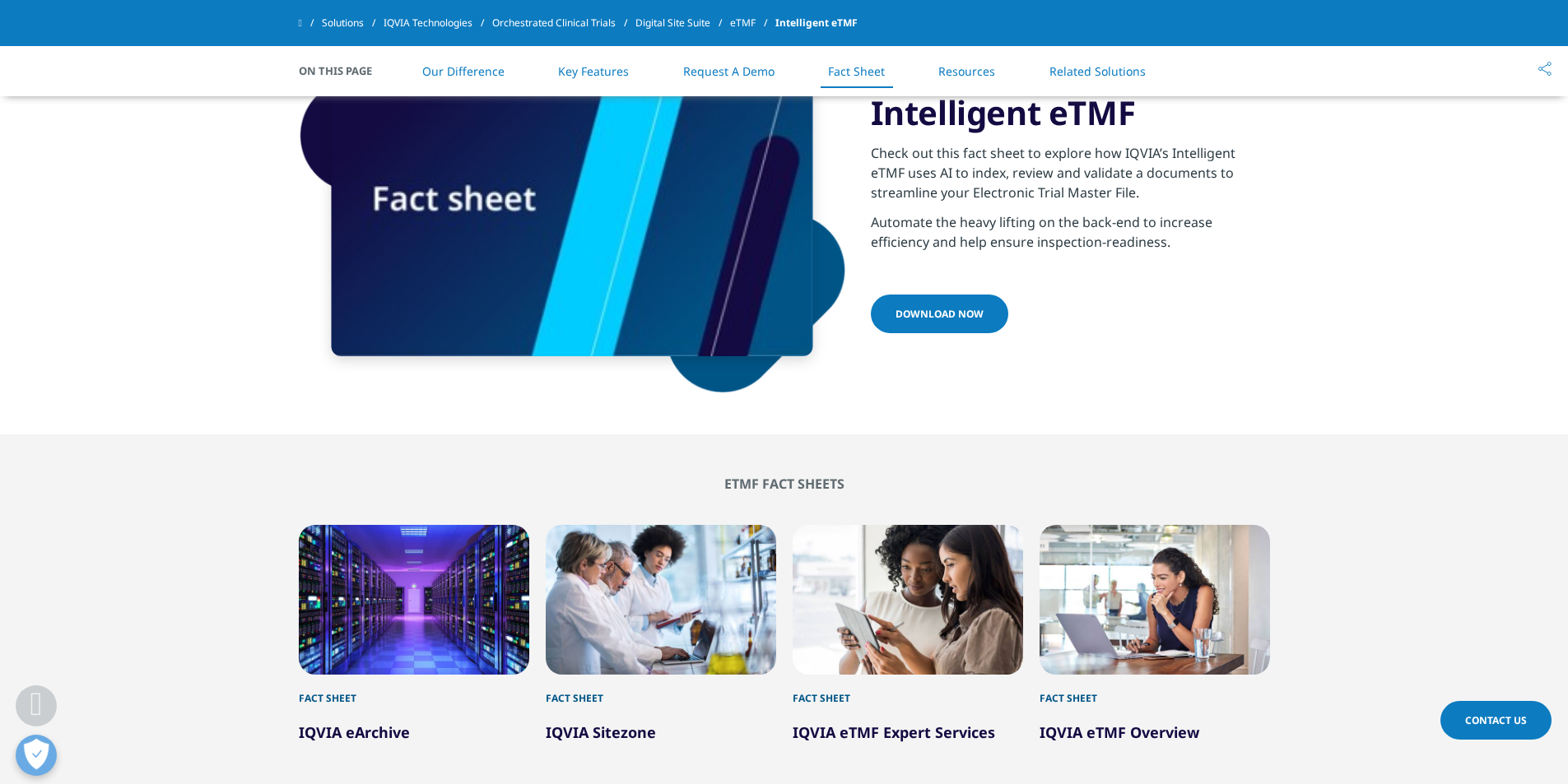
scroll to position [4031, 0]
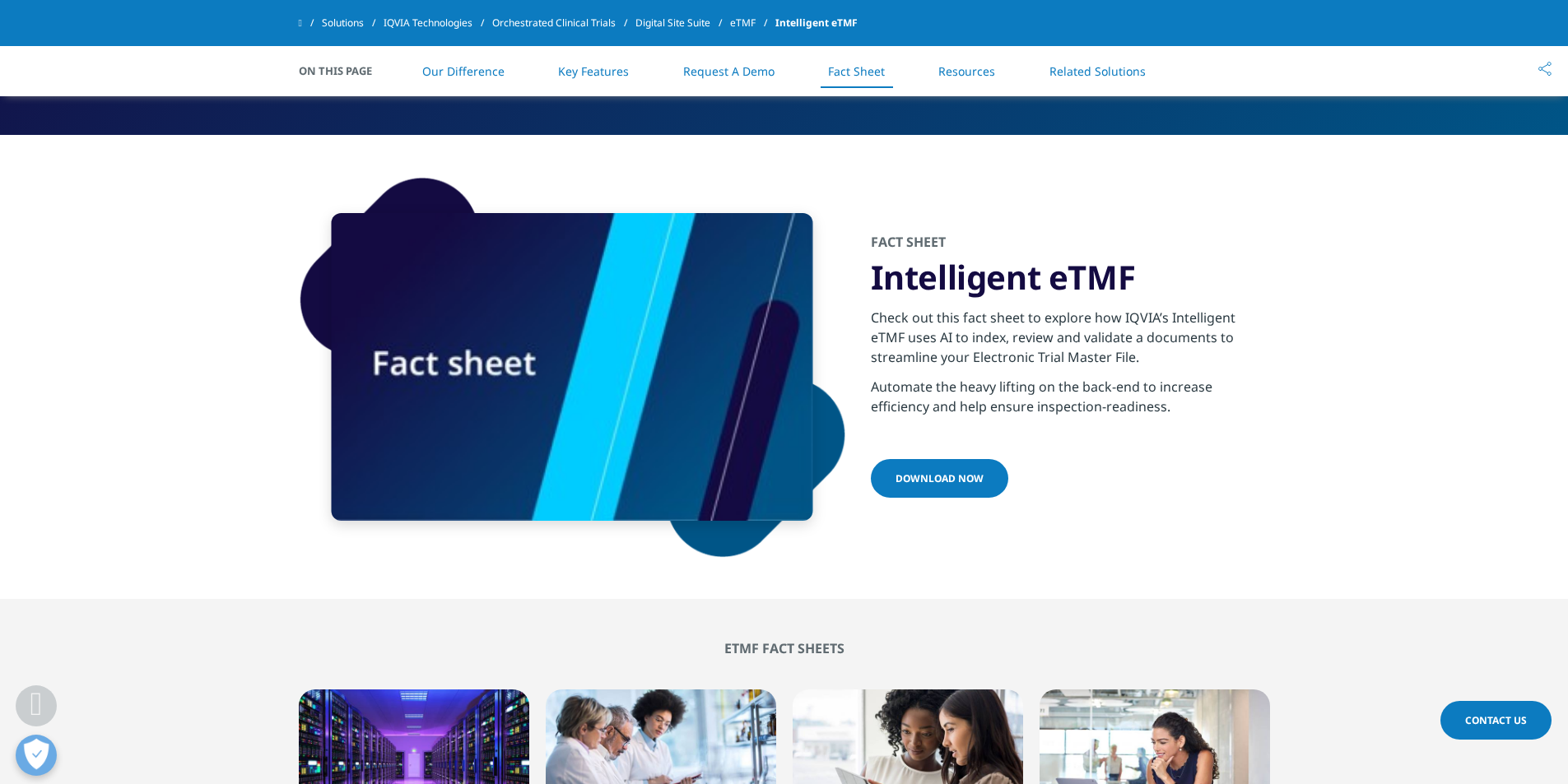
click at [973, 484] on span "download now" at bounding box center [939, 478] width 88 height 14
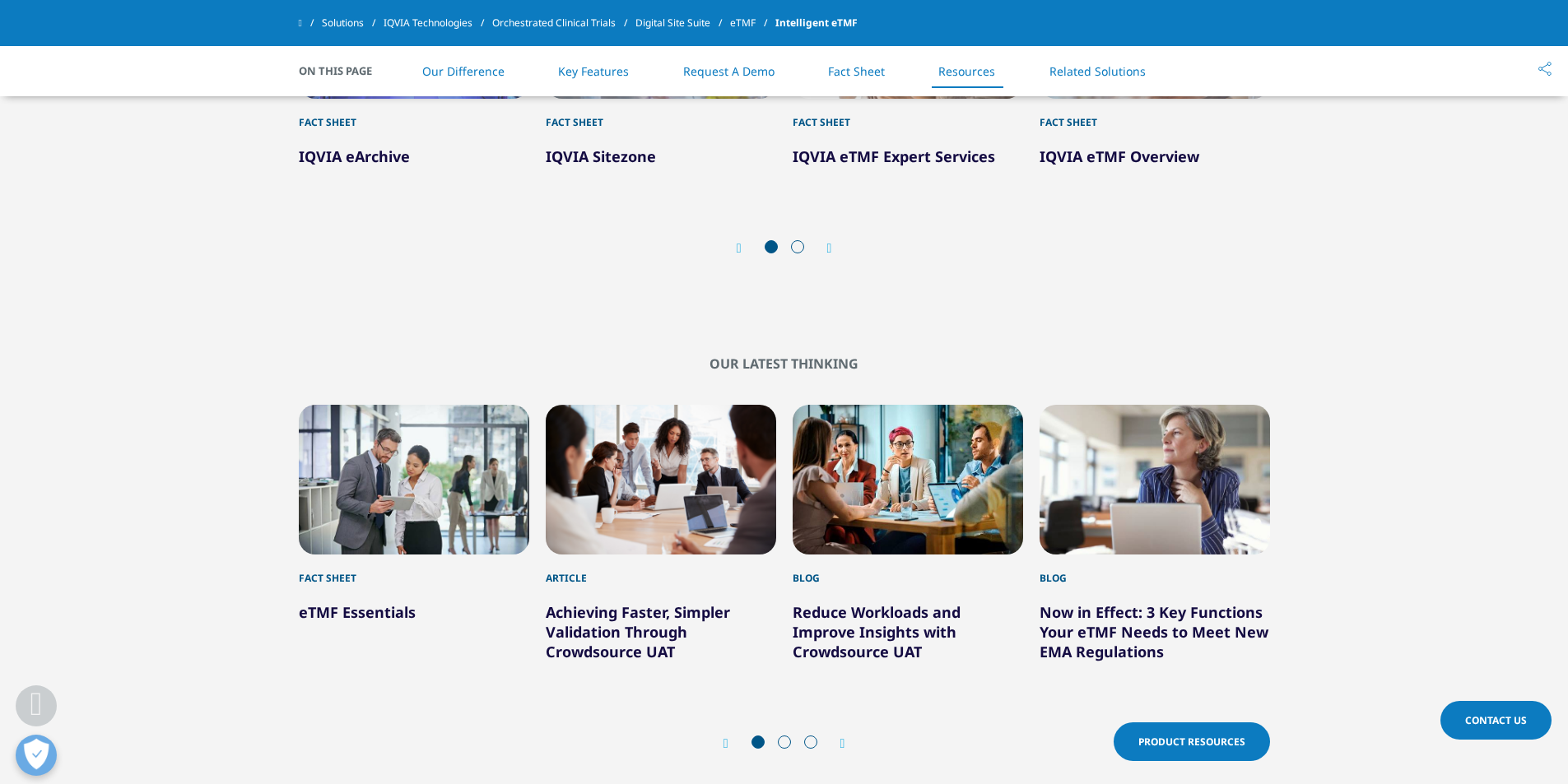
scroll to position [4607, 0]
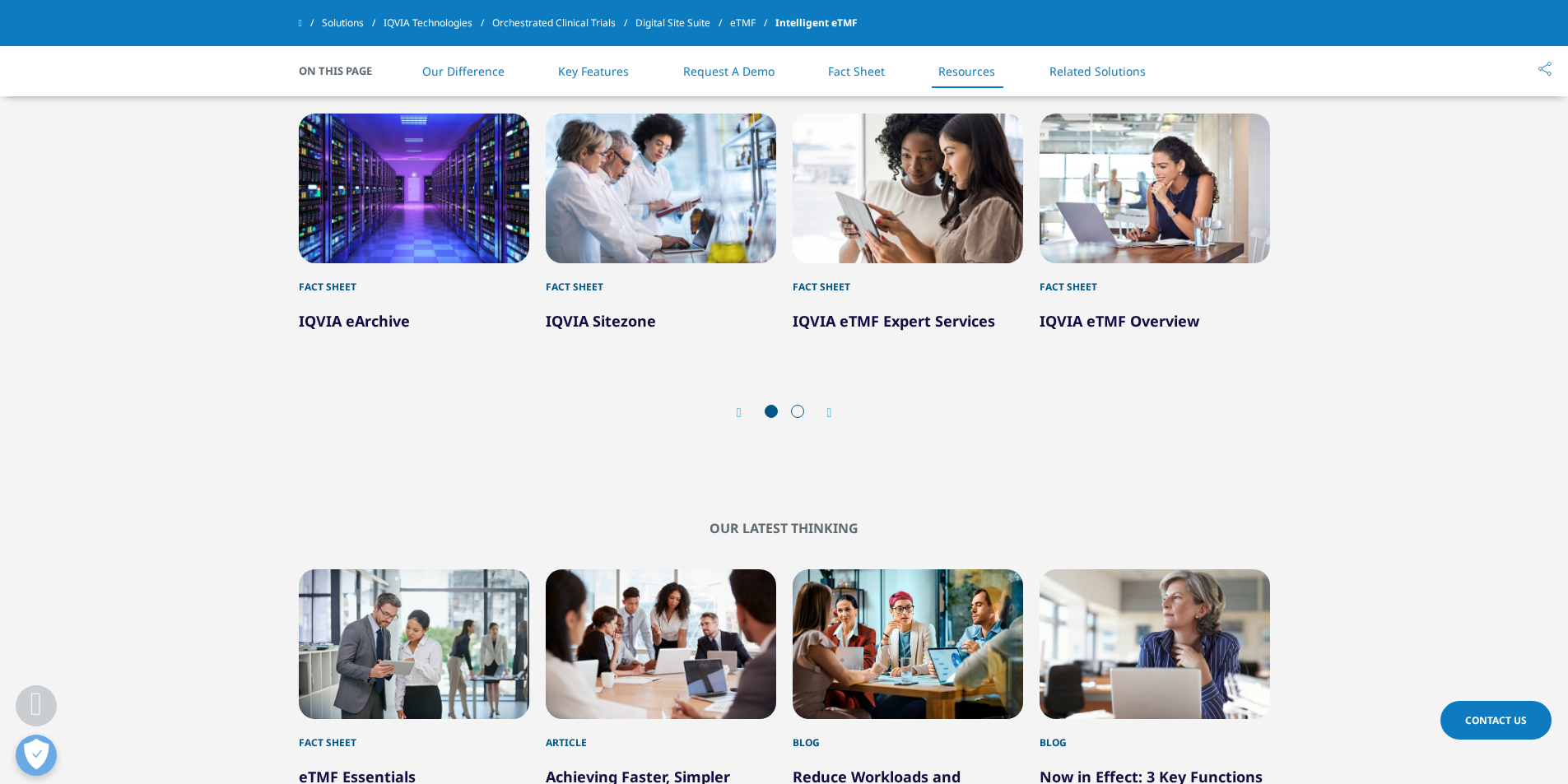
click at [924, 319] on link "IQVIA eTMF Expert Services" at bounding box center [893, 321] width 202 height 20
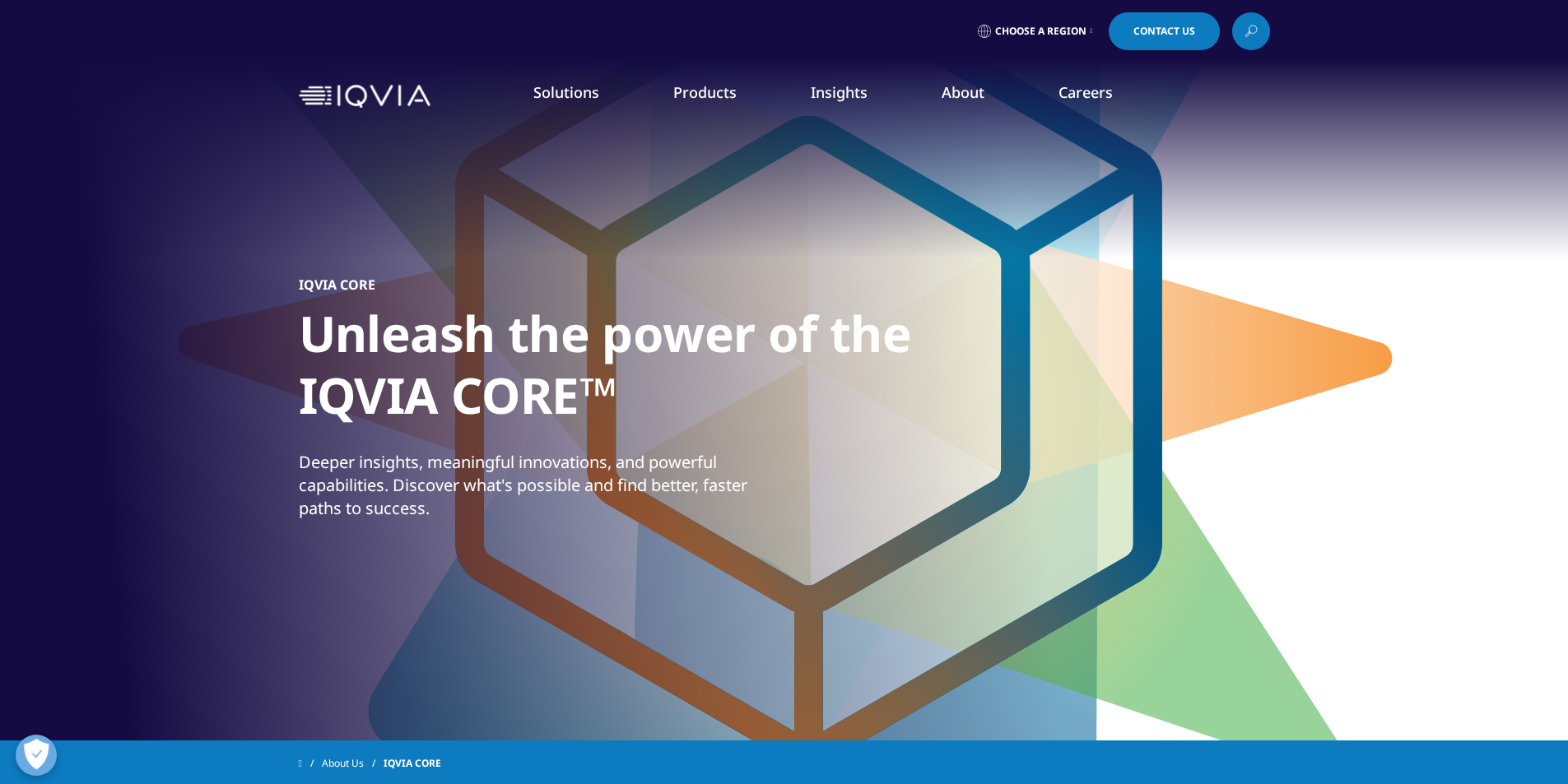
drag, startPoint x: 776, startPoint y: 523, endPoint x: 409, endPoint y: 348, distance: 406.6
click at [409, 348] on div "IQVIA CORE Unleash the power of the IQVIA CORE™ Deeper insights, meaningful inn…" at bounding box center [784, 404] width 971 height 560
click at [663, 503] on p "Deeper insights, meaningful innovations, and powerful capabilities. Discover wh…" at bounding box center [539, 490] width 481 height 79
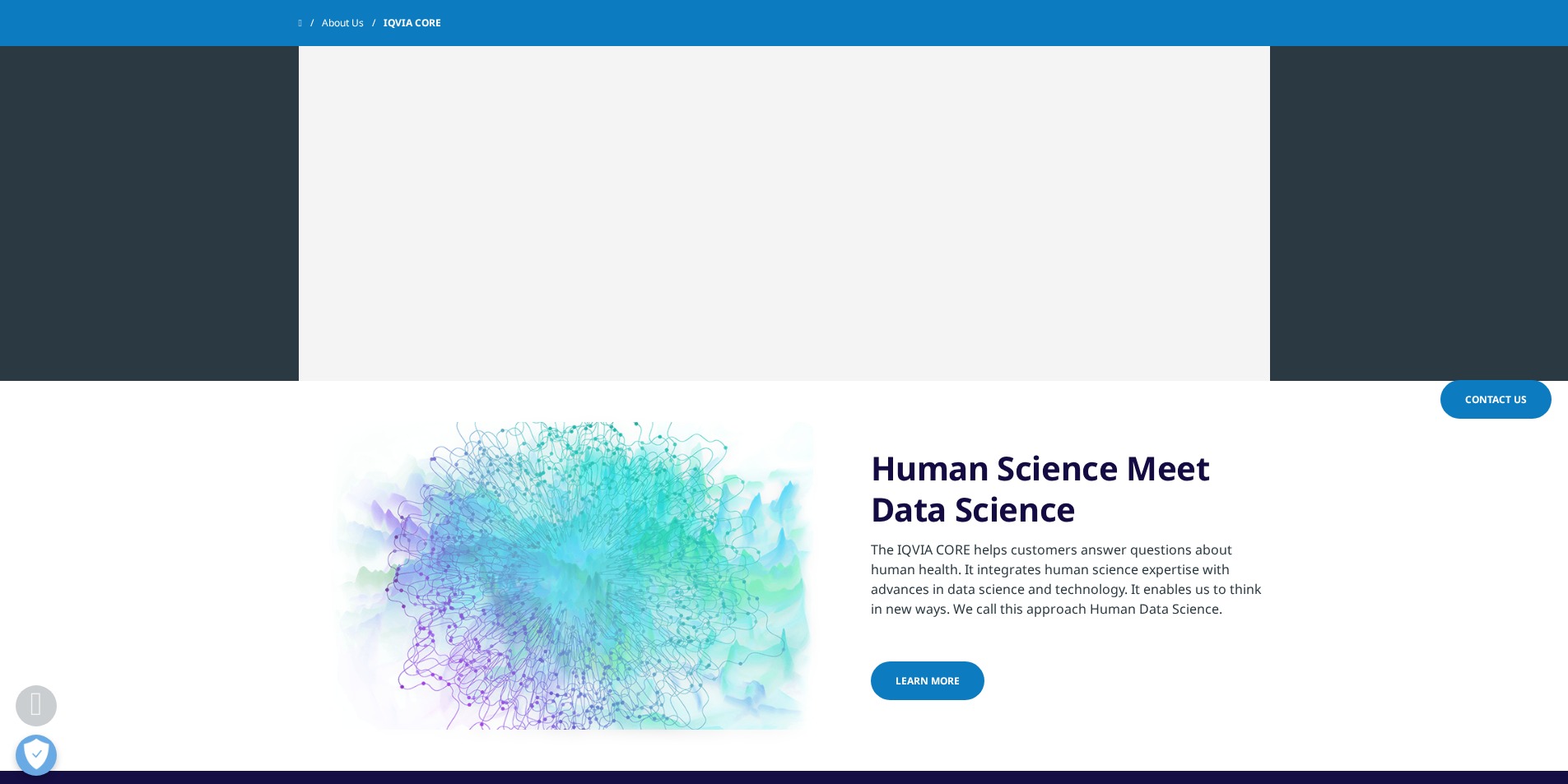
scroll to position [4008, 0]
